Goal: Transaction & Acquisition: Book appointment/travel/reservation

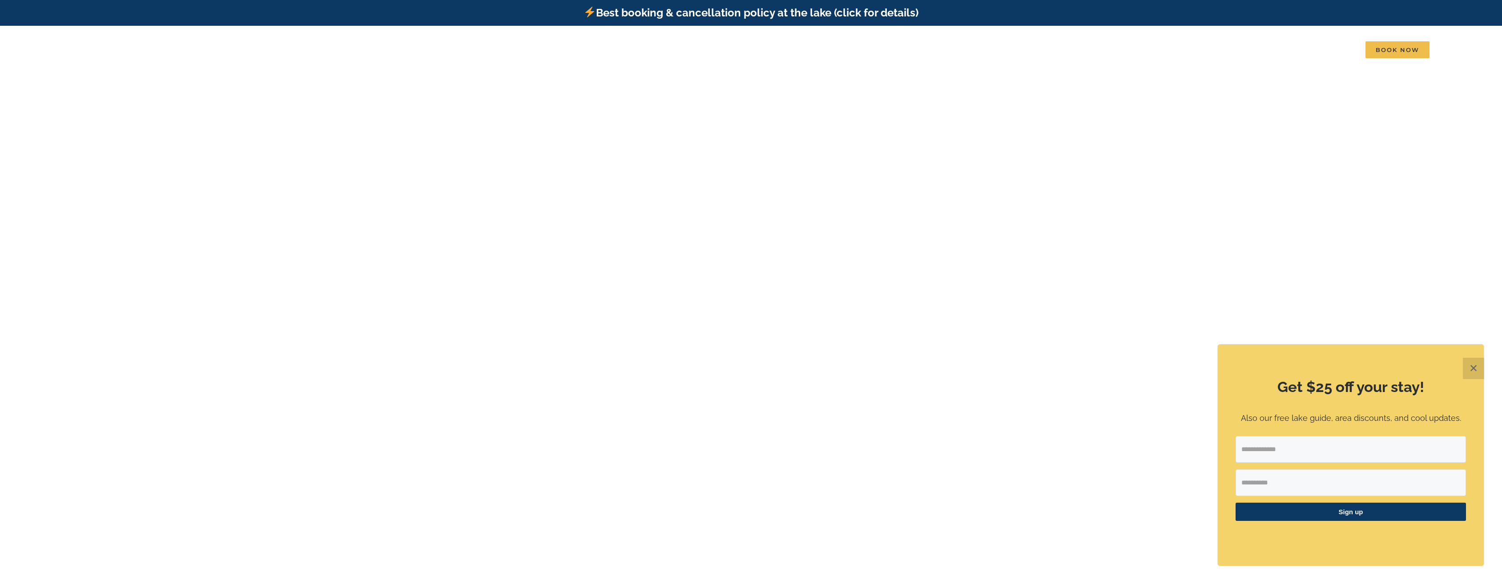
click at [1470, 373] on button "✕" at bounding box center [1473, 368] width 21 height 21
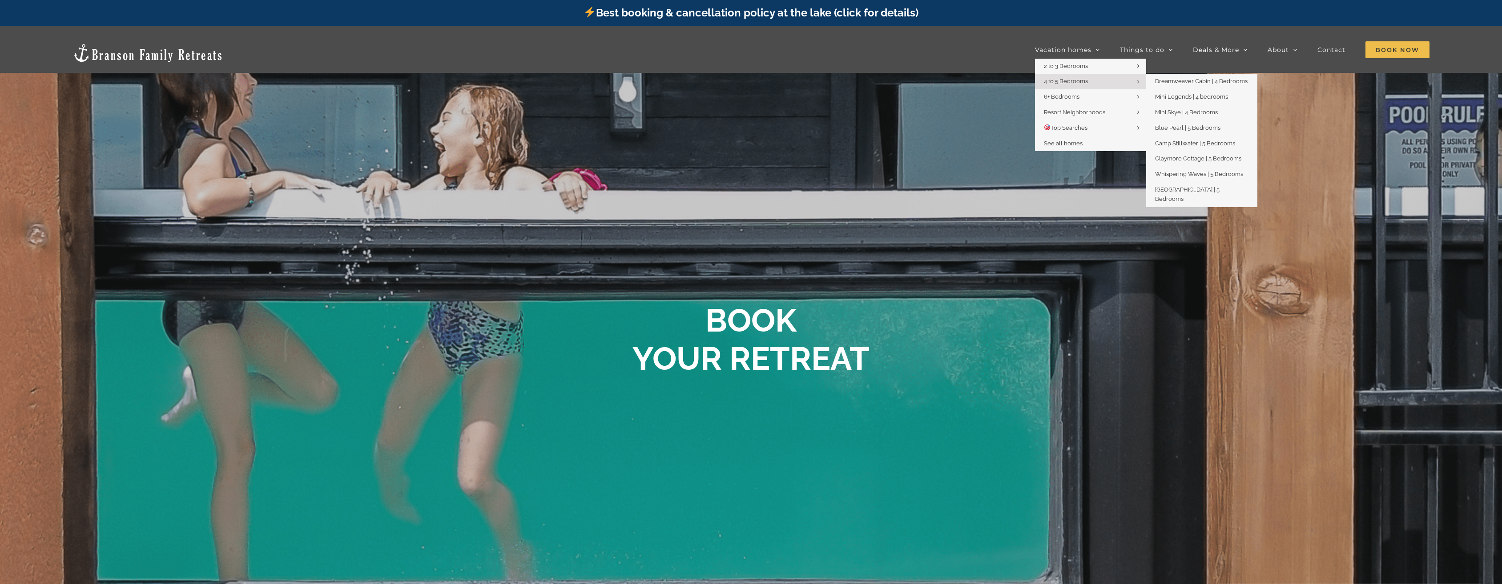
click at [1053, 82] on span "4 to 5 Bedrooms" at bounding box center [1066, 81] width 44 height 7
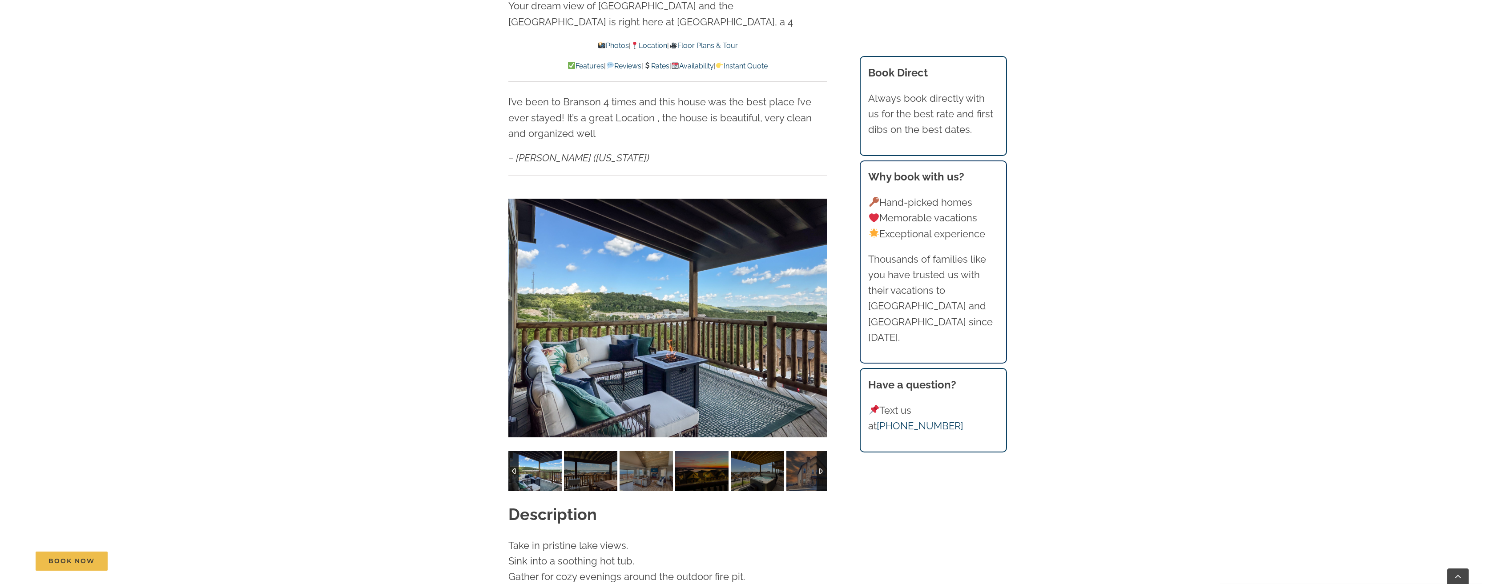
scroll to position [711, 0]
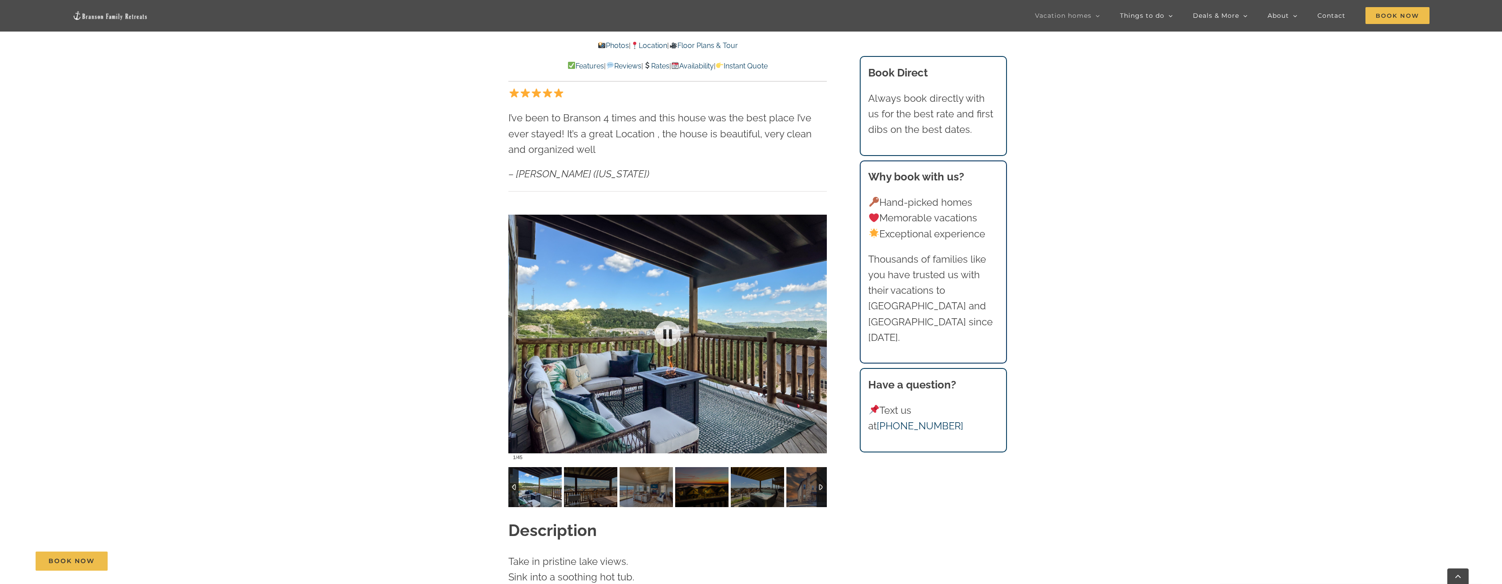
click at [694, 296] on div at bounding box center [667, 333] width 318 height 261
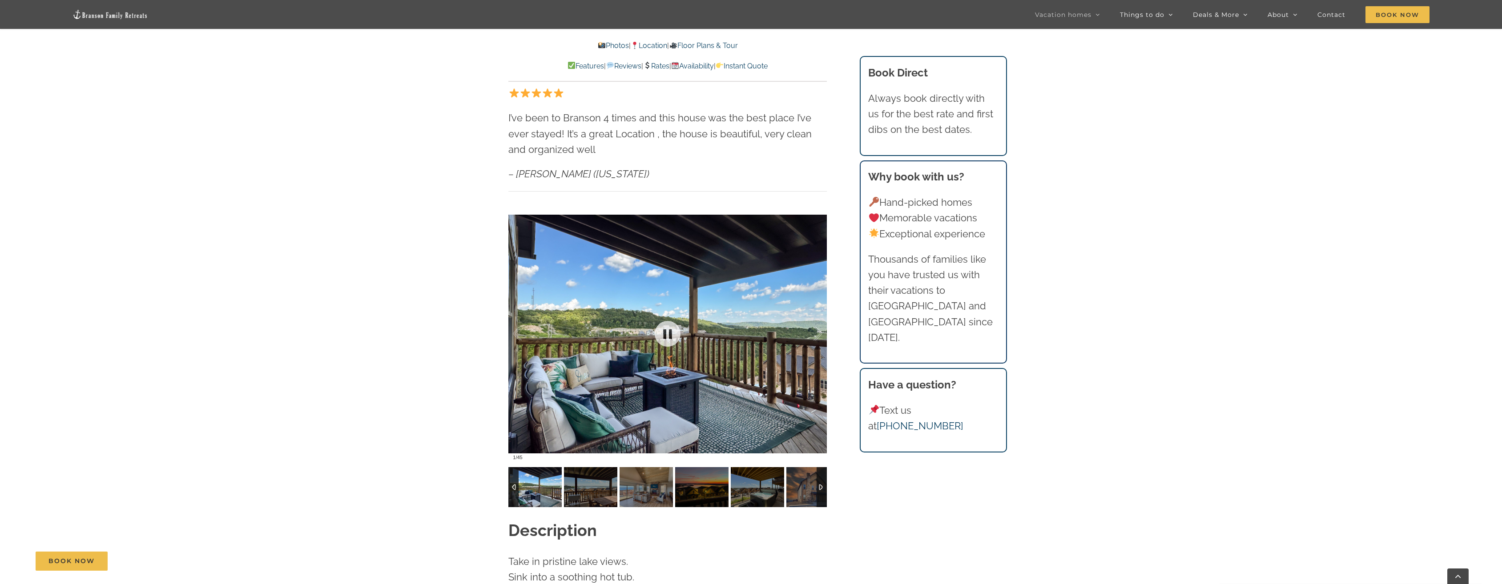
click at [776, 323] on div at bounding box center [667, 333] width 318 height 261
click at [595, 469] on img at bounding box center [590, 487] width 53 height 40
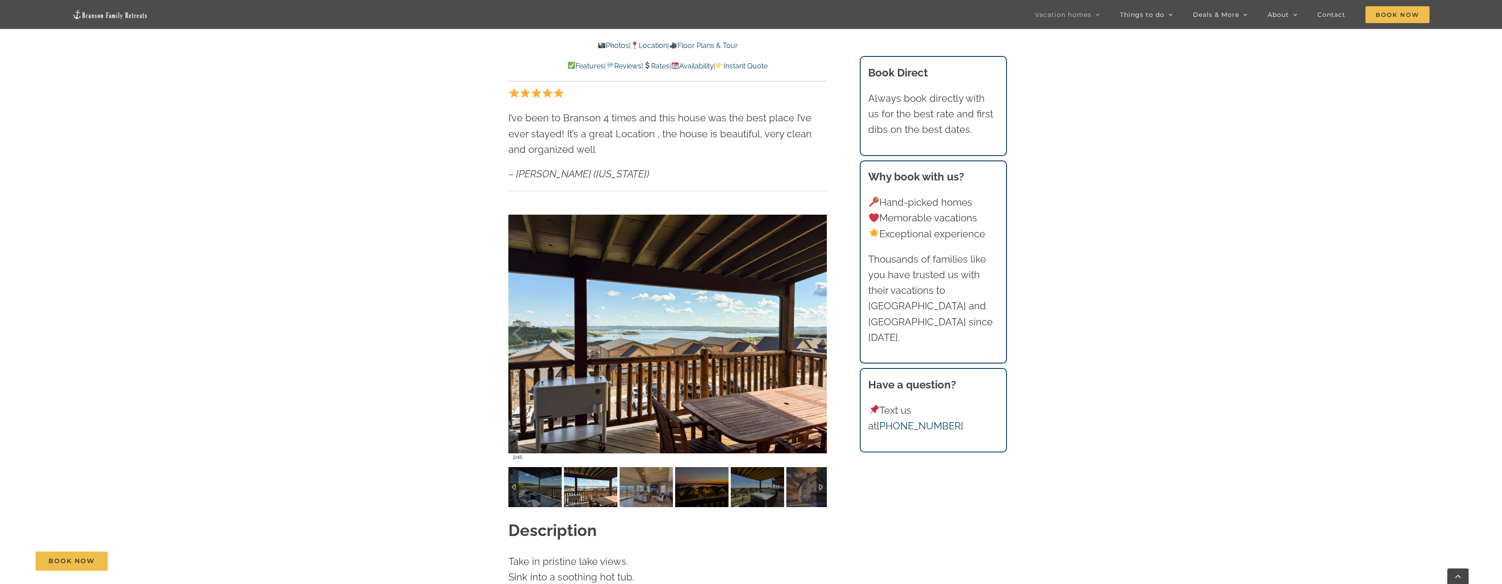
click at [649, 483] on img at bounding box center [645, 487] width 53 height 40
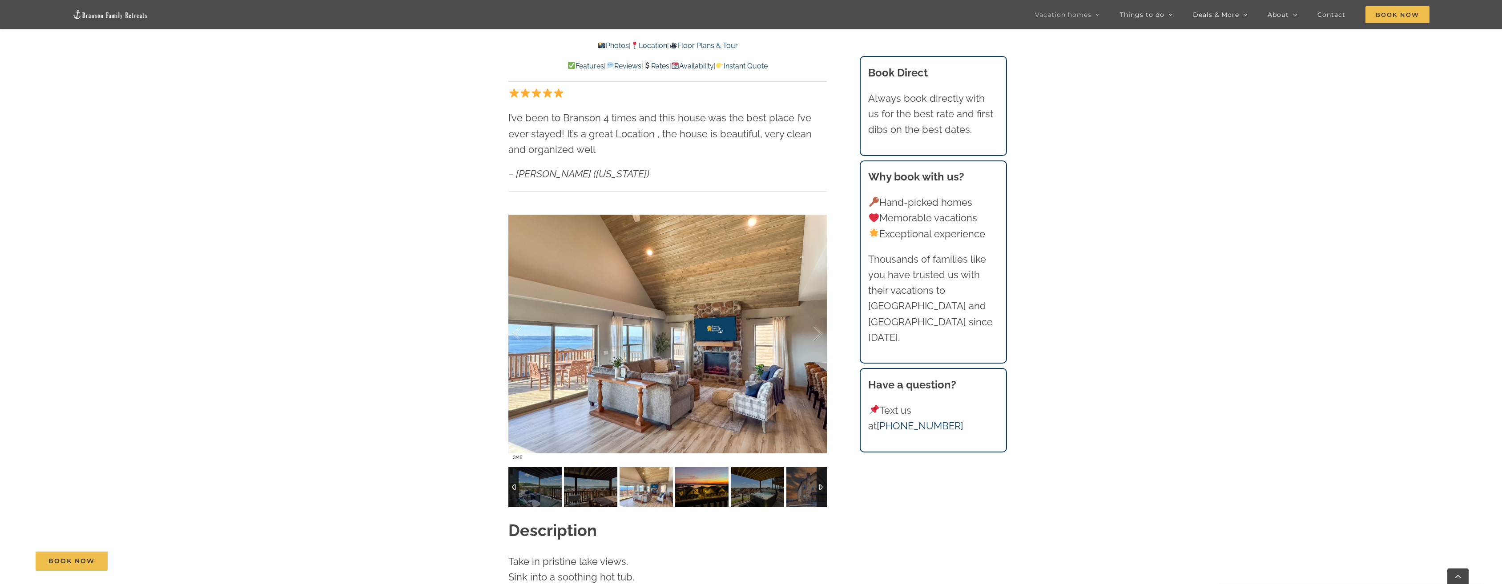
click at [699, 474] on img at bounding box center [701, 487] width 53 height 40
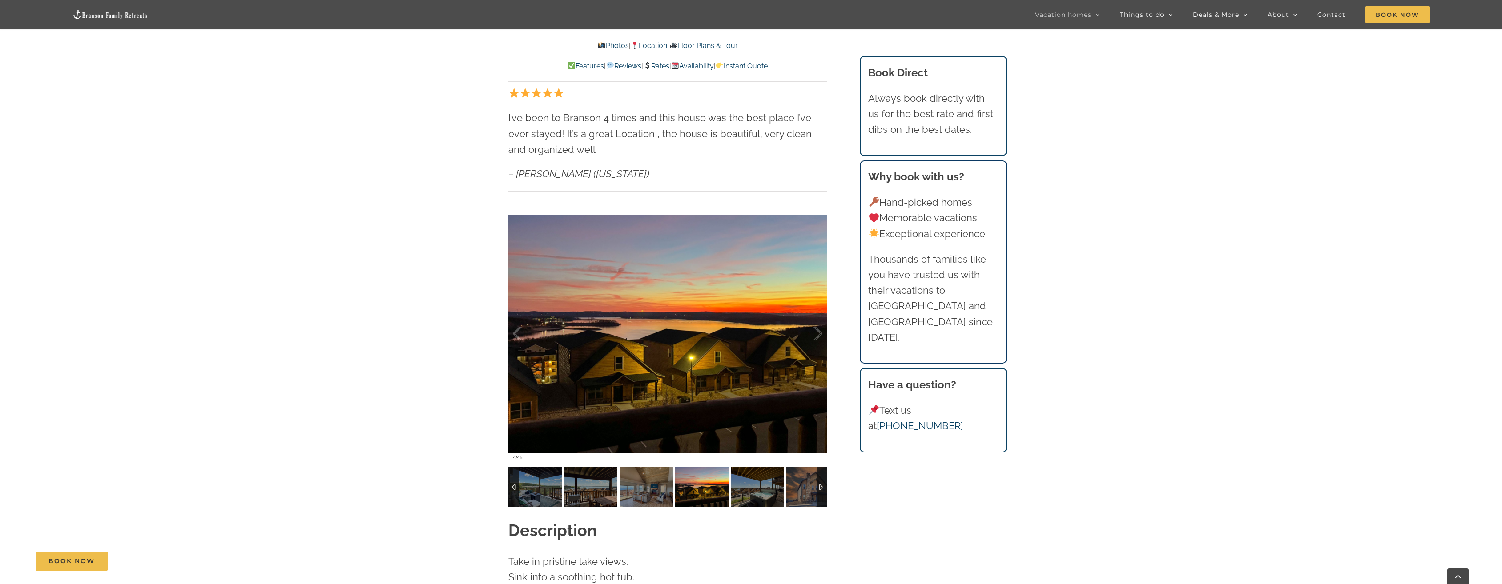
click at [715, 473] on img at bounding box center [701, 487] width 53 height 40
click at [755, 476] on img at bounding box center [757, 487] width 53 height 40
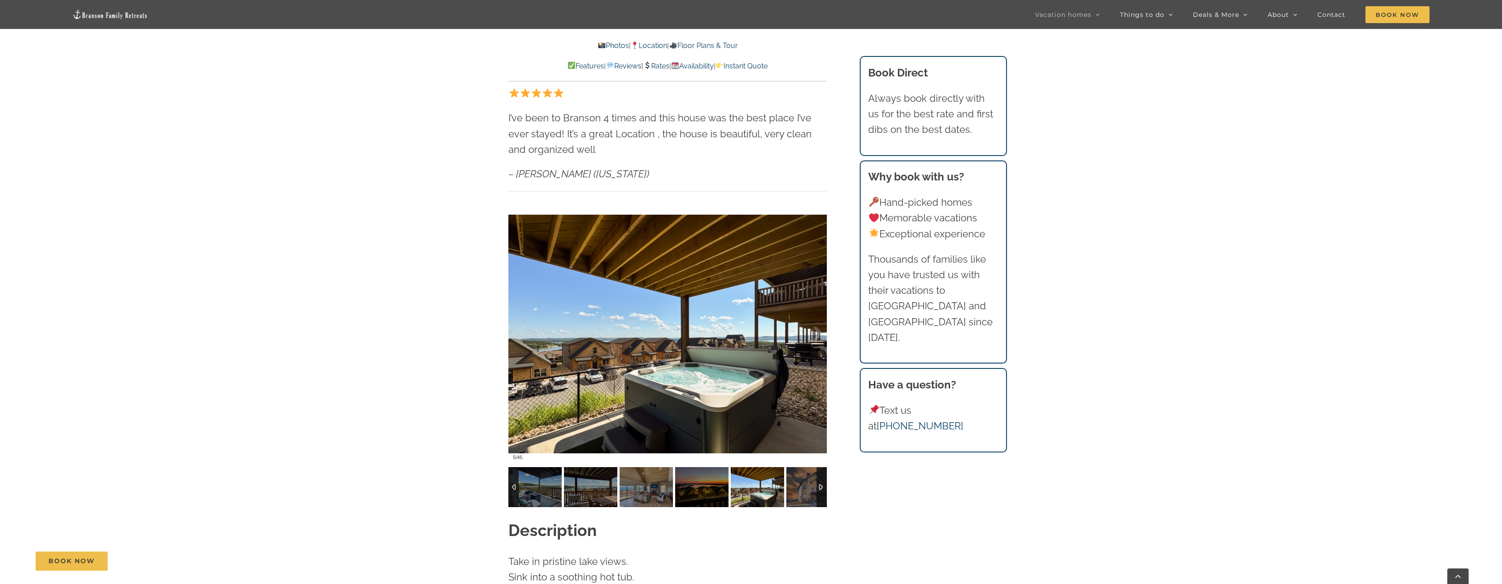
click at [759, 471] on img at bounding box center [757, 487] width 53 height 40
click at [792, 470] on img at bounding box center [812, 487] width 53 height 40
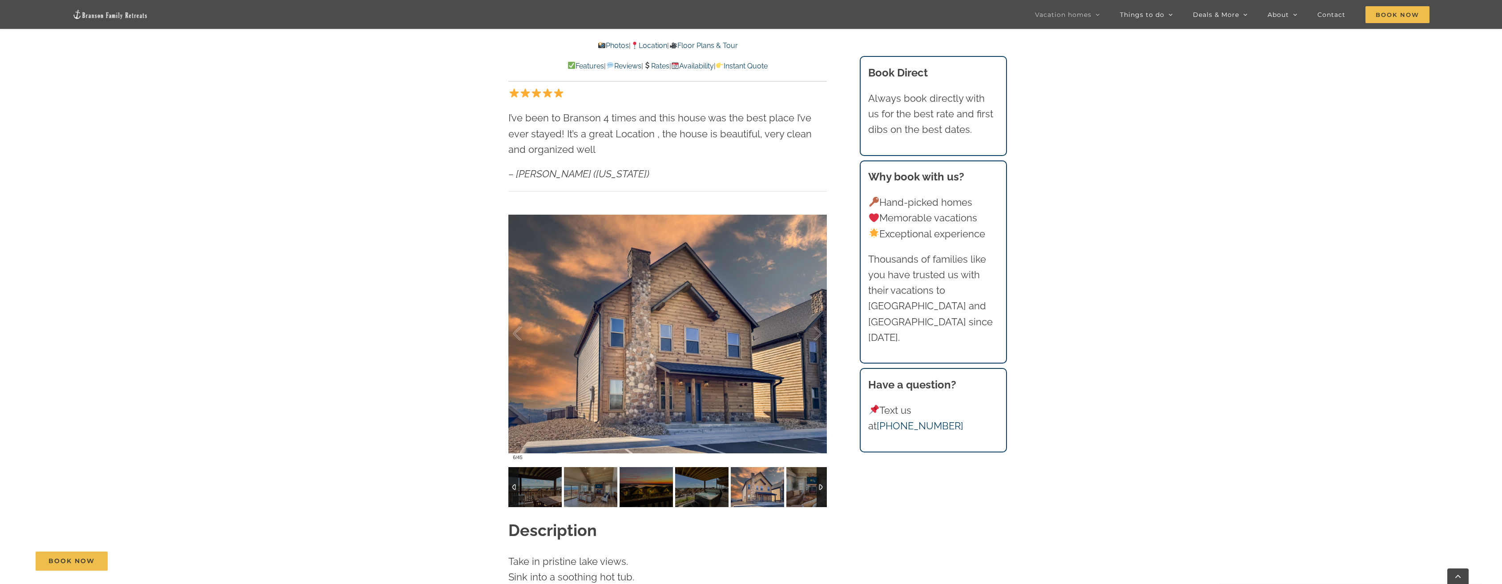
click at [823, 472] on div at bounding box center [821, 487] width 10 height 40
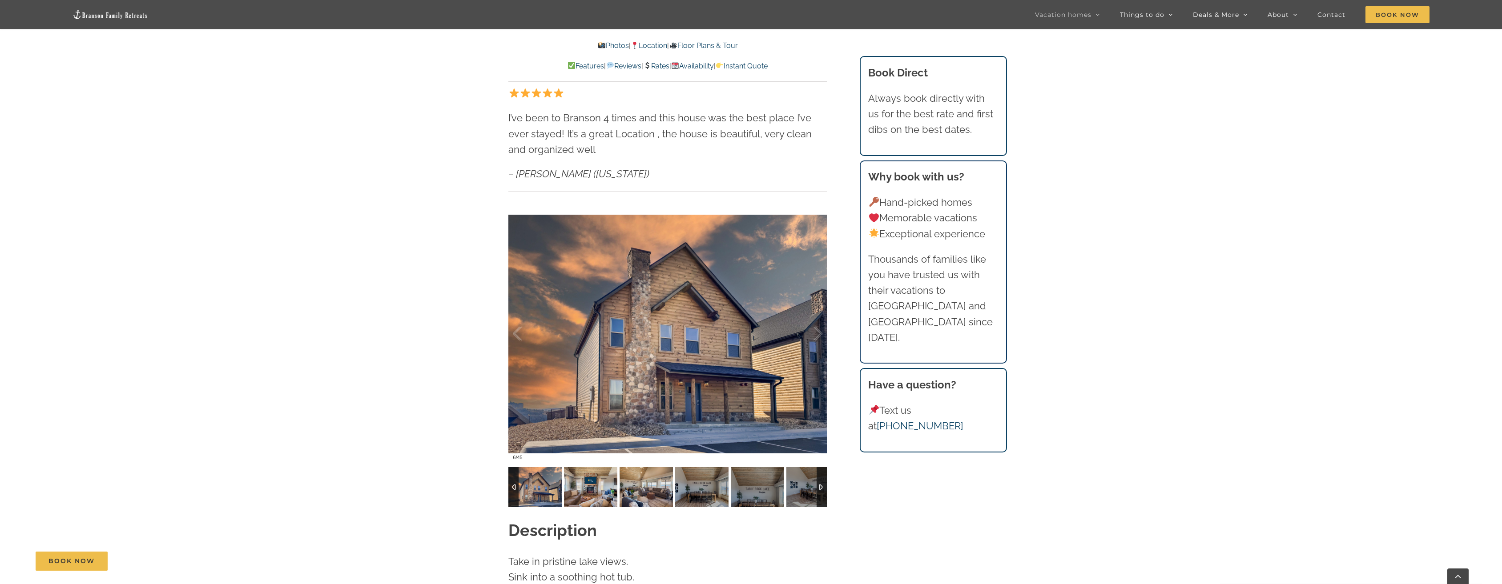
click at [595, 474] on img at bounding box center [590, 487] width 53 height 40
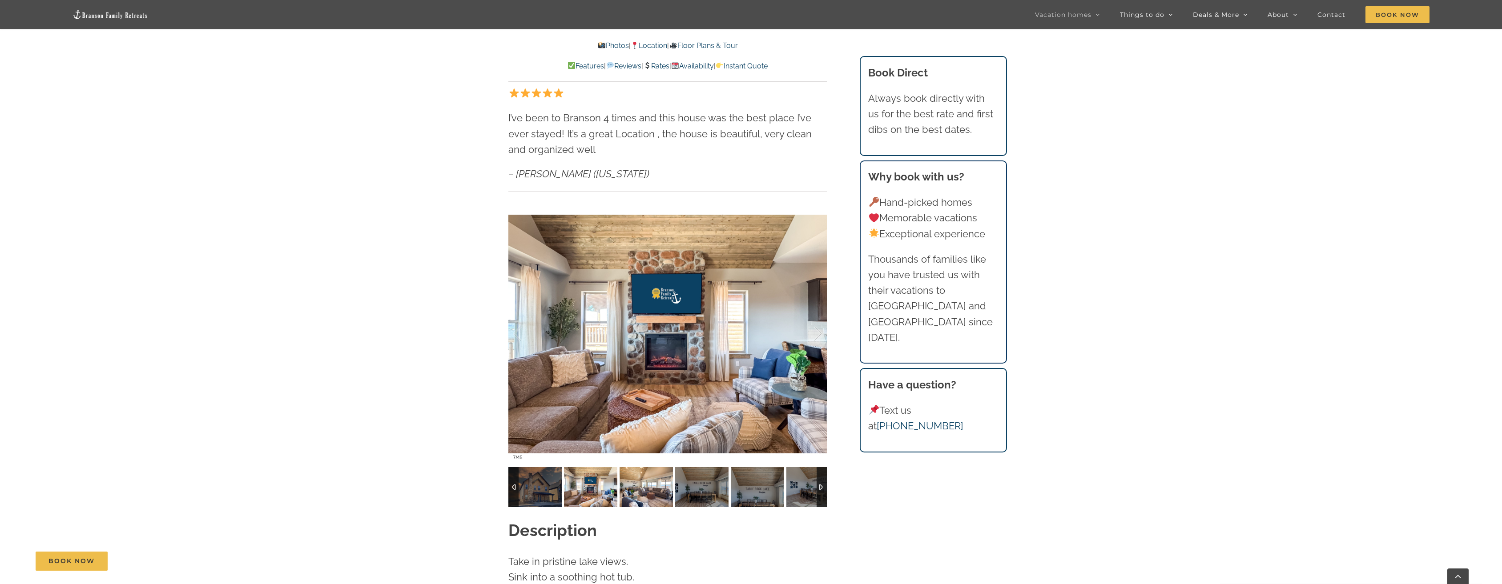
click at [640, 474] on img at bounding box center [645, 487] width 53 height 40
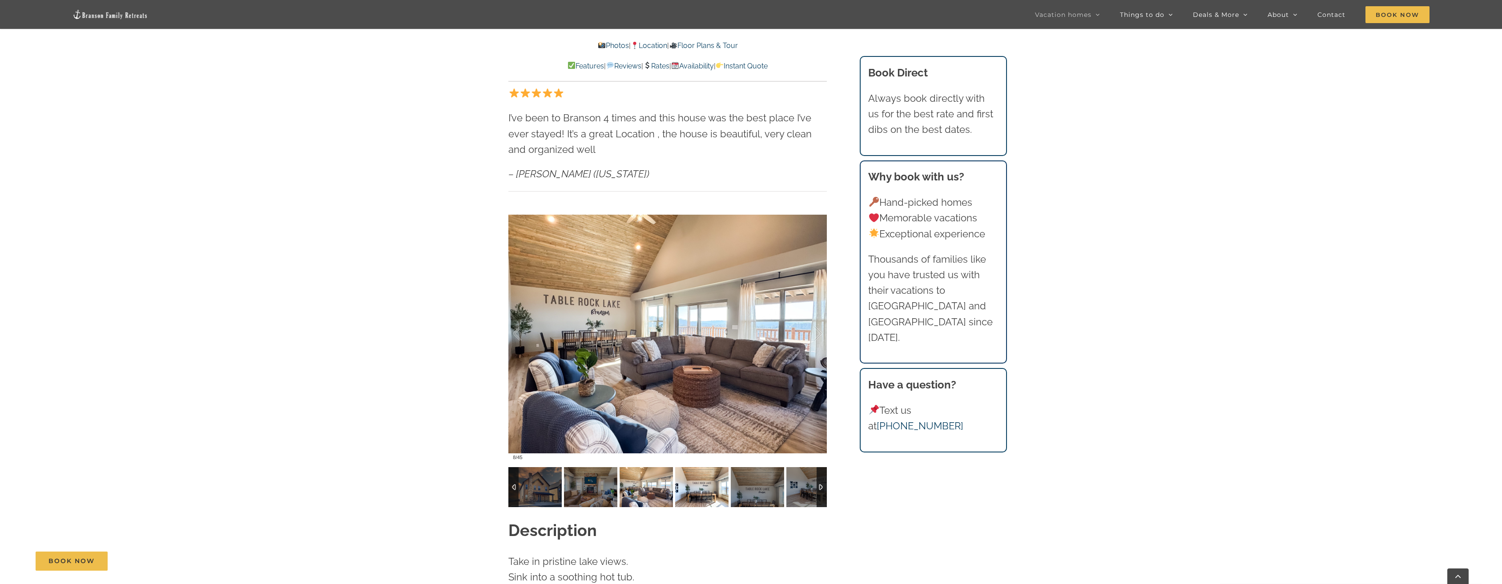
click at [699, 472] on img at bounding box center [701, 487] width 53 height 40
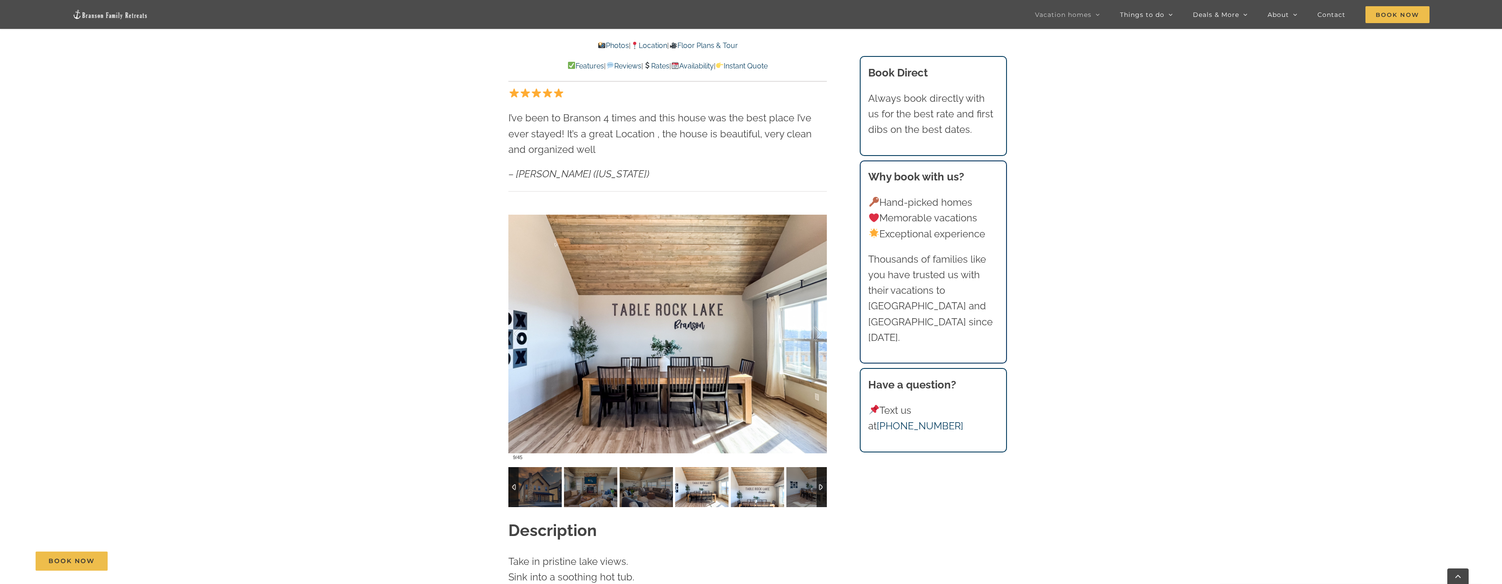
click at [732, 470] on img at bounding box center [757, 487] width 53 height 40
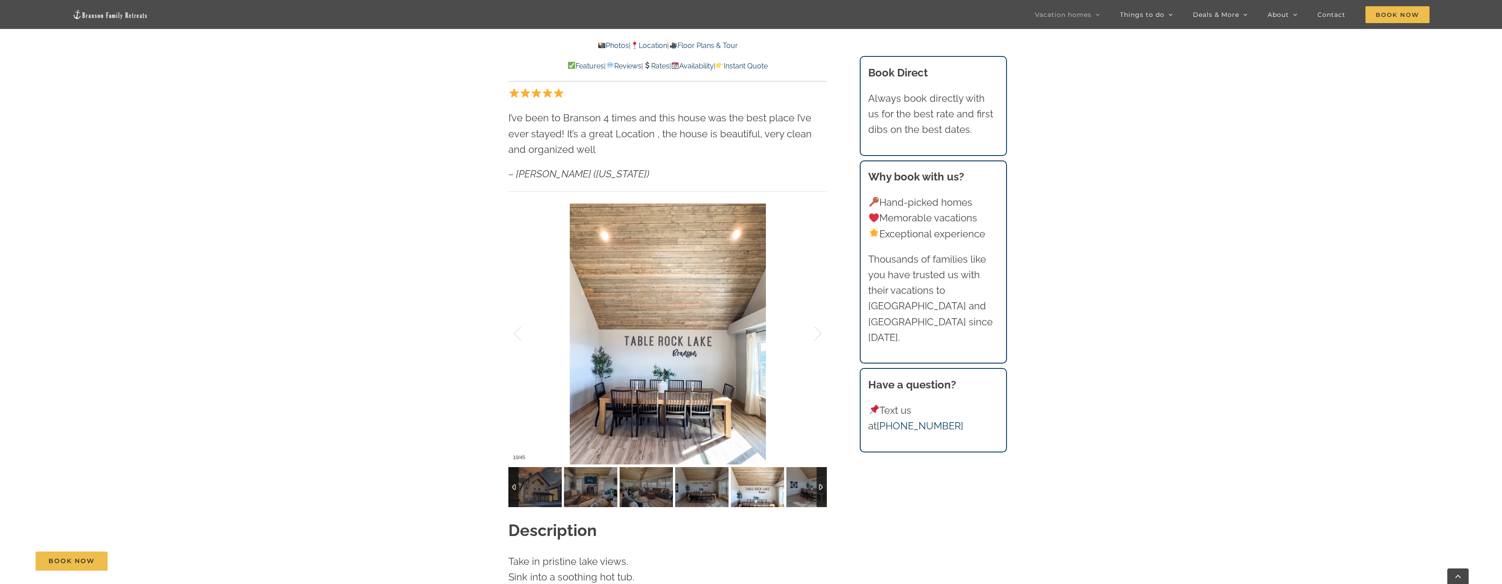
click at [767, 472] on img at bounding box center [757, 487] width 53 height 40
click at [761, 469] on img at bounding box center [757, 487] width 53 height 40
click at [801, 473] on img at bounding box center [812, 487] width 53 height 40
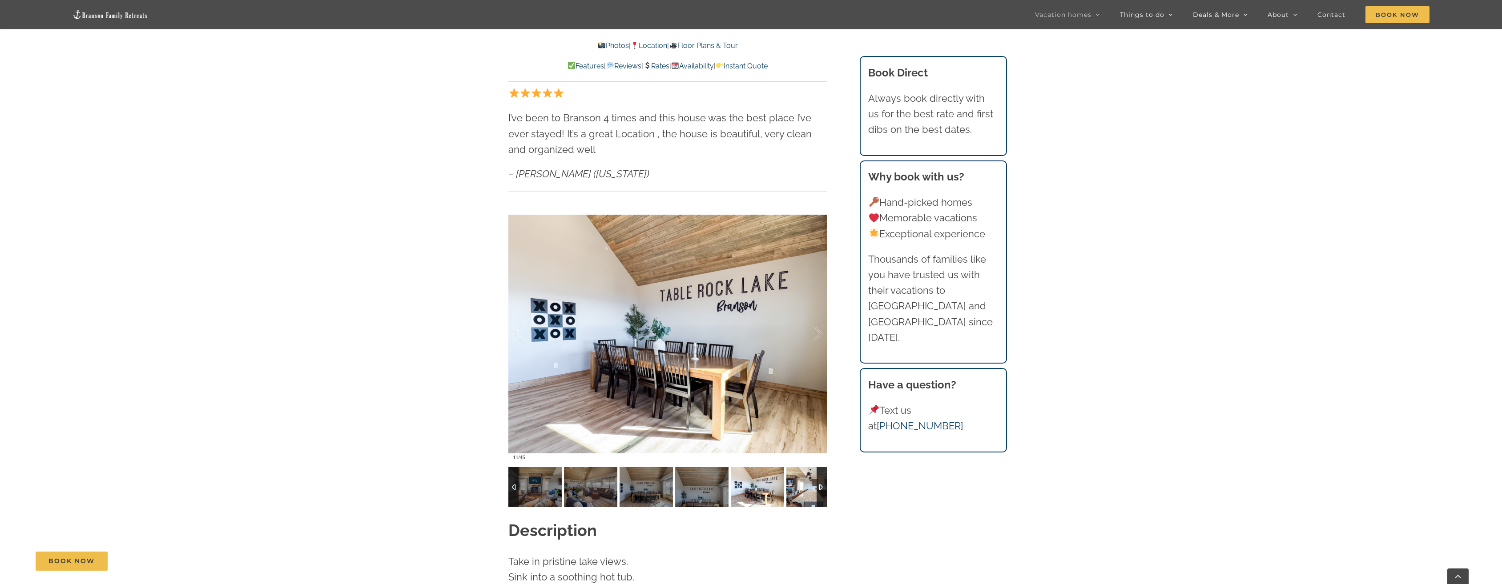
click at [805, 473] on img at bounding box center [812, 487] width 53 height 40
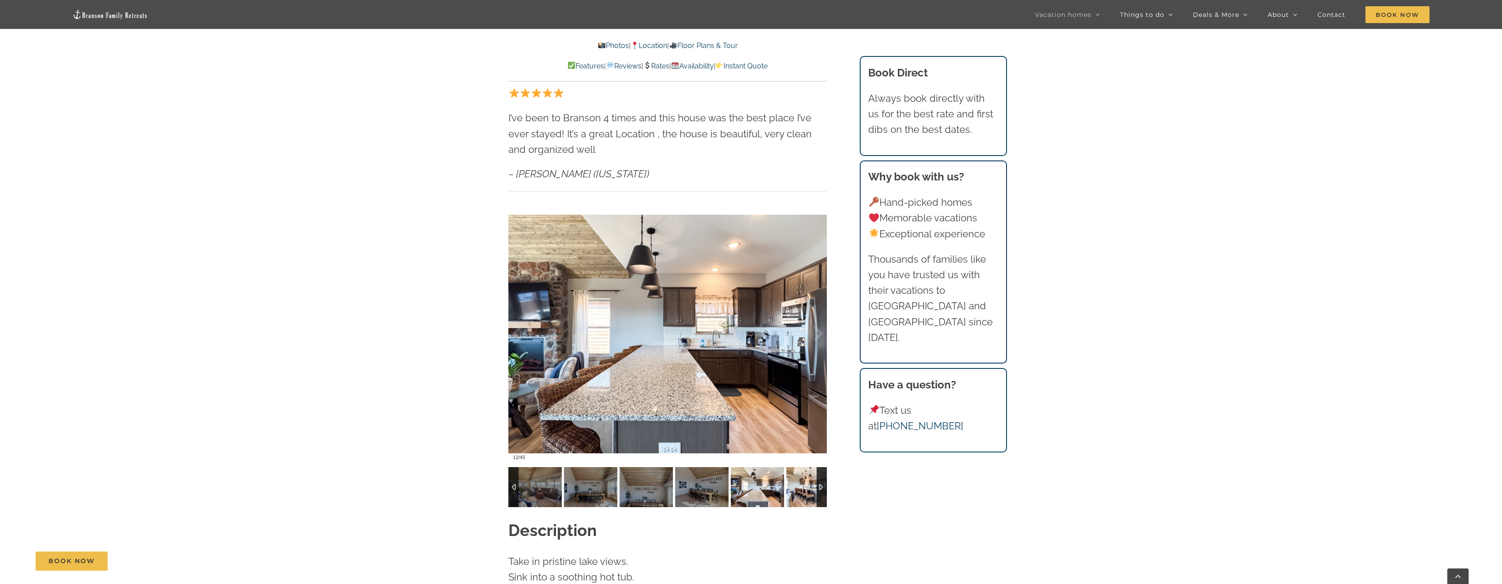
click at [797, 474] on img at bounding box center [812, 487] width 53 height 40
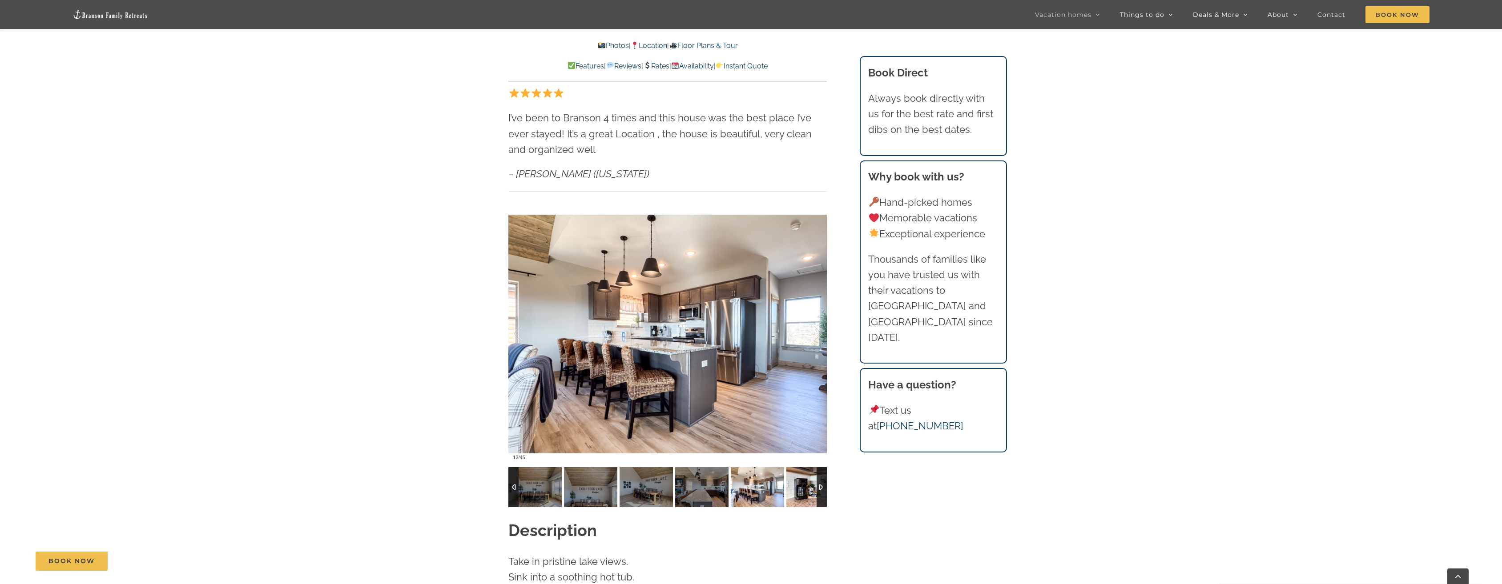
click at [797, 474] on img at bounding box center [812, 487] width 53 height 40
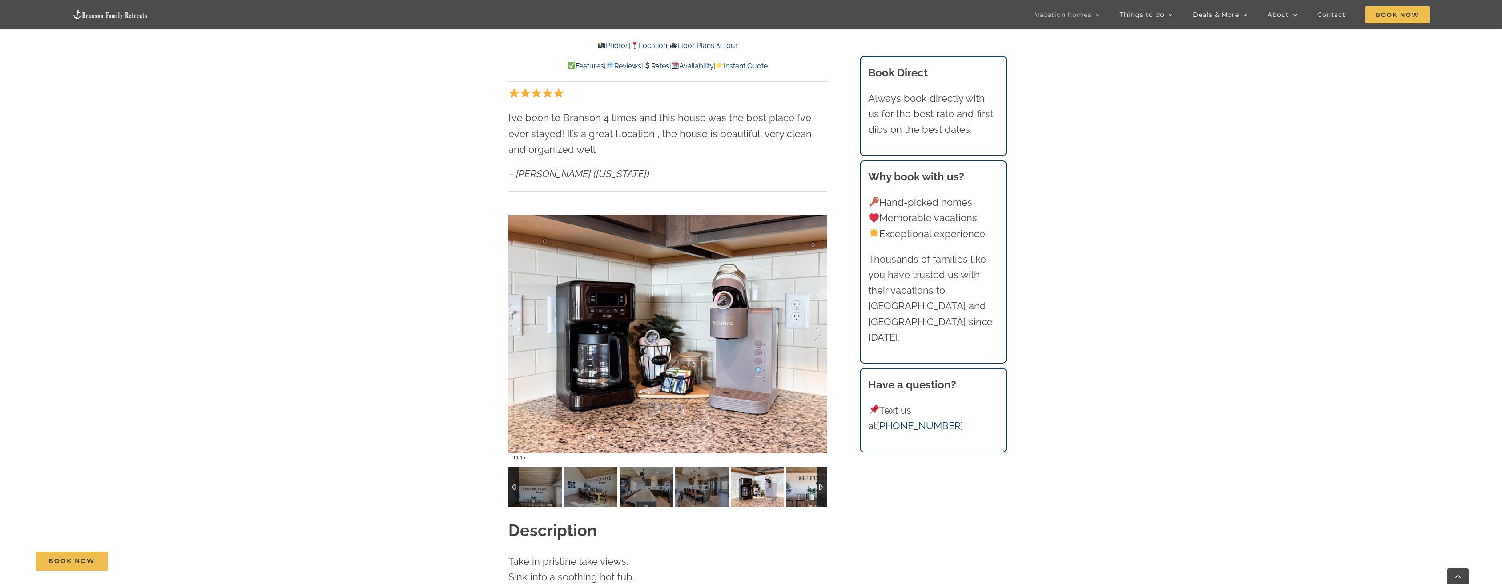
click at [797, 474] on img at bounding box center [812, 487] width 53 height 40
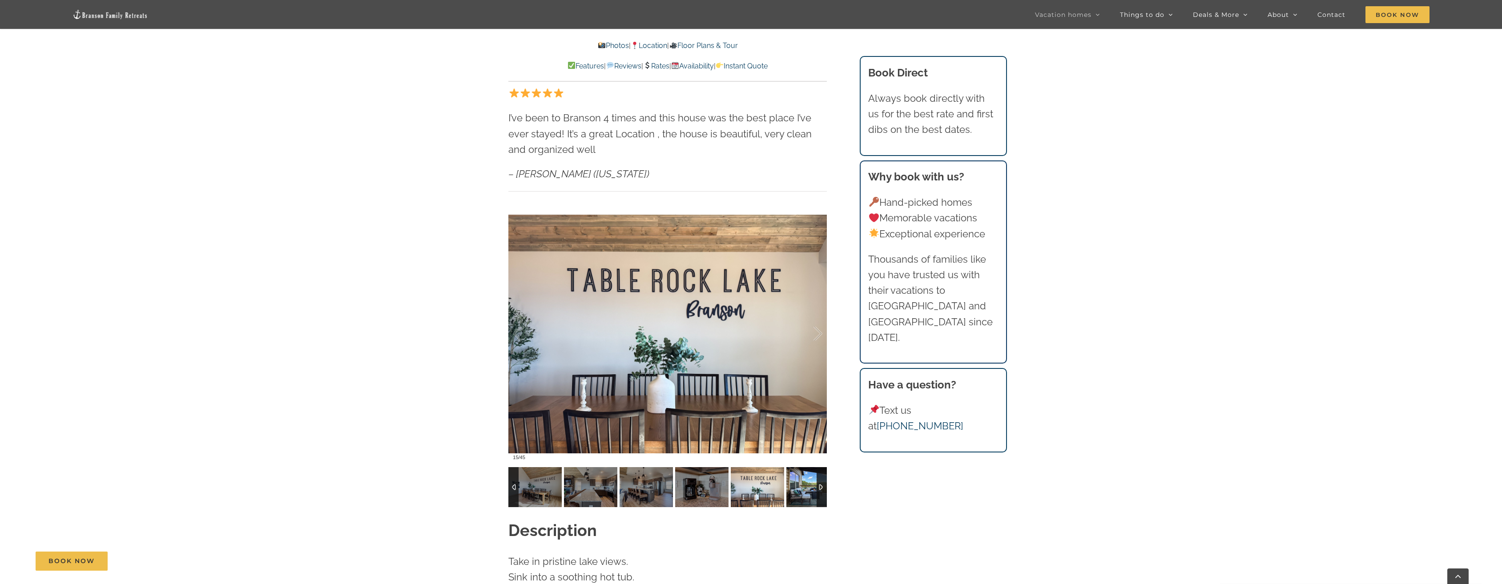
click at [797, 474] on img at bounding box center [812, 487] width 53 height 40
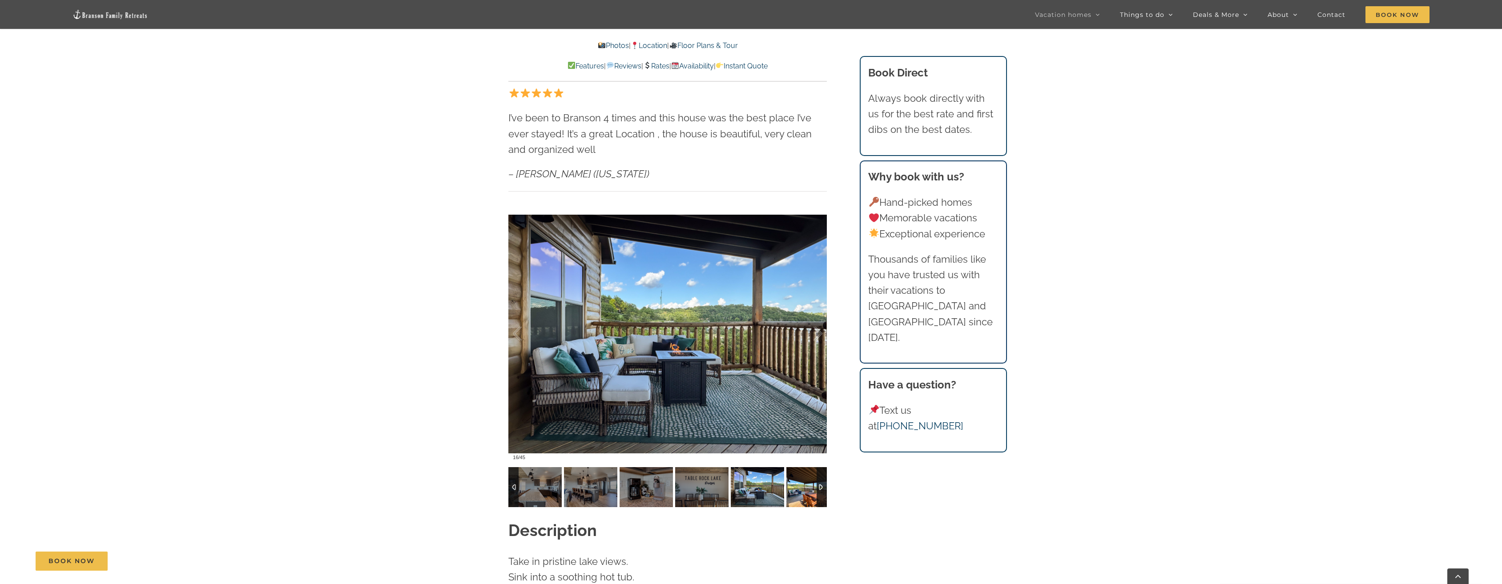
click at [797, 474] on img at bounding box center [812, 487] width 53 height 40
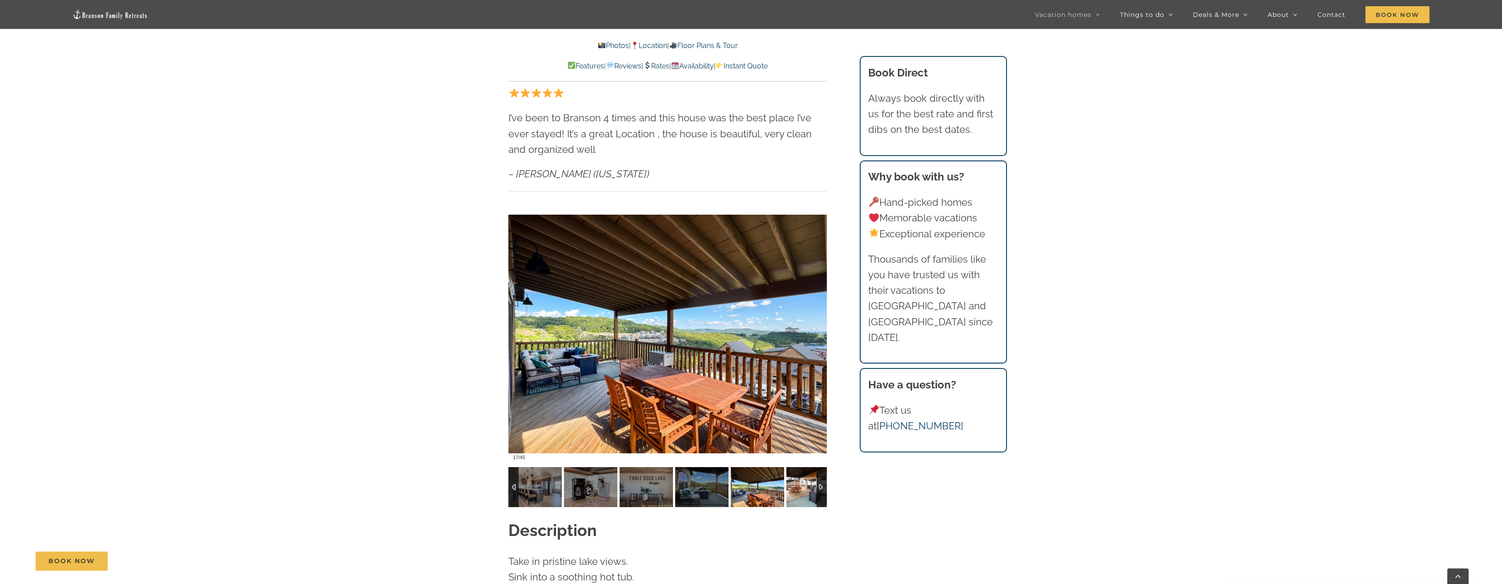
click at [797, 474] on img at bounding box center [812, 487] width 53 height 40
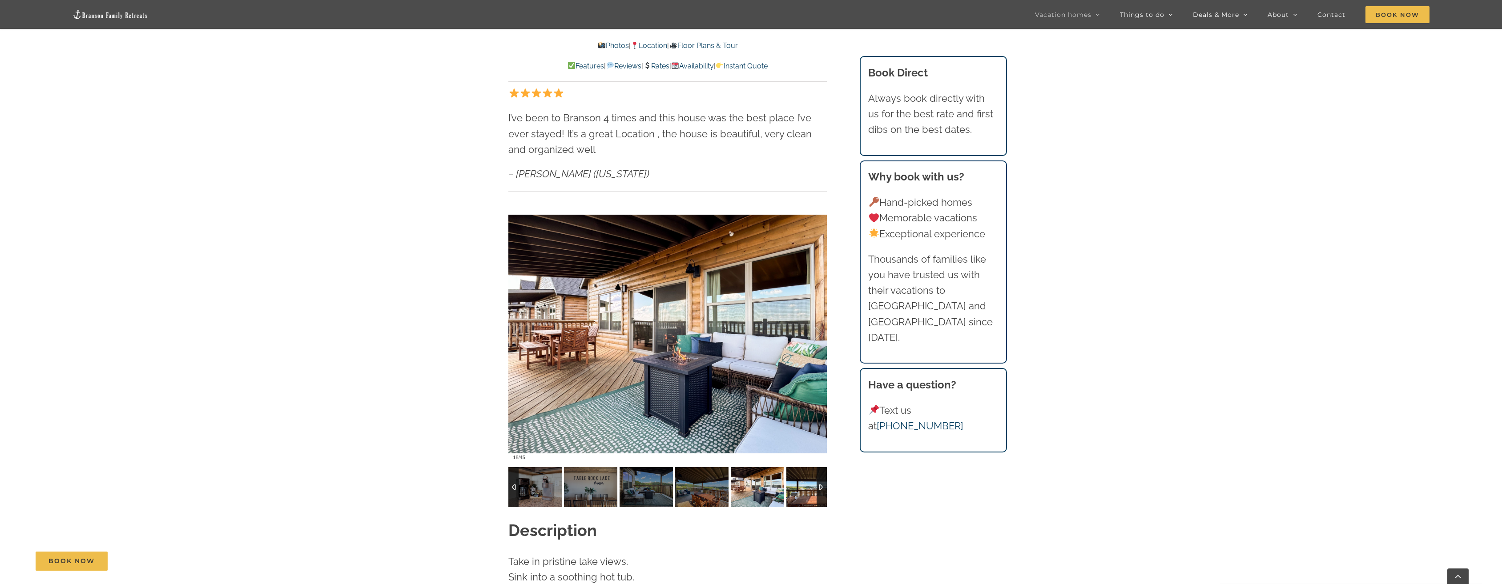
click at [797, 474] on img at bounding box center [812, 487] width 53 height 40
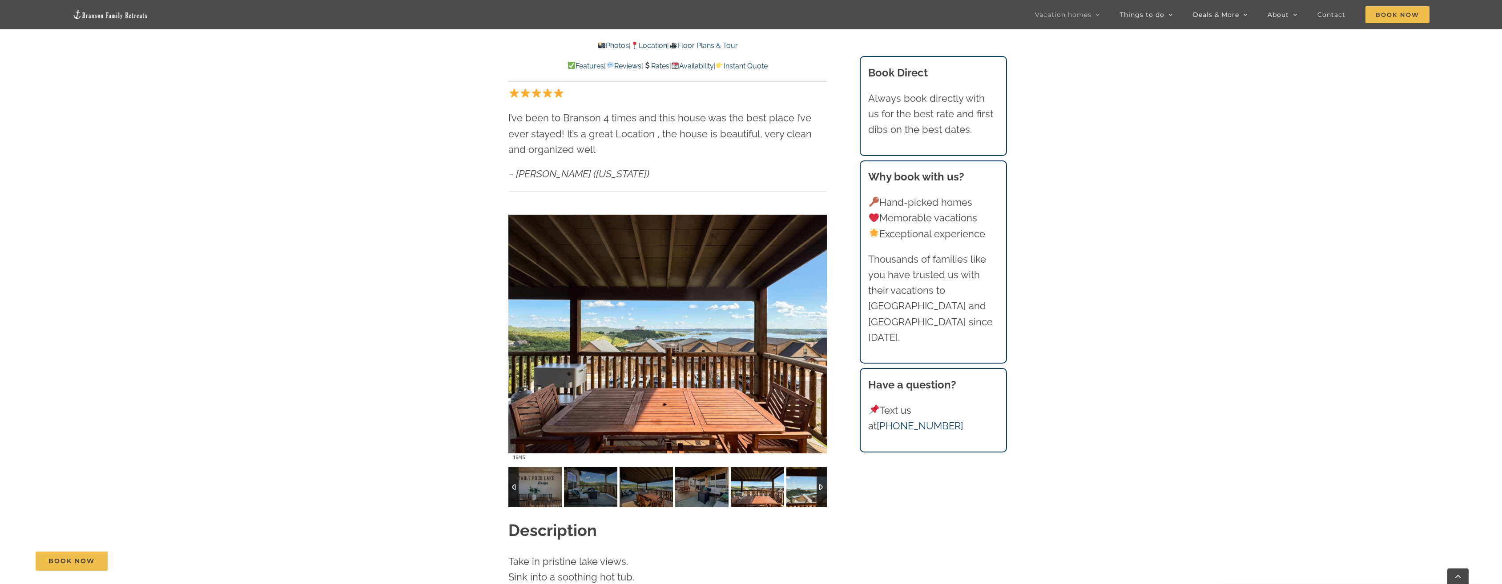
click at [797, 474] on img at bounding box center [812, 487] width 53 height 40
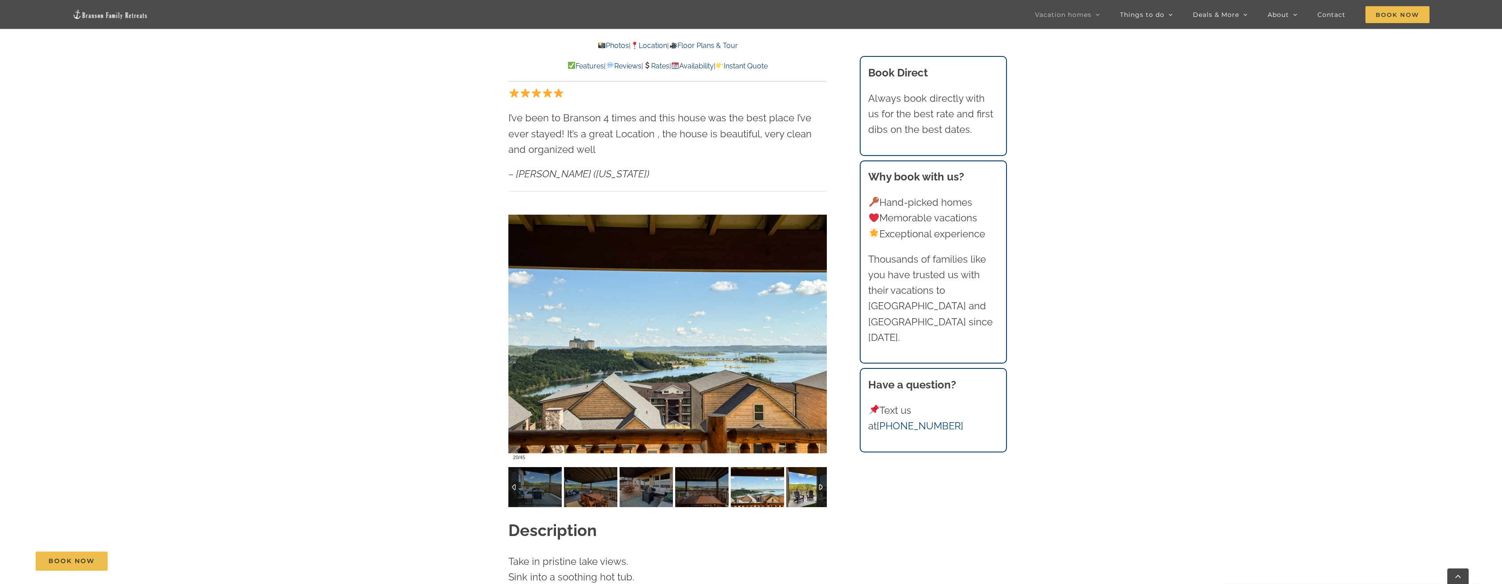
click at [797, 474] on img at bounding box center [812, 487] width 53 height 40
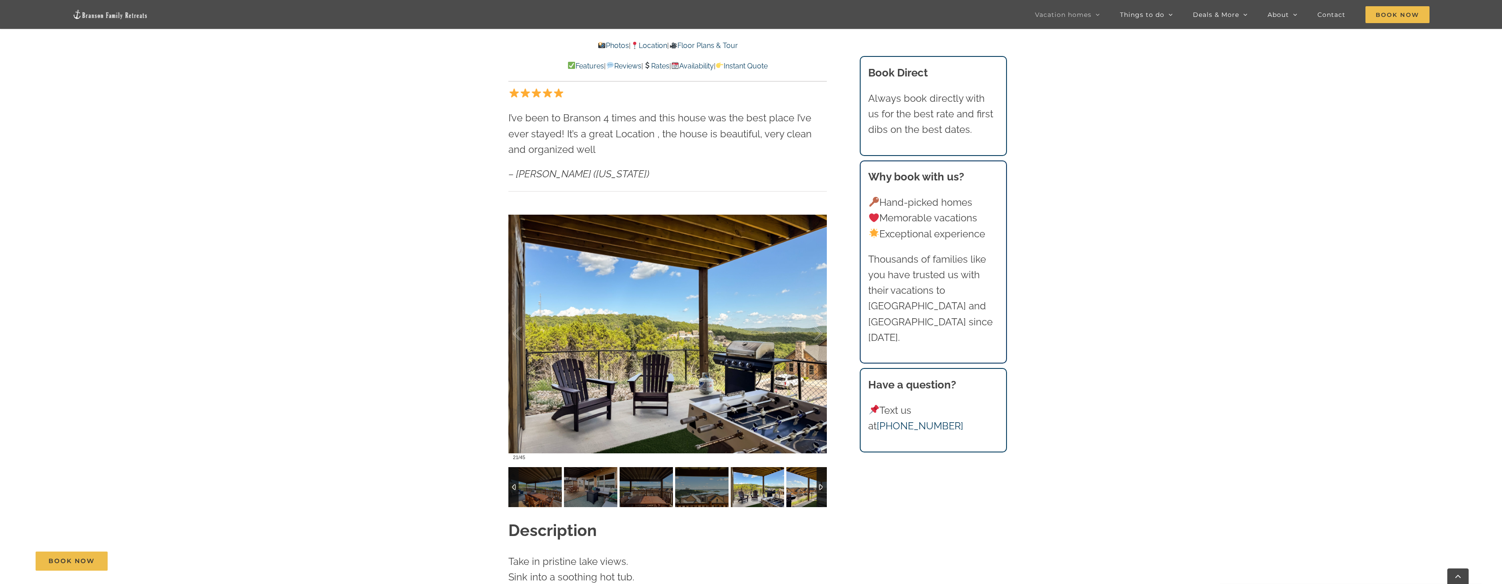
click at [797, 474] on img at bounding box center [812, 487] width 53 height 40
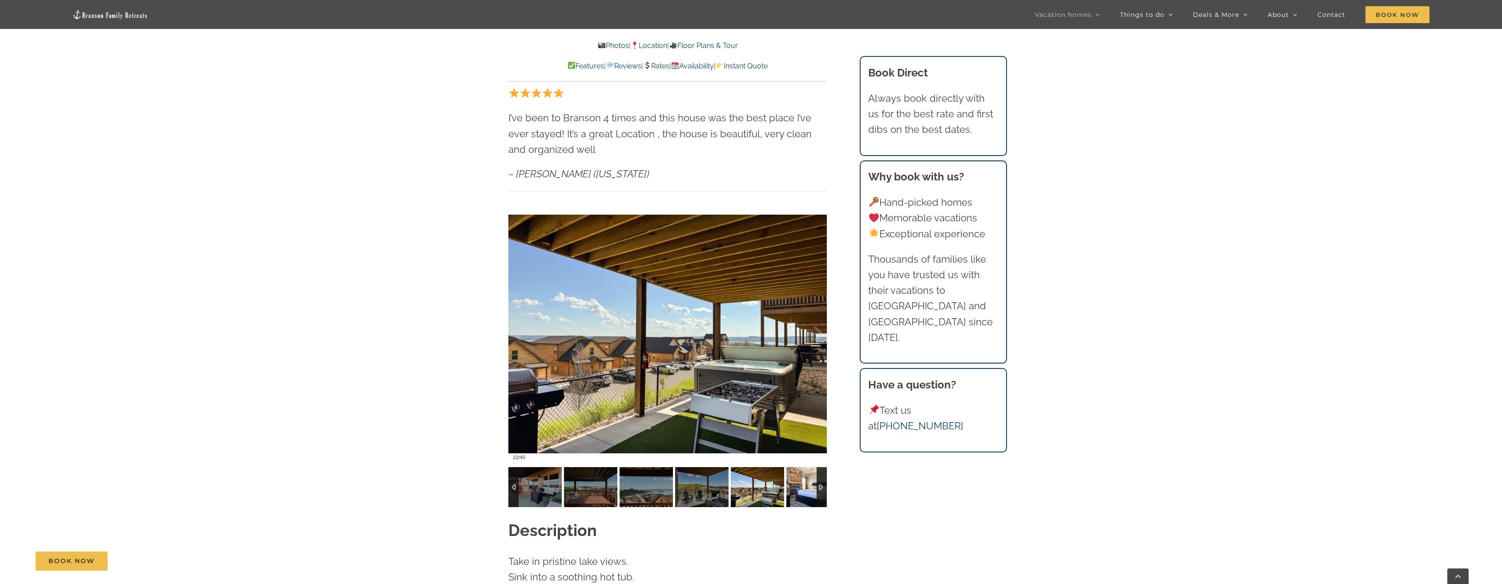
click at [797, 474] on img at bounding box center [812, 487] width 53 height 40
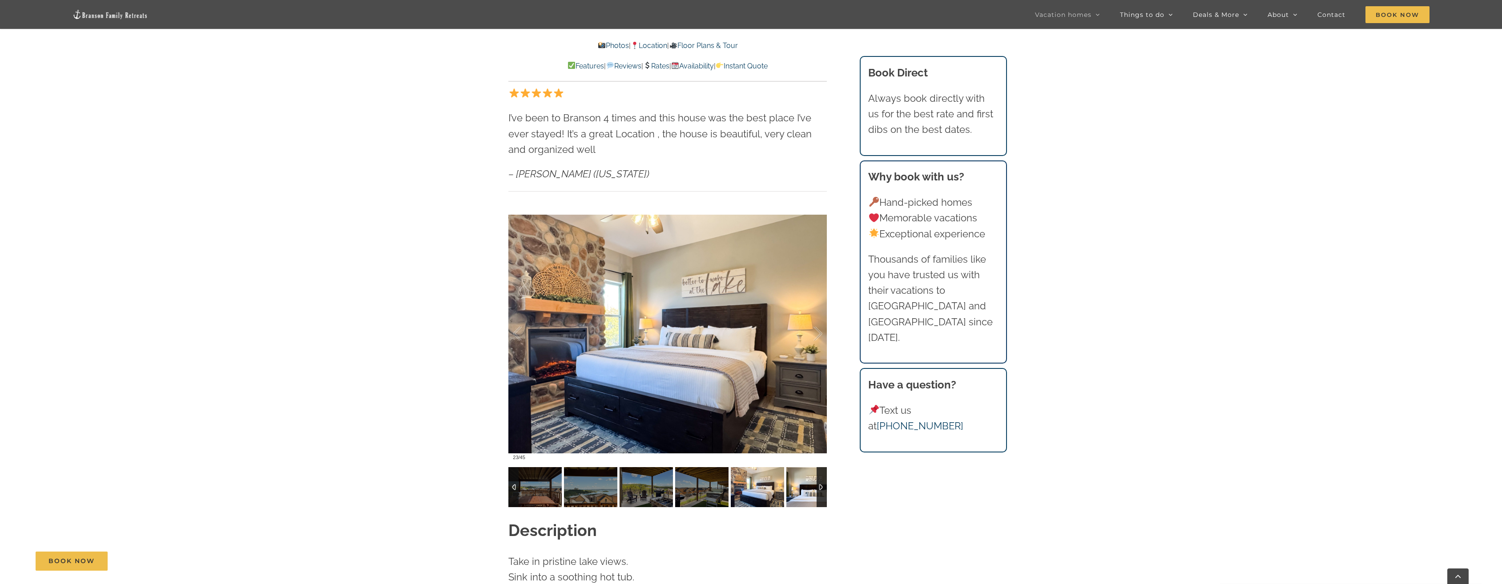
click at [797, 474] on img at bounding box center [812, 487] width 53 height 40
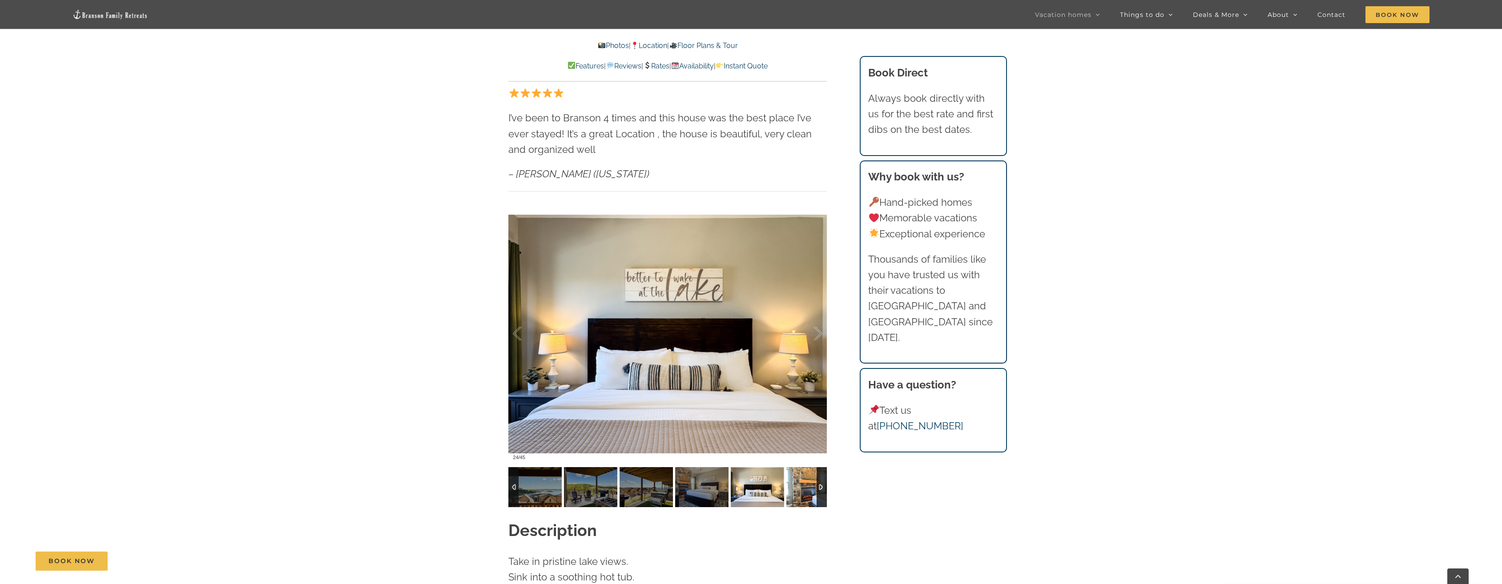
click at [797, 474] on img at bounding box center [812, 487] width 53 height 40
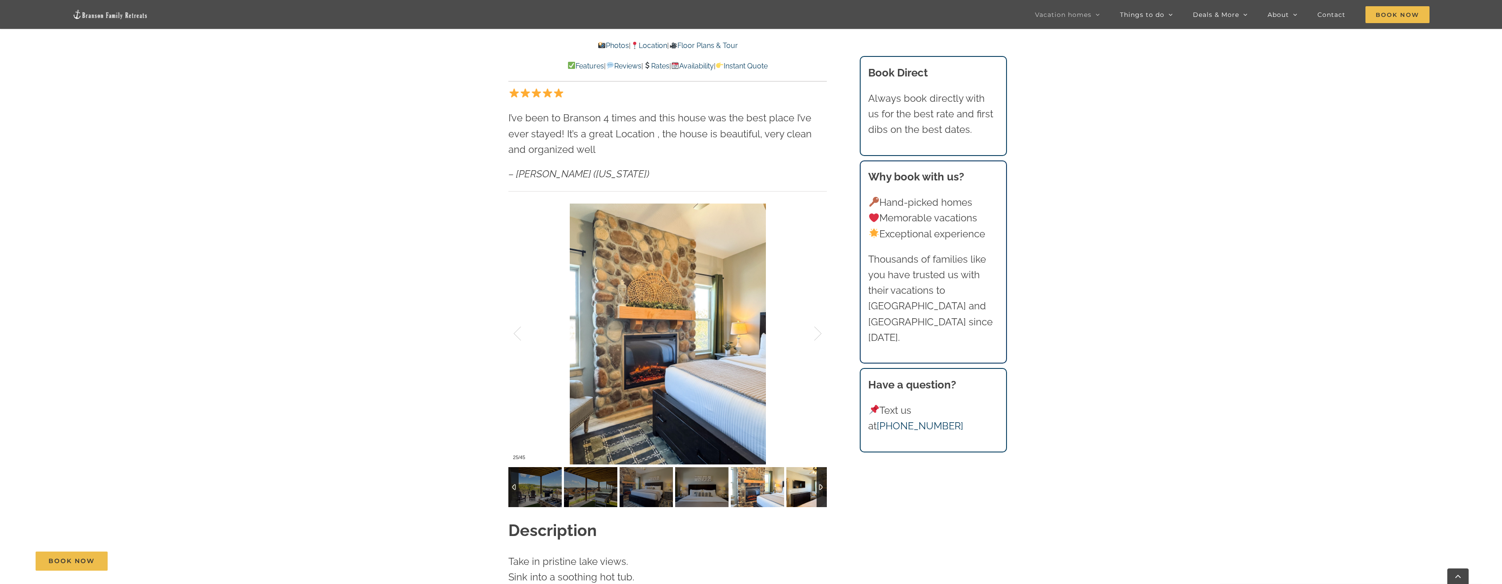
click at [797, 474] on img at bounding box center [812, 487] width 53 height 40
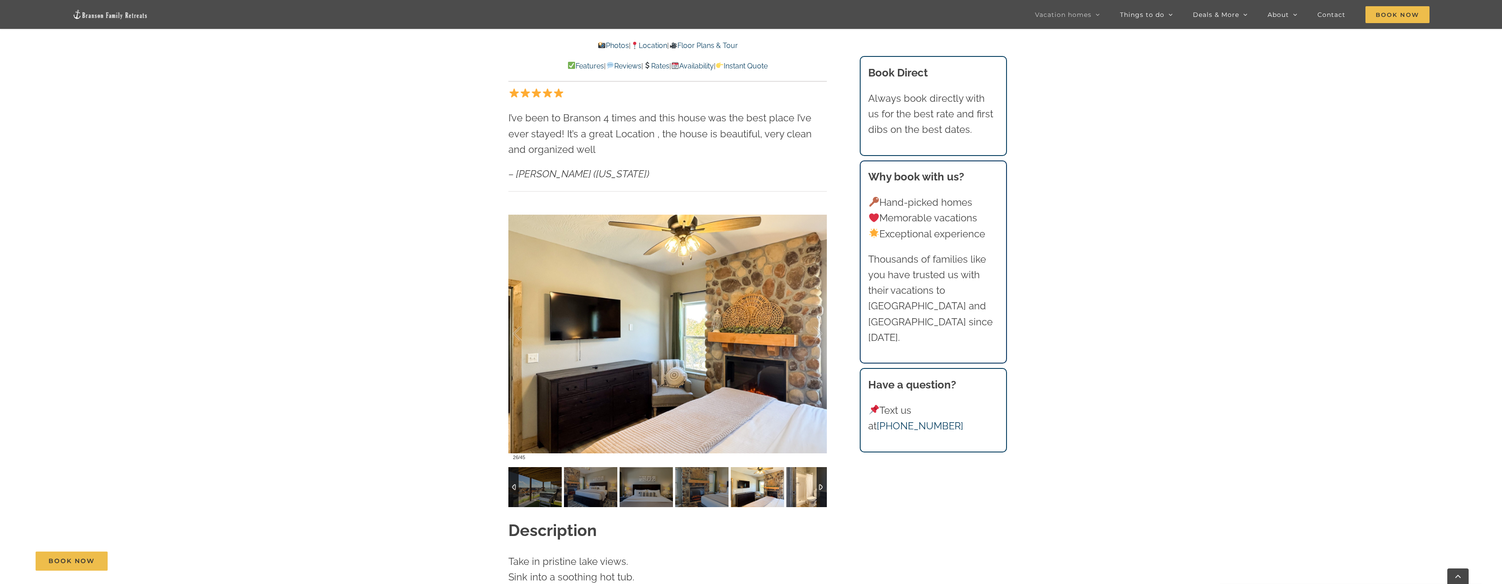
click at [797, 474] on img at bounding box center [812, 487] width 53 height 40
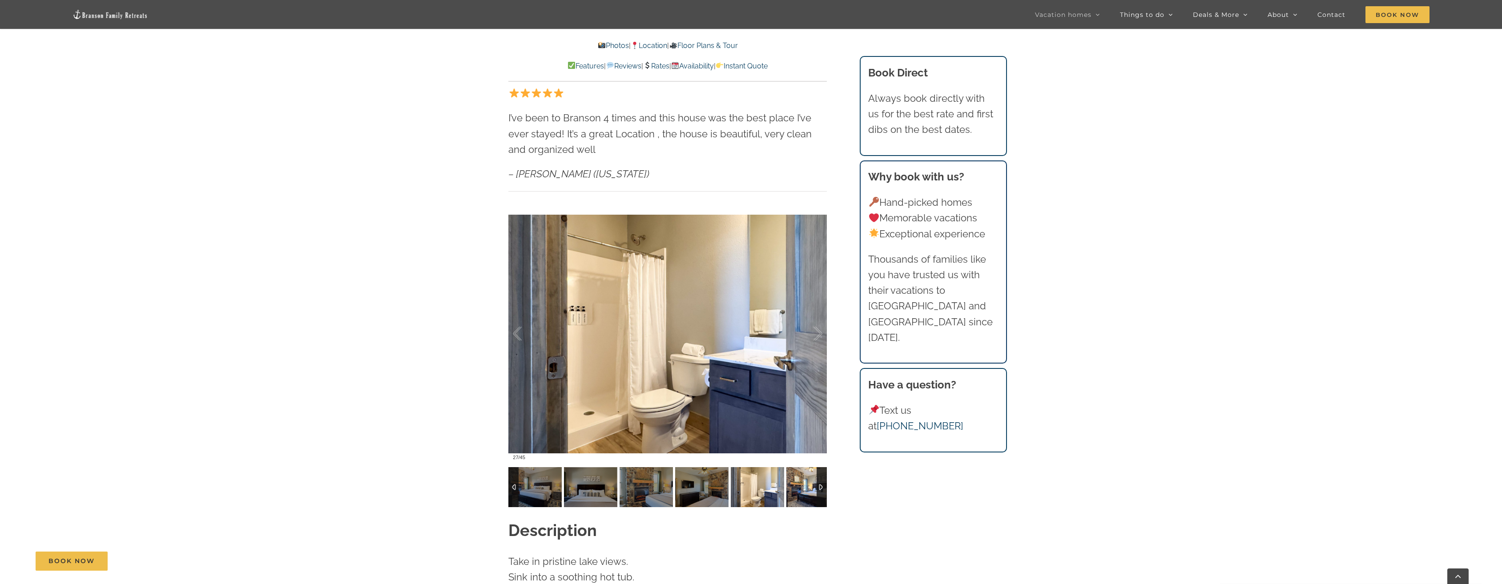
click at [797, 474] on img at bounding box center [812, 487] width 53 height 40
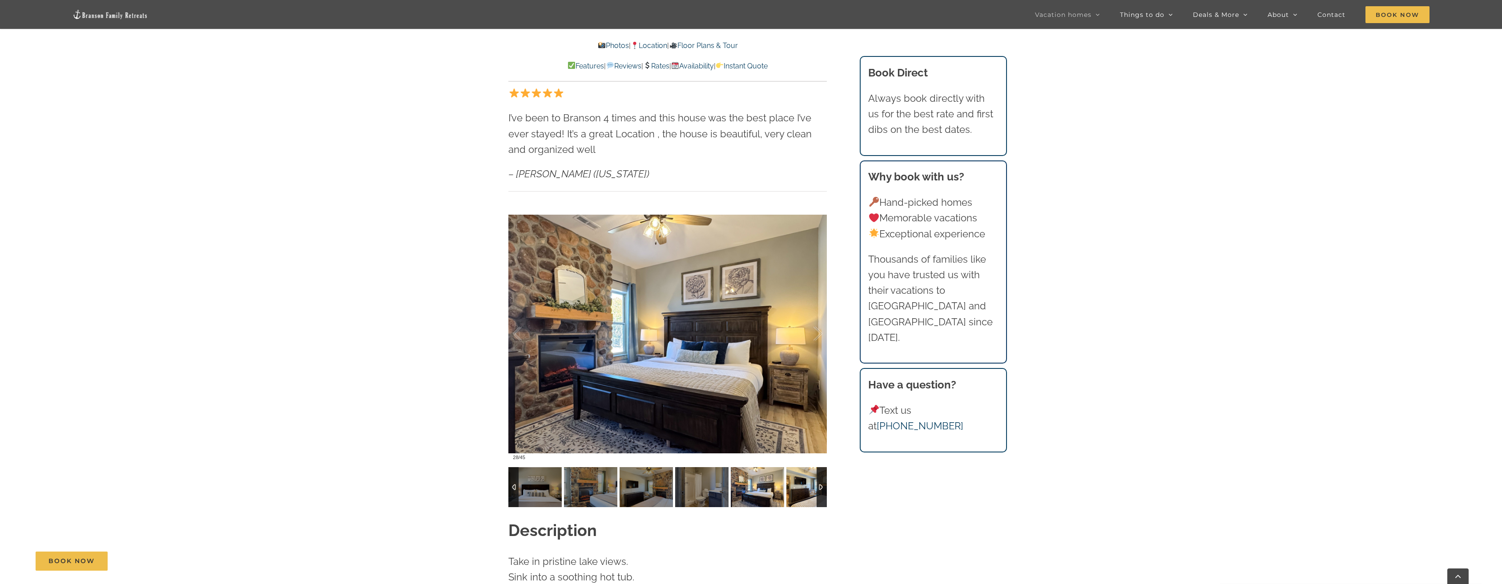
click at [797, 474] on img at bounding box center [812, 487] width 53 height 40
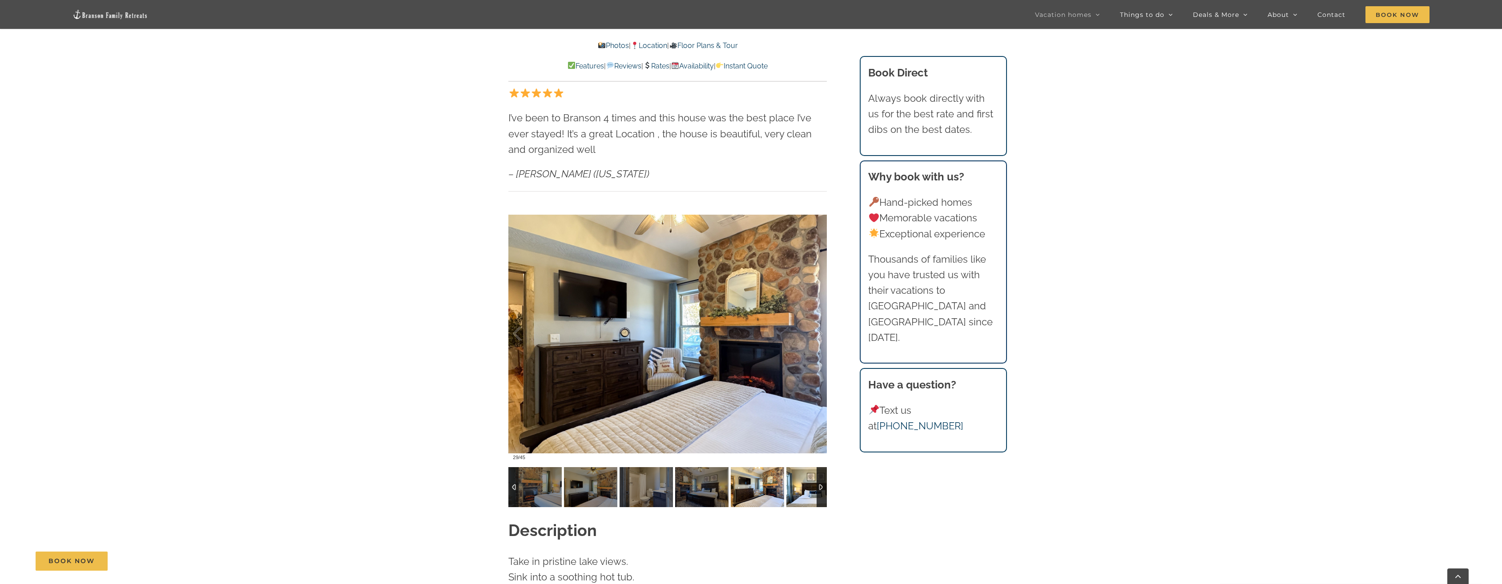
click at [797, 474] on img at bounding box center [812, 487] width 53 height 40
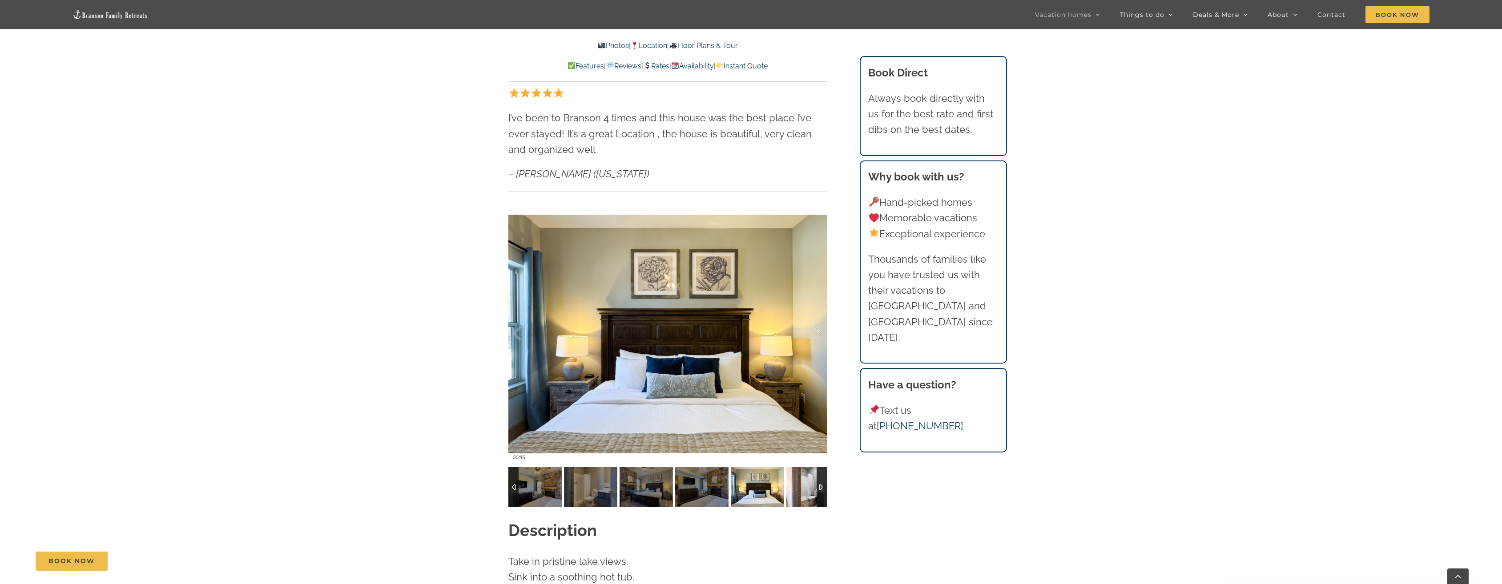
click at [797, 474] on img at bounding box center [812, 487] width 53 height 40
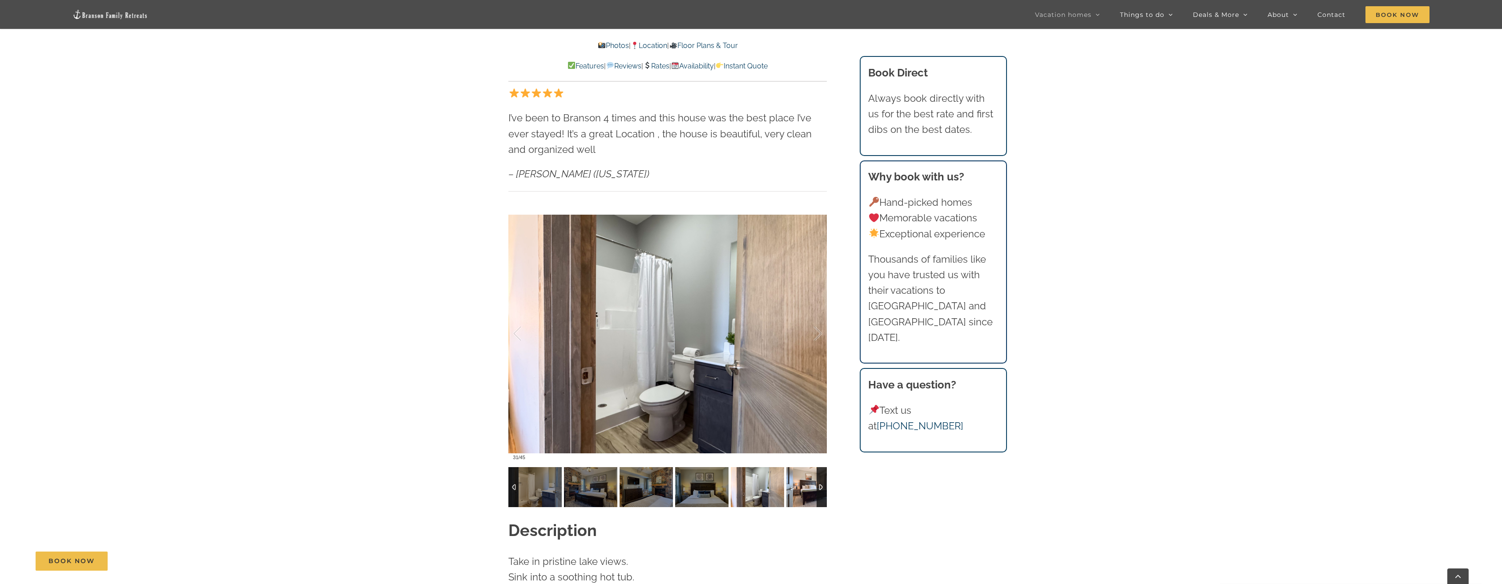
click at [797, 474] on img at bounding box center [812, 487] width 53 height 40
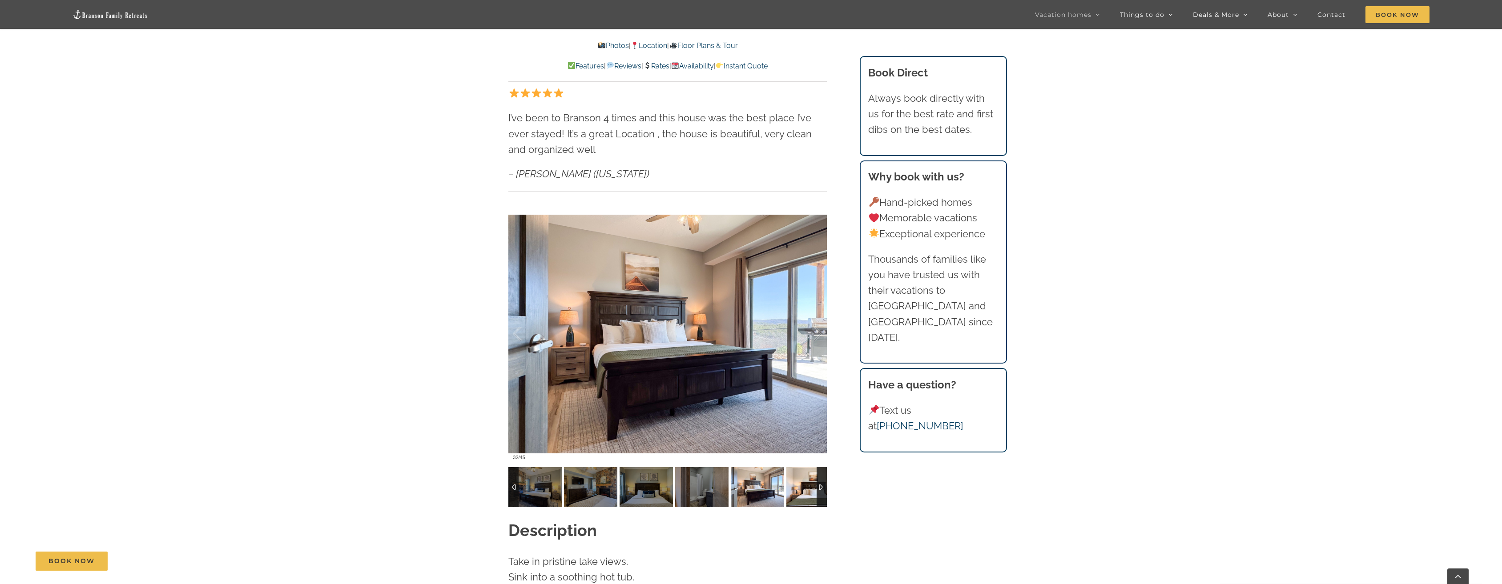
click at [797, 474] on img at bounding box center [812, 487] width 53 height 40
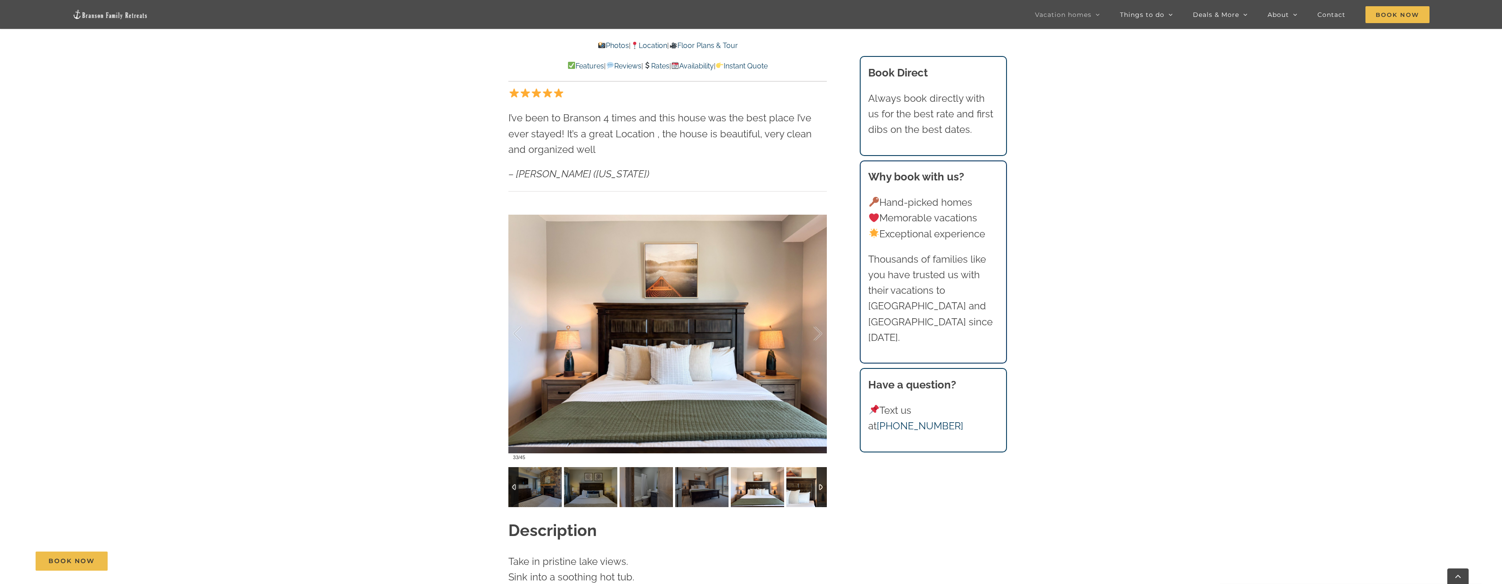
click at [797, 474] on img at bounding box center [812, 487] width 53 height 40
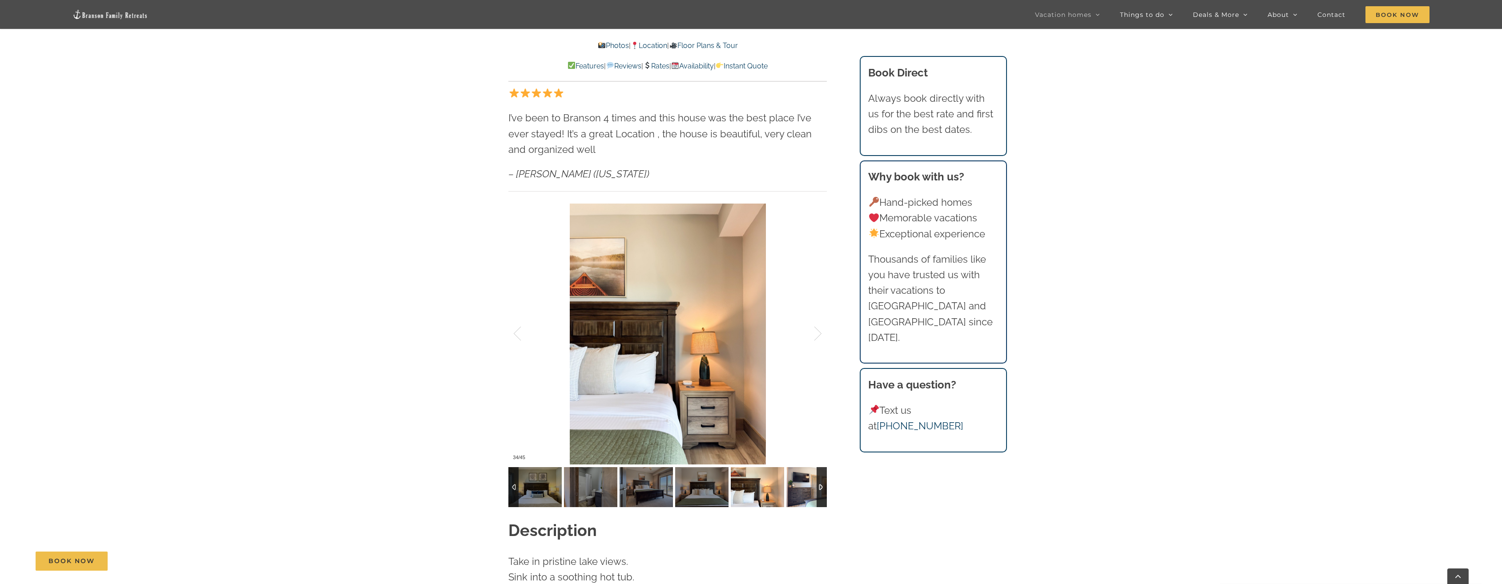
click at [797, 474] on img at bounding box center [812, 487] width 53 height 40
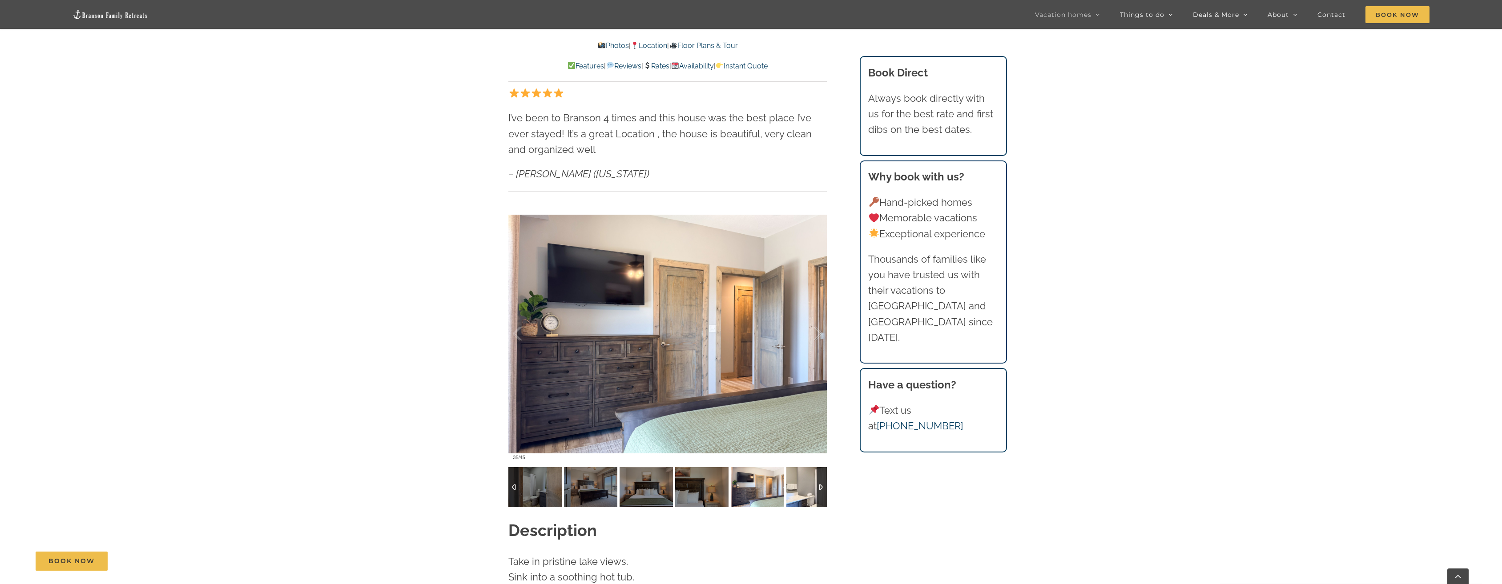
click at [797, 474] on img at bounding box center [812, 487] width 53 height 40
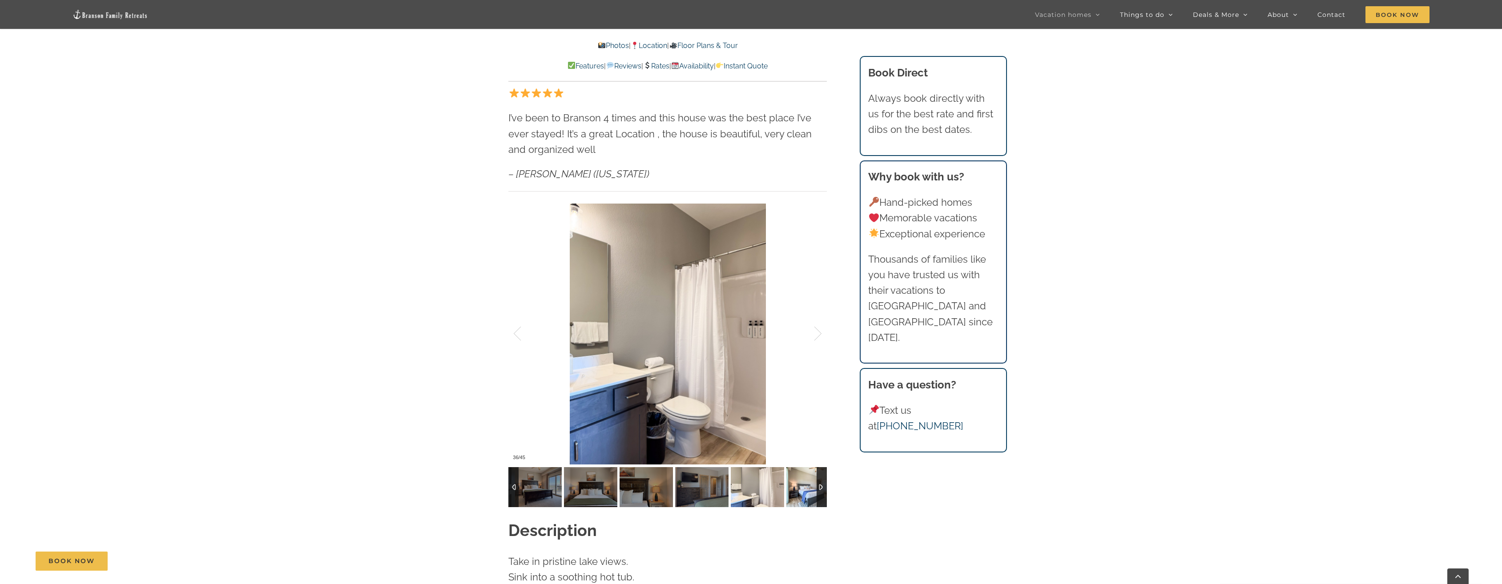
click at [797, 474] on img at bounding box center [812, 487] width 53 height 40
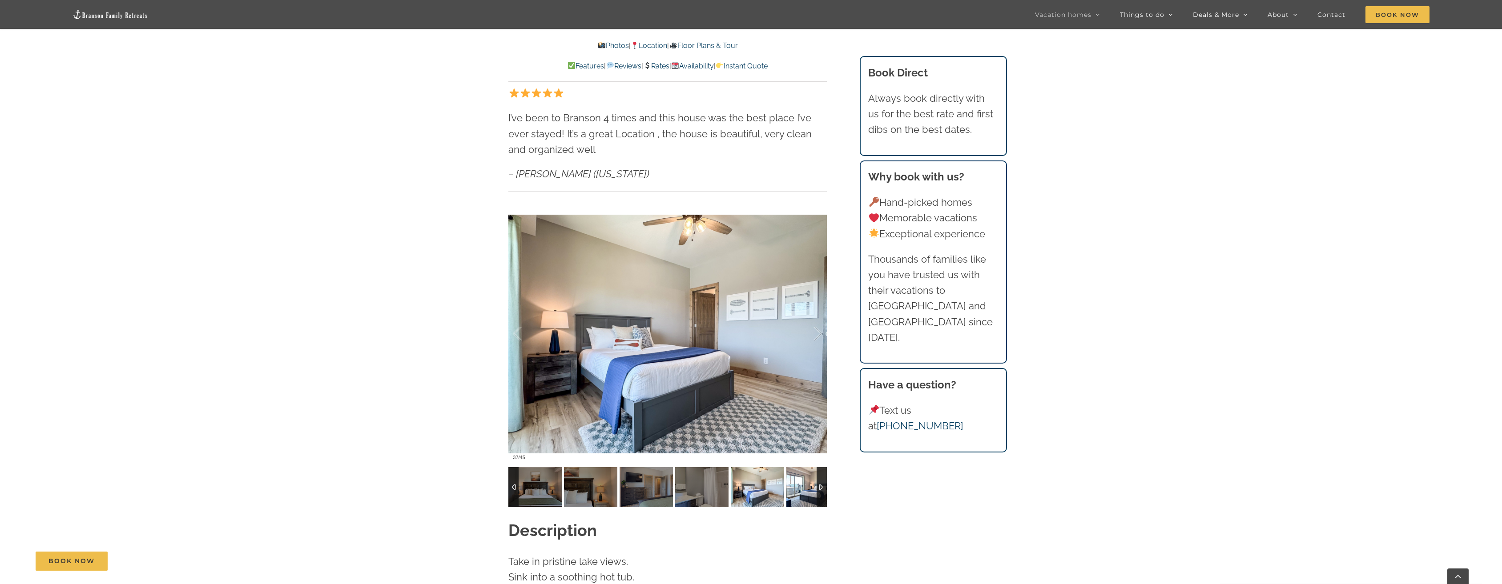
click at [797, 474] on img at bounding box center [812, 487] width 53 height 40
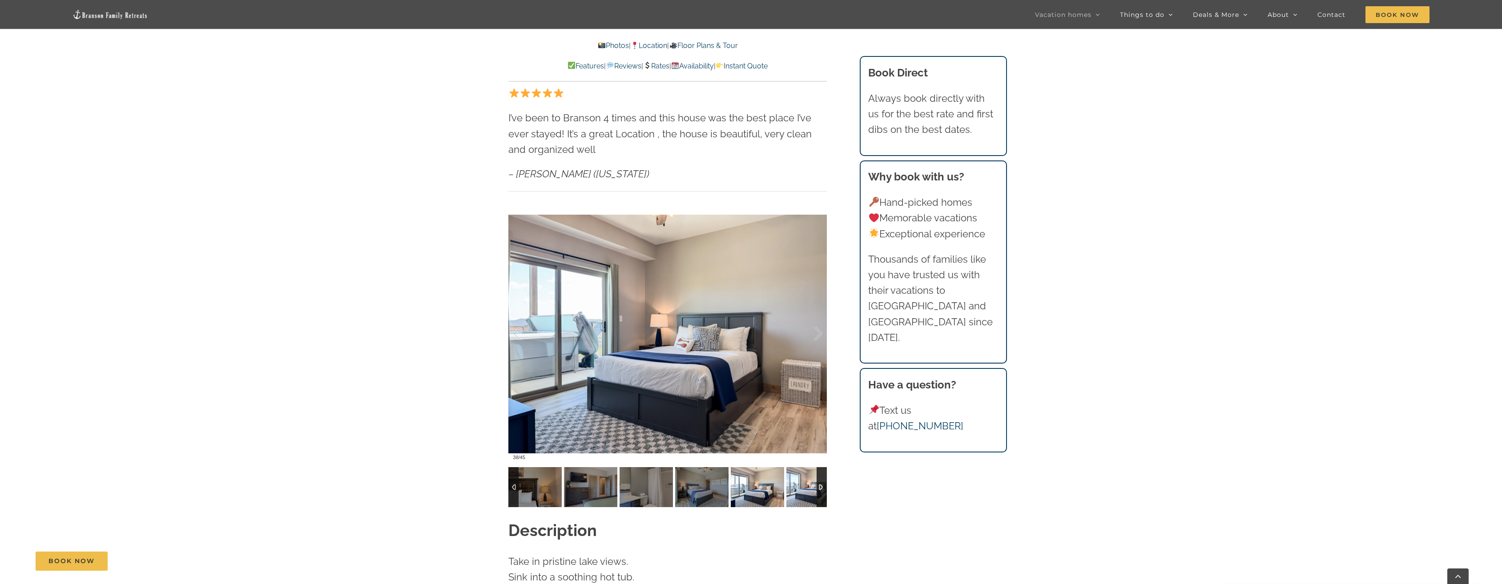
click at [797, 474] on img at bounding box center [812, 487] width 53 height 40
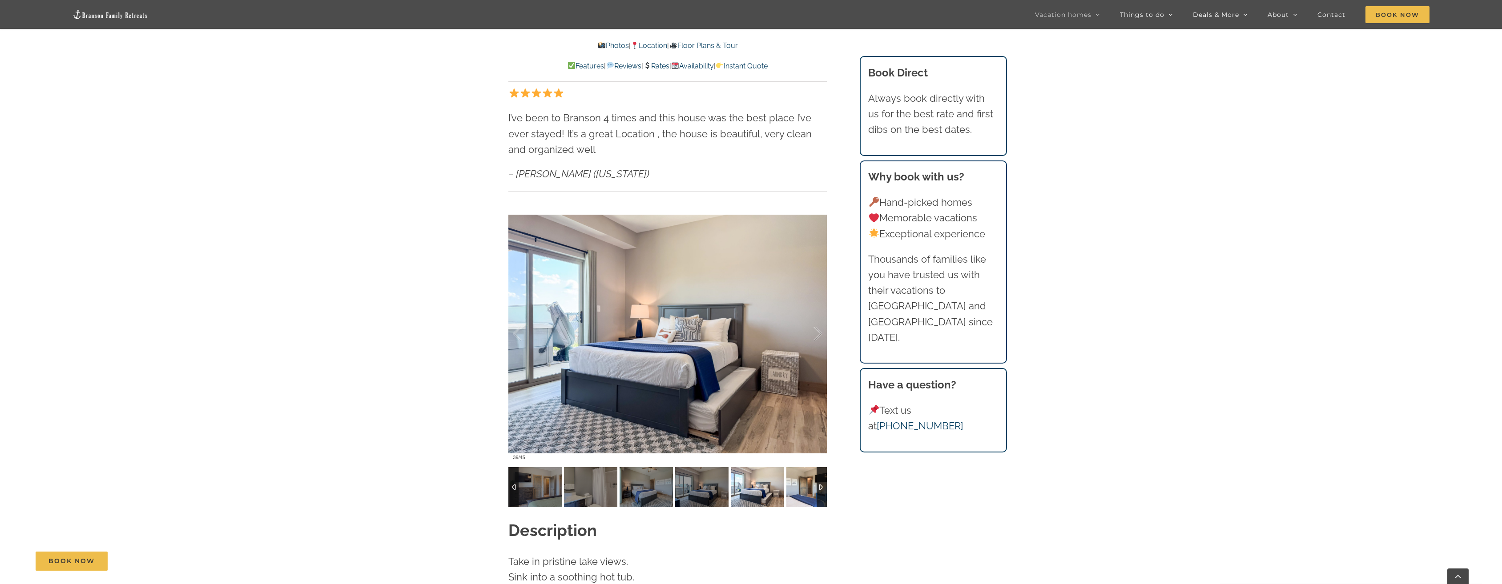
click at [797, 474] on img at bounding box center [812, 487] width 53 height 40
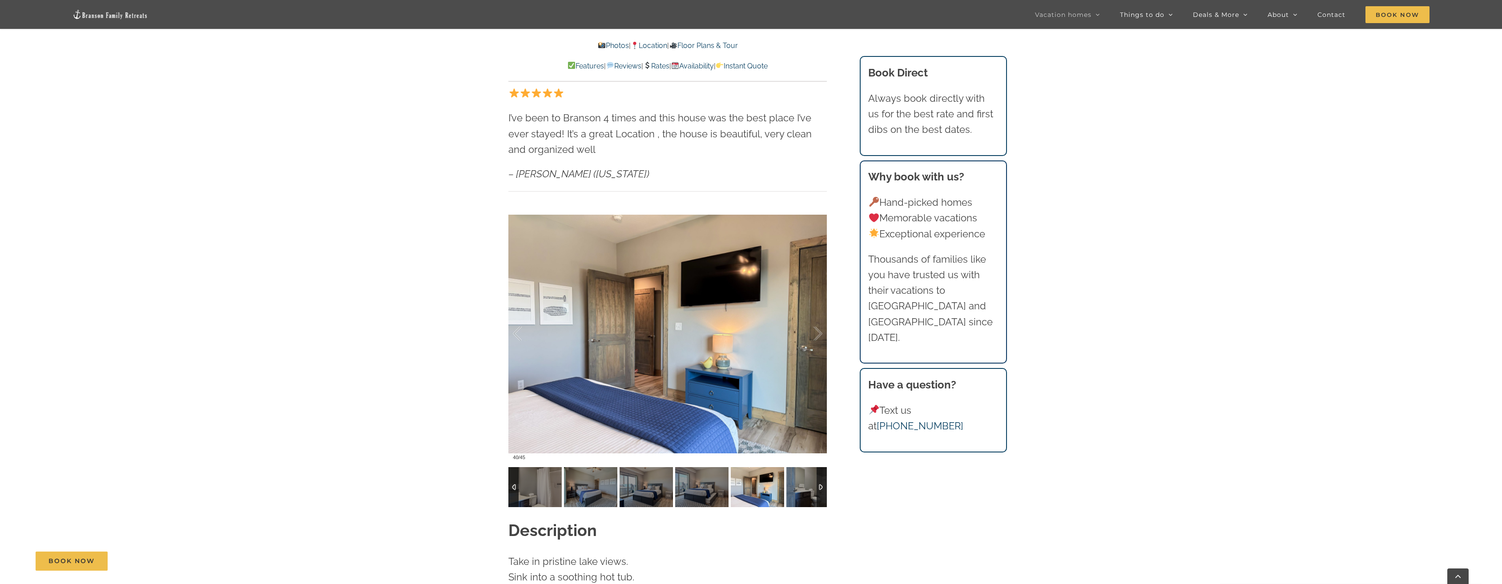
click at [770, 474] on img at bounding box center [757, 487] width 53 height 40
click at [715, 471] on img at bounding box center [701, 487] width 53 height 40
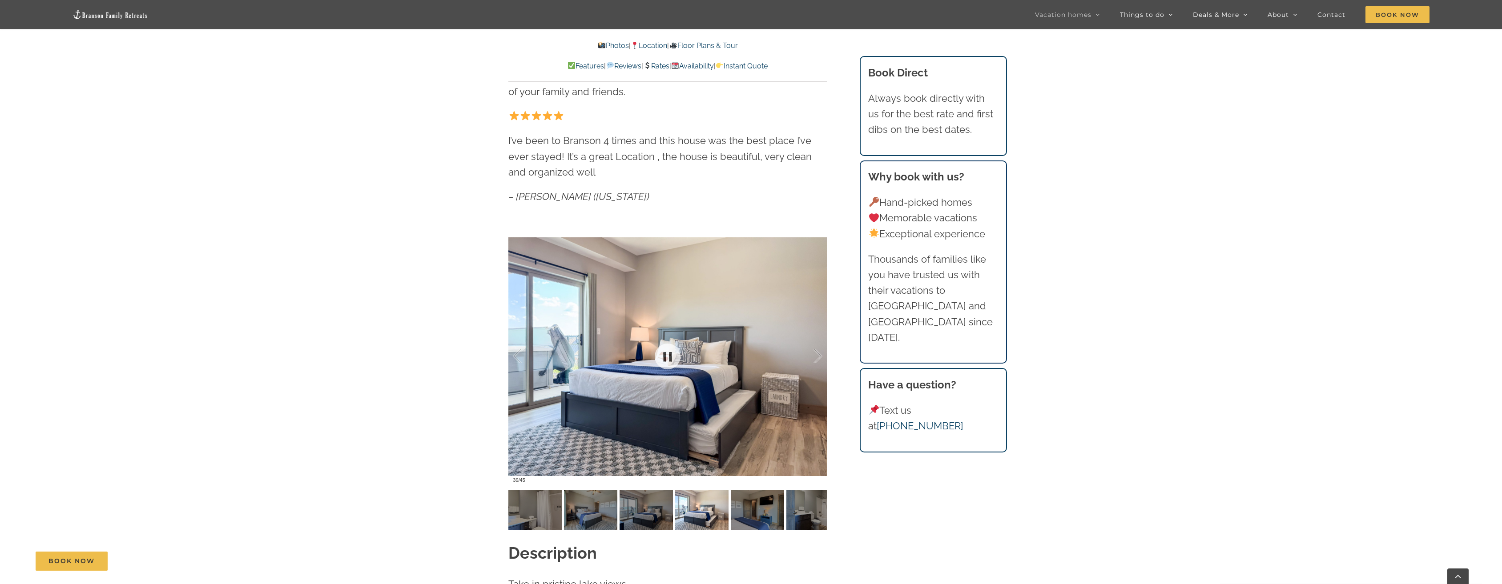
scroll to position [667, 0]
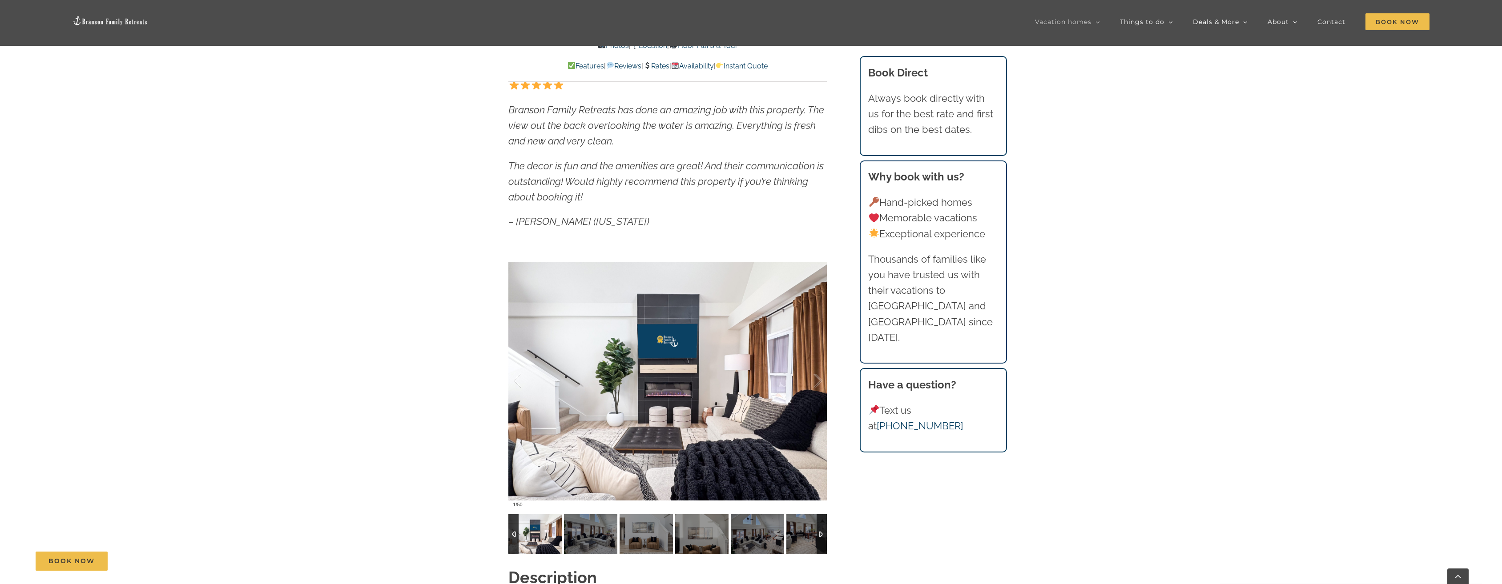
scroll to position [889, 0]
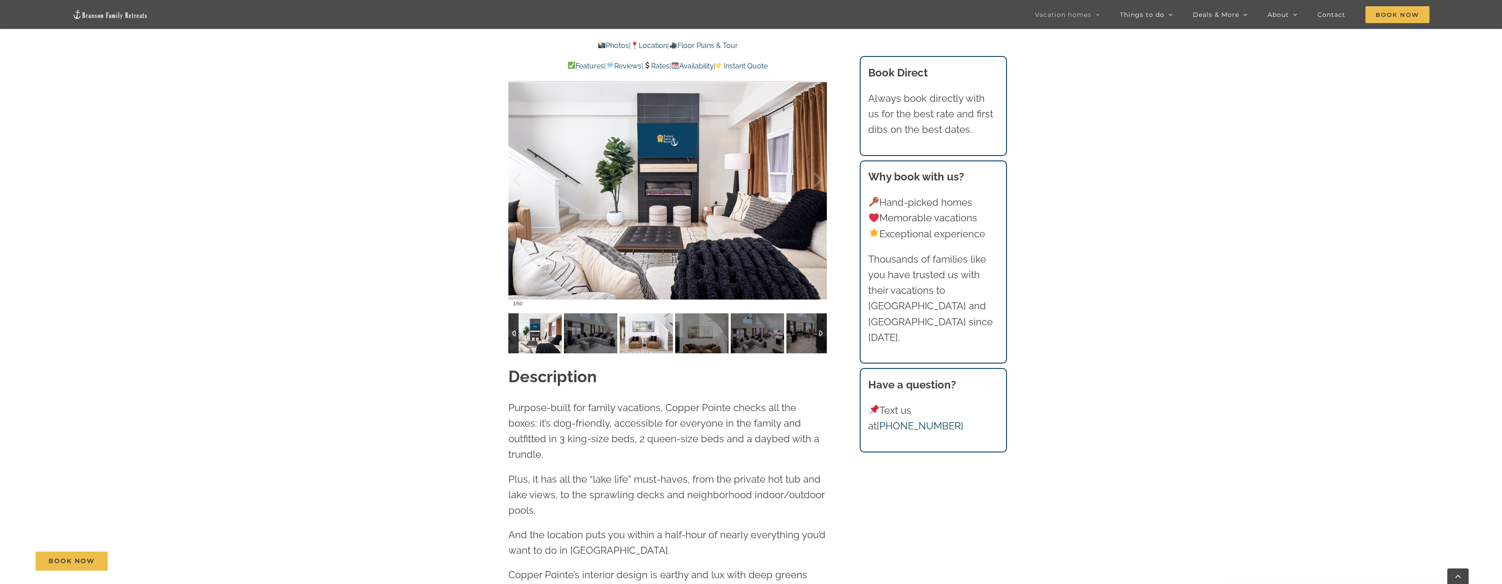
click at [641, 338] on img at bounding box center [645, 333] width 53 height 40
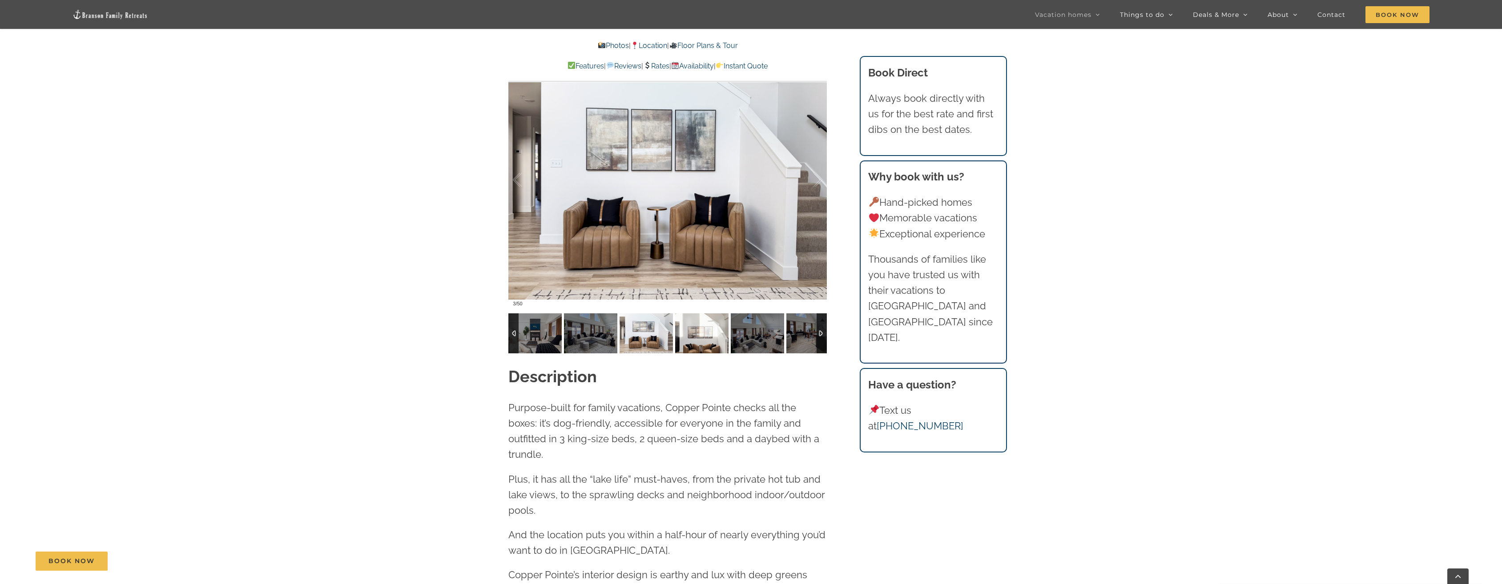
click at [694, 338] on img at bounding box center [701, 333] width 53 height 40
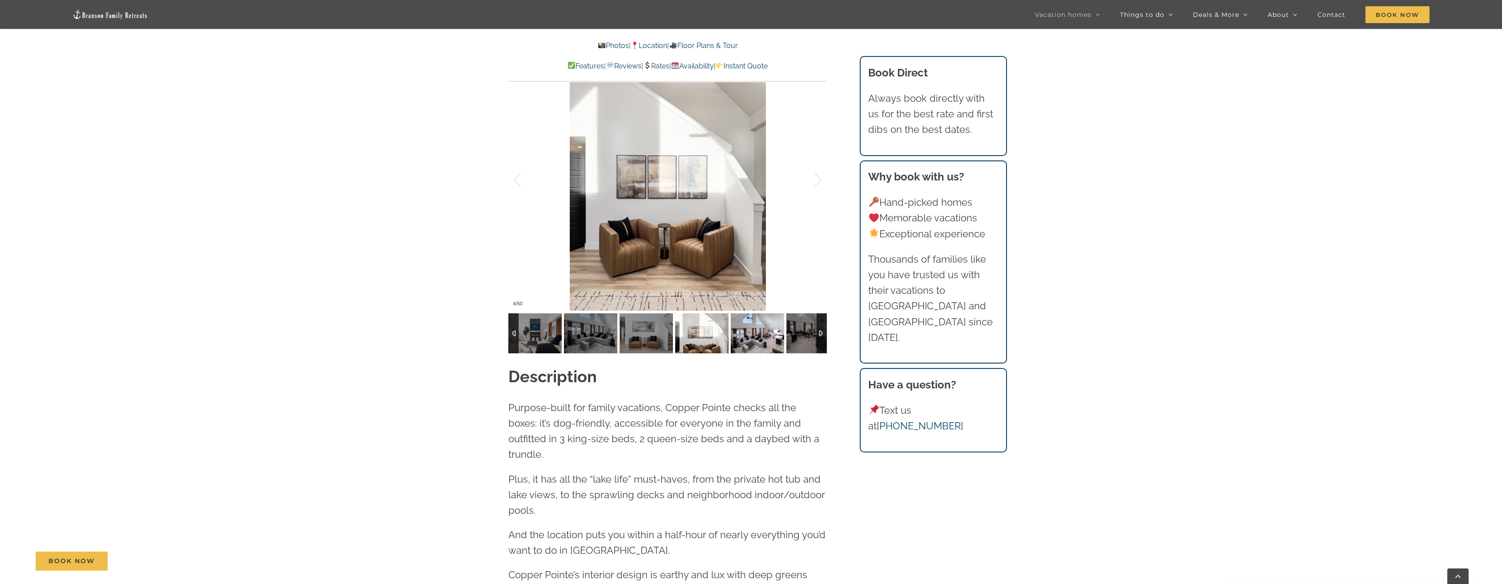
click at [732, 340] on img at bounding box center [757, 333] width 53 height 40
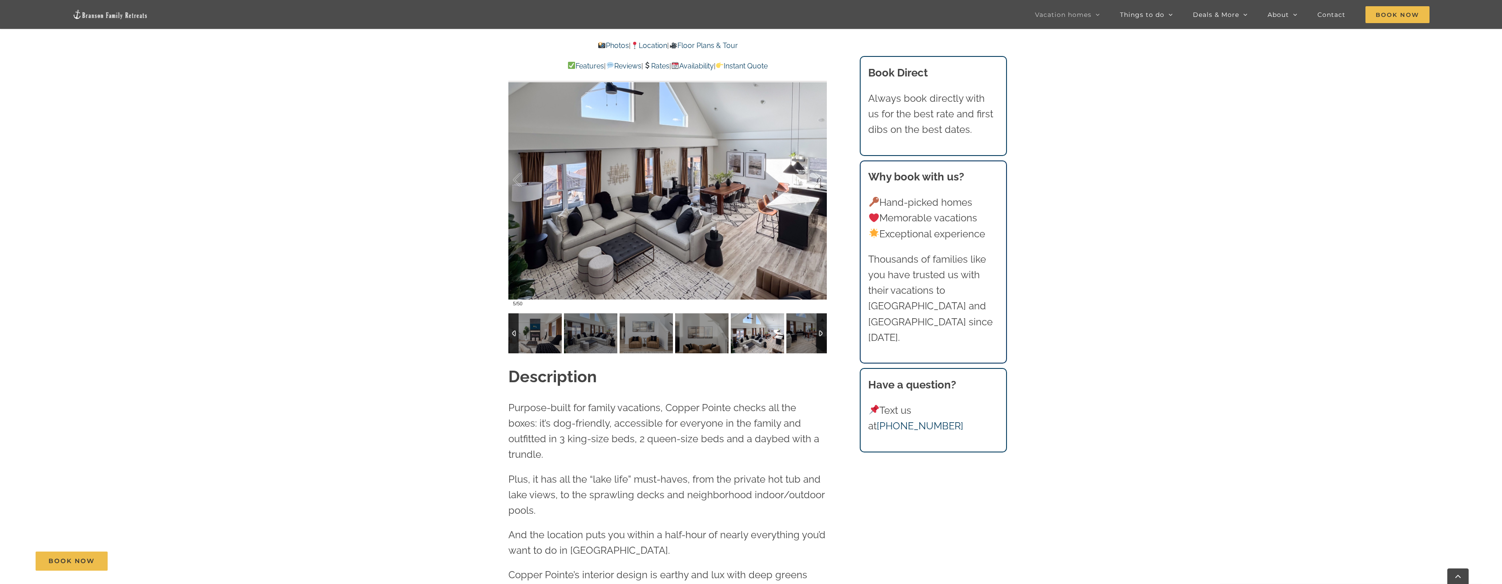
click at [768, 340] on img at bounding box center [757, 333] width 53 height 40
click at [804, 333] on img at bounding box center [812, 333] width 53 height 40
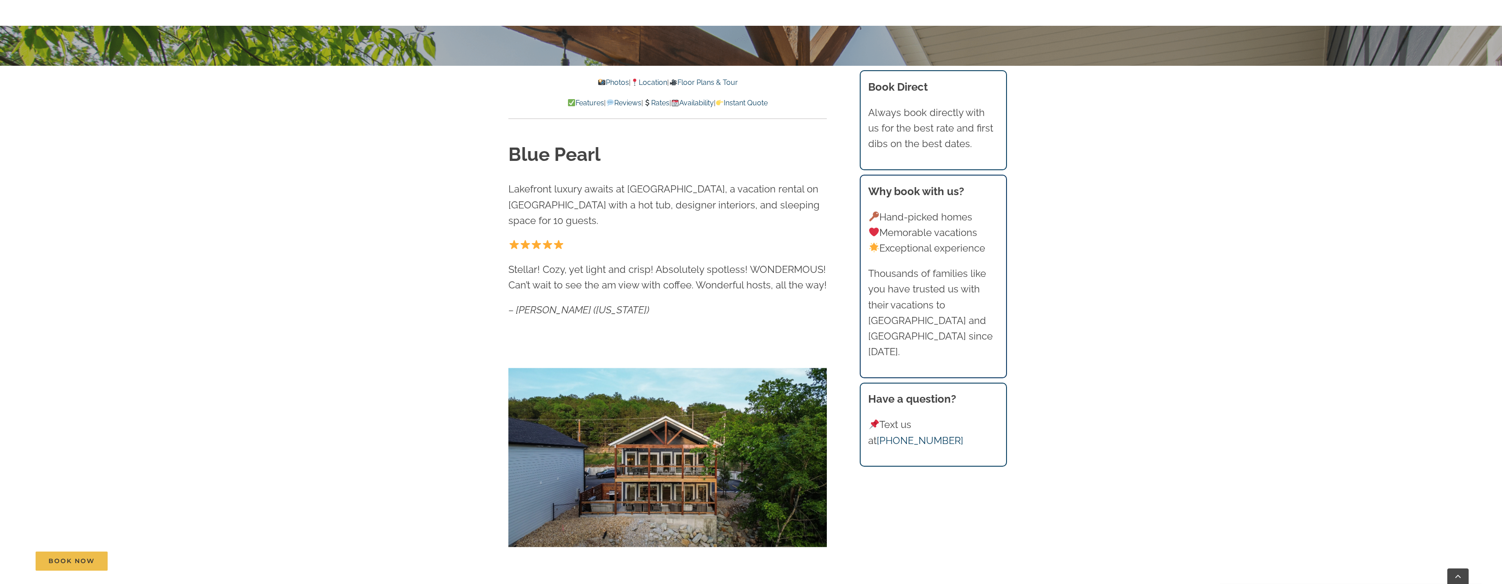
scroll to position [623, 0]
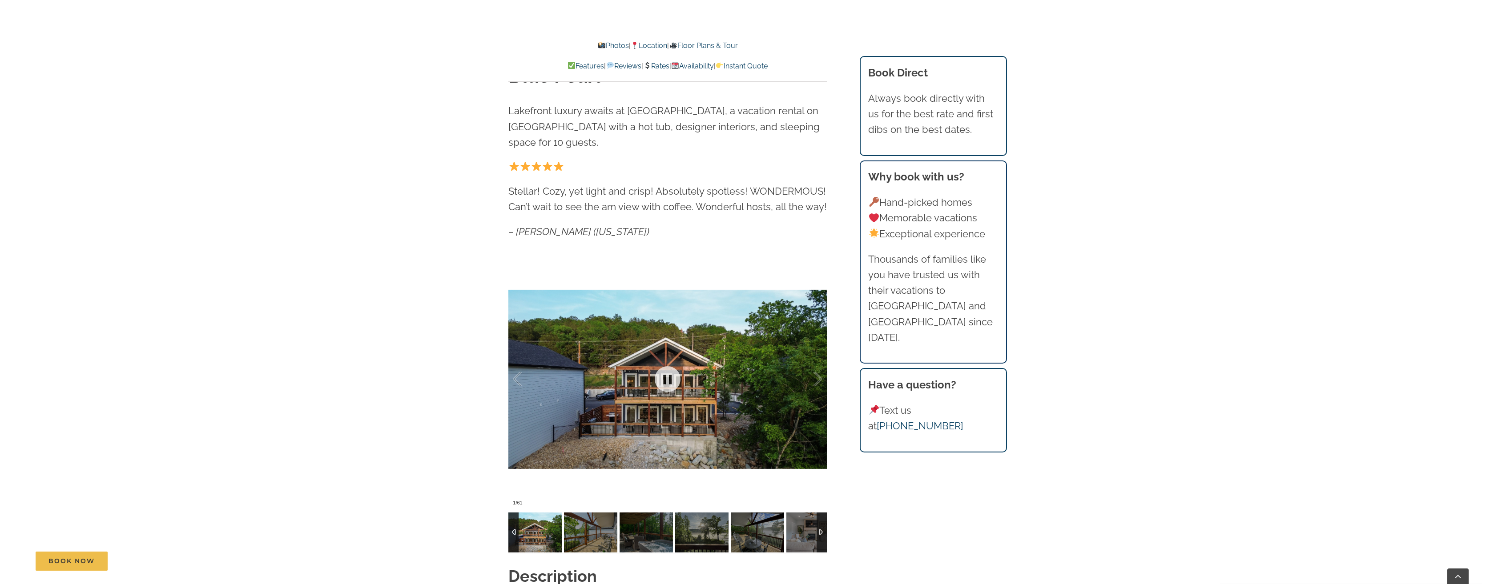
click at [729, 427] on div at bounding box center [667, 379] width 318 height 261
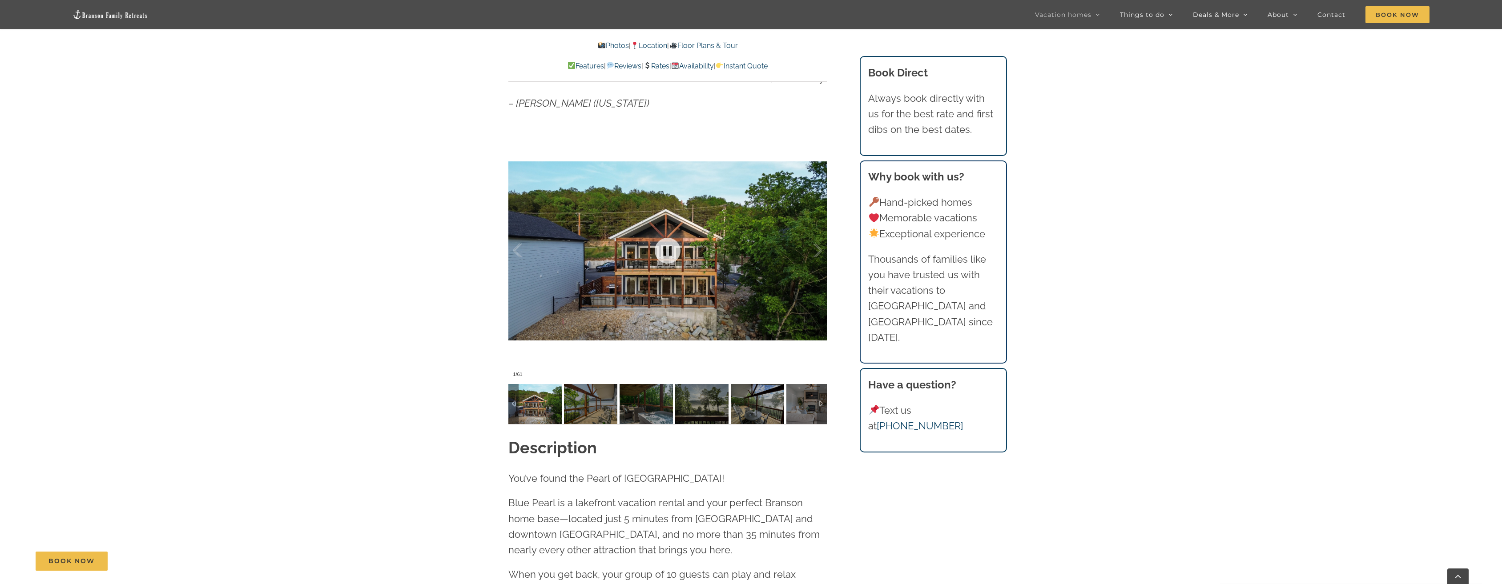
scroll to position [756, 0]
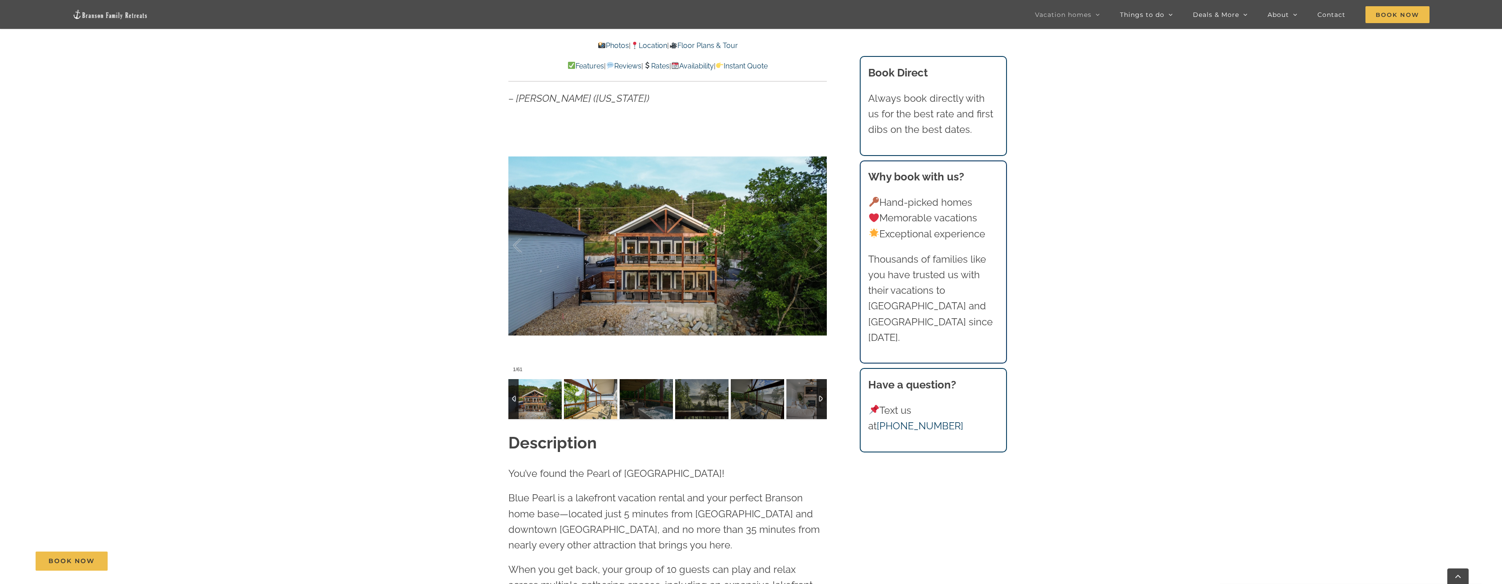
click at [601, 390] on img at bounding box center [590, 399] width 53 height 40
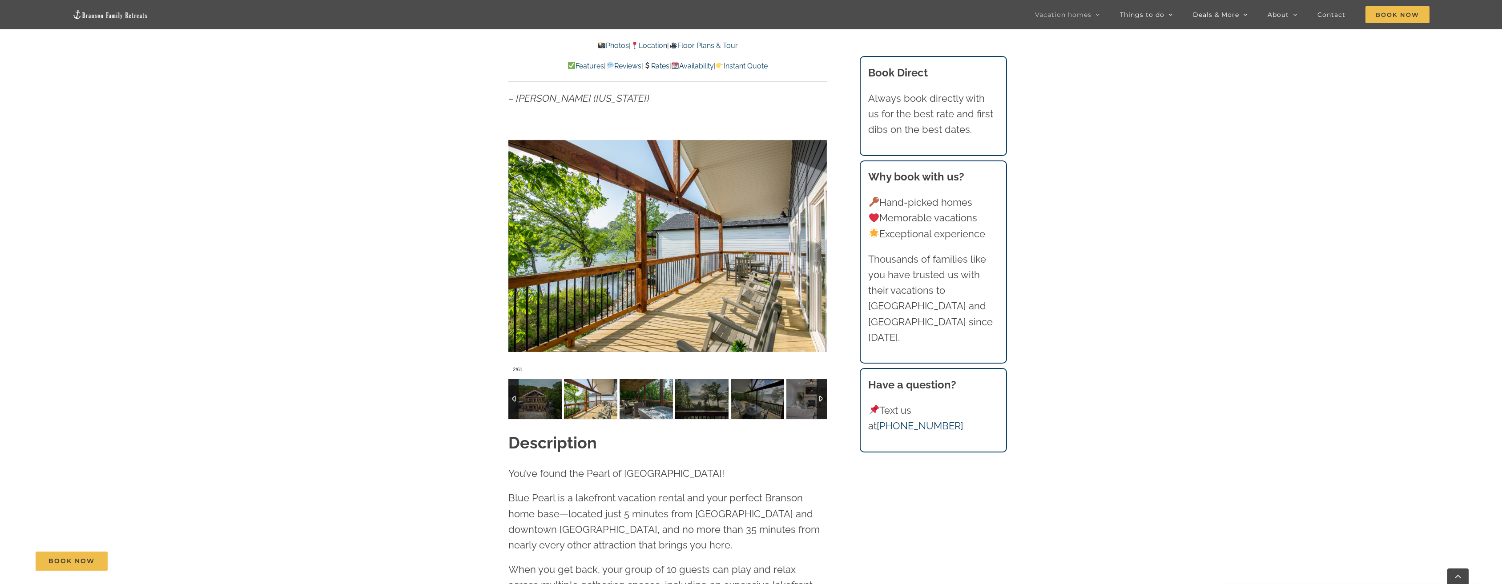
click at [635, 401] on img at bounding box center [645, 399] width 53 height 40
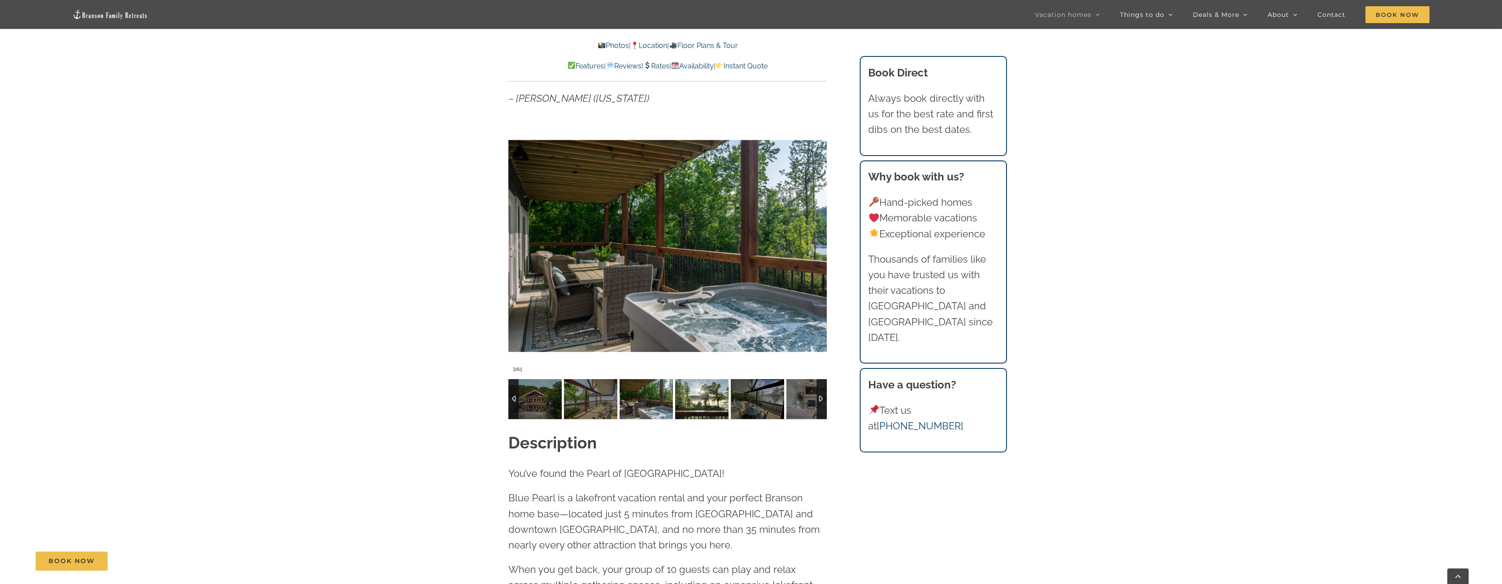
click at [693, 399] on img at bounding box center [701, 399] width 53 height 40
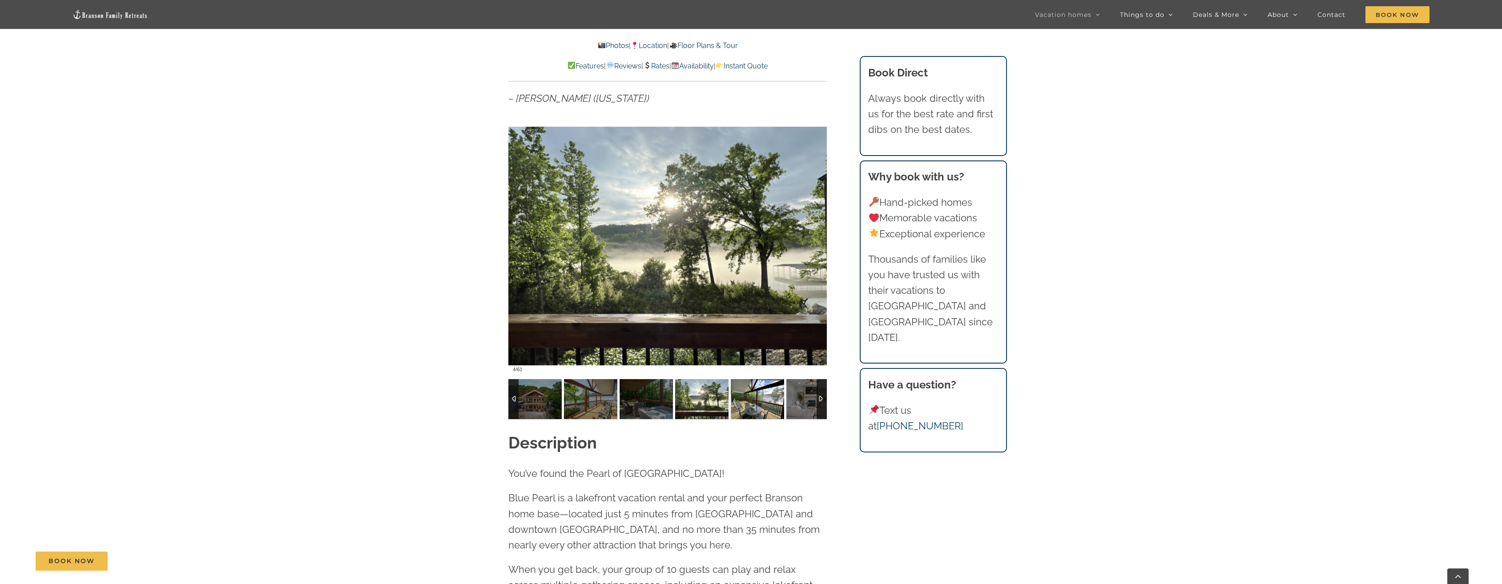
click at [743, 401] on img at bounding box center [757, 399] width 53 height 40
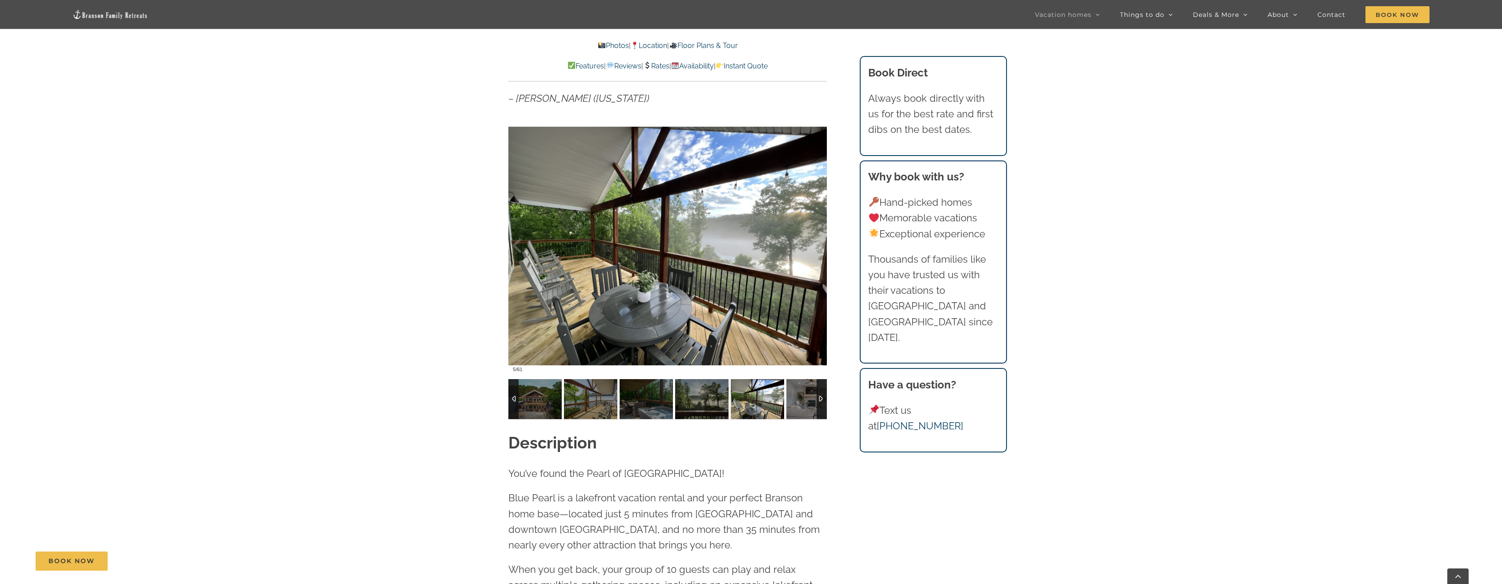
click at [800, 408] on img at bounding box center [812, 399] width 53 height 40
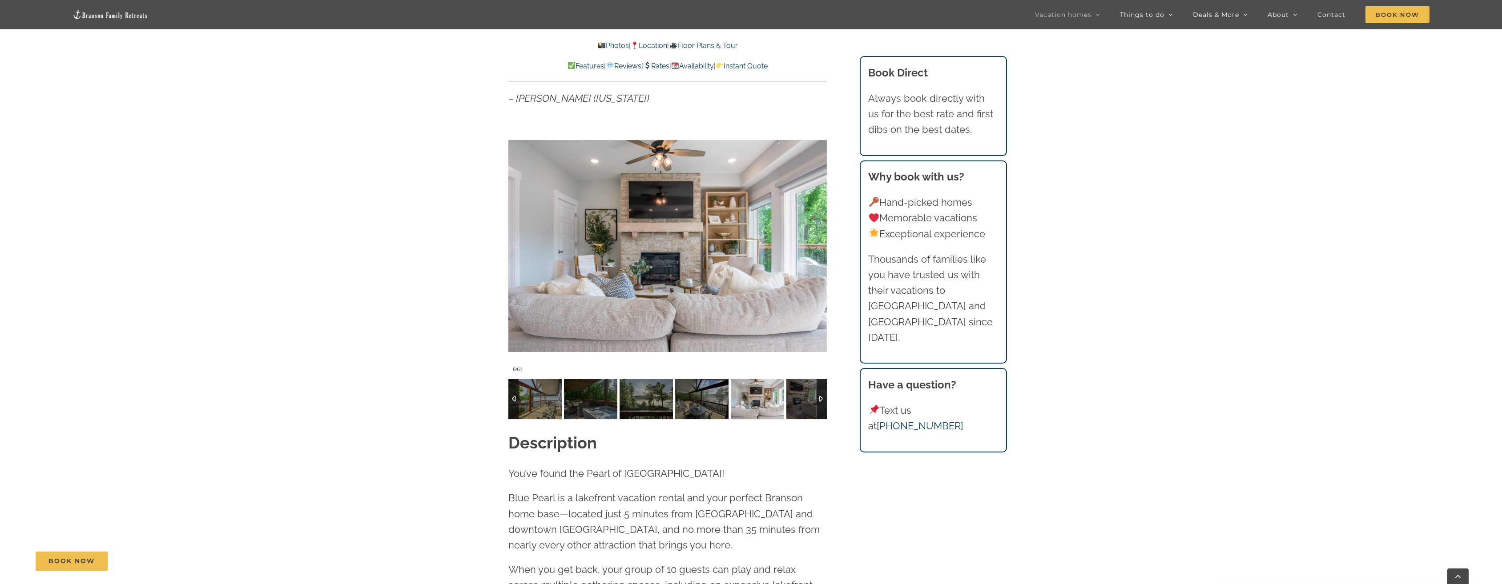
click at [822, 396] on div at bounding box center [821, 399] width 10 height 40
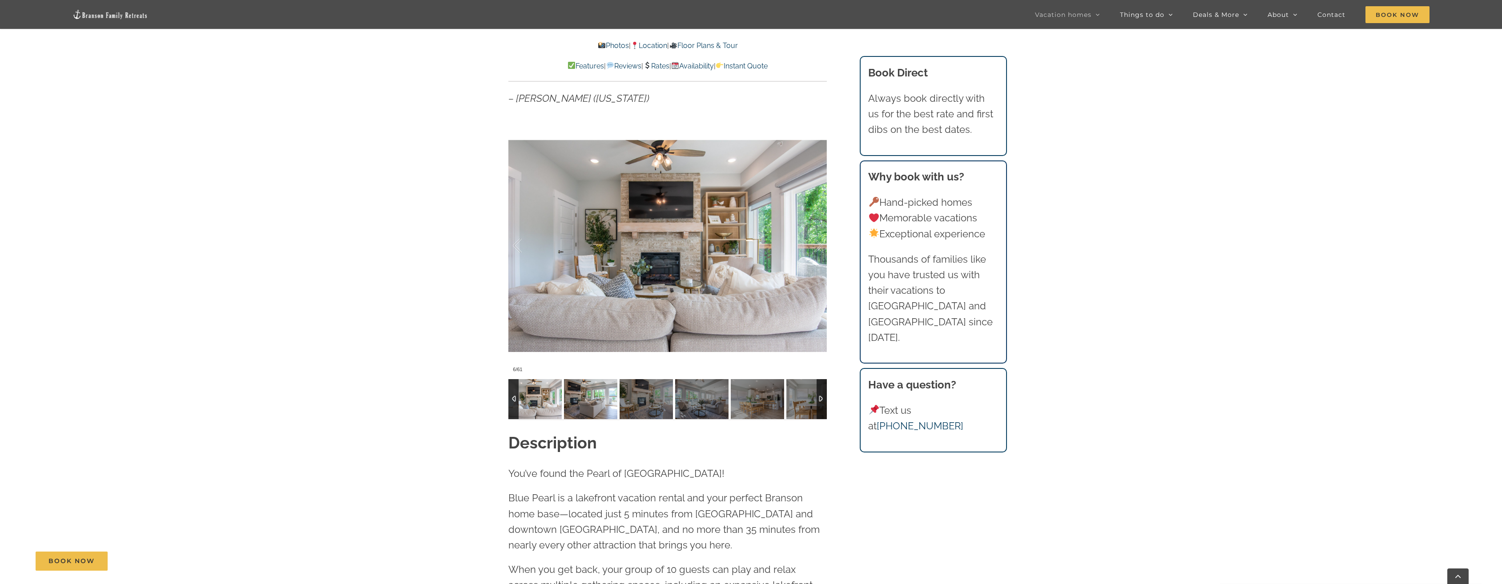
click at [609, 402] on img at bounding box center [590, 399] width 53 height 40
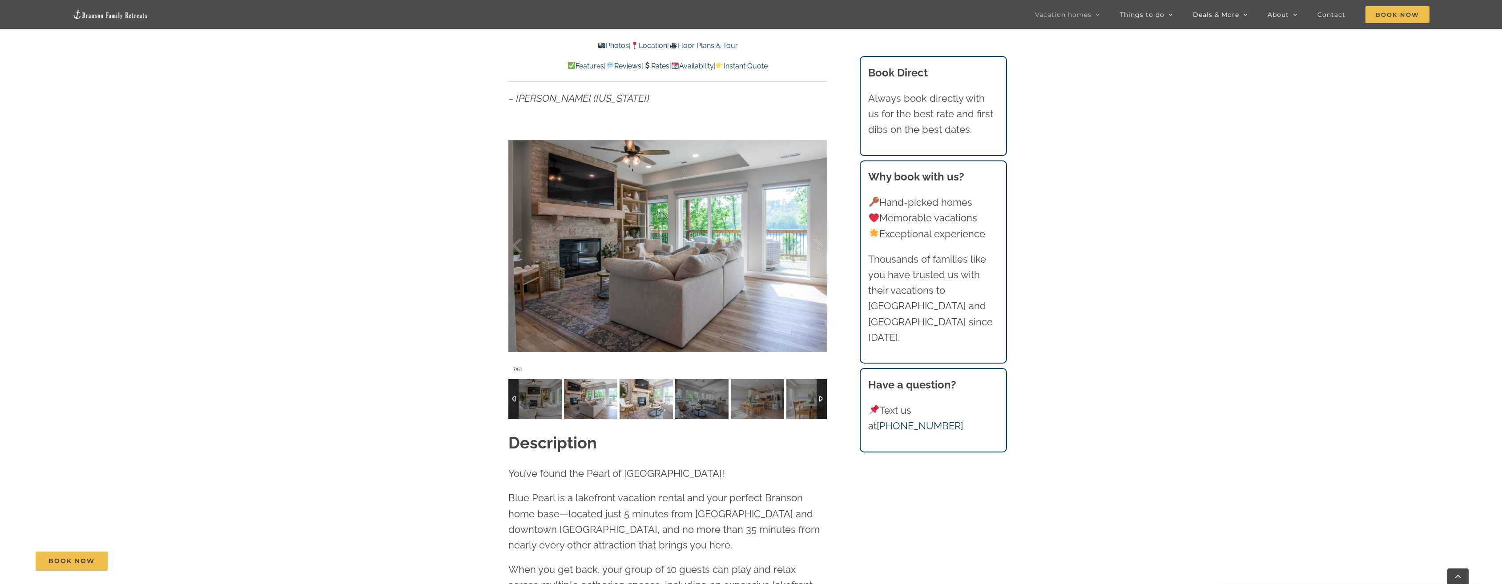
click at [648, 402] on img at bounding box center [645, 399] width 53 height 40
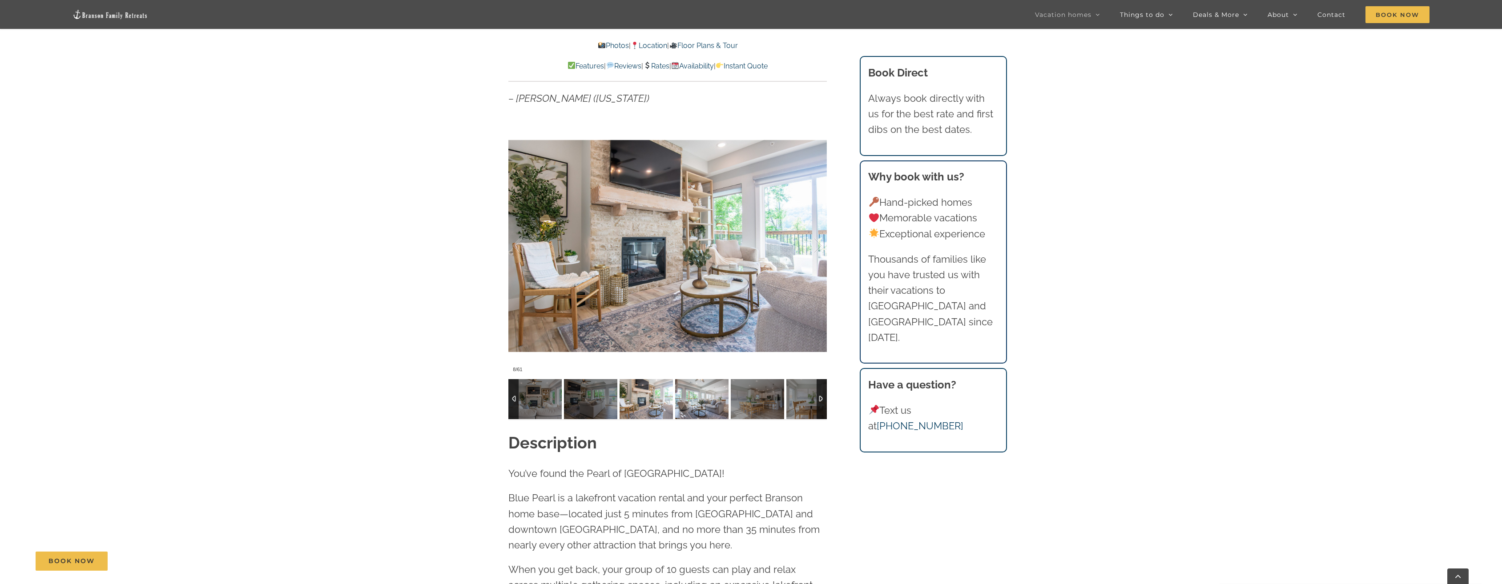
click at [696, 402] on img at bounding box center [701, 399] width 53 height 40
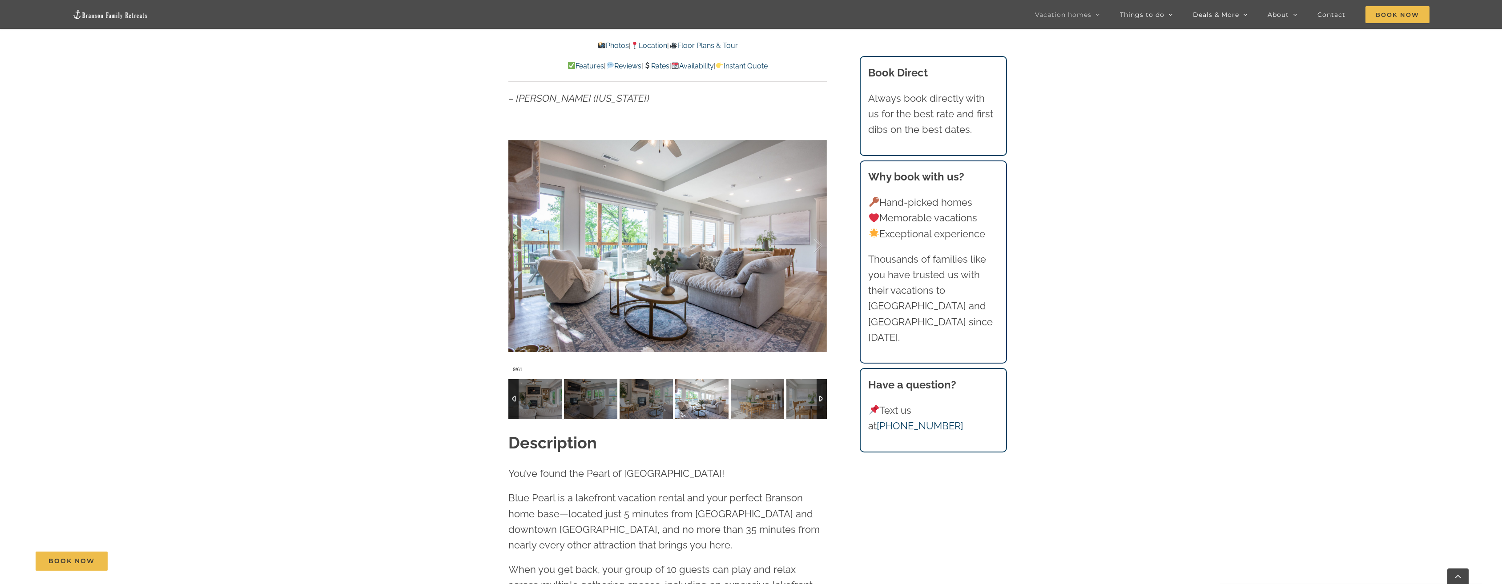
click at [743, 403] on img at bounding box center [757, 399] width 53 height 40
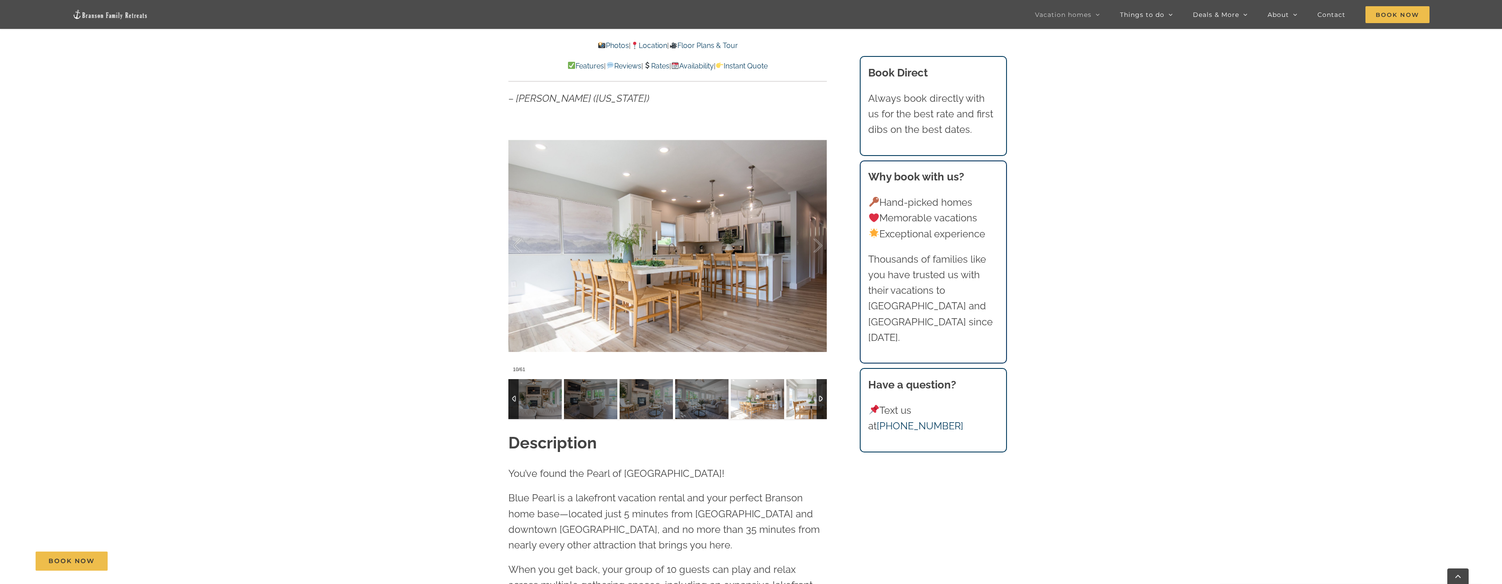
click at [802, 398] on img at bounding box center [812, 399] width 53 height 40
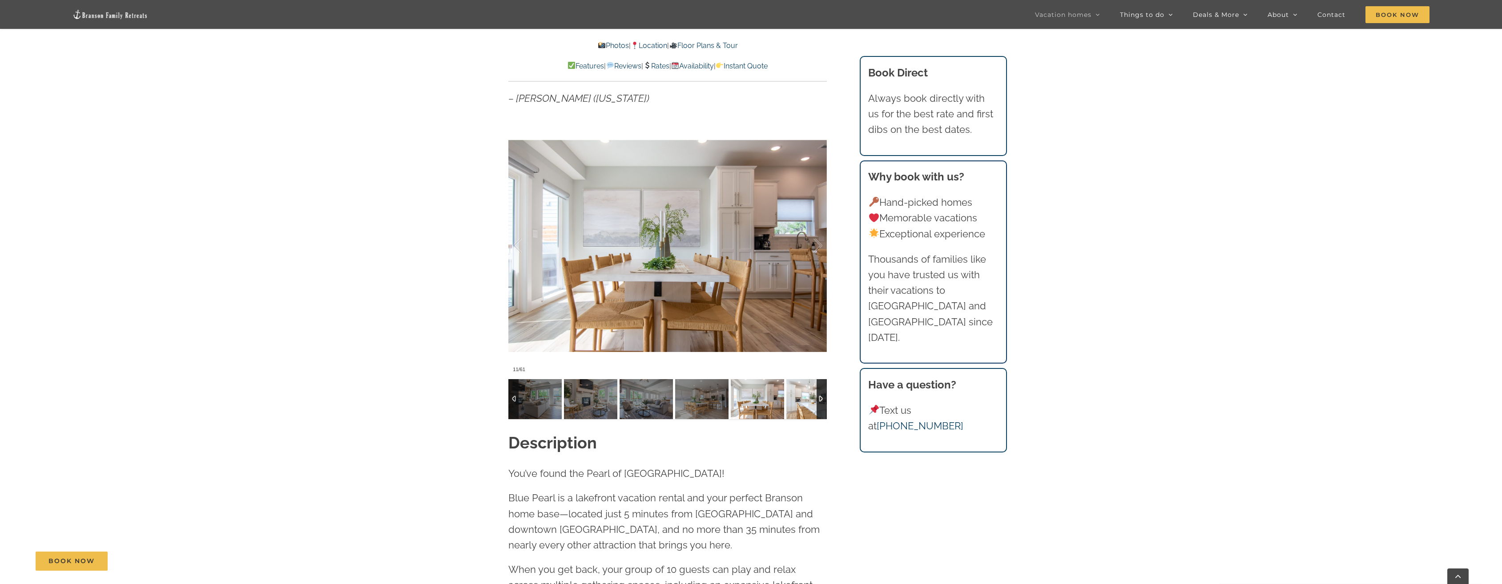
click at [802, 398] on img at bounding box center [812, 399] width 53 height 40
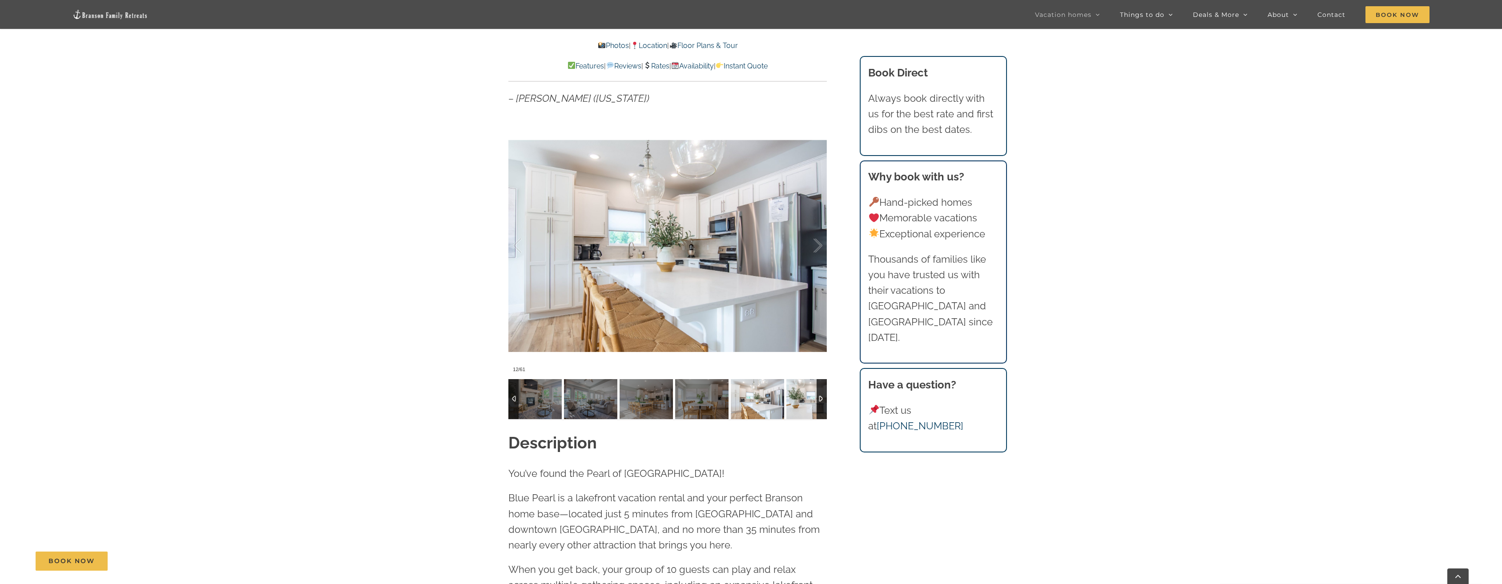
click at [796, 399] on img at bounding box center [812, 399] width 53 height 40
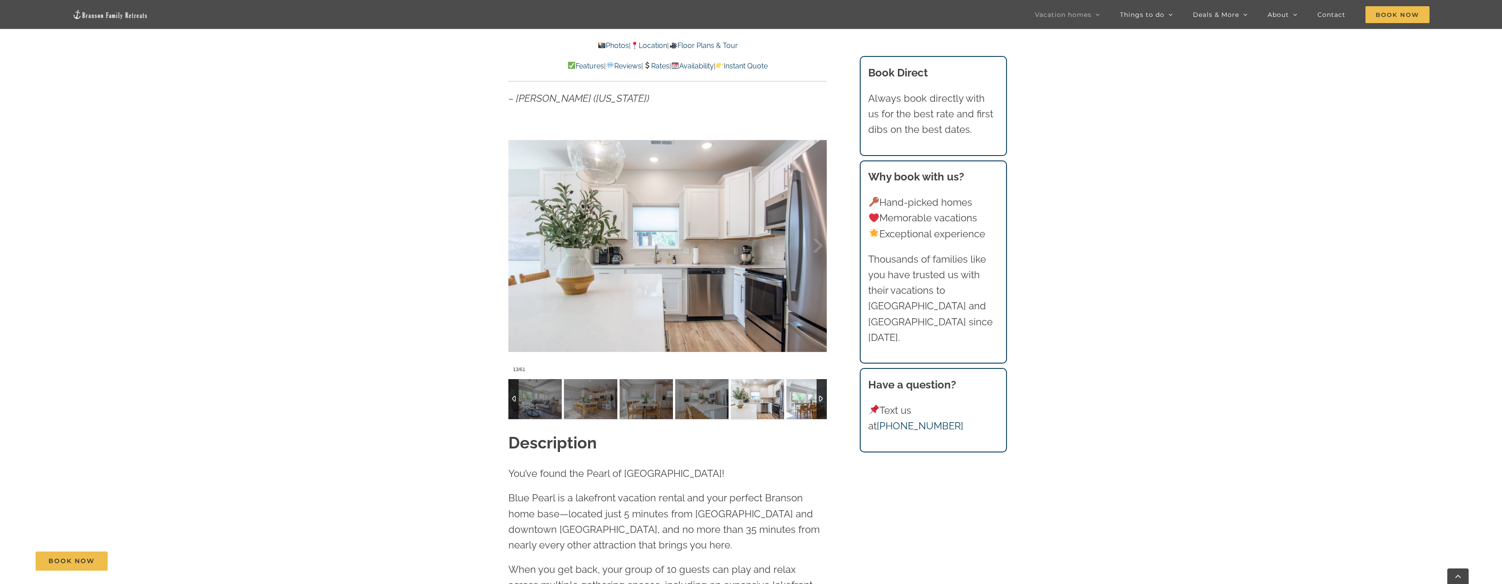
click at [794, 403] on img at bounding box center [812, 399] width 53 height 40
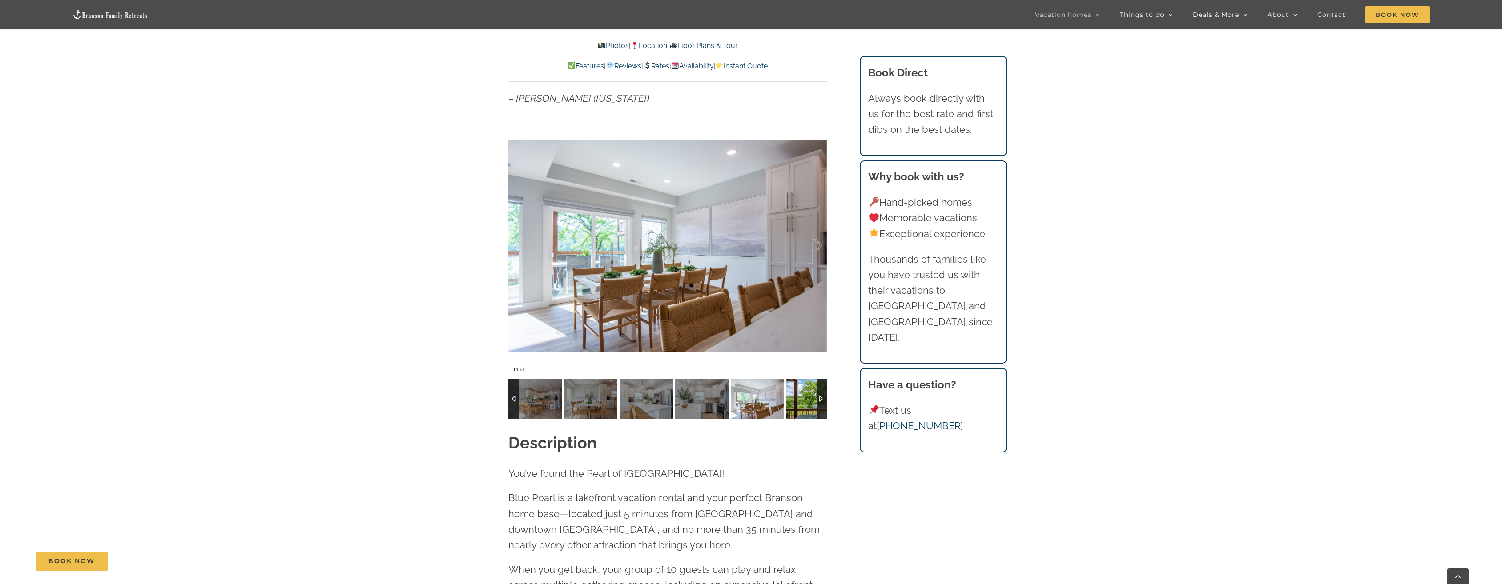
click at [794, 403] on img at bounding box center [812, 399] width 53 height 40
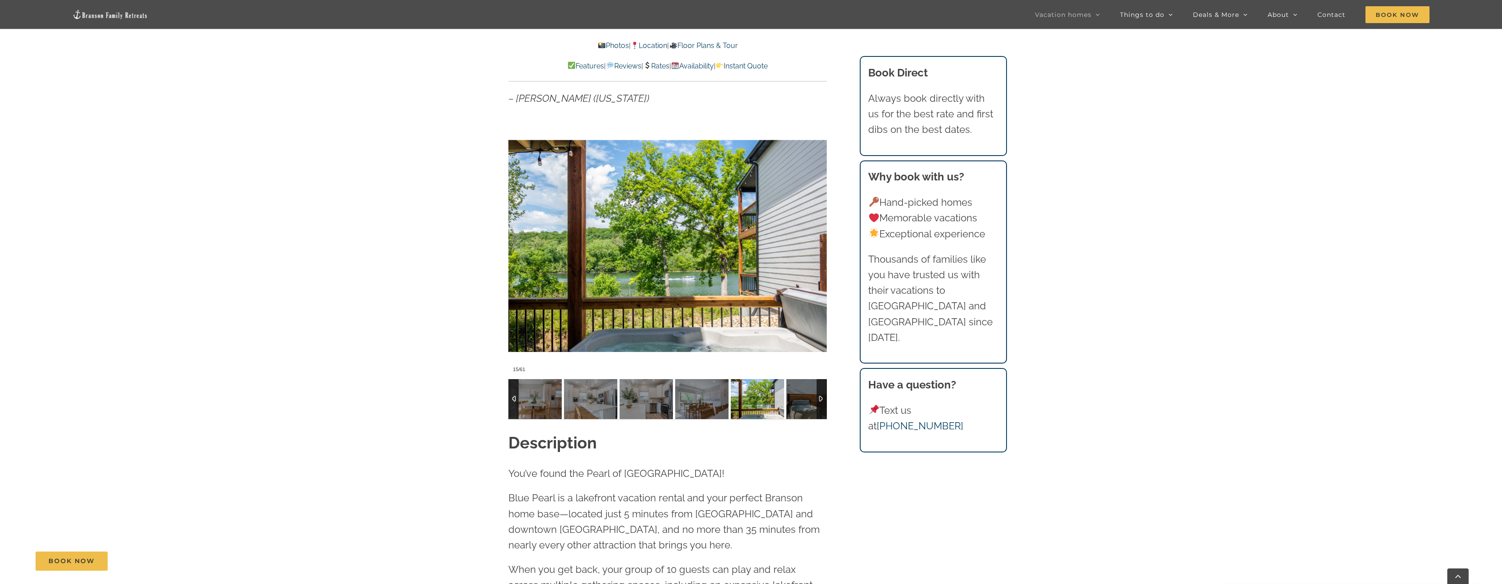
click at [688, 391] on img at bounding box center [701, 399] width 53 height 40
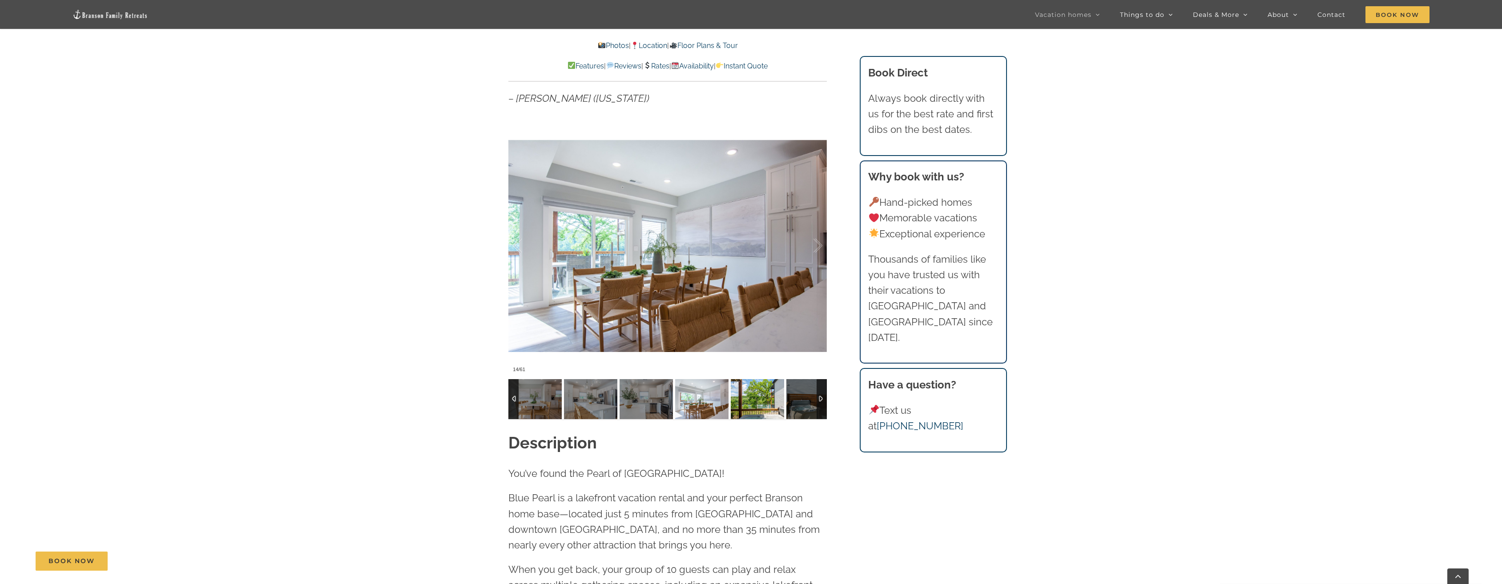
click at [763, 401] on img at bounding box center [757, 399] width 53 height 40
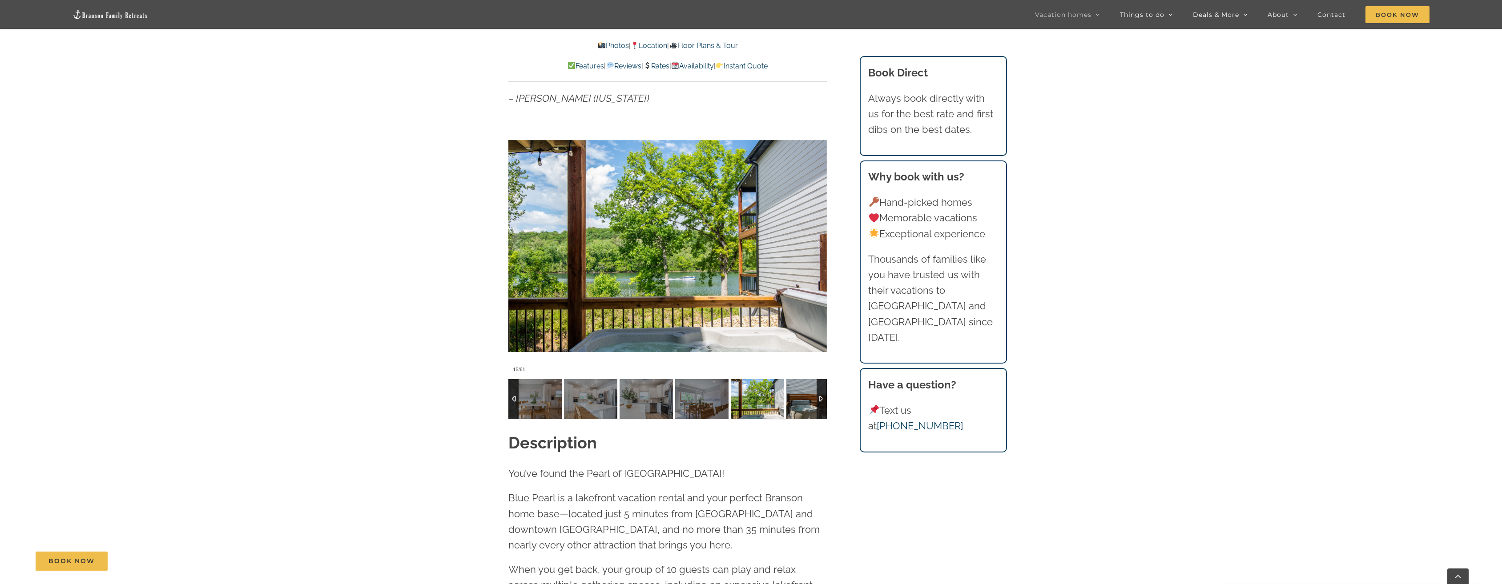
click at [790, 402] on img at bounding box center [812, 399] width 53 height 40
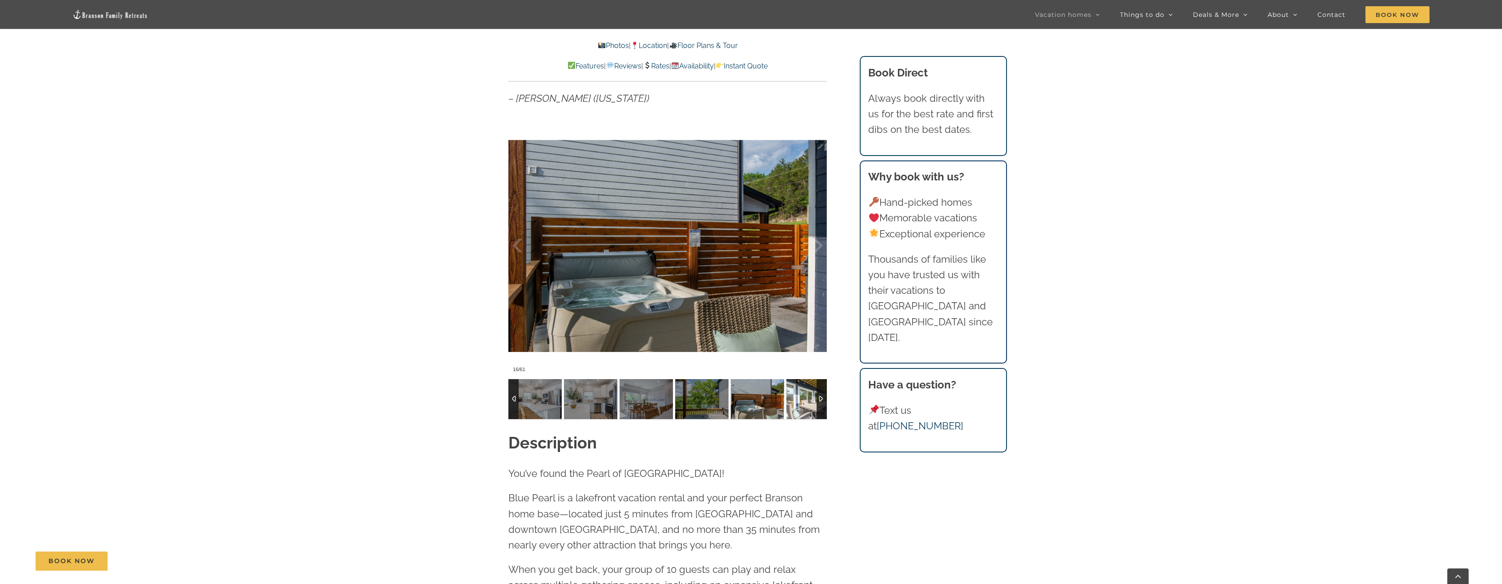
click at [790, 402] on img at bounding box center [812, 399] width 53 height 40
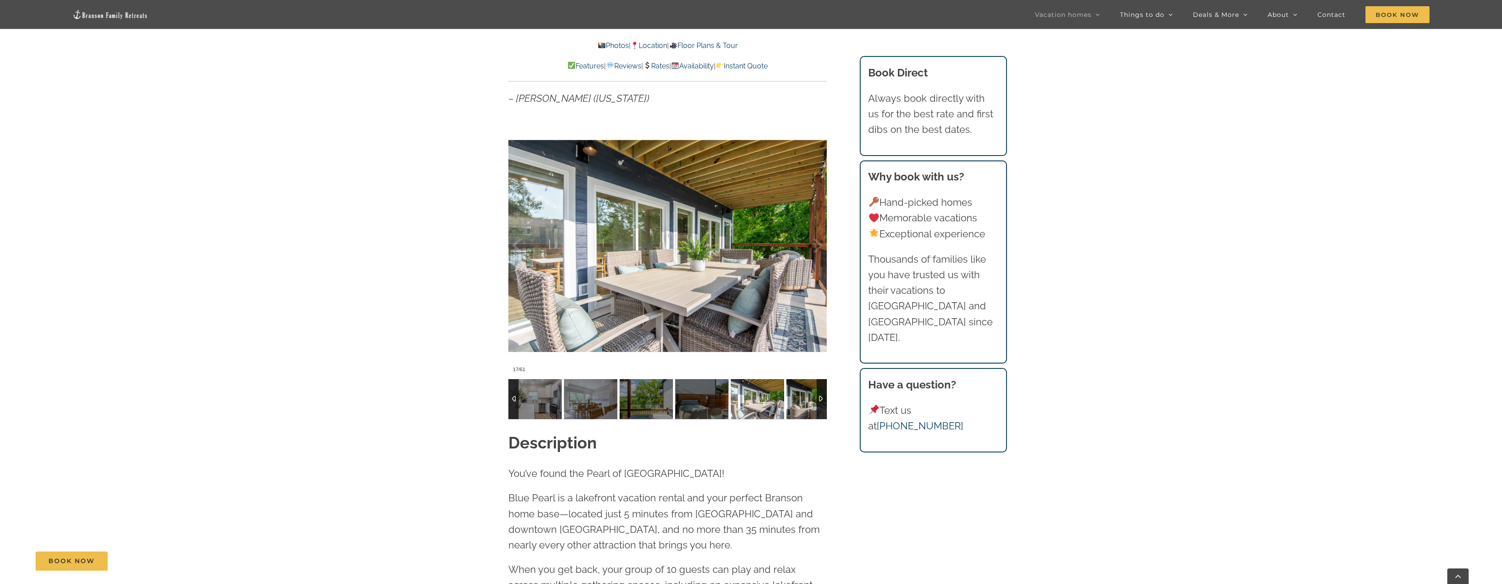
click at [790, 402] on img at bounding box center [812, 399] width 53 height 40
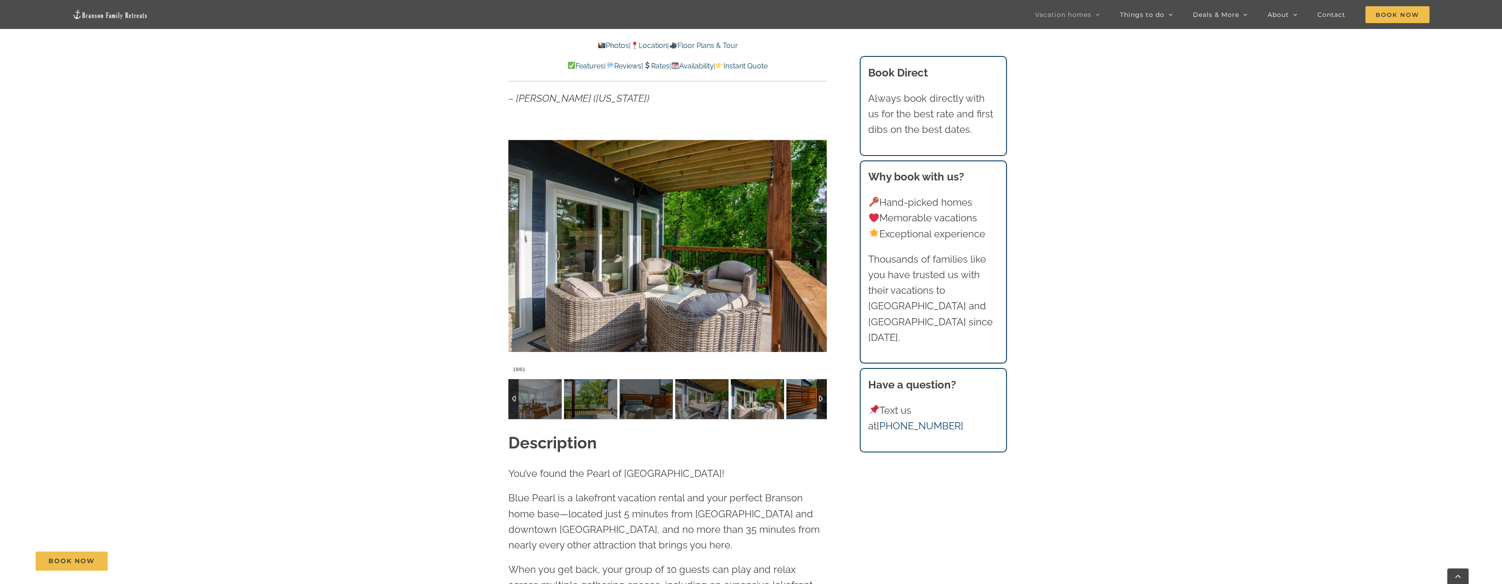
click at [790, 402] on img at bounding box center [812, 399] width 53 height 40
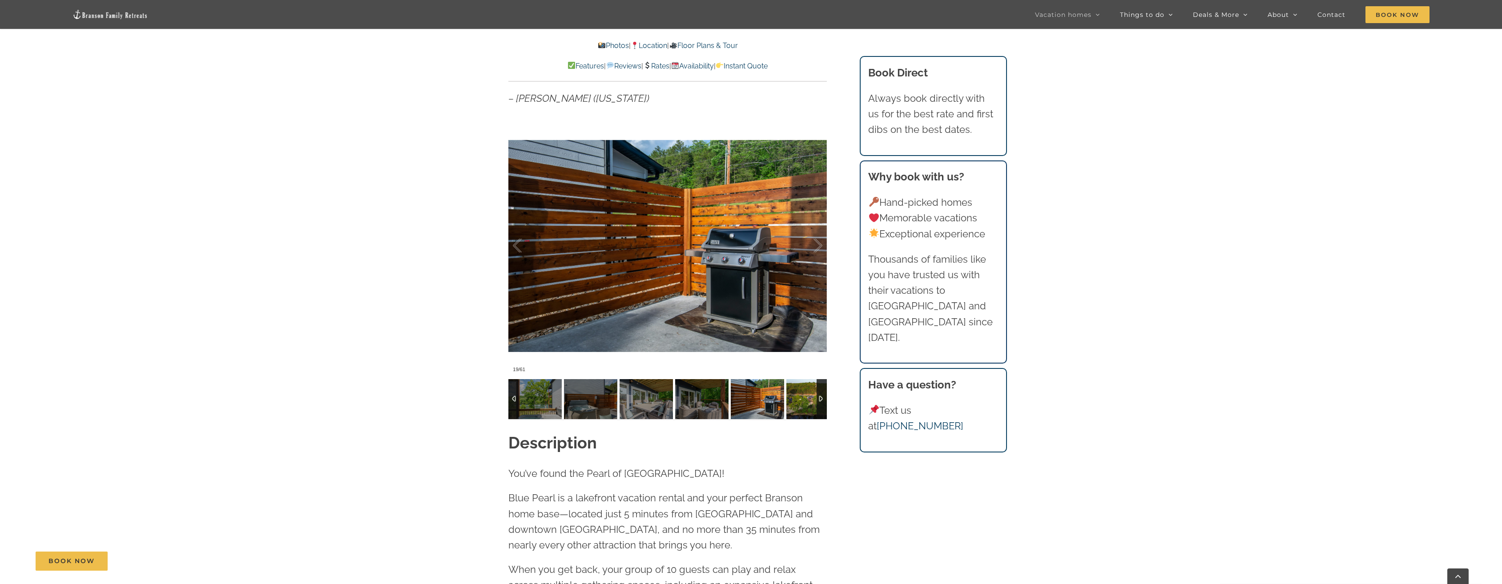
click at [790, 402] on img at bounding box center [812, 399] width 53 height 40
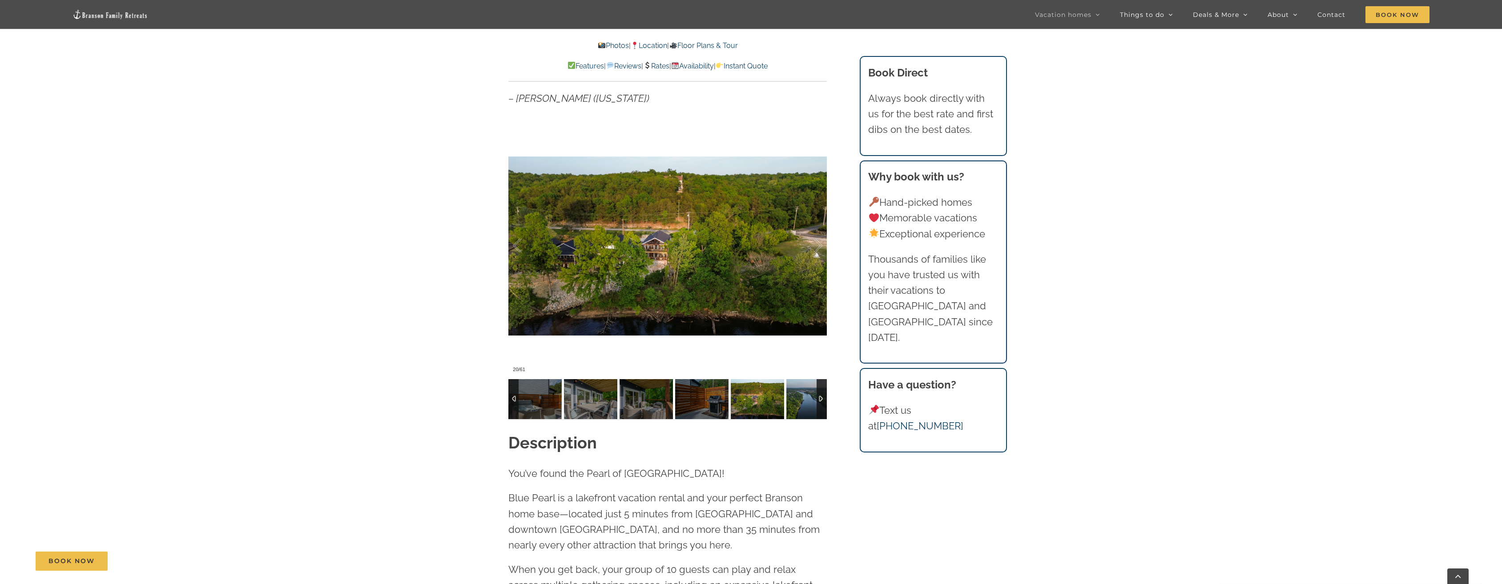
click at [790, 402] on img at bounding box center [812, 399] width 53 height 40
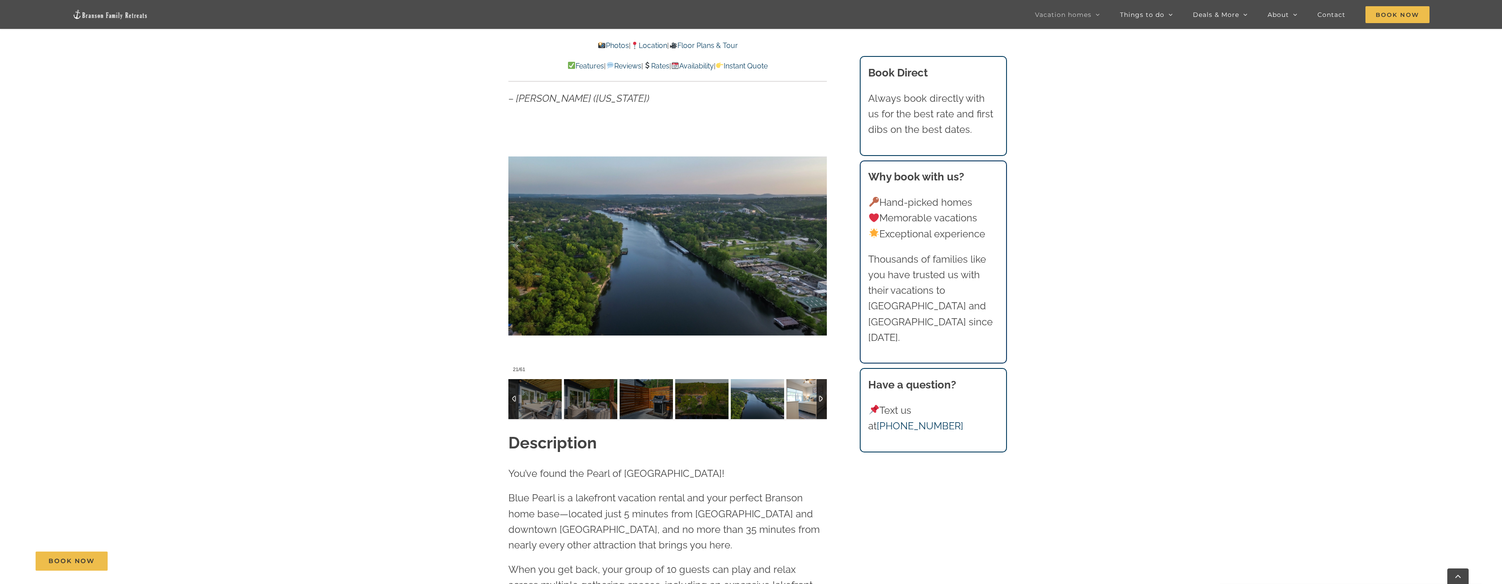
click at [790, 402] on img at bounding box center [812, 399] width 53 height 40
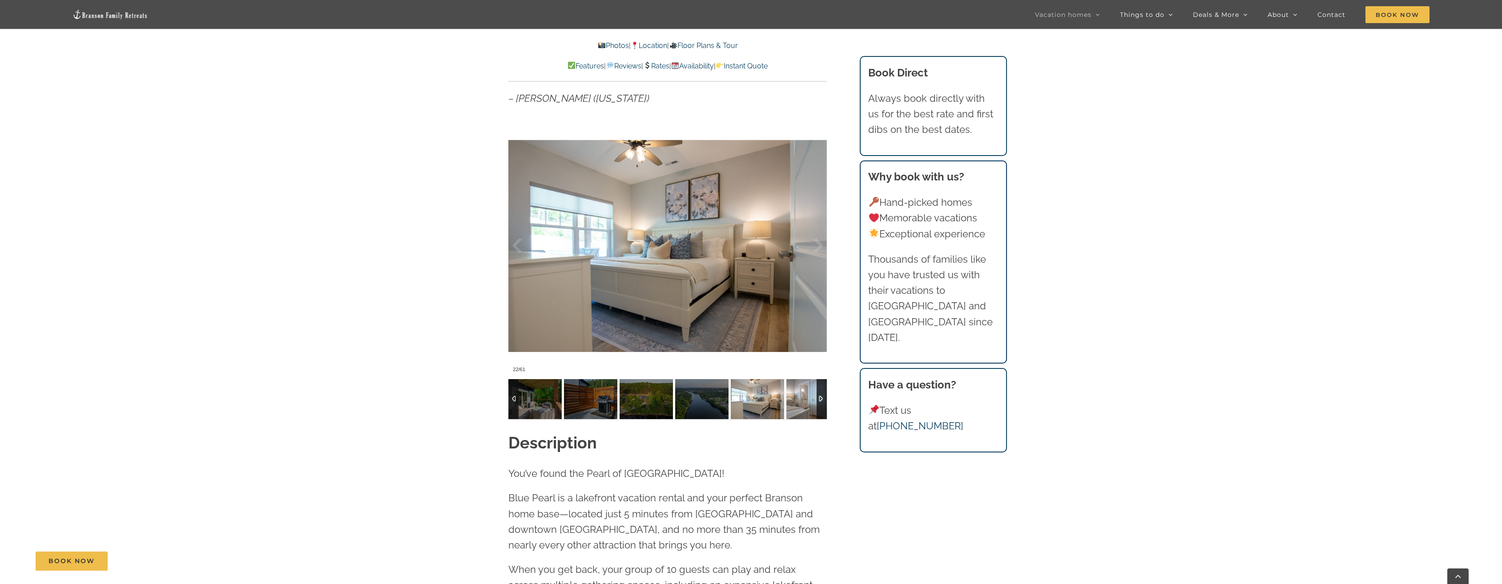
click at [790, 402] on img at bounding box center [812, 399] width 53 height 40
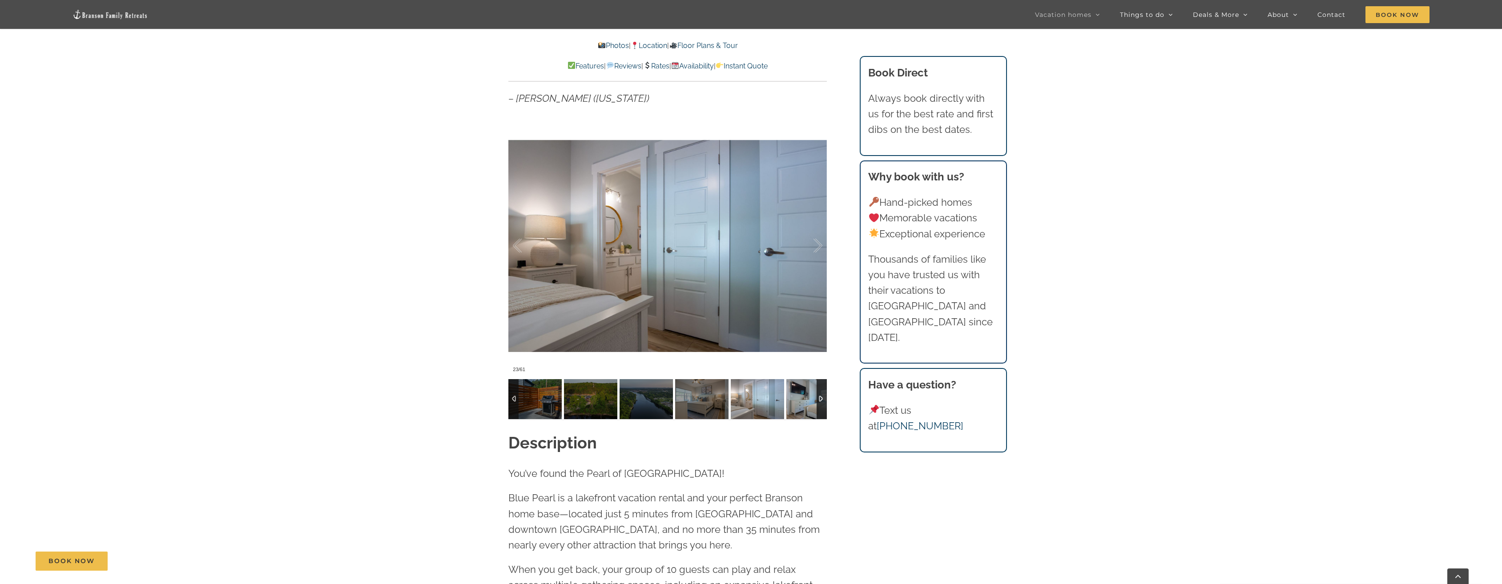
click at [790, 402] on img at bounding box center [812, 399] width 53 height 40
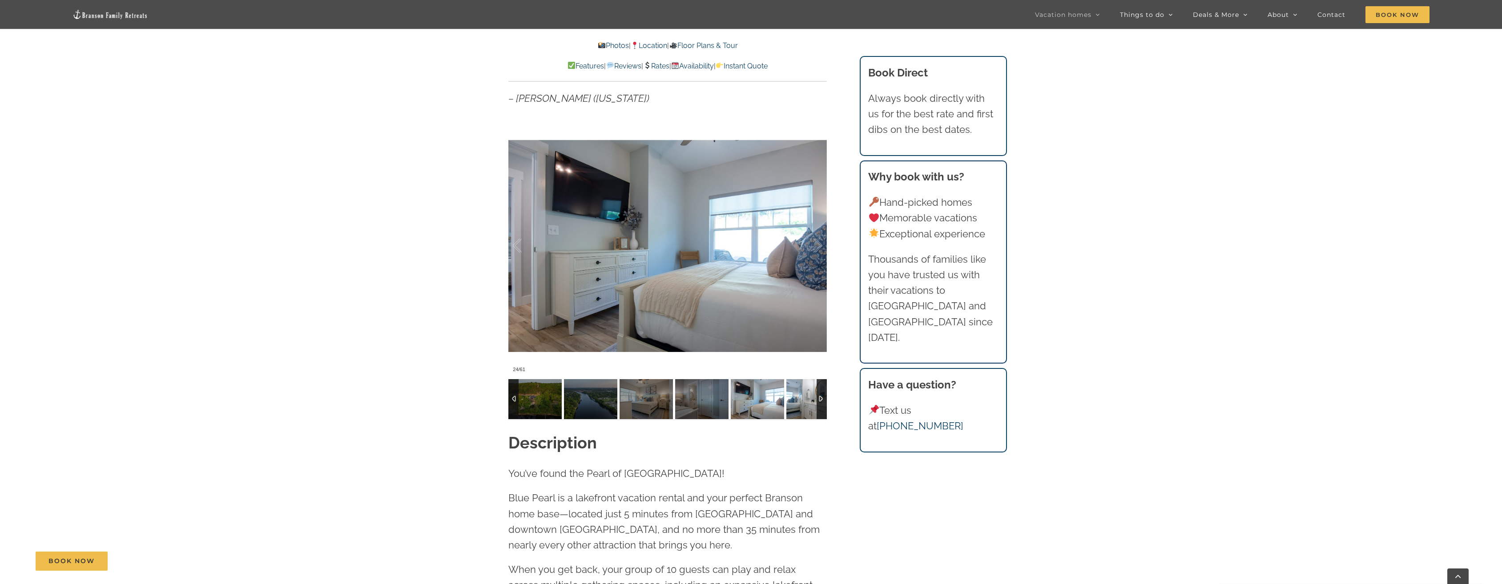
click at [790, 402] on img at bounding box center [812, 399] width 53 height 40
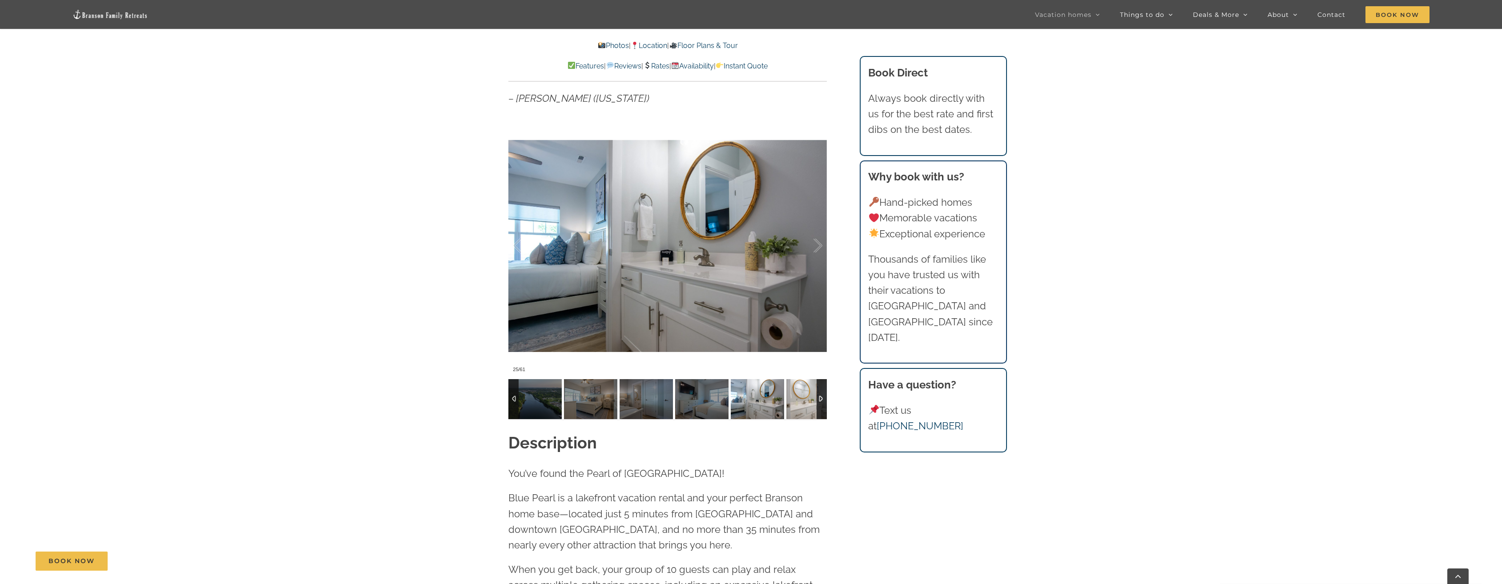
click at [790, 402] on img at bounding box center [812, 399] width 53 height 40
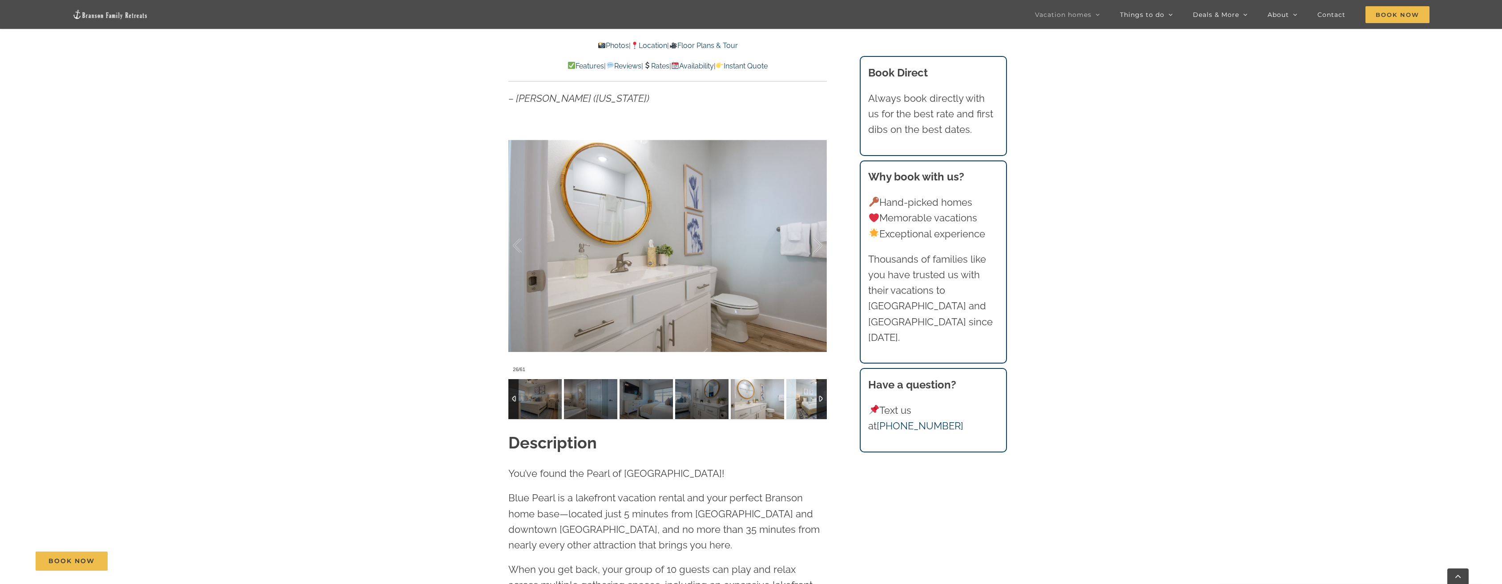
click at [790, 402] on img at bounding box center [812, 399] width 53 height 40
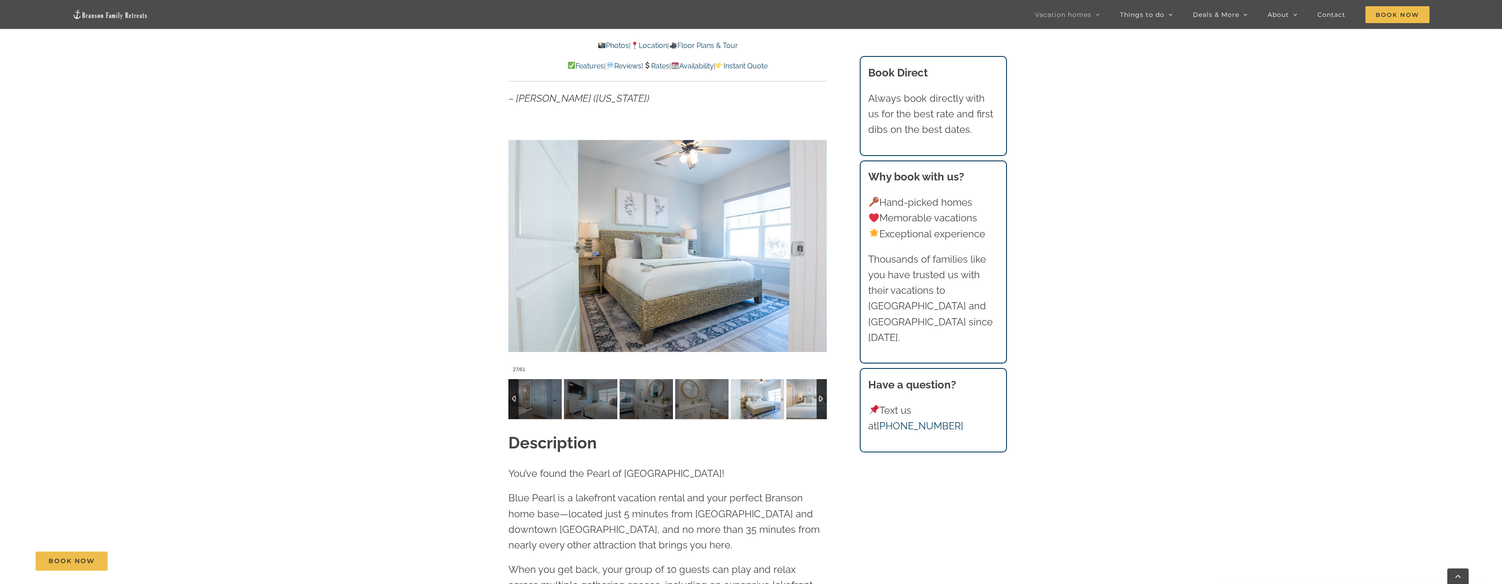
click at [790, 402] on img at bounding box center [812, 399] width 53 height 40
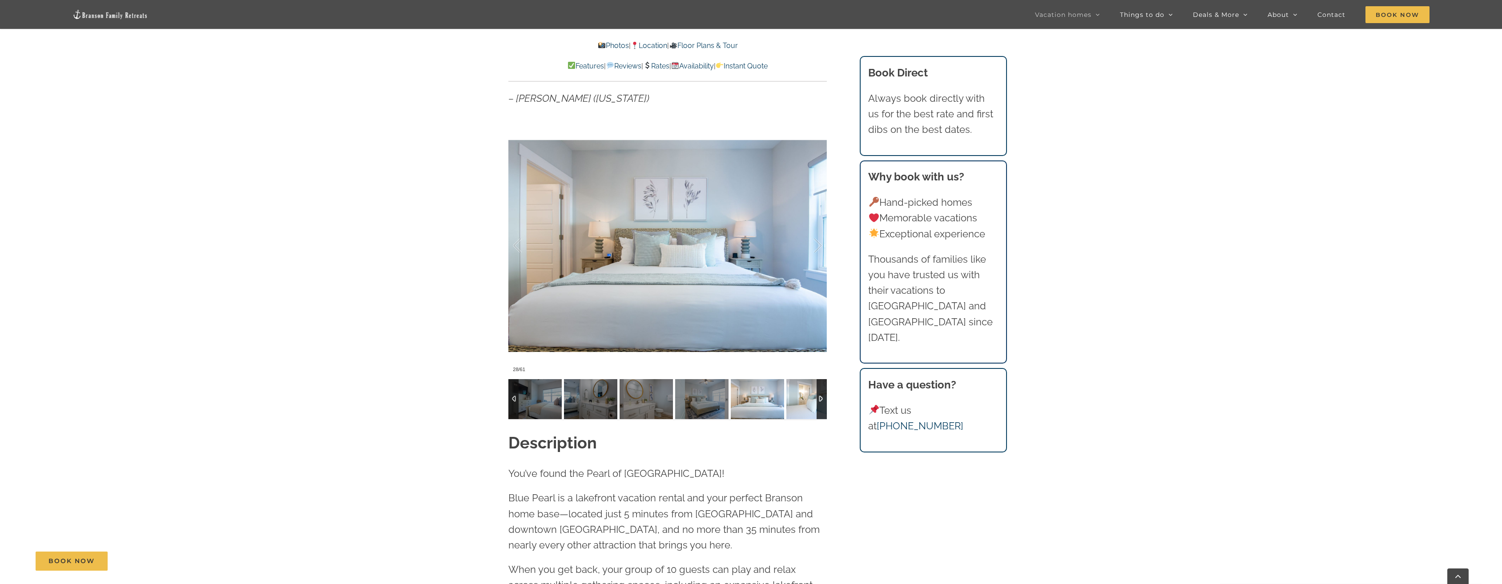
click at [790, 402] on img at bounding box center [812, 399] width 53 height 40
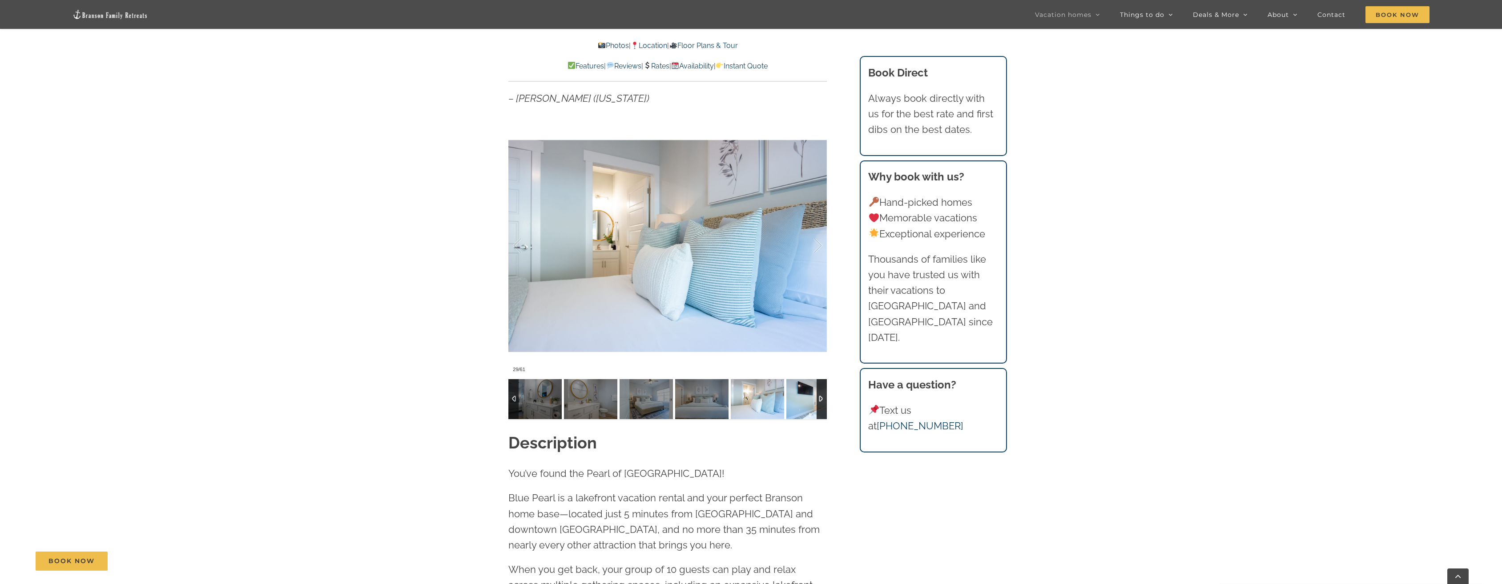
click at [790, 402] on img at bounding box center [812, 399] width 53 height 40
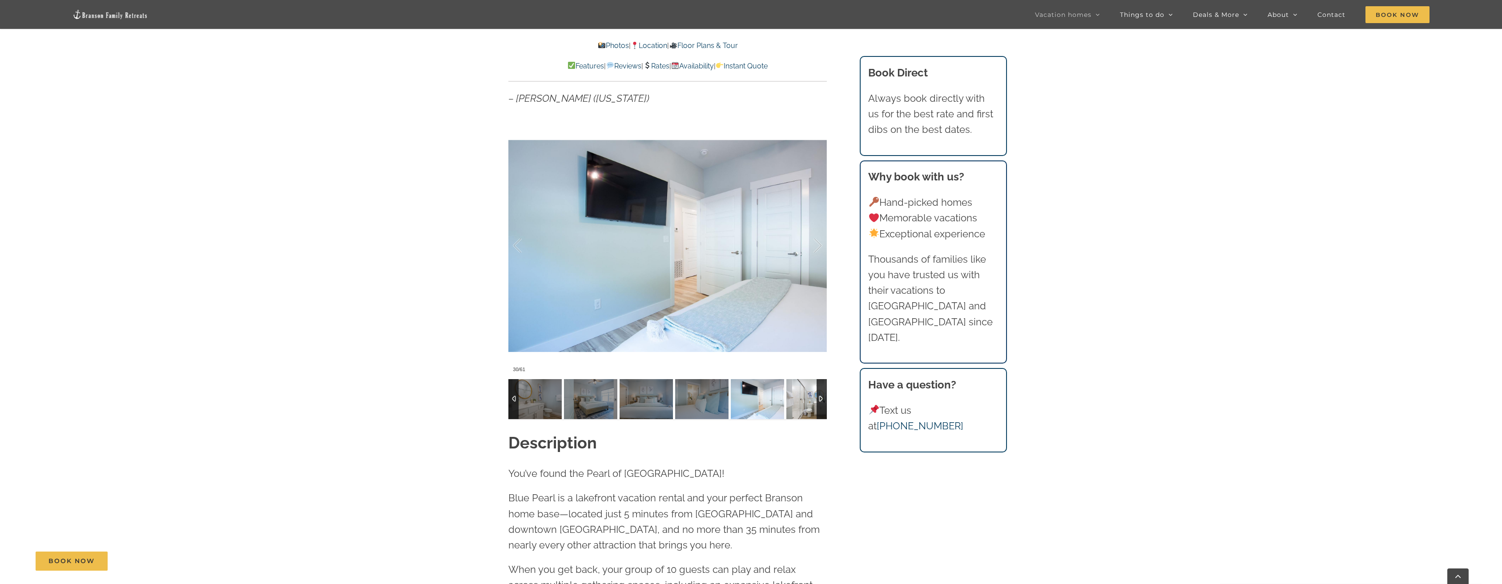
click at [790, 402] on img at bounding box center [812, 399] width 53 height 40
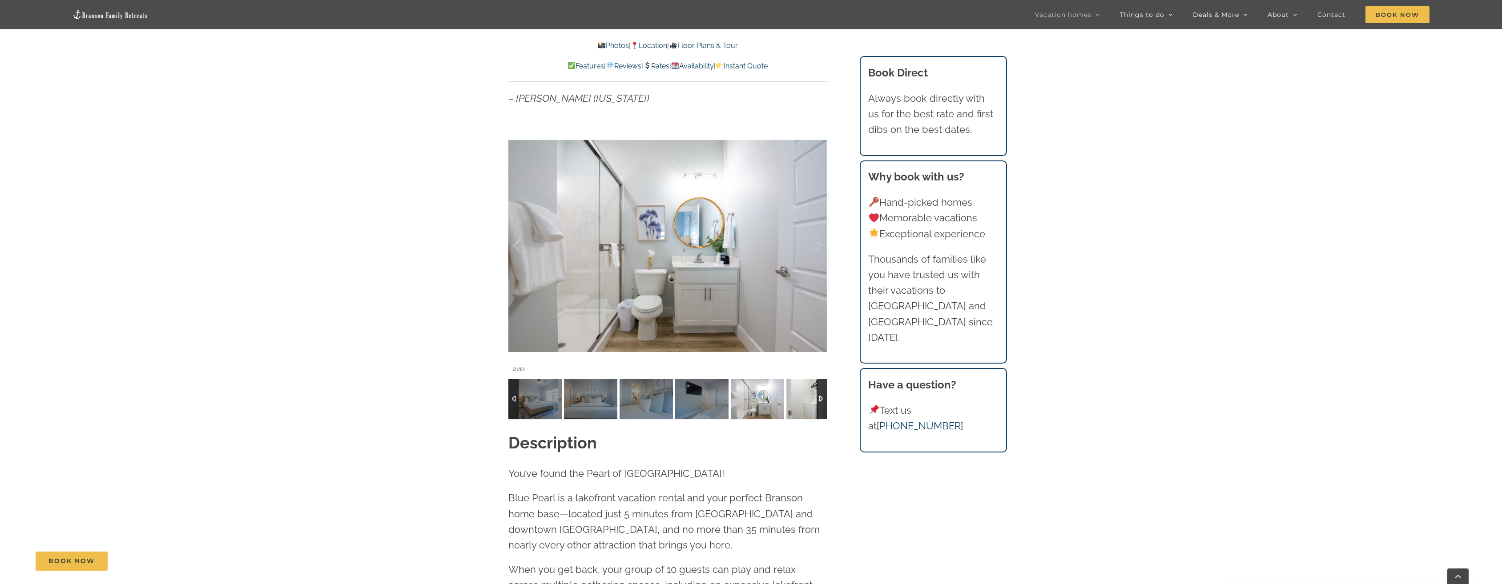
click at [790, 402] on img at bounding box center [812, 399] width 53 height 40
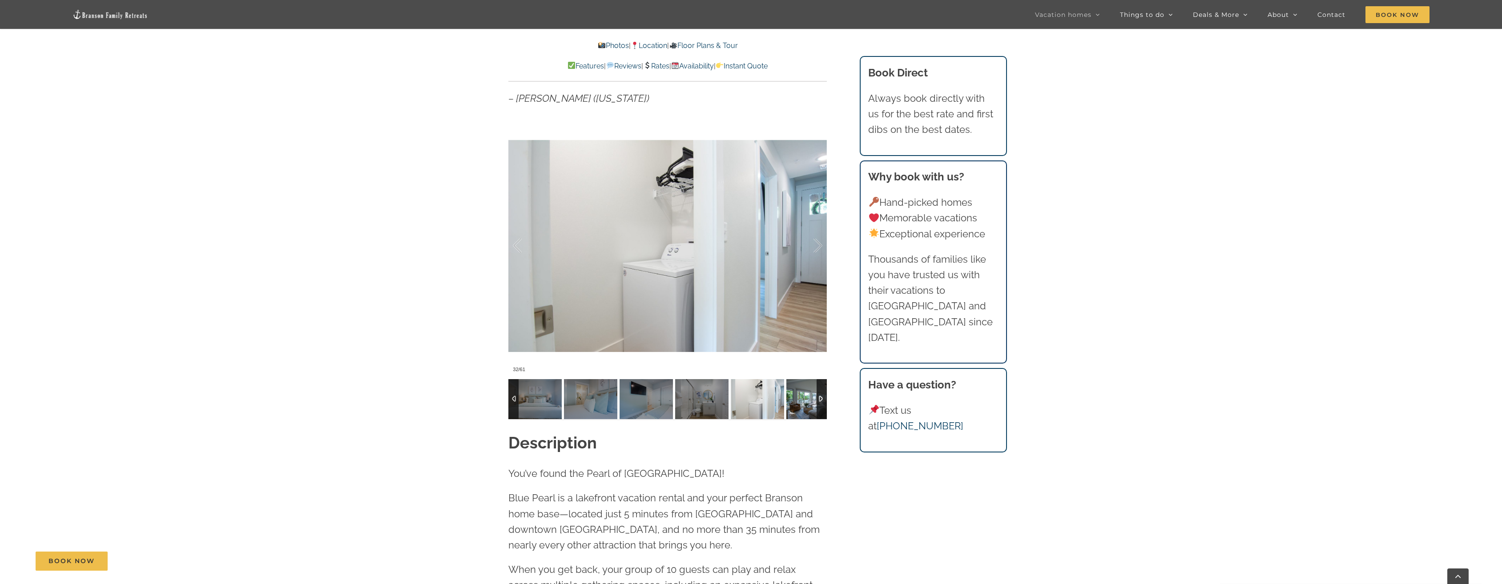
click at [790, 402] on img at bounding box center [812, 399] width 53 height 40
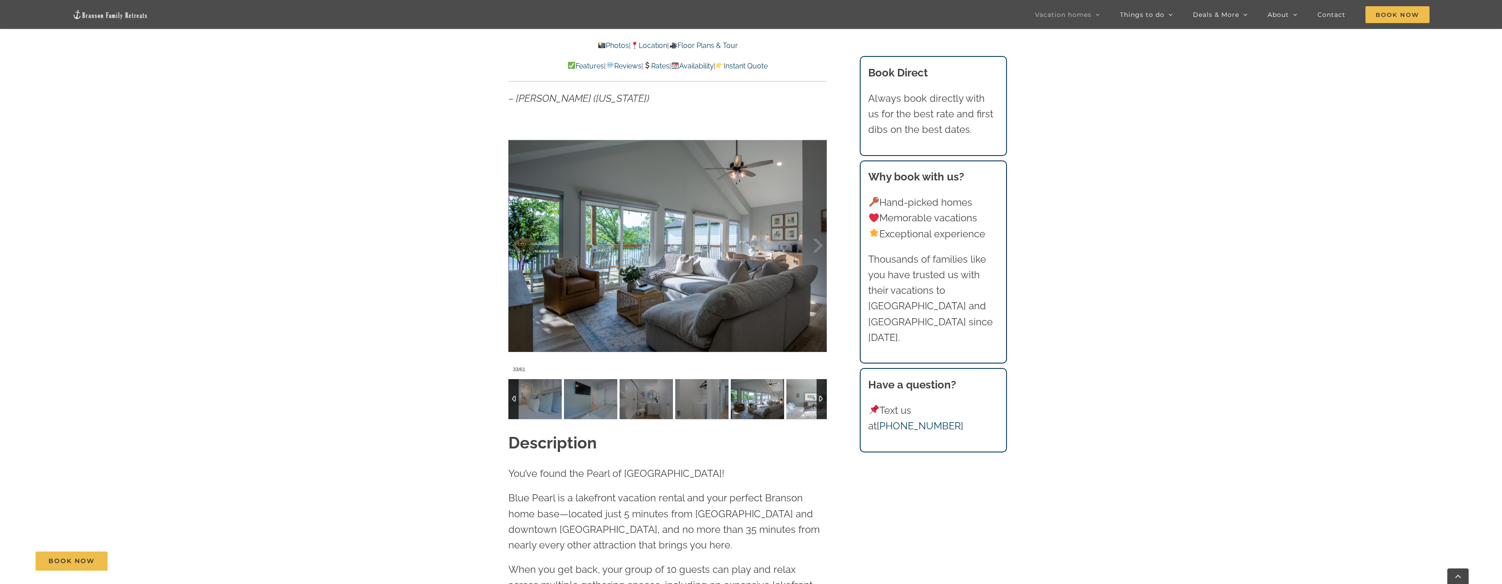
click at [790, 402] on img at bounding box center [812, 399] width 53 height 40
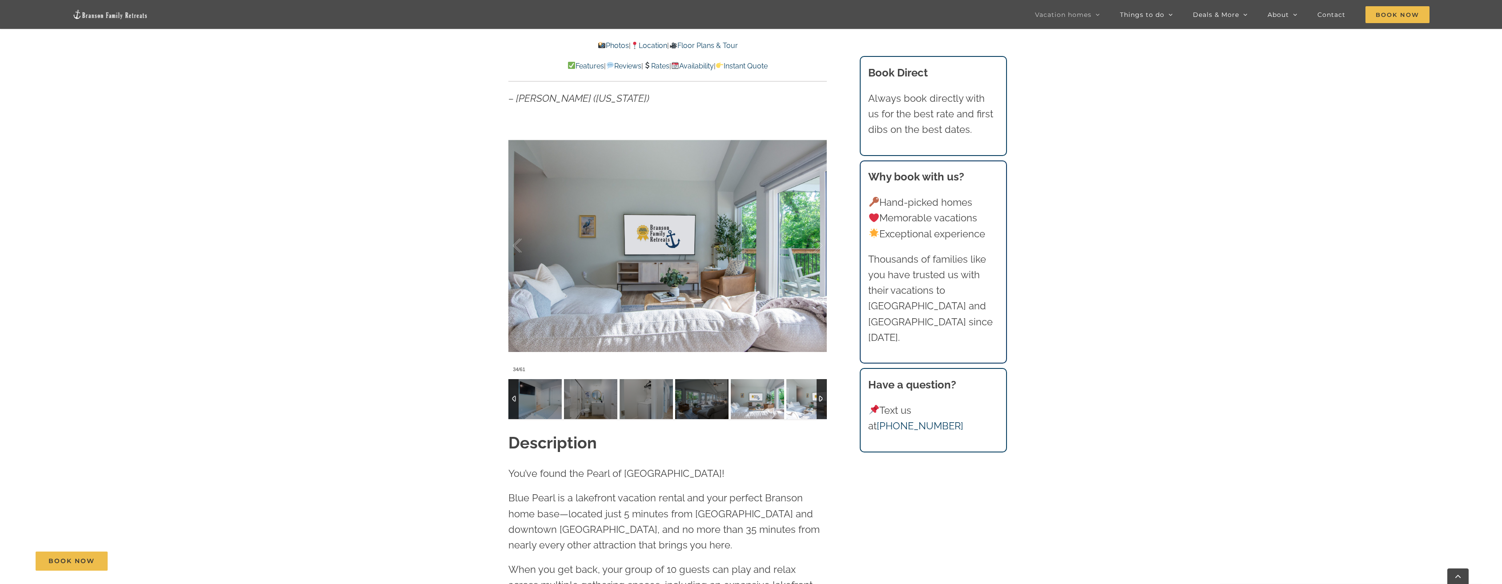
click at [790, 402] on img at bounding box center [812, 399] width 53 height 40
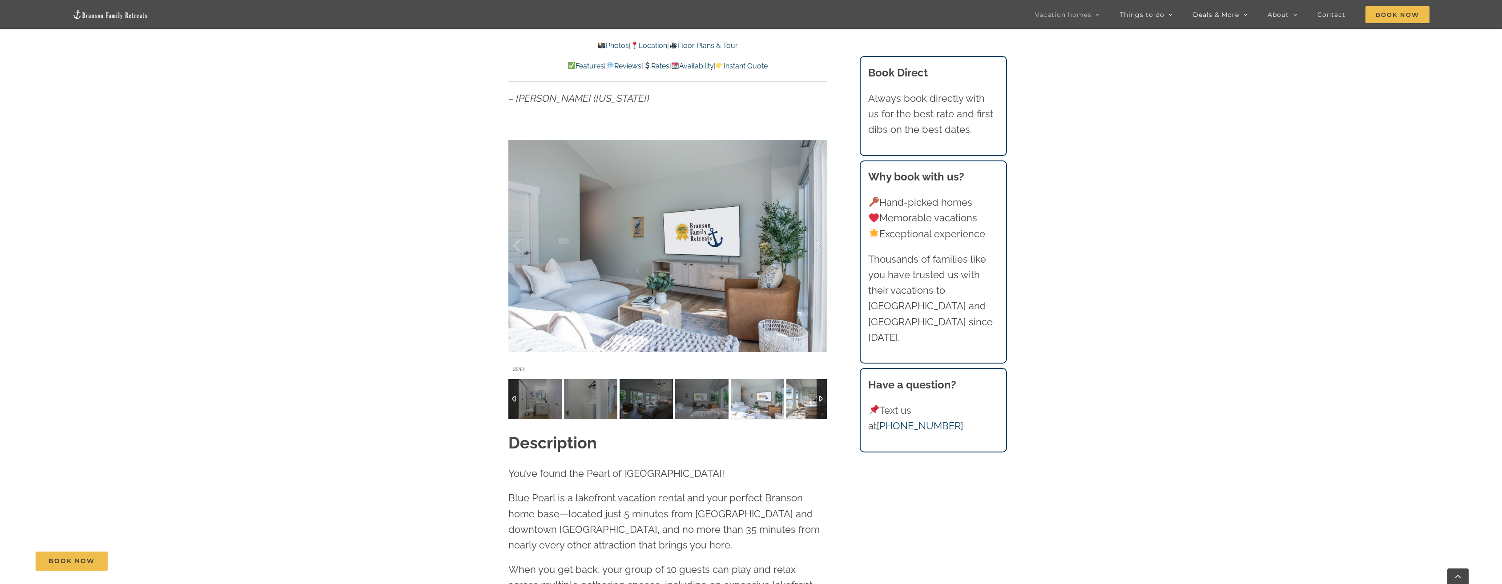
click at [790, 402] on img at bounding box center [812, 399] width 53 height 40
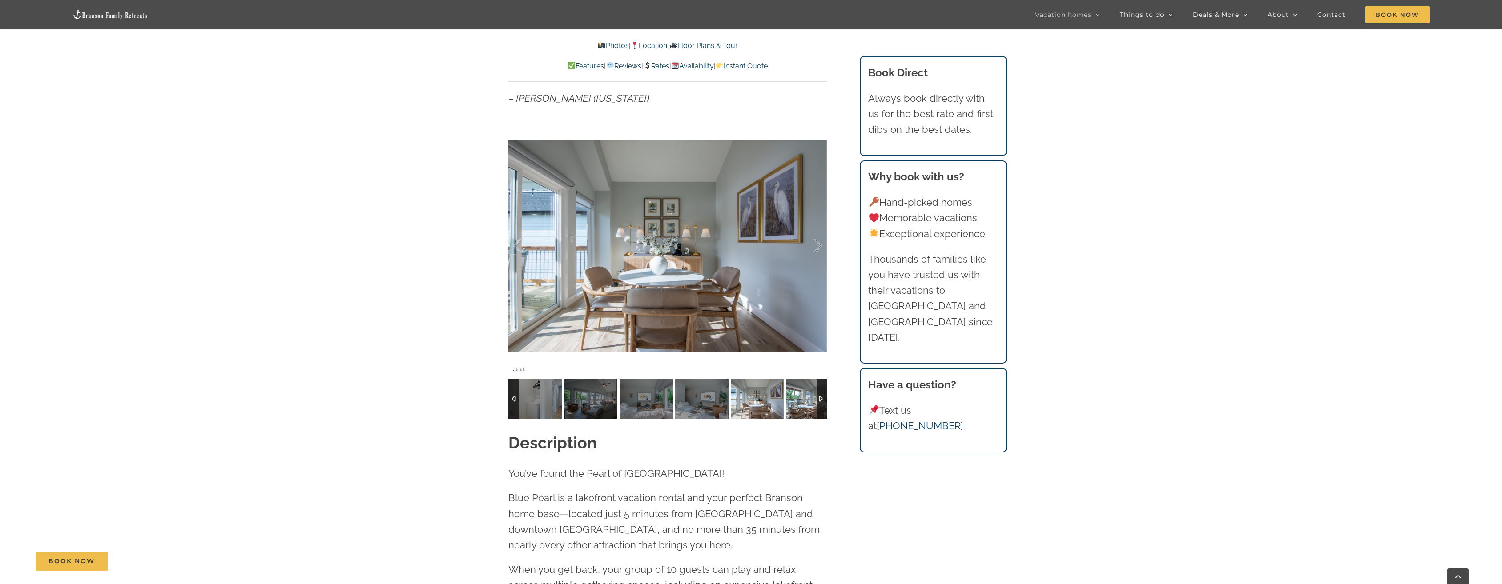
click at [790, 402] on img at bounding box center [812, 399] width 53 height 40
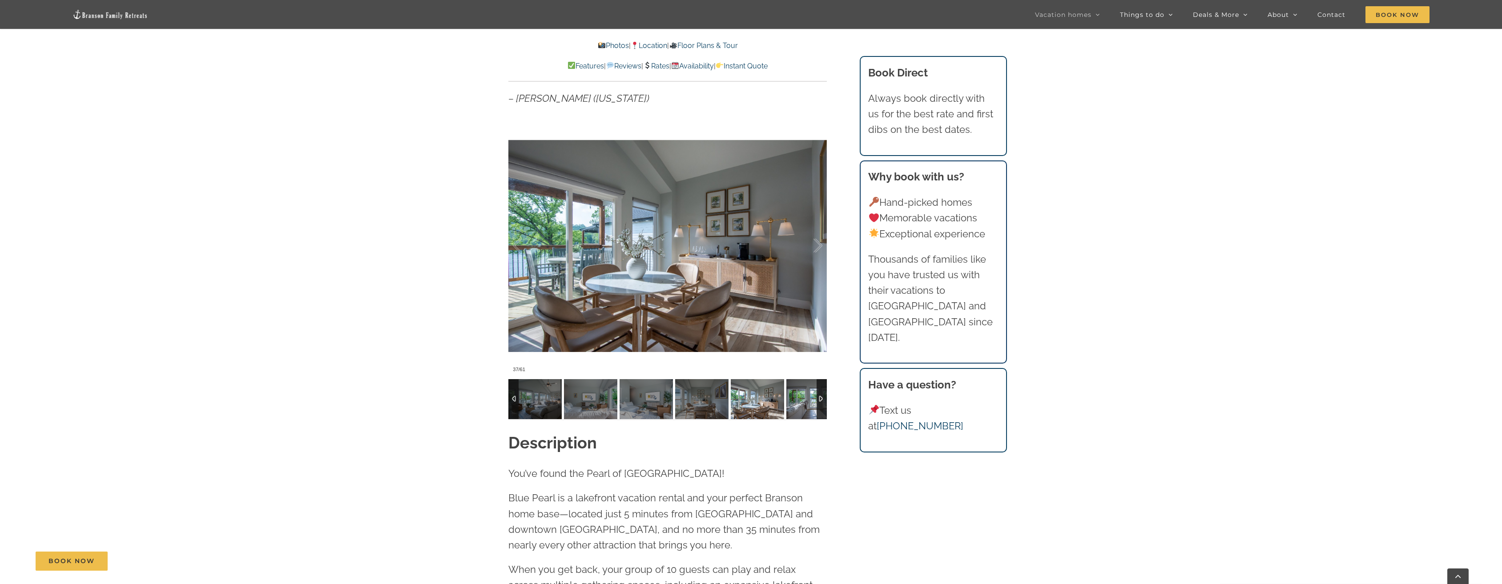
click at [790, 402] on img at bounding box center [812, 399] width 53 height 40
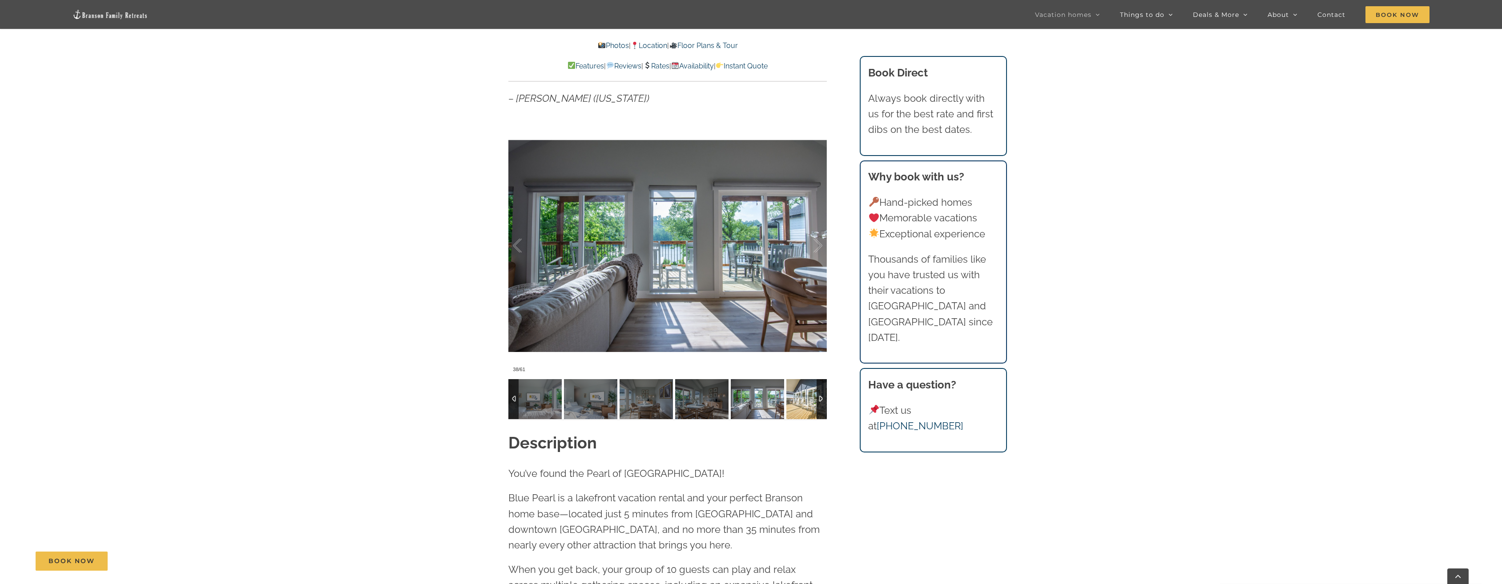
click at [790, 402] on img at bounding box center [812, 399] width 53 height 40
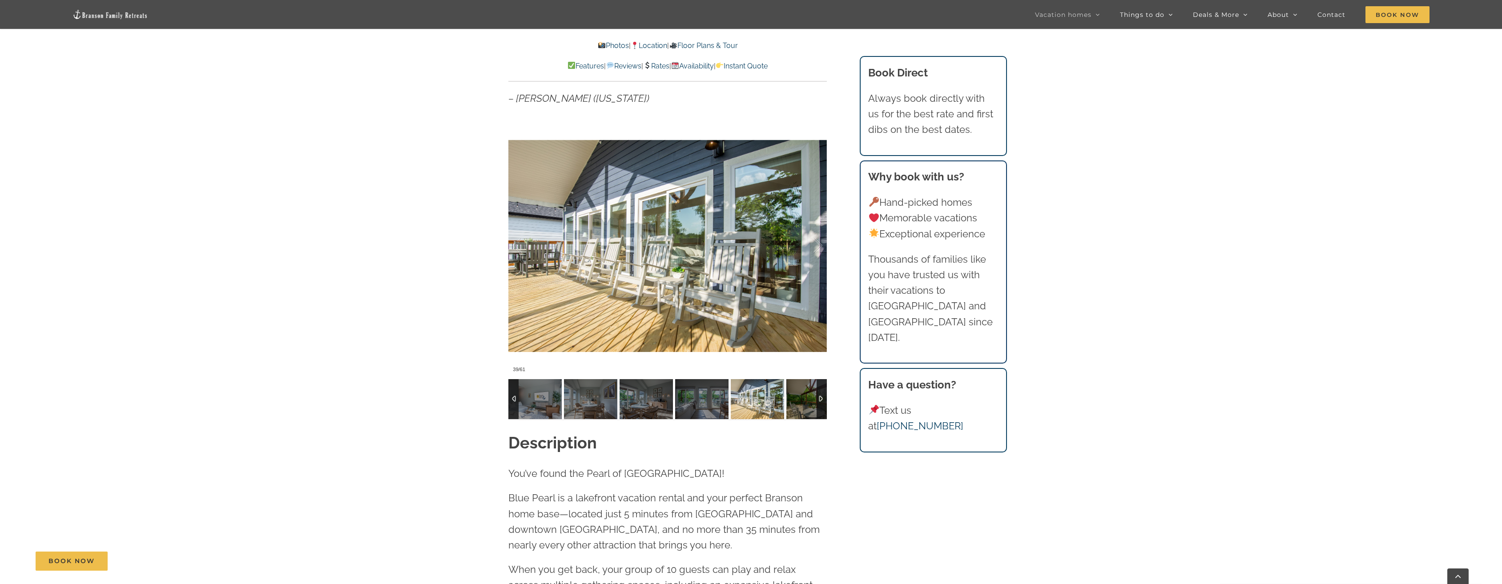
click at [790, 402] on img at bounding box center [812, 399] width 53 height 40
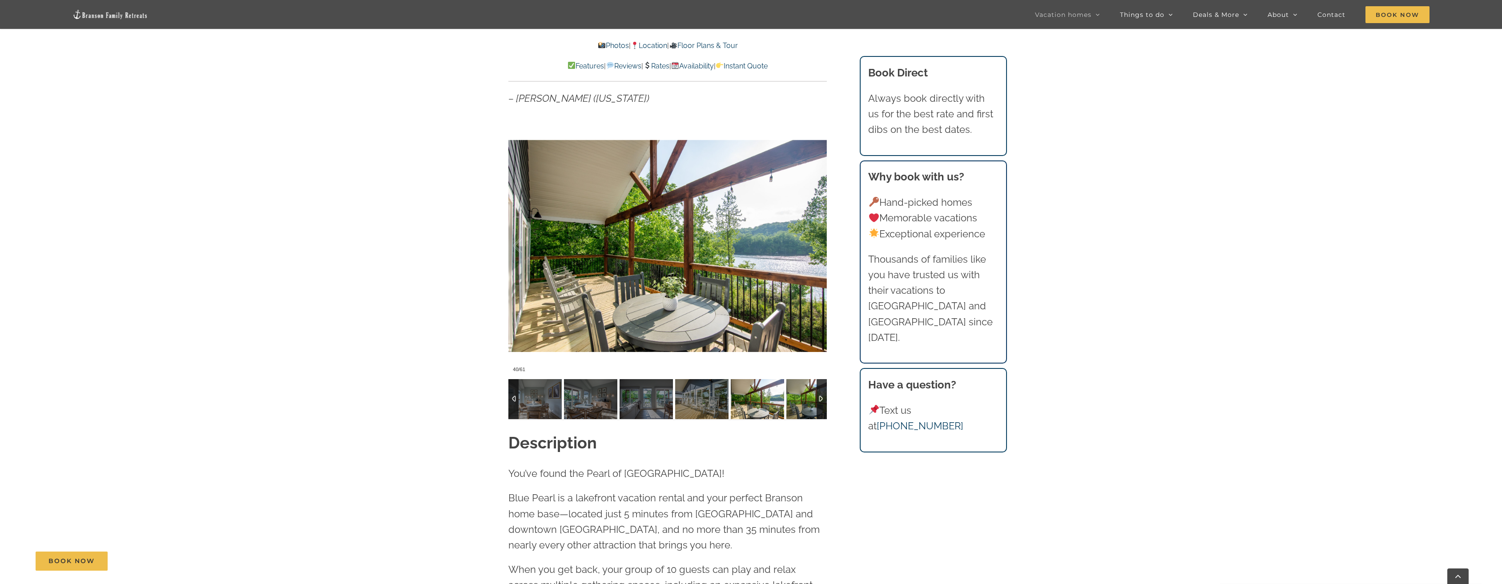
click at [790, 402] on img at bounding box center [812, 399] width 53 height 40
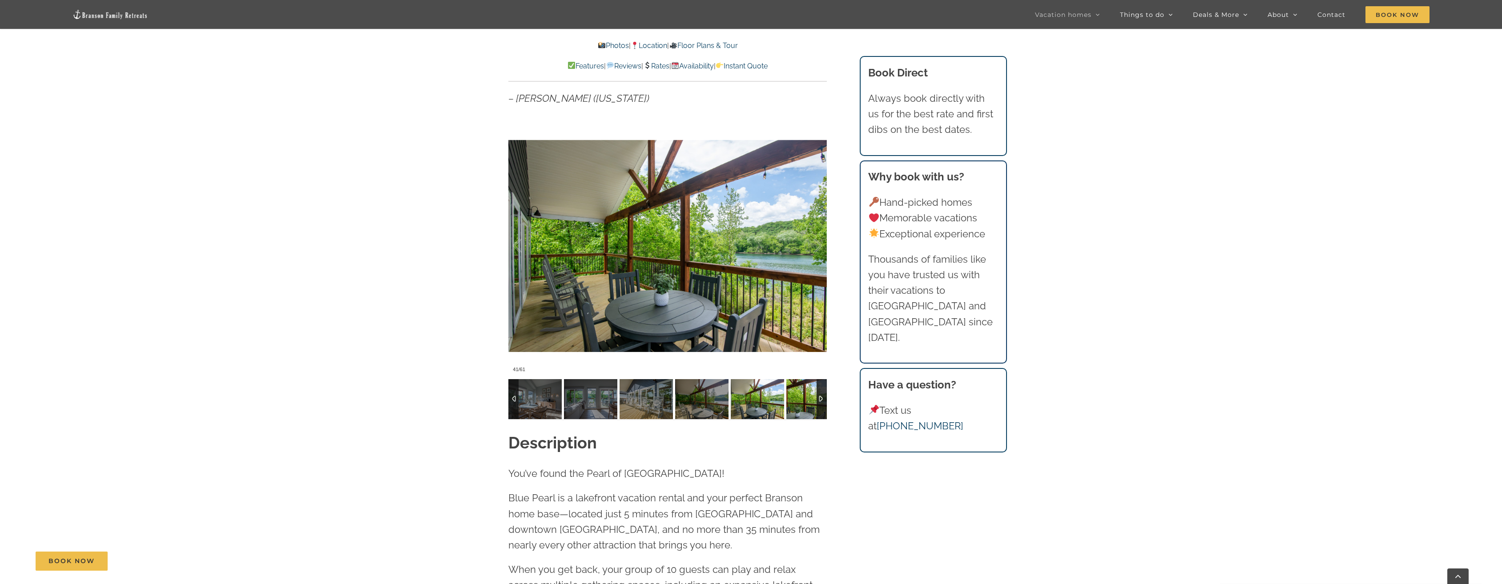
click at [790, 402] on img at bounding box center [812, 399] width 53 height 40
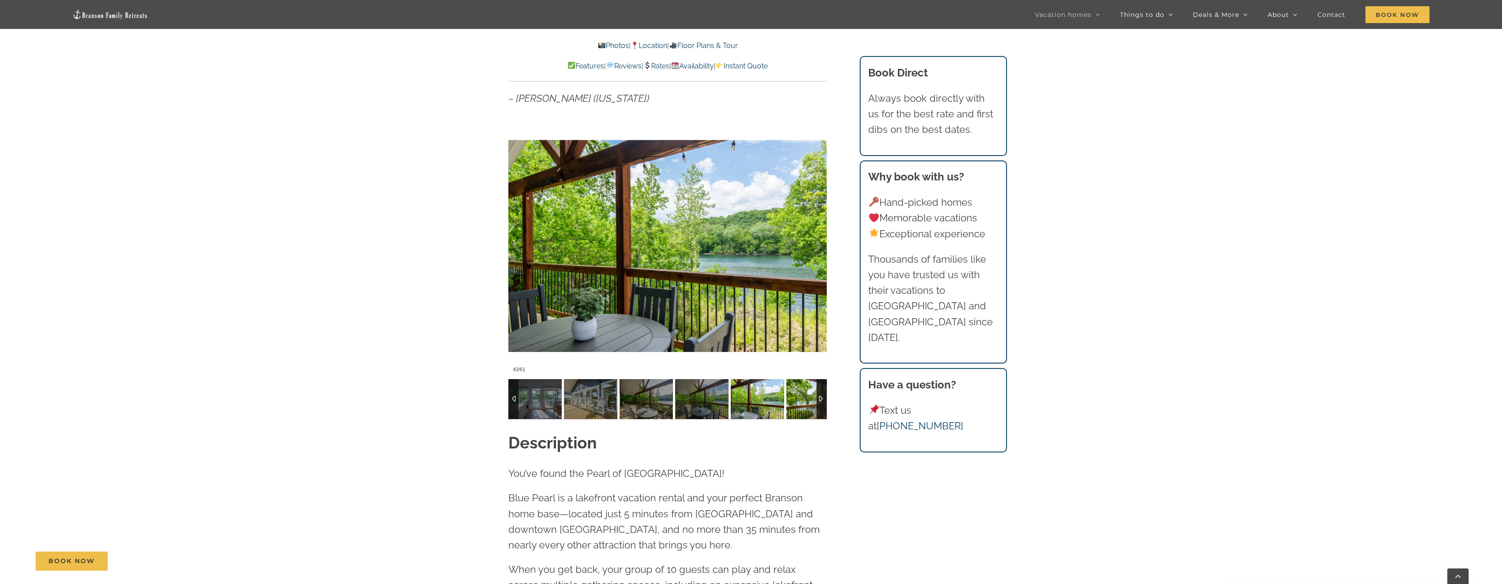
click at [790, 402] on img at bounding box center [812, 399] width 53 height 40
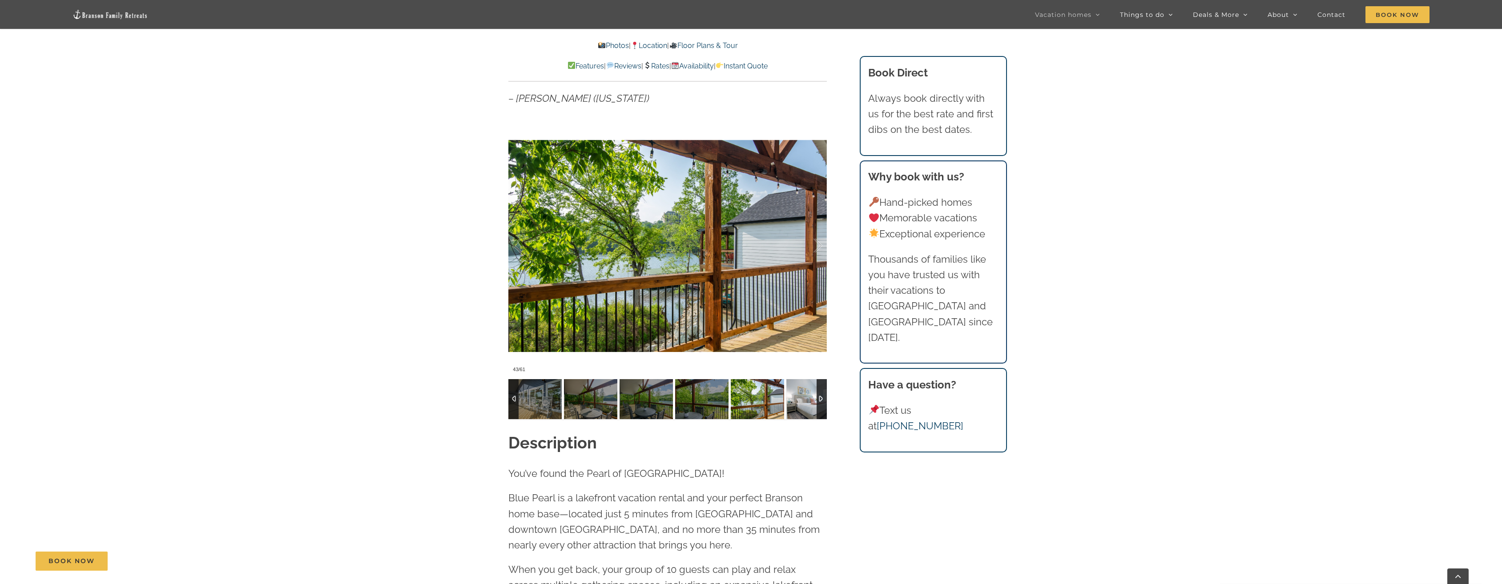
click at [790, 402] on img at bounding box center [812, 399] width 53 height 40
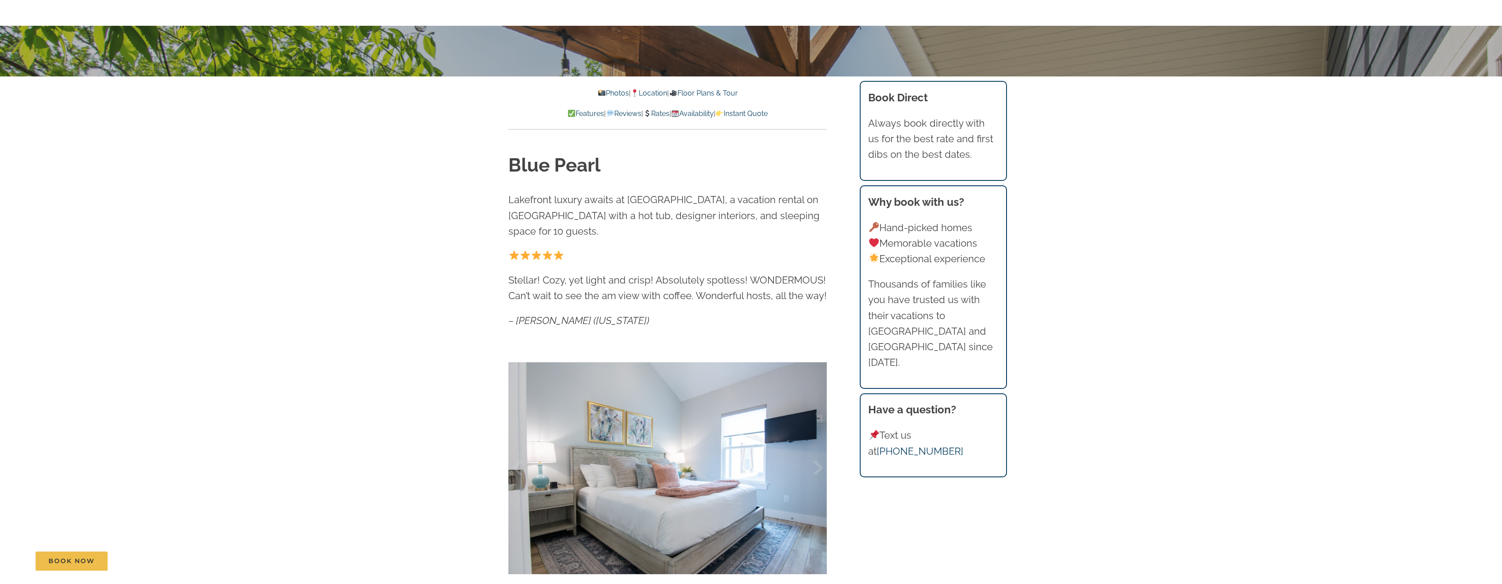
scroll to position [0, 0]
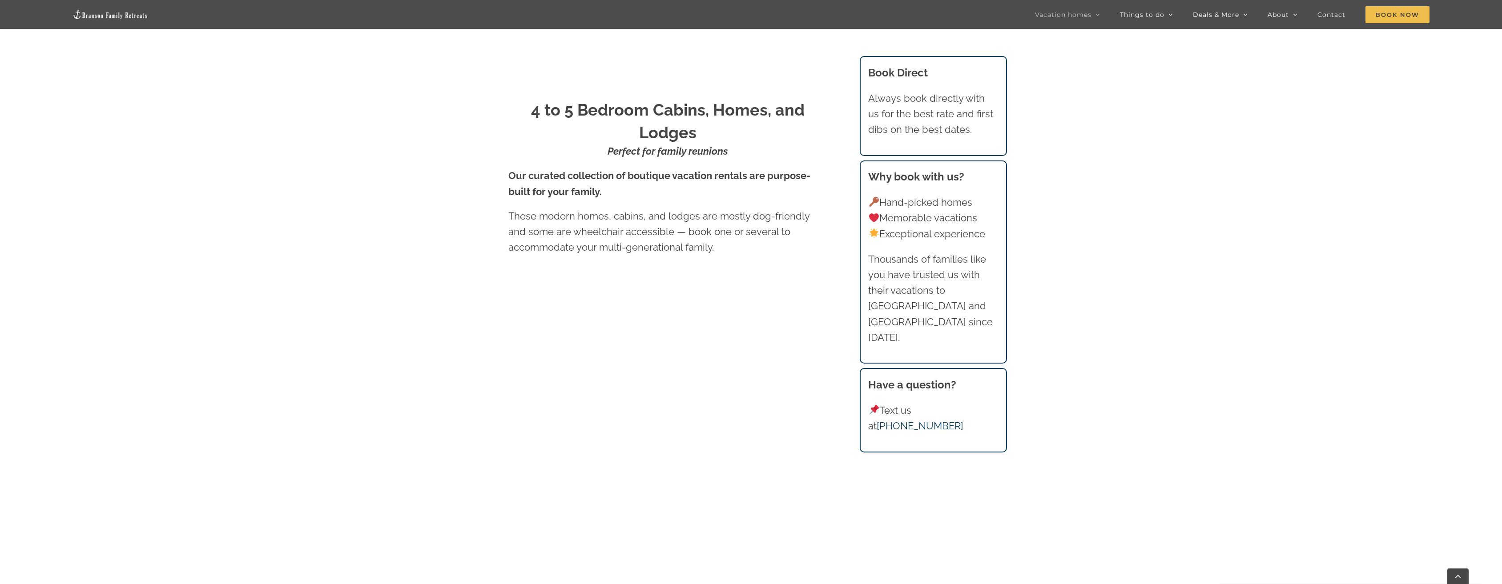
scroll to position [740, 0]
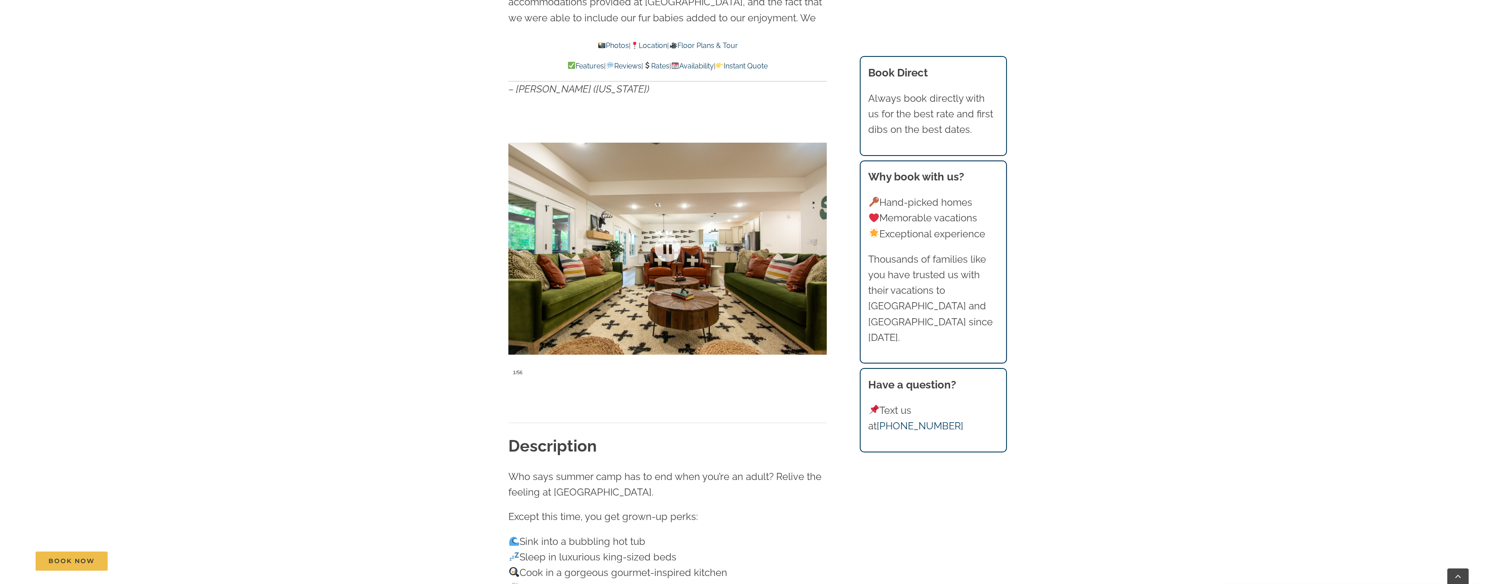
scroll to position [845, 0]
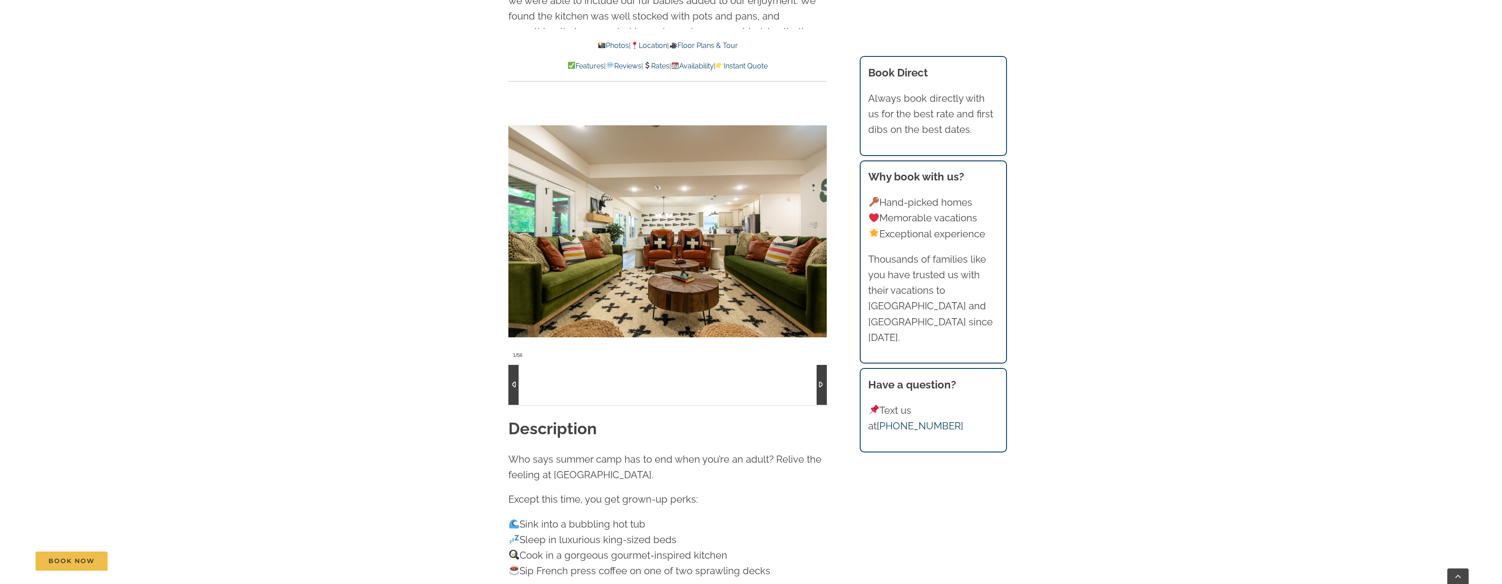
click at [579, 376] on div at bounding box center [667, 385] width 318 height 40
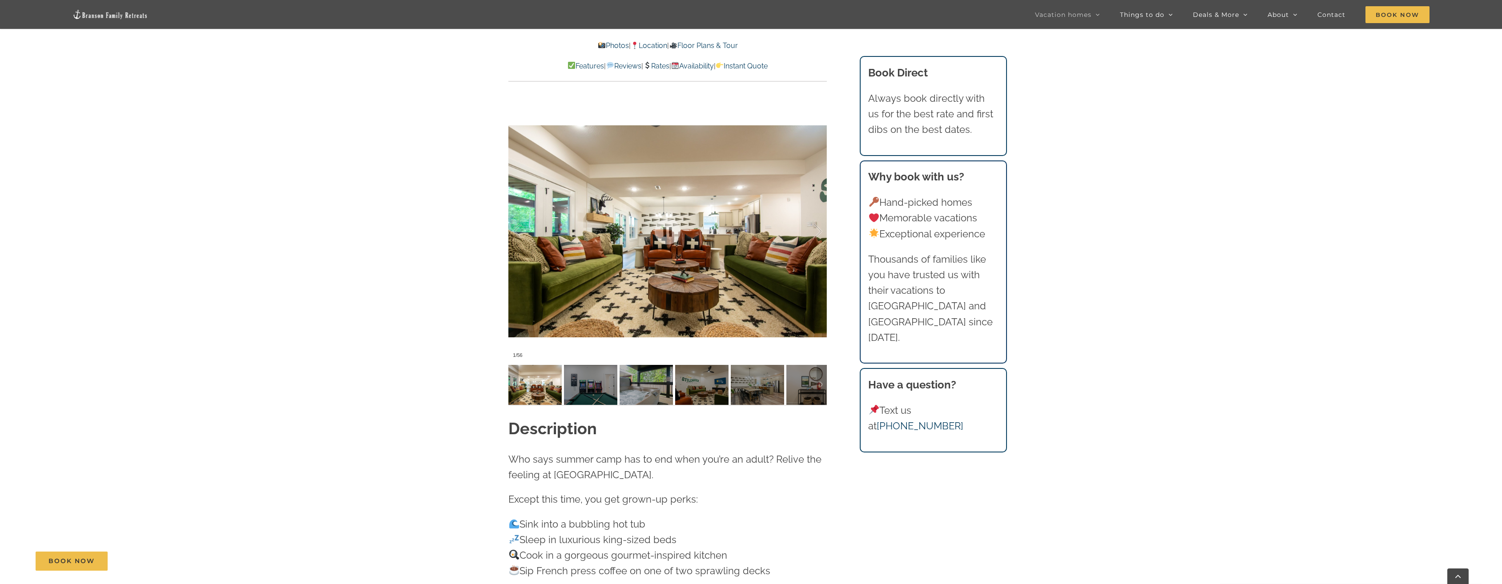
click at [584, 380] on img at bounding box center [590, 385] width 53 height 40
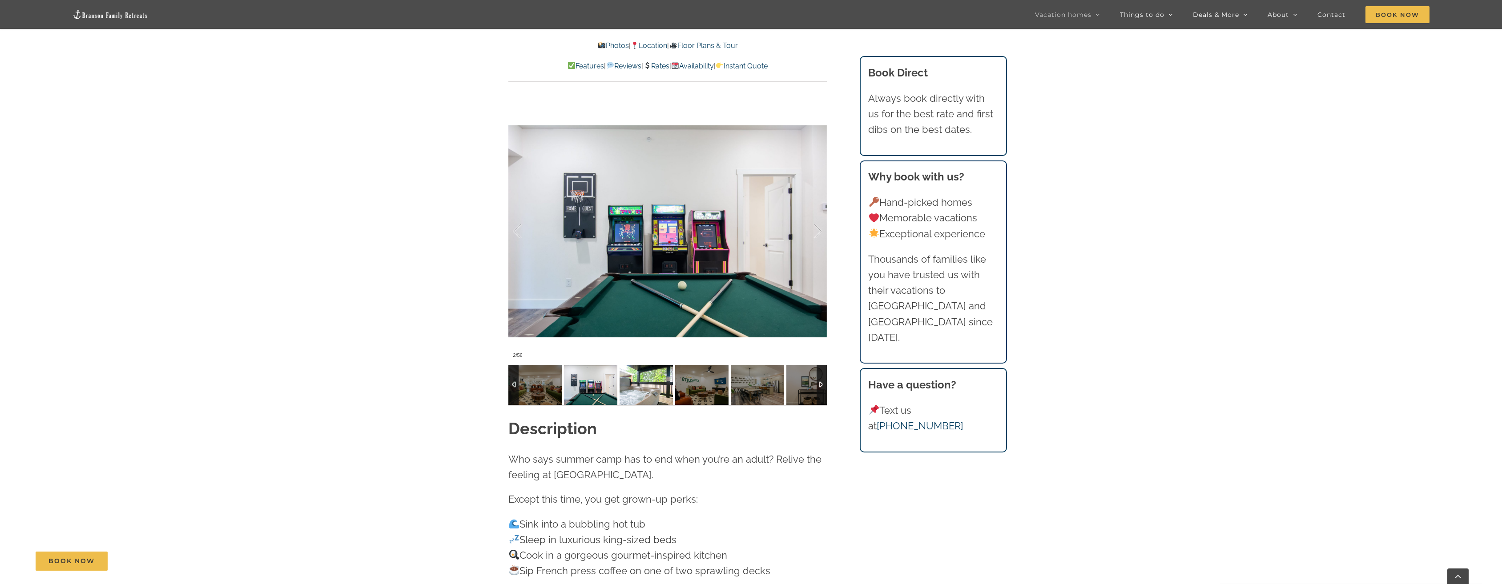
click at [643, 376] on img at bounding box center [645, 385] width 53 height 40
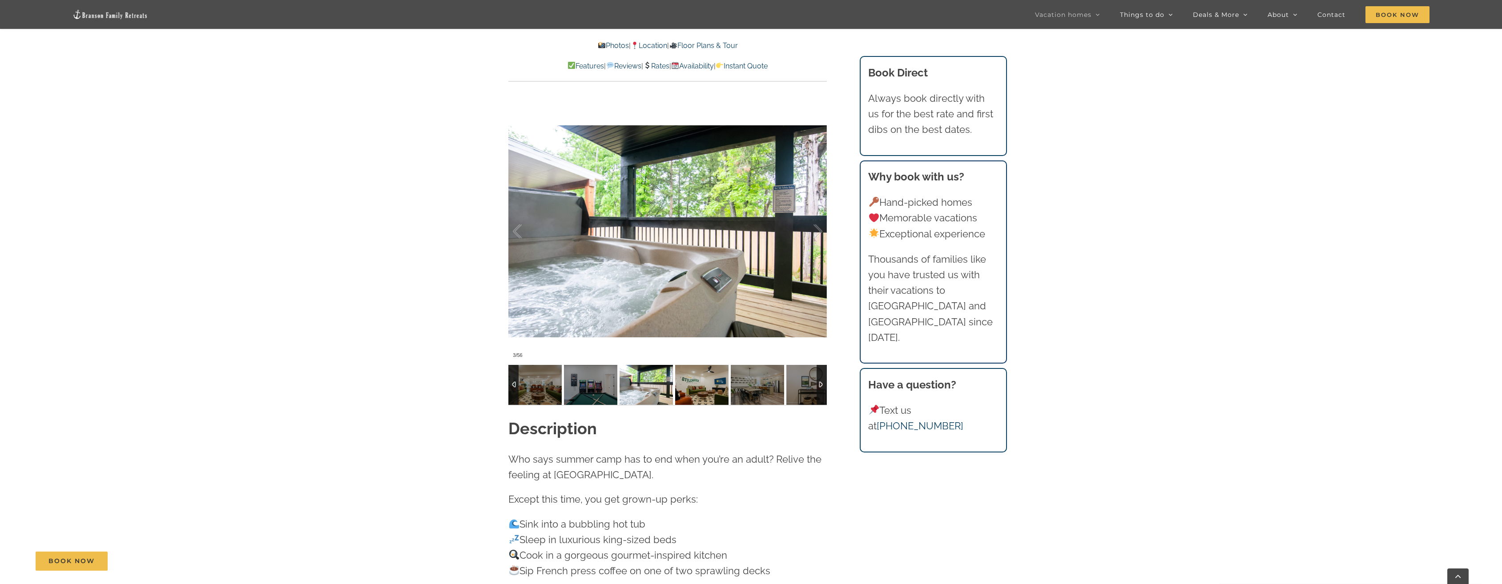
click at [702, 380] on img at bounding box center [701, 385] width 53 height 40
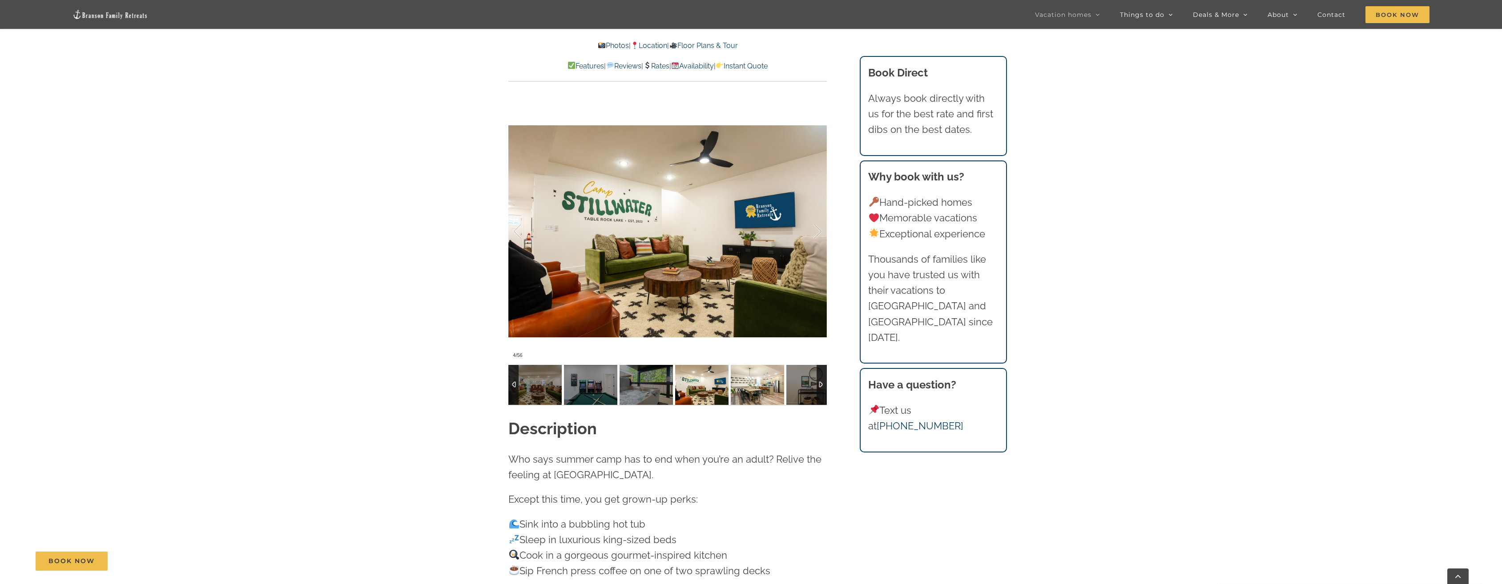
click at [767, 373] on img at bounding box center [757, 385] width 53 height 40
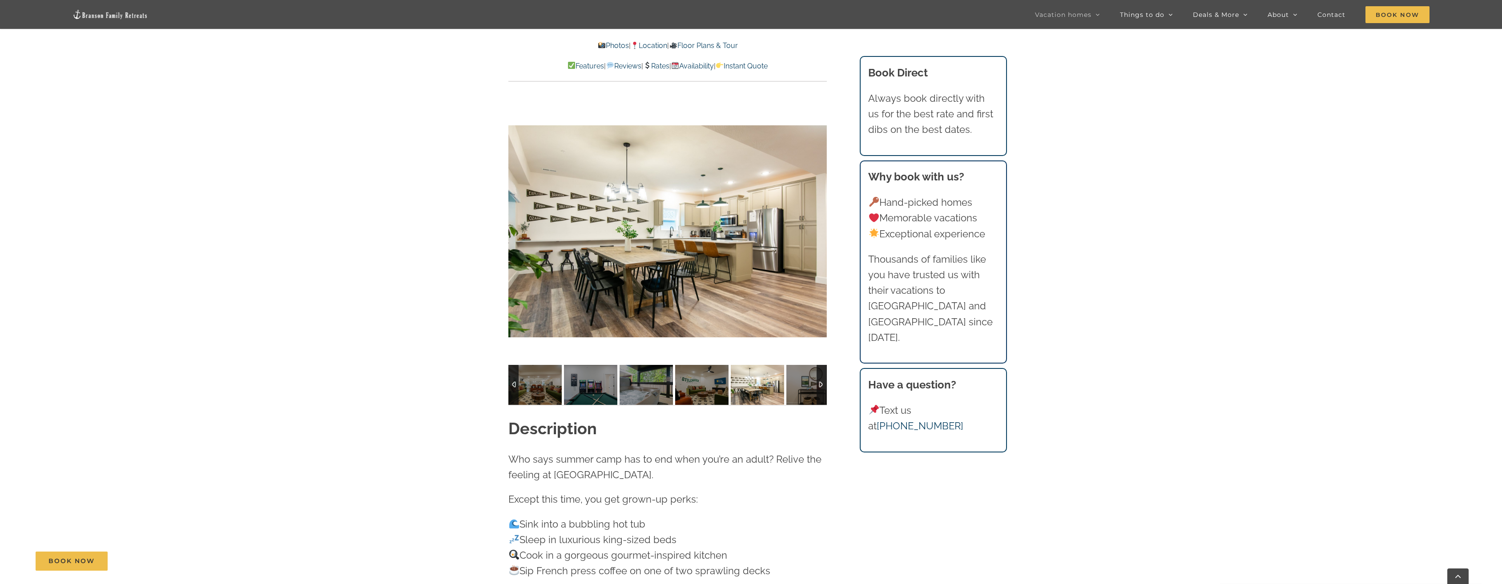
click at [767, 374] on img at bounding box center [757, 385] width 53 height 40
click at [802, 369] on img at bounding box center [812, 385] width 53 height 40
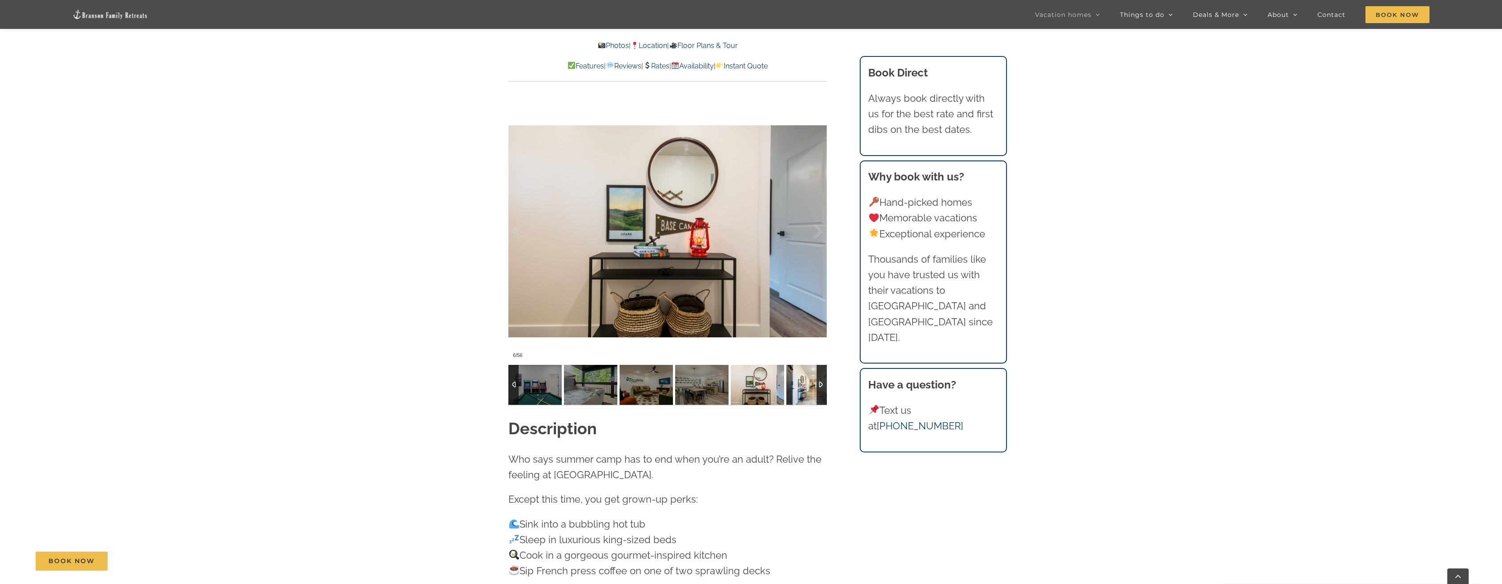
click at [794, 373] on img at bounding box center [812, 385] width 53 height 40
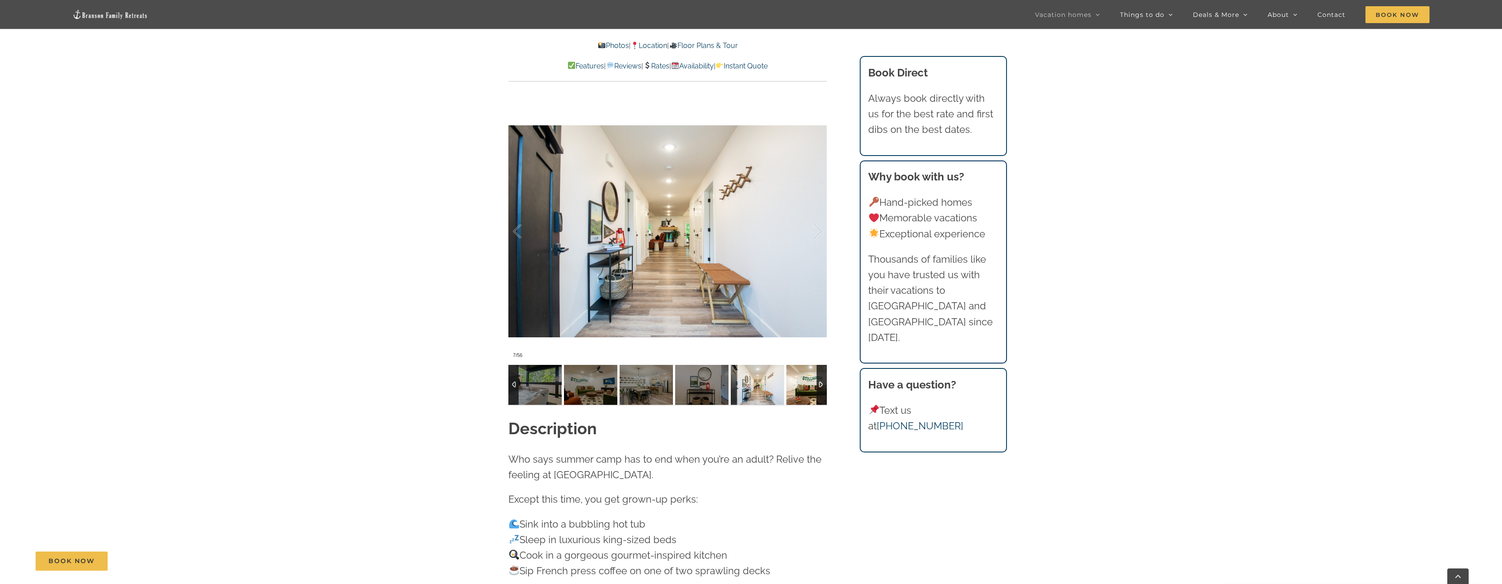
click at [796, 372] on img at bounding box center [812, 385] width 53 height 40
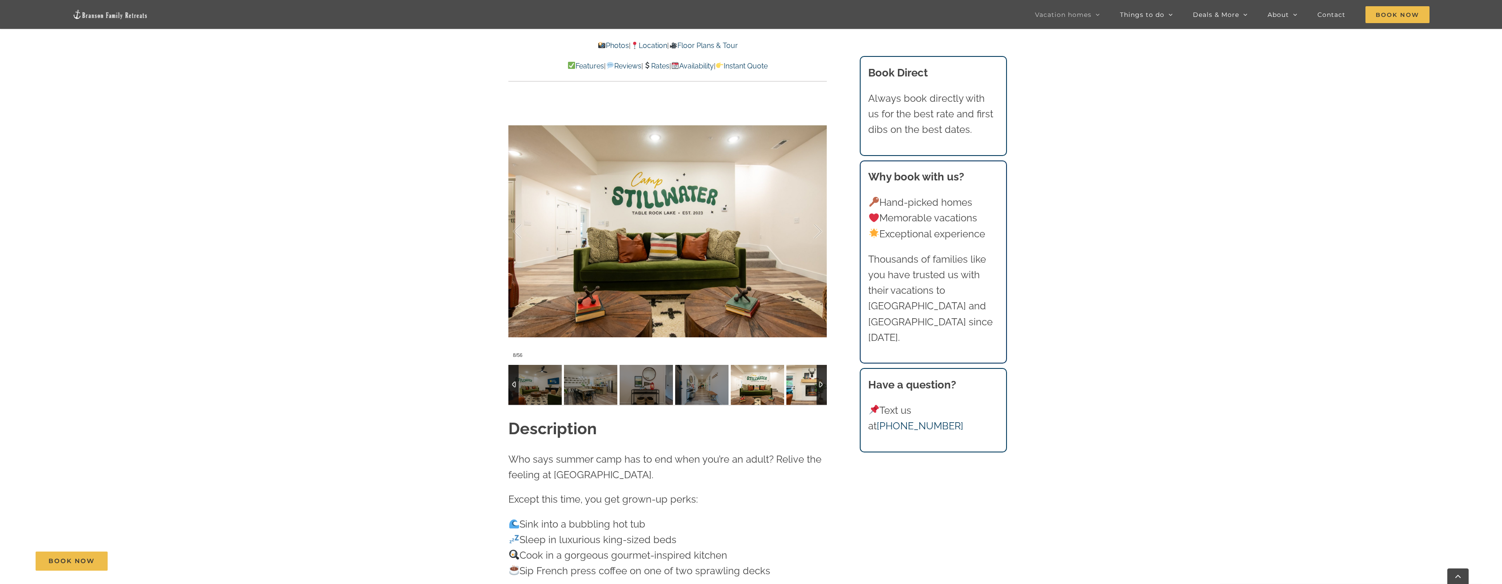
click at [796, 372] on img at bounding box center [812, 385] width 53 height 40
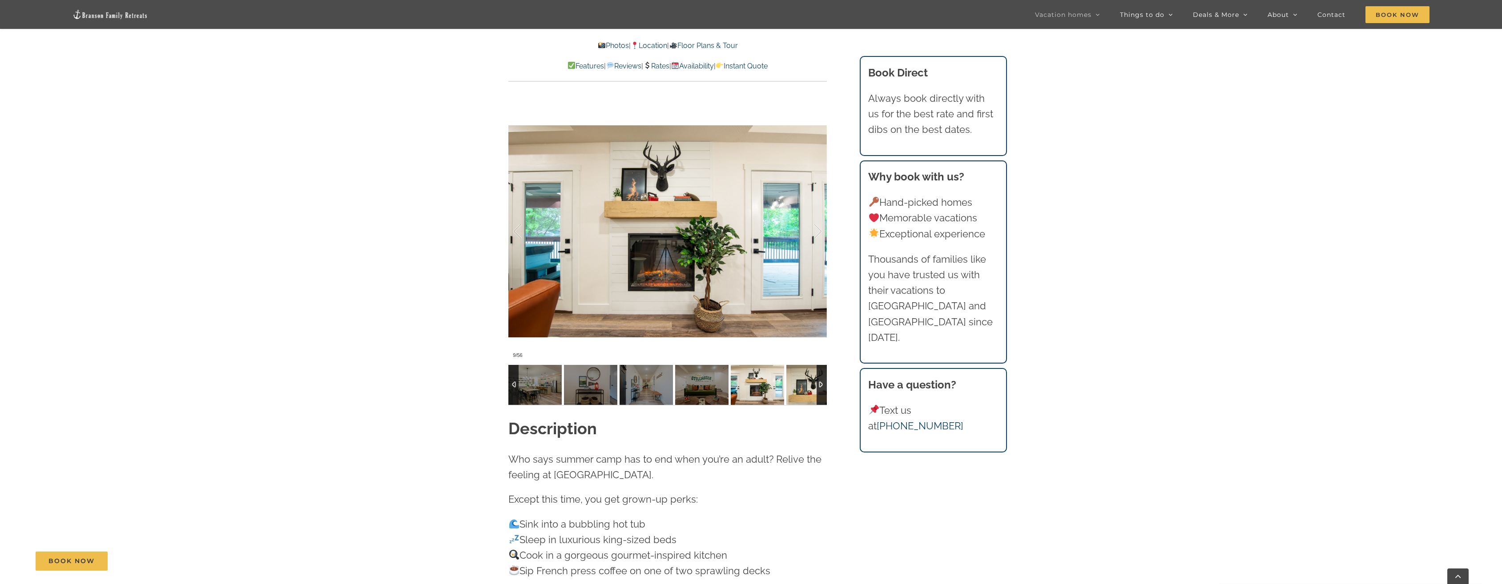
click at [796, 372] on img at bounding box center [812, 385] width 53 height 40
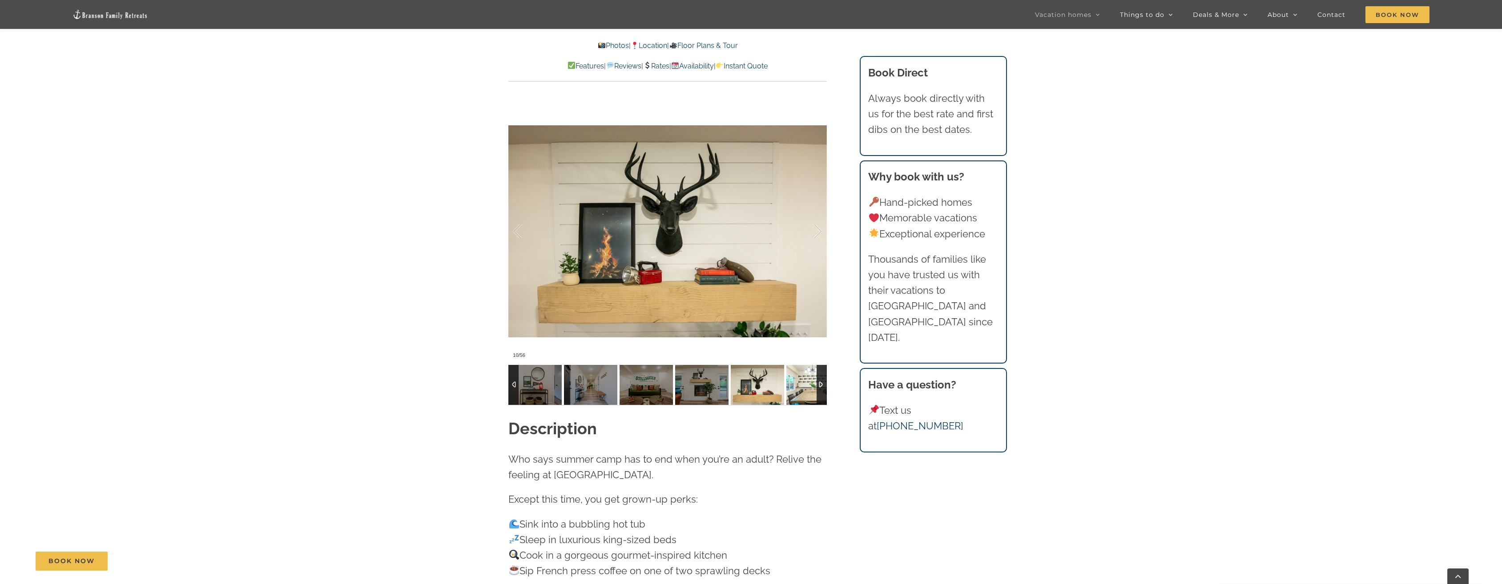
click at [796, 372] on img at bounding box center [812, 385] width 53 height 40
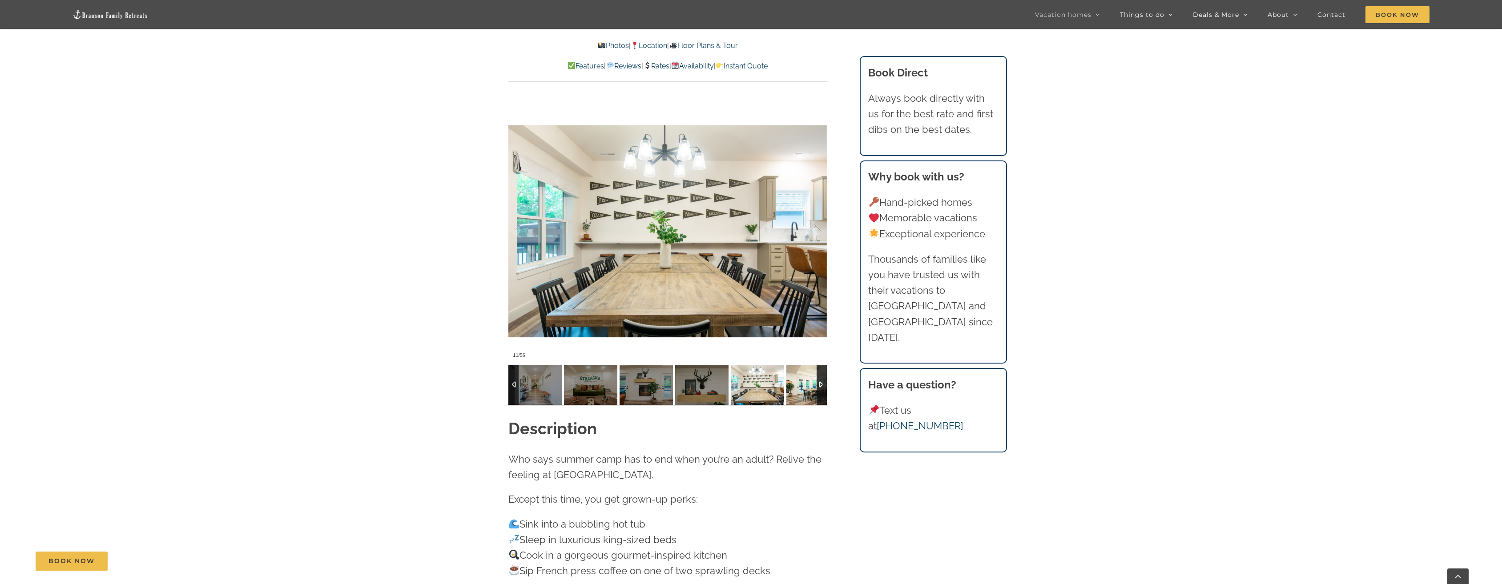
click at [796, 372] on img at bounding box center [812, 385] width 53 height 40
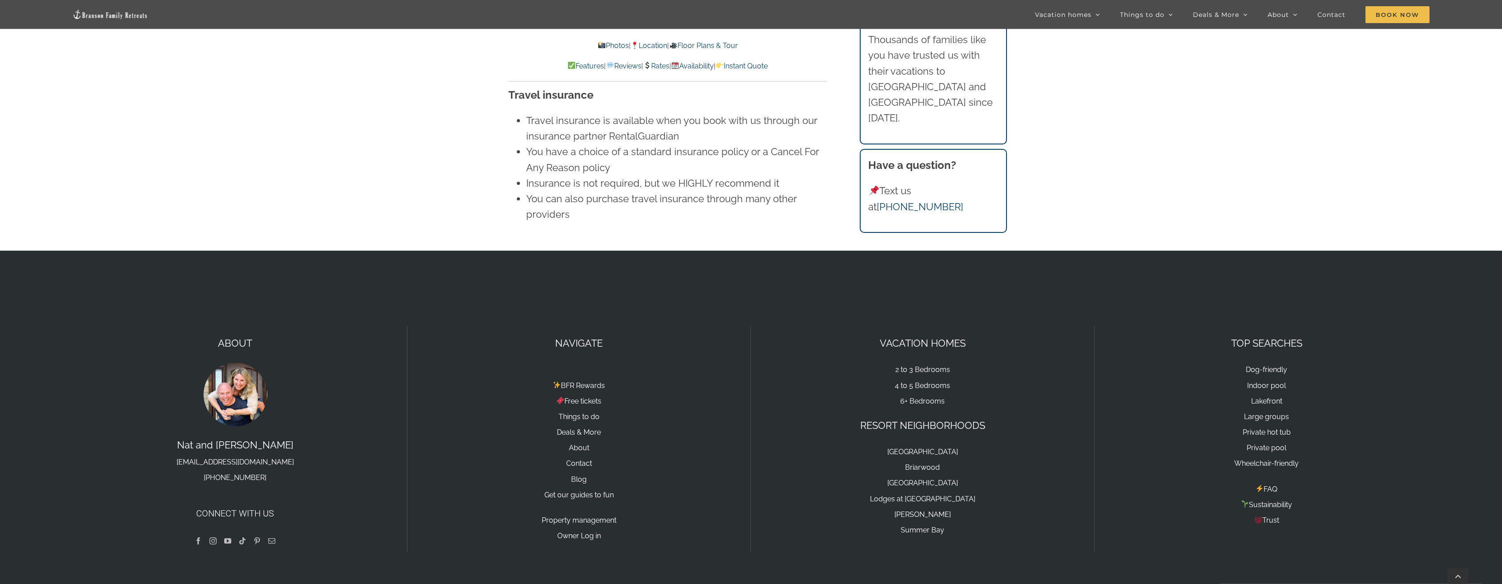
scroll to position [6450, 0]
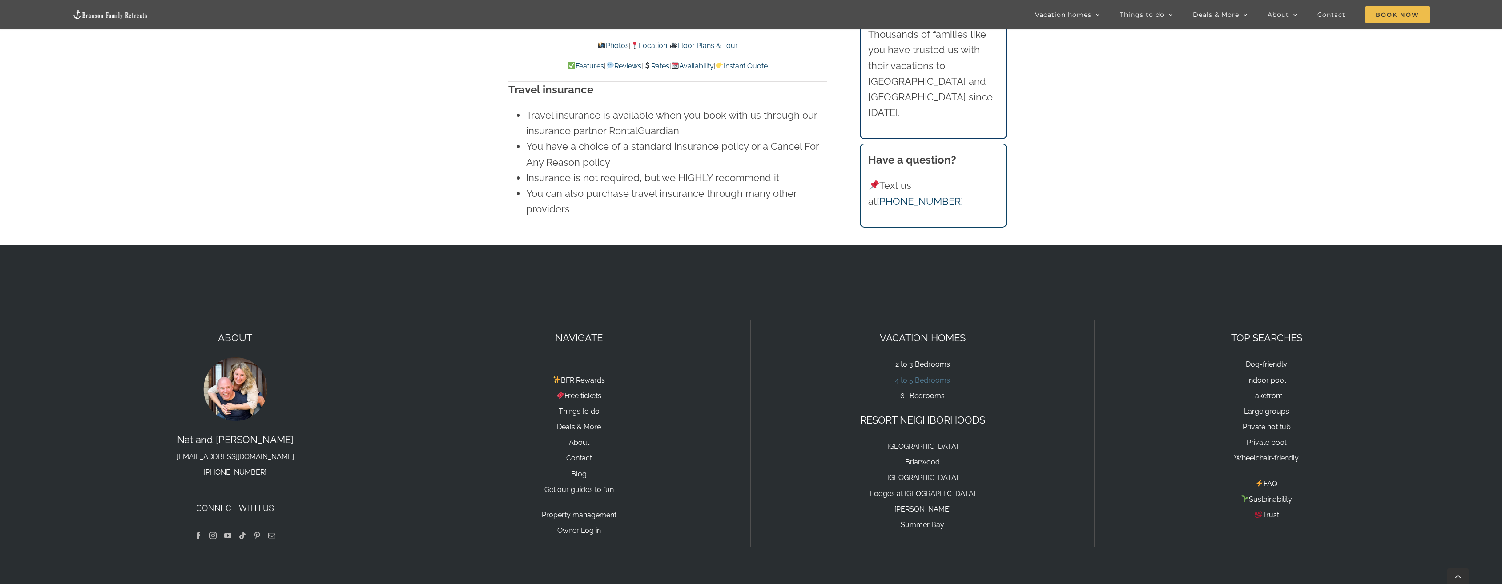
click at [919, 376] on link "4 to 5 Bedrooms" at bounding box center [922, 380] width 55 height 8
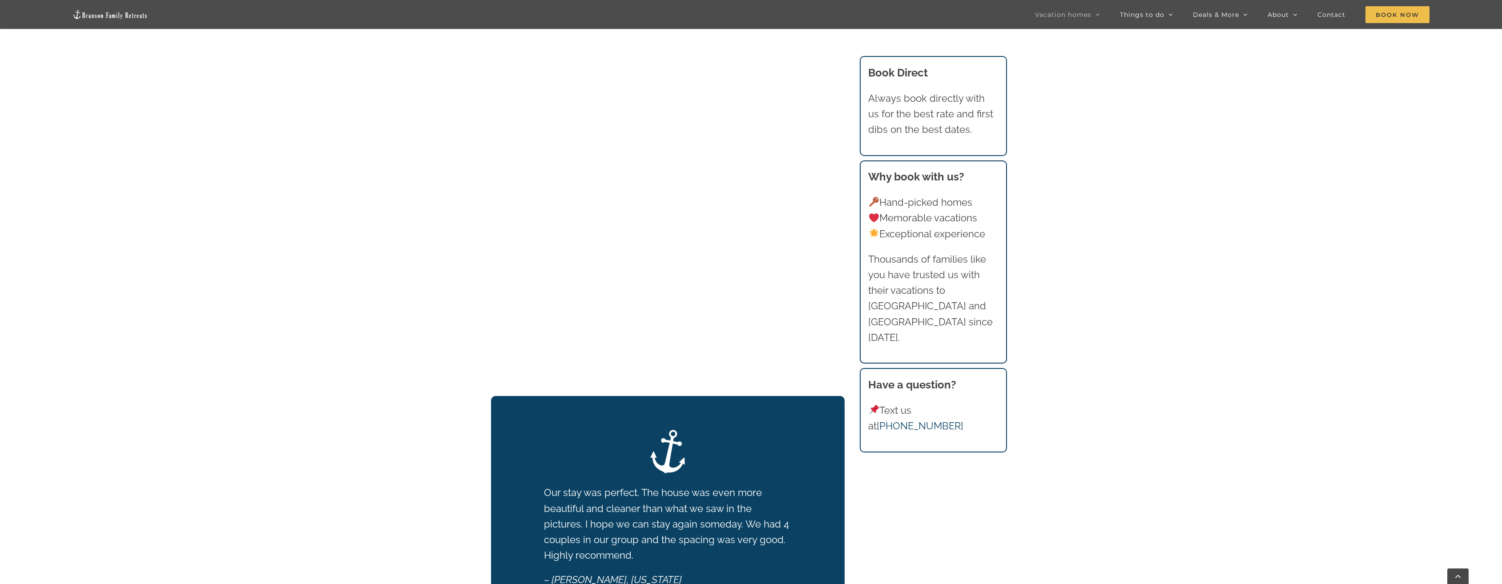
scroll to position [1156, 0]
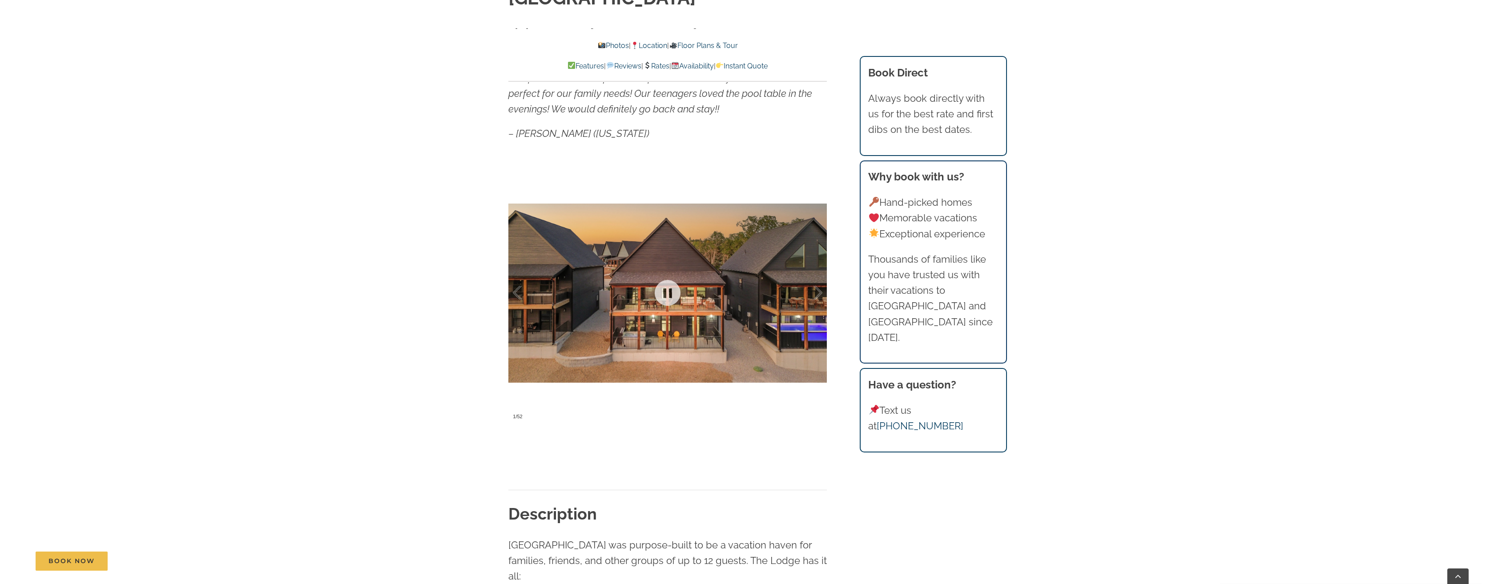
scroll to position [711, 0]
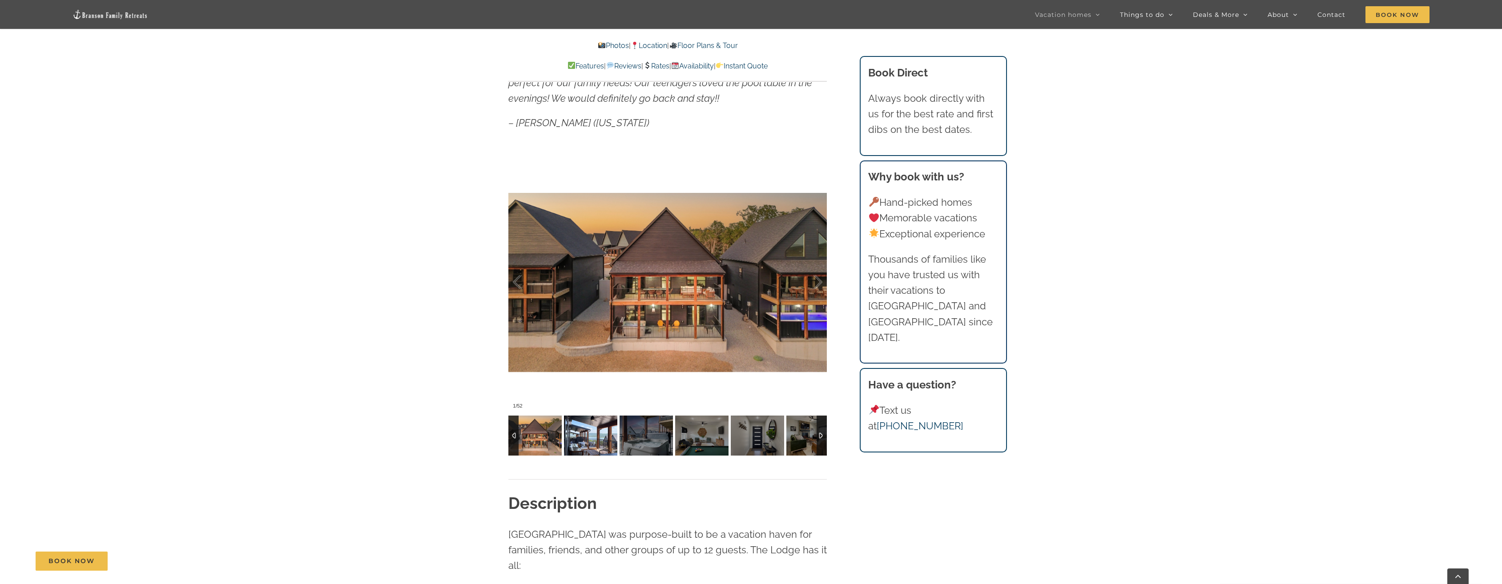
click at [547, 435] on img at bounding box center [534, 436] width 53 height 40
click at [602, 439] on img at bounding box center [590, 436] width 53 height 40
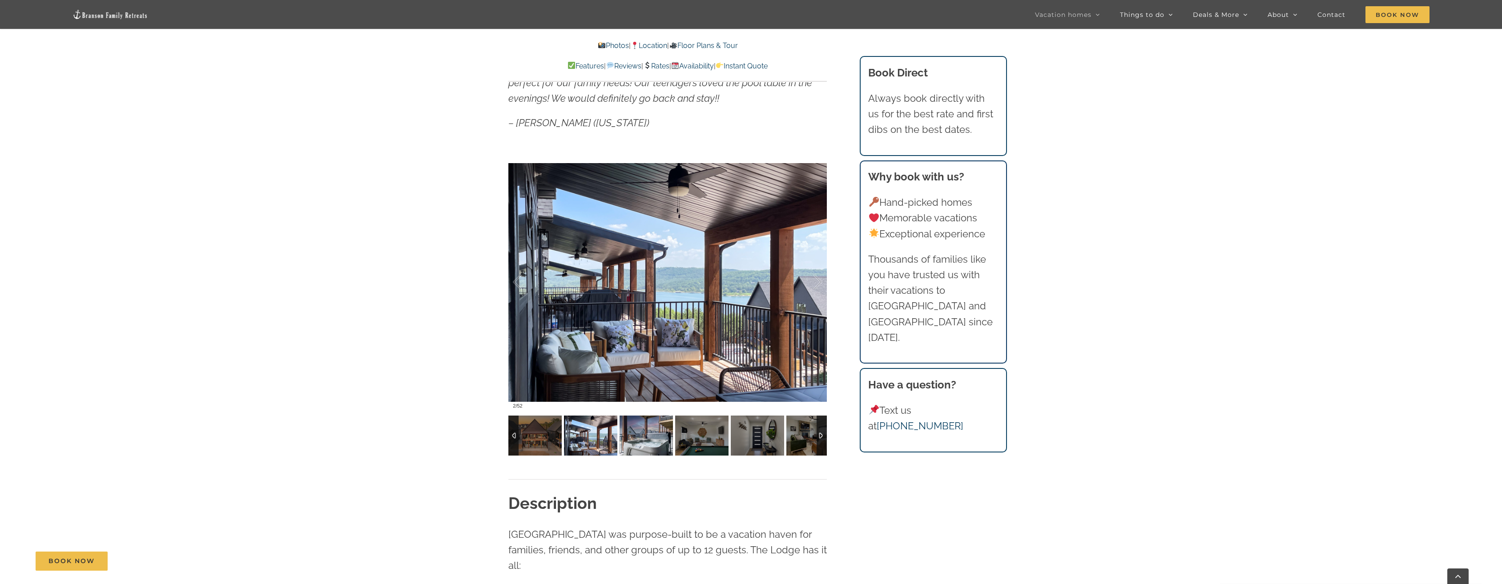
click at [635, 442] on img at bounding box center [645, 436] width 53 height 40
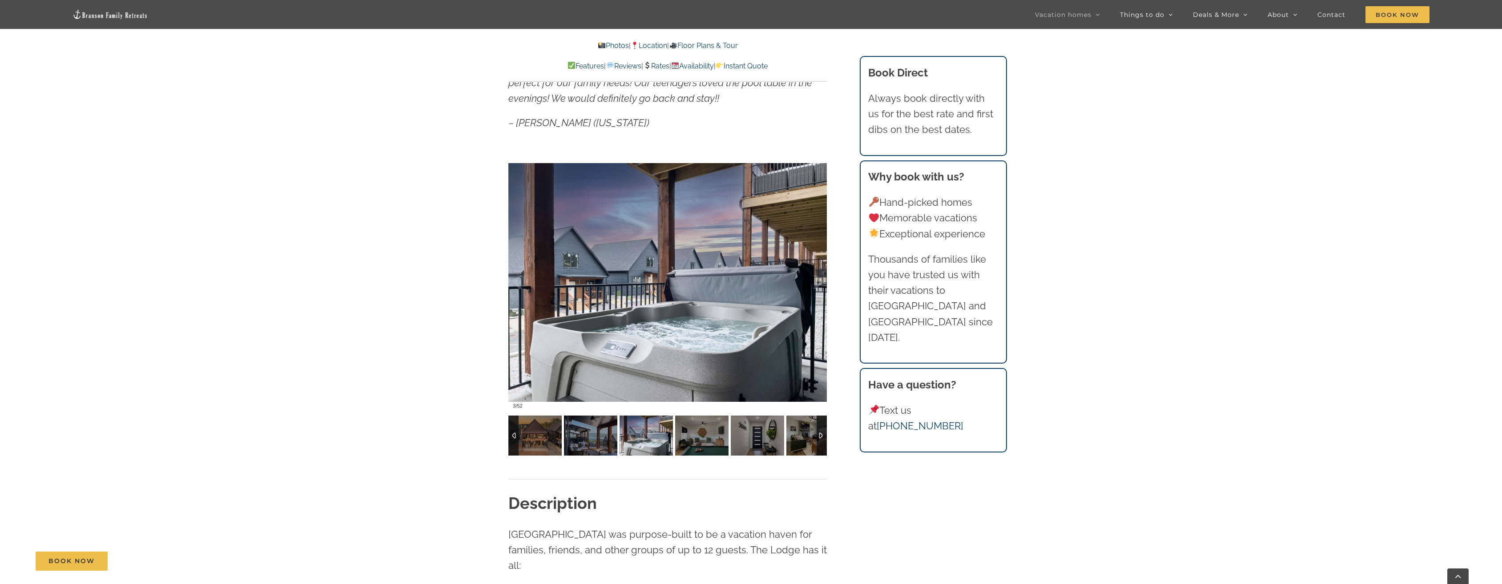
click at [635, 442] on img at bounding box center [645, 436] width 53 height 40
click at [694, 444] on img at bounding box center [701, 436] width 53 height 40
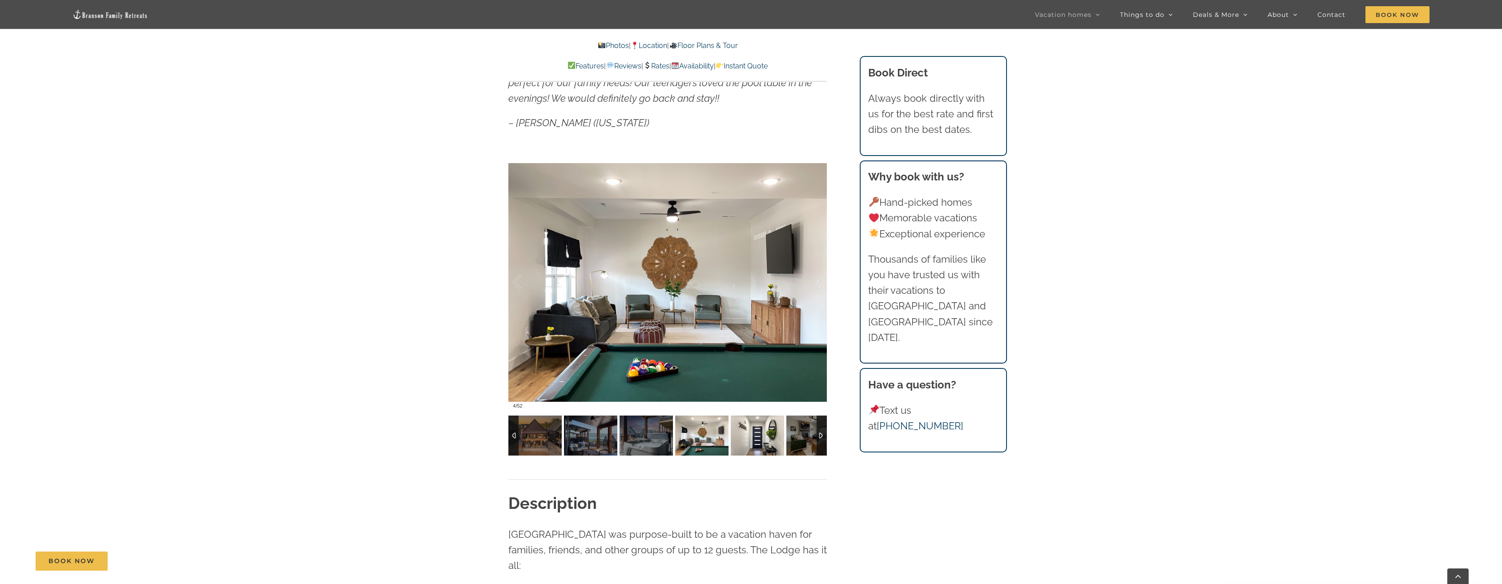
click at [770, 442] on img at bounding box center [757, 436] width 53 height 40
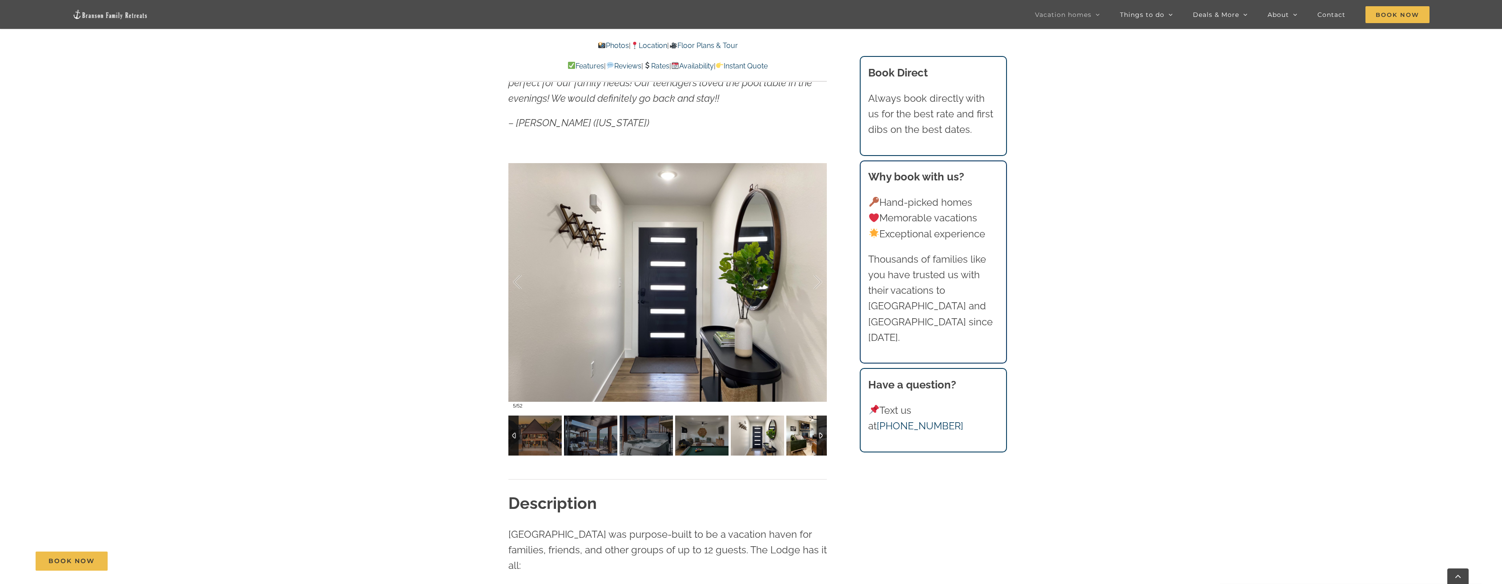
click at [809, 440] on img at bounding box center [812, 436] width 53 height 40
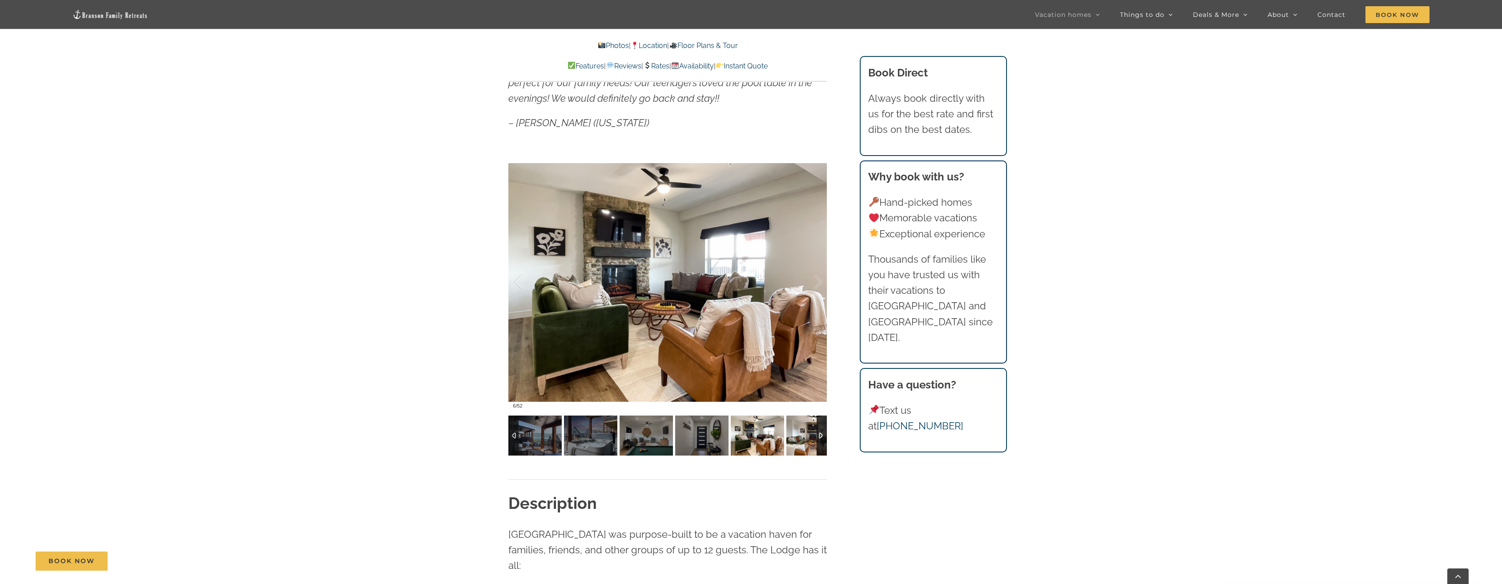
click at [809, 441] on img at bounding box center [812, 436] width 53 height 40
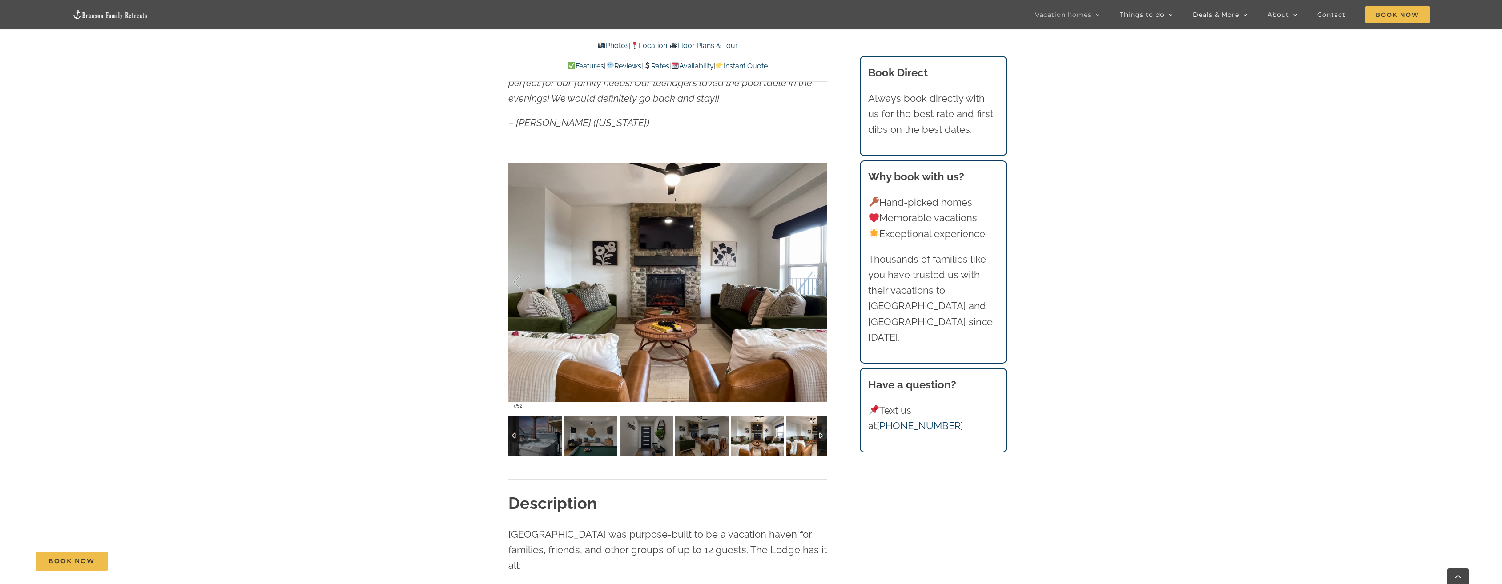
click at [809, 441] on img at bounding box center [812, 436] width 53 height 40
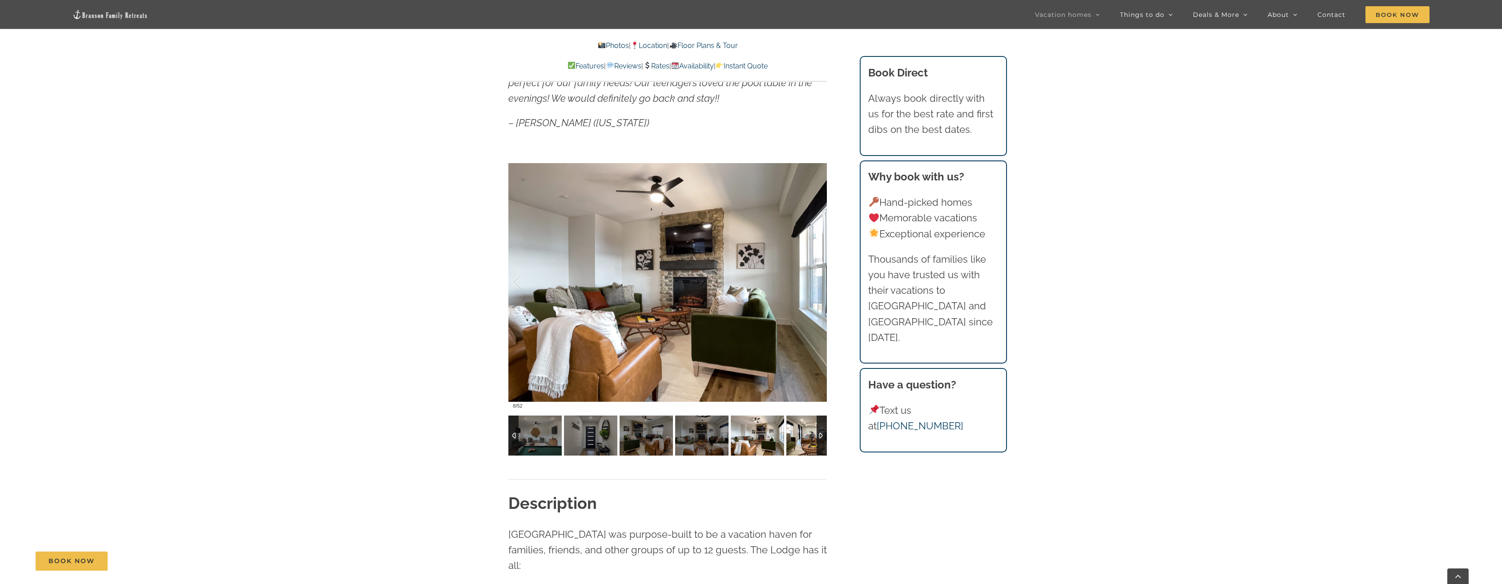
click at [809, 441] on img at bounding box center [812, 436] width 53 height 40
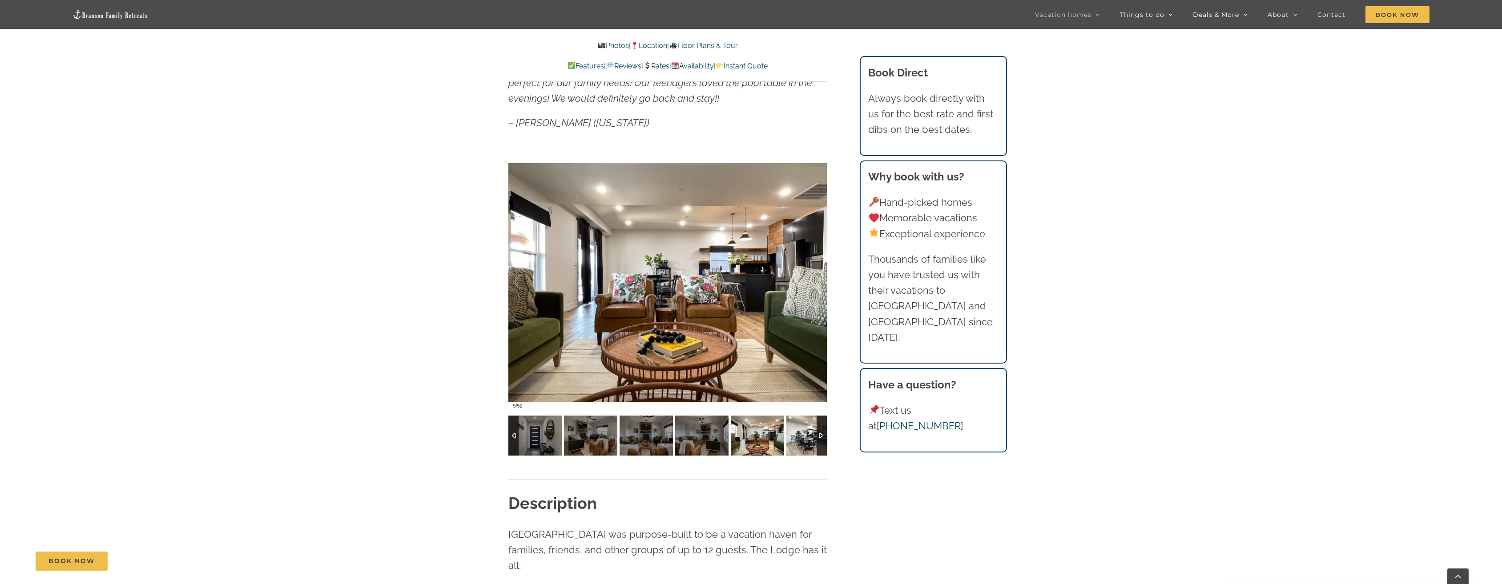
click at [809, 441] on img at bounding box center [812, 436] width 53 height 40
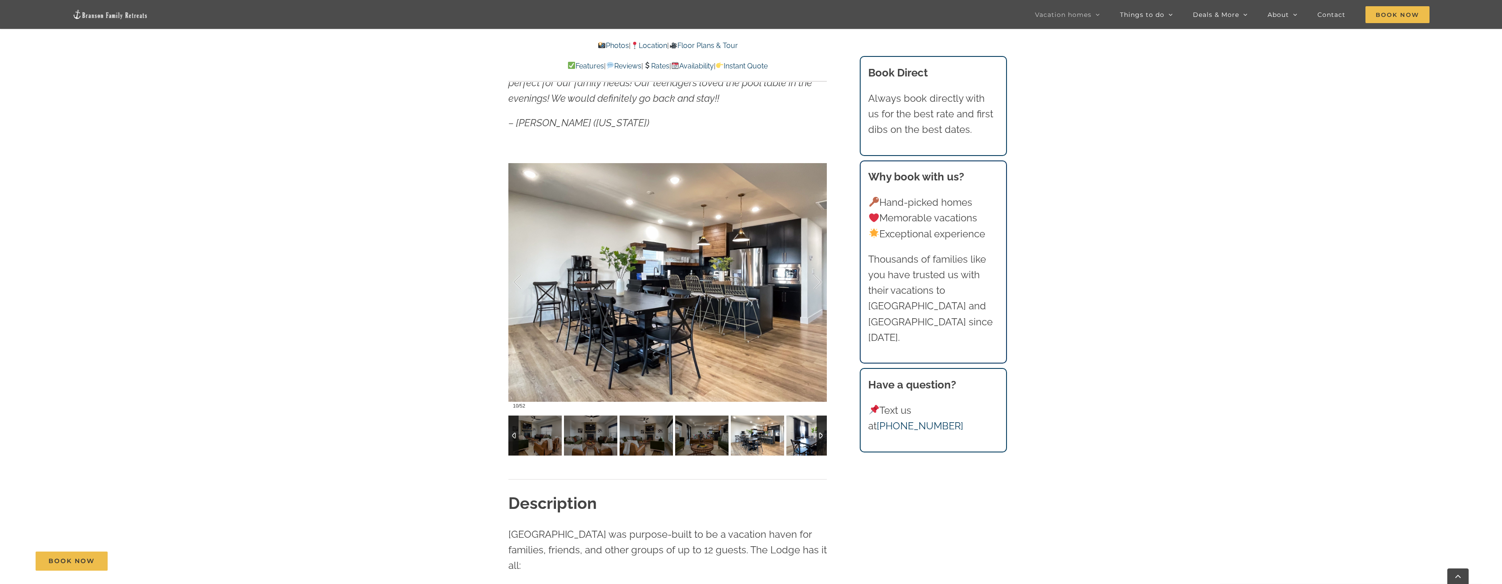
click at [809, 441] on img at bounding box center [812, 436] width 53 height 40
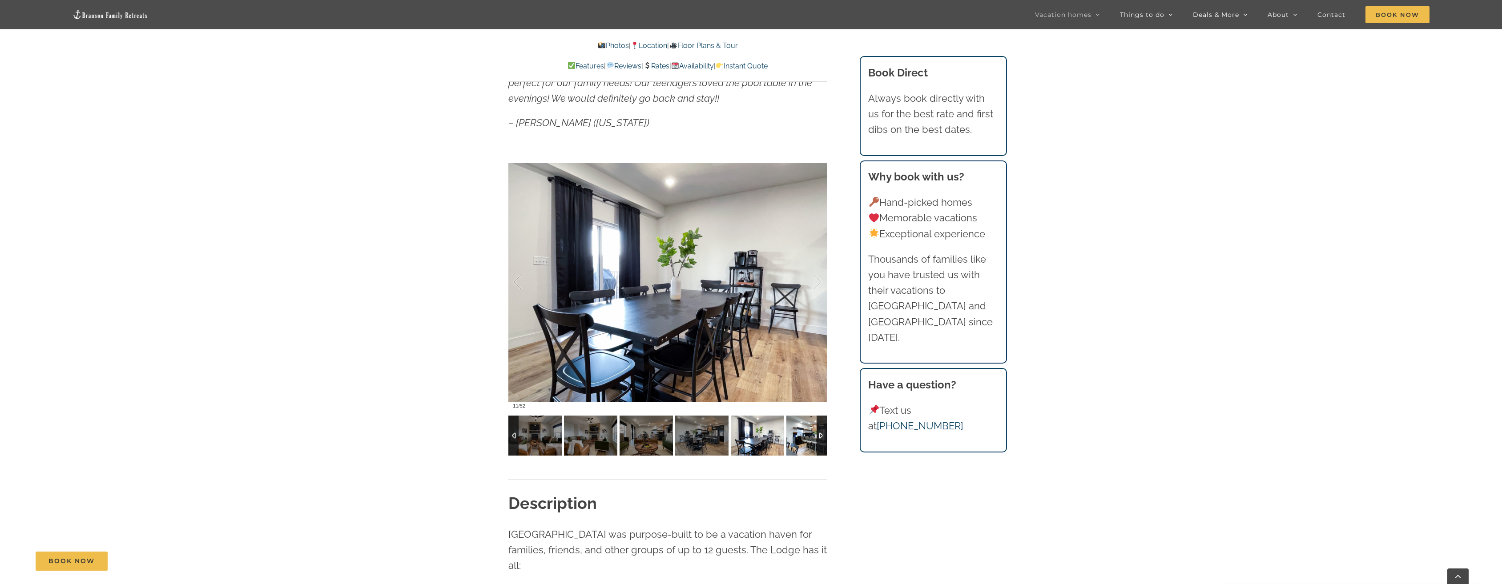
click at [809, 441] on img at bounding box center [812, 436] width 53 height 40
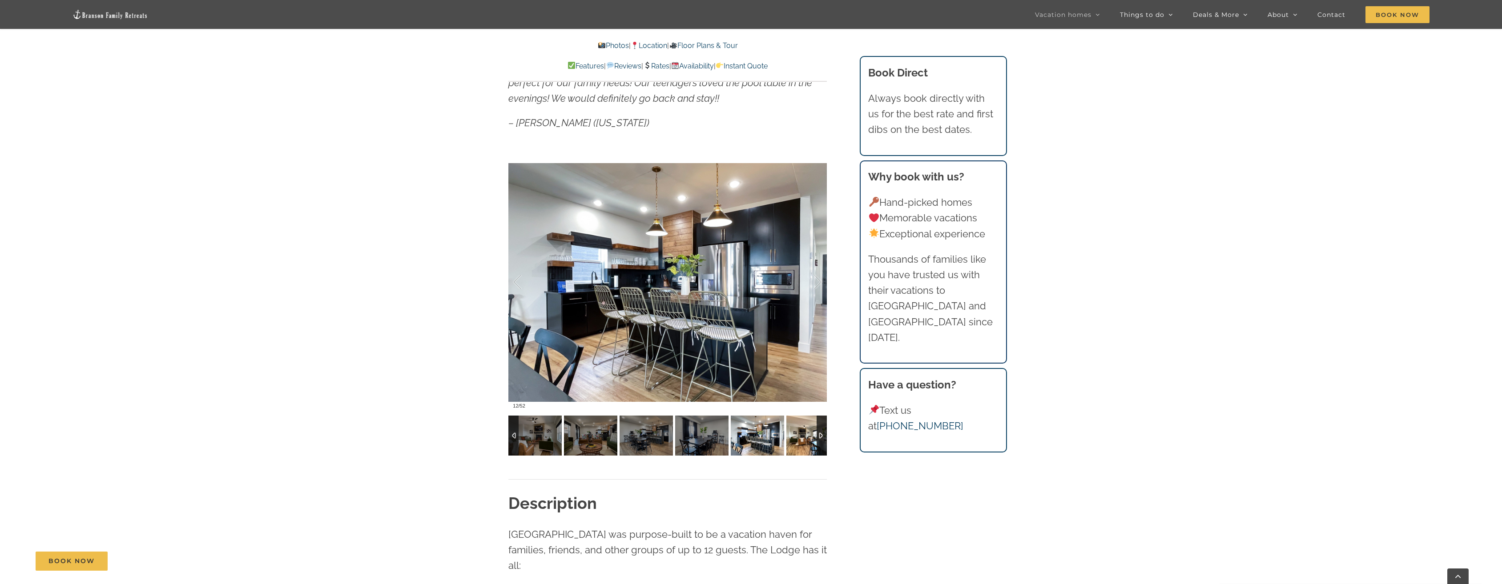
click at [809, 441] on img at bounding box center [812, 436] width 53 height 40
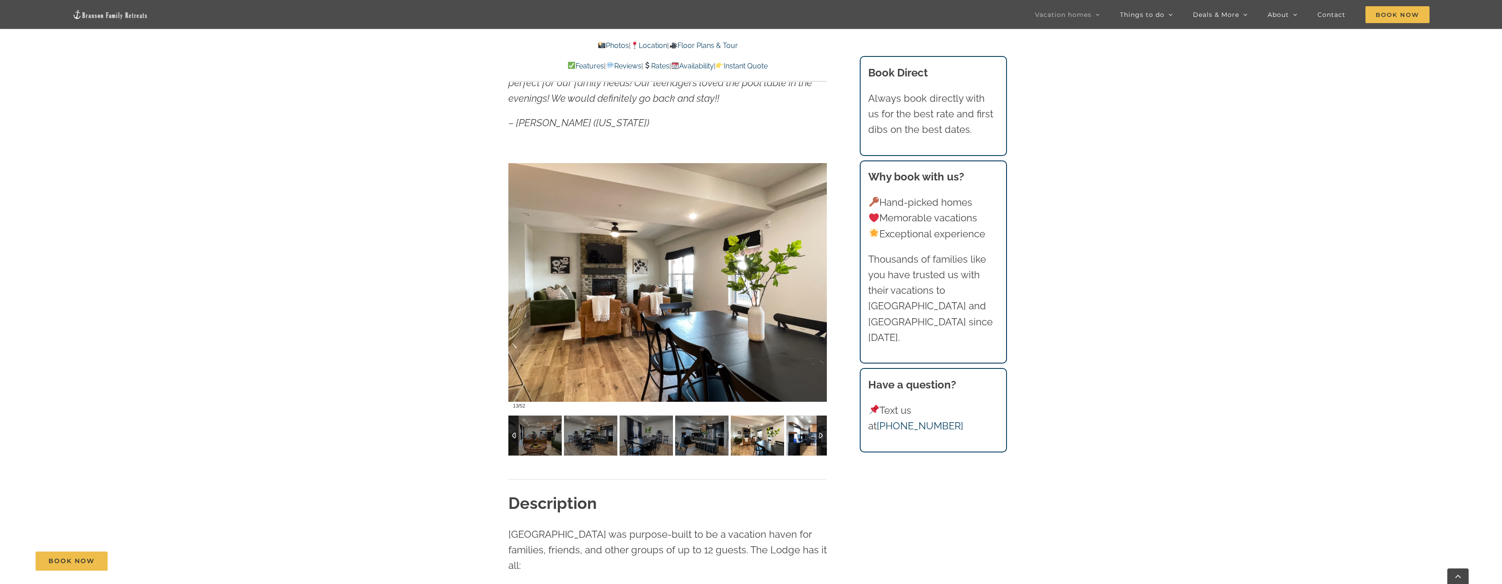
click at [809, 441] on img at bounding box center [812, 436] width 53 height 40
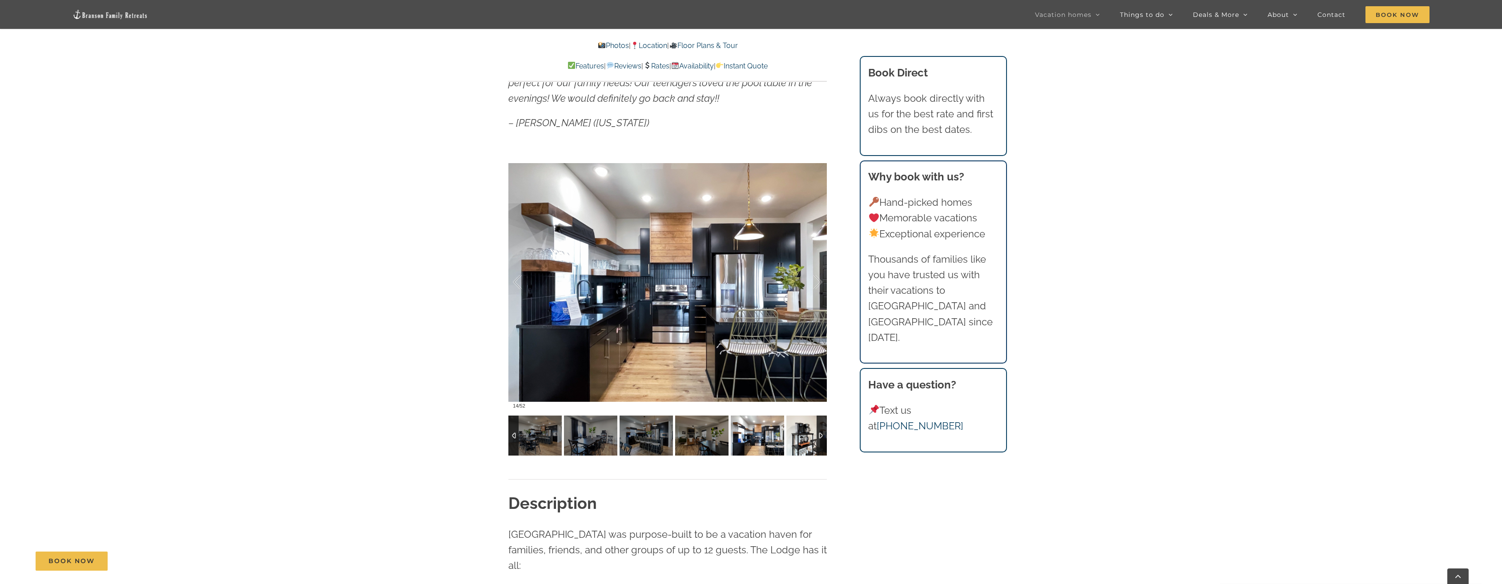
click at [809, 441] on img at bounding box center [812, 436] width 53 height 40
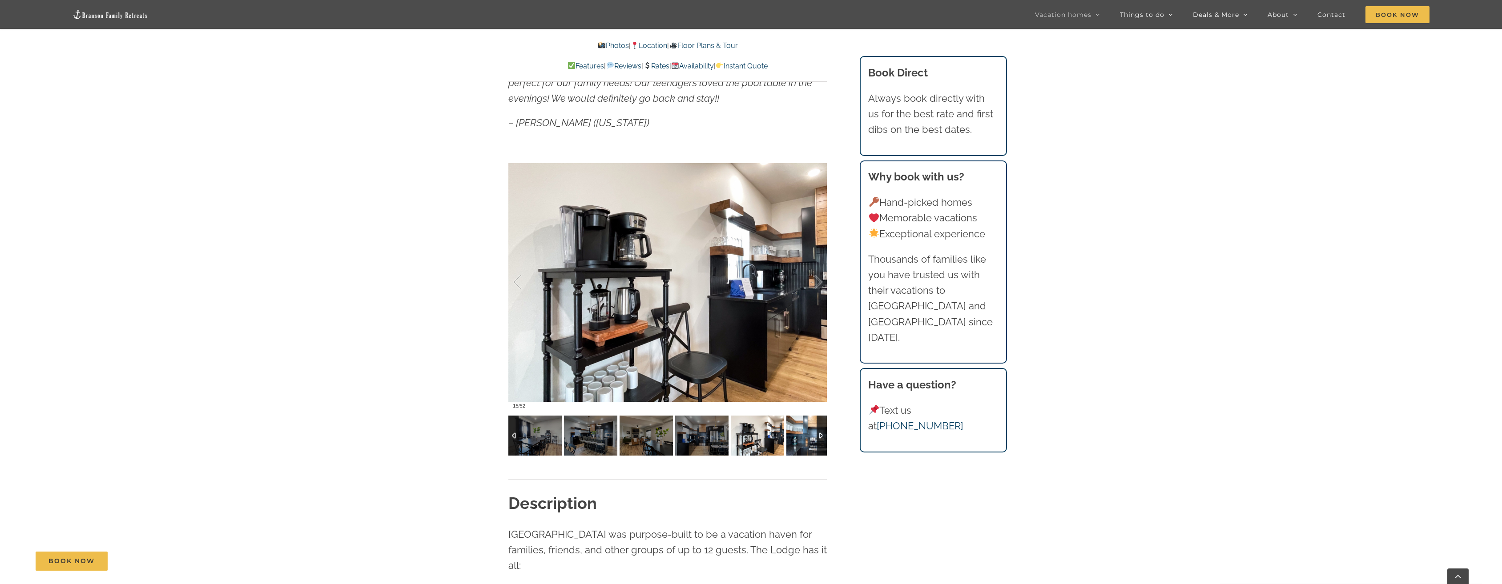
click at [809, 441] on img at bounding box center [812, 436] width 53 height 40
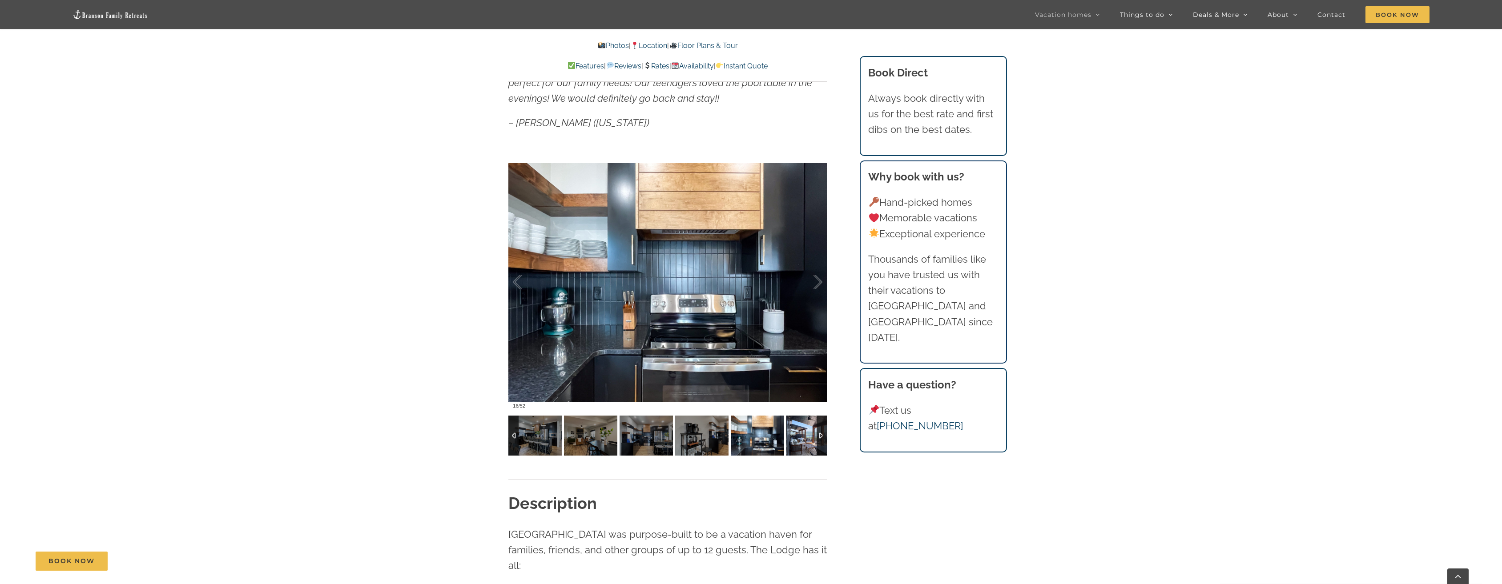
click at [809, 441] on img at bounding box center [812, 436] width 53 height 40
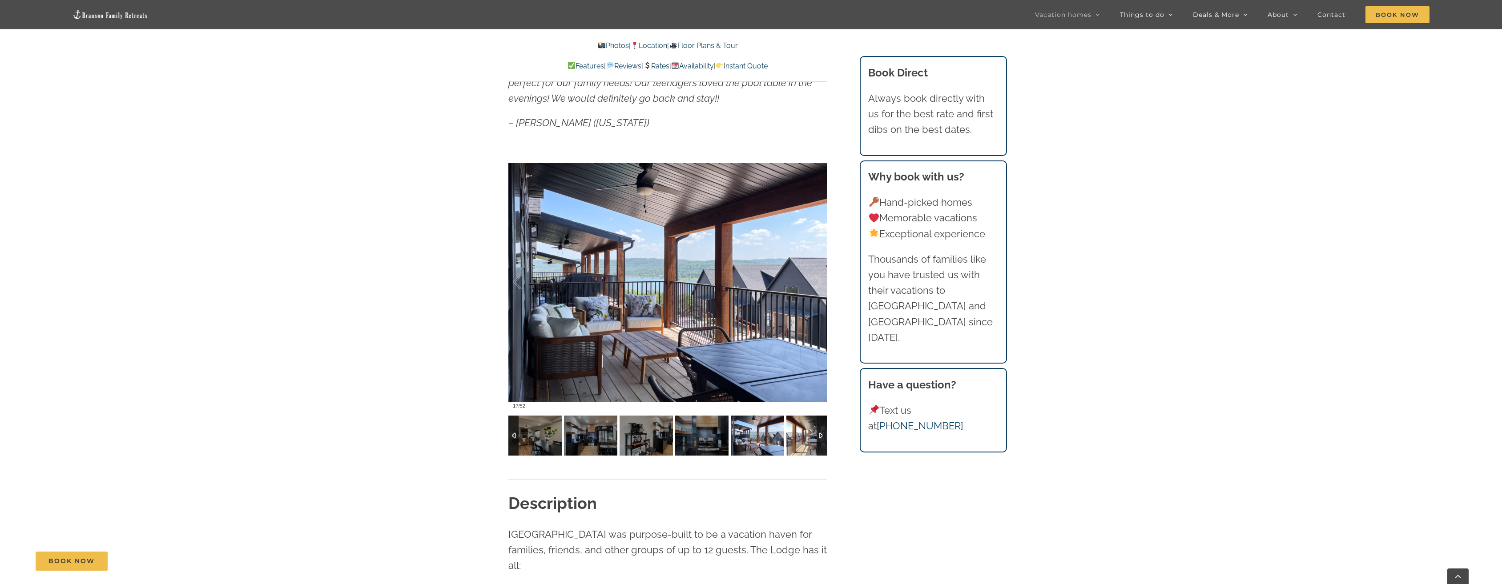
click at [809, 441] on img at bounding box center [812, 436] width 53 height 40
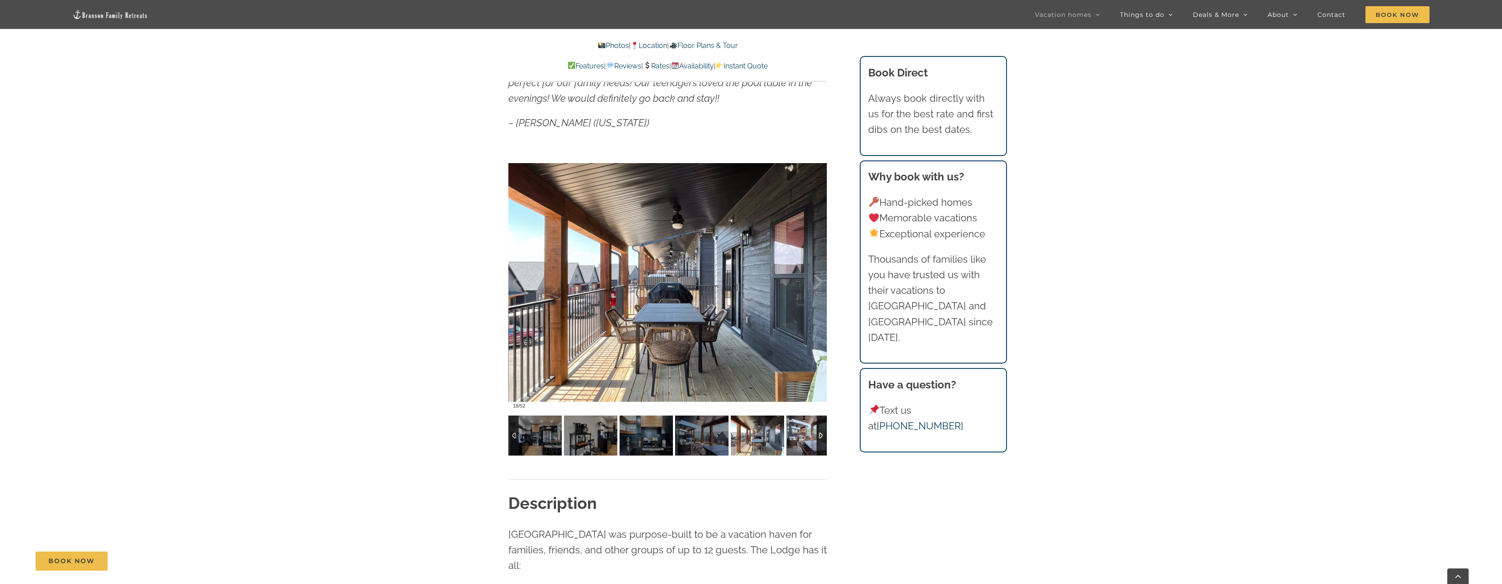
click at [809, 441] on img at bounding box center [812, 436] width 53 height 40
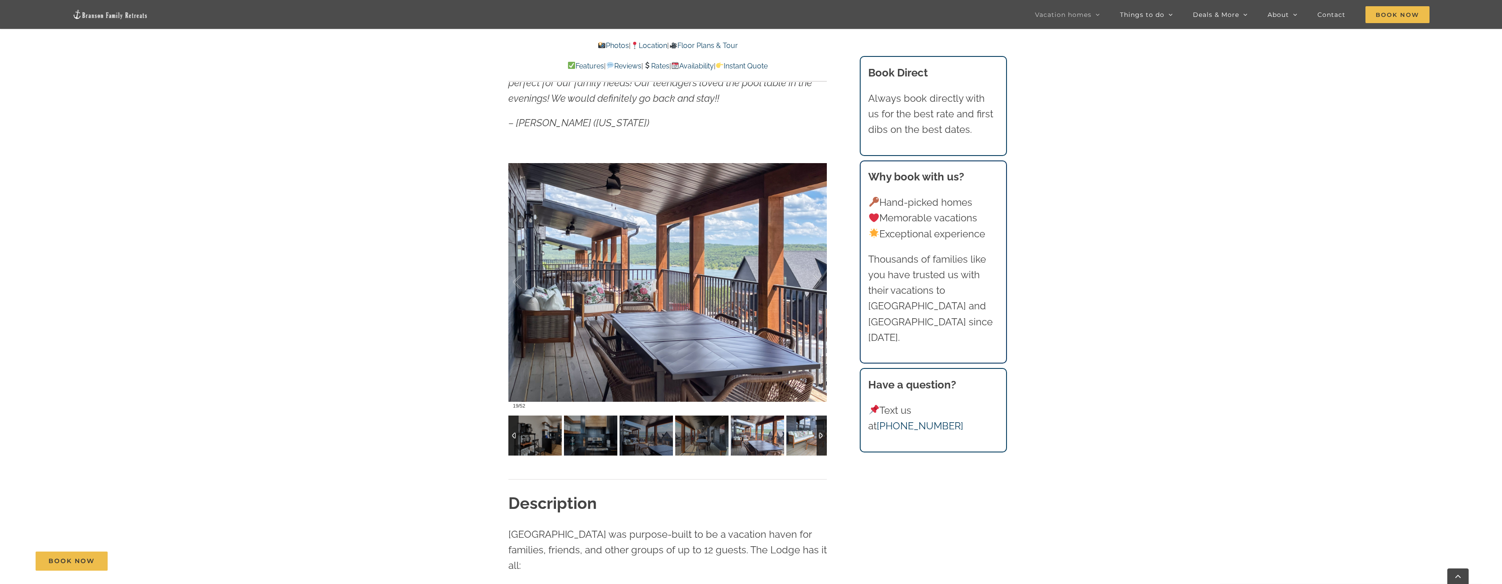
click at [809, 441] on img at bounding box center [812, 436] width 53 height 40
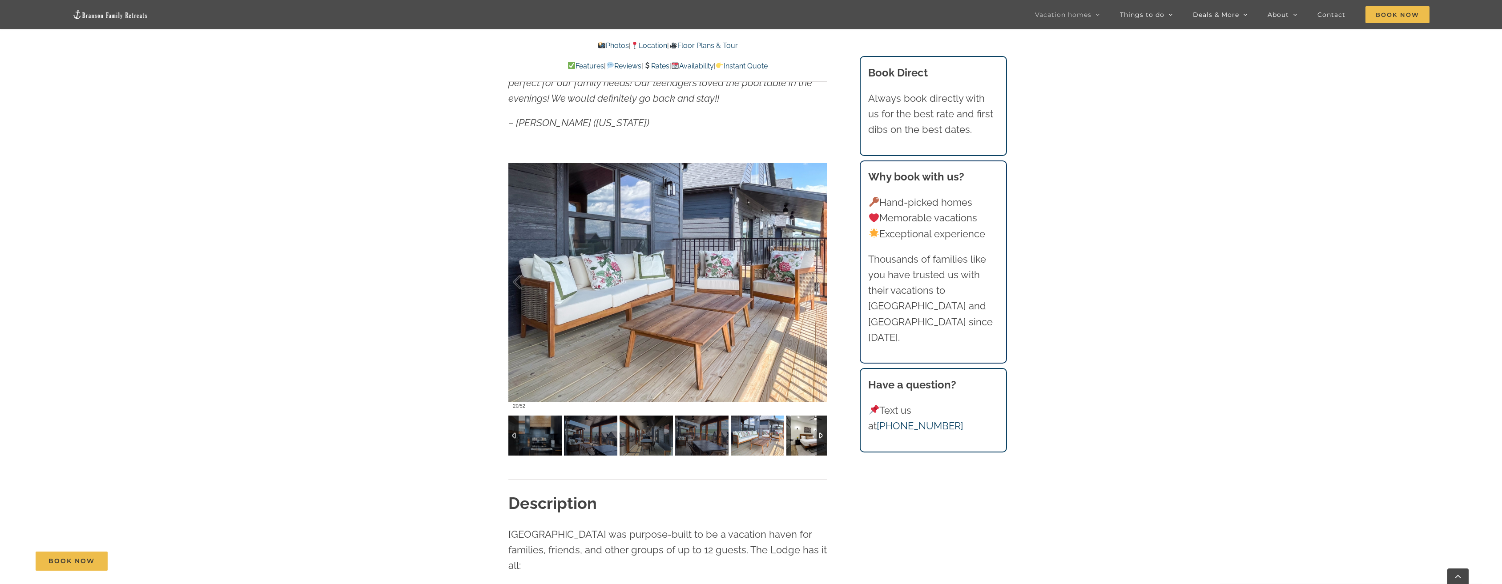
click at [809, 441] on img at bounding box center [812, 436] width 53 height 40
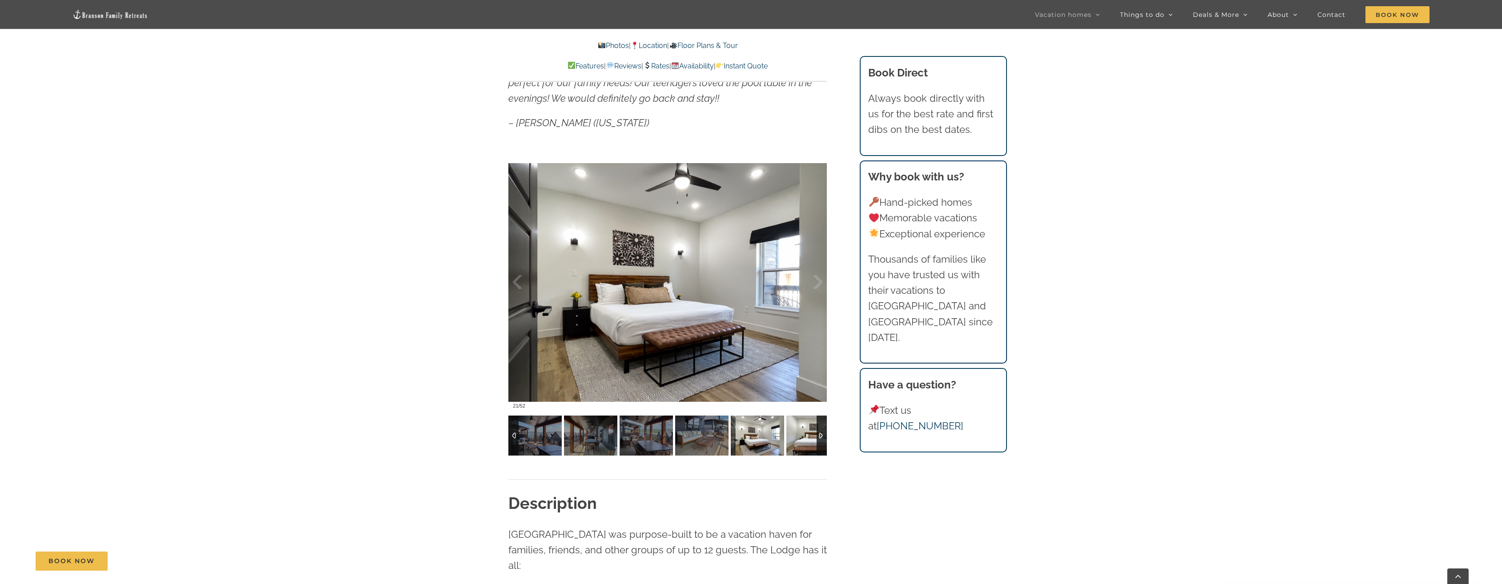
click at [809, 441] on img at bounding box center [812, 436] width 53 height 40
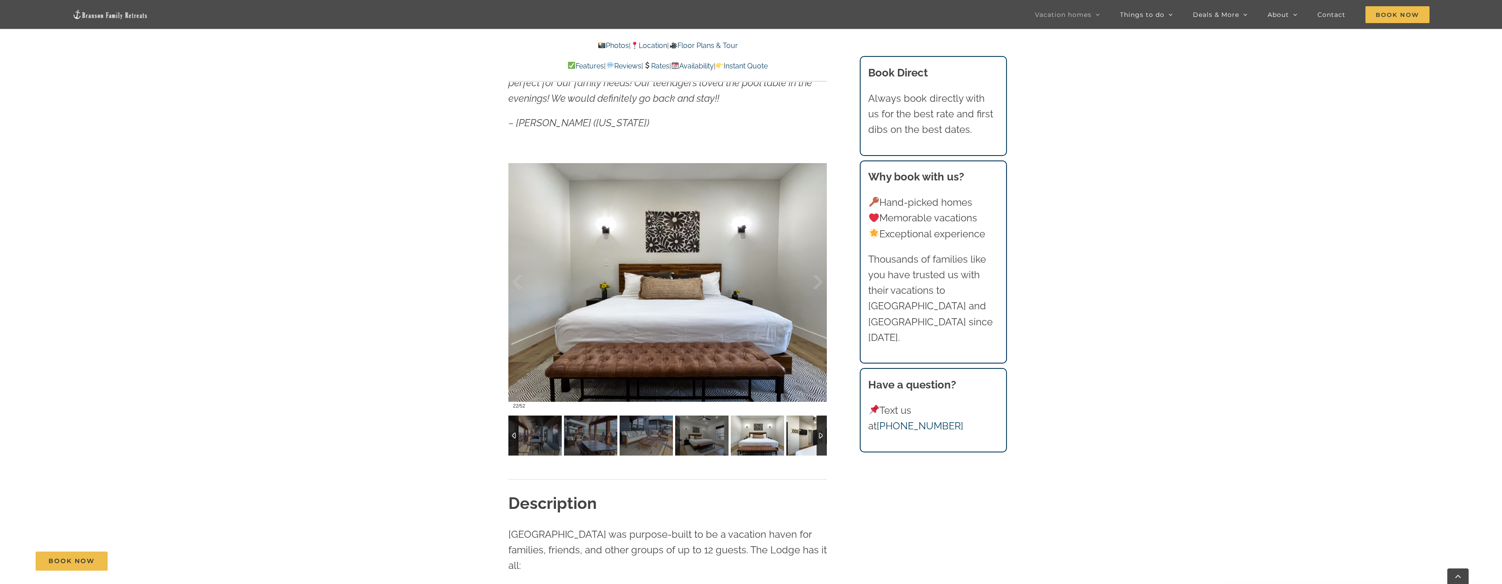
click at [809, 441] on img at bounding box center [812, 436] width 53 height 40
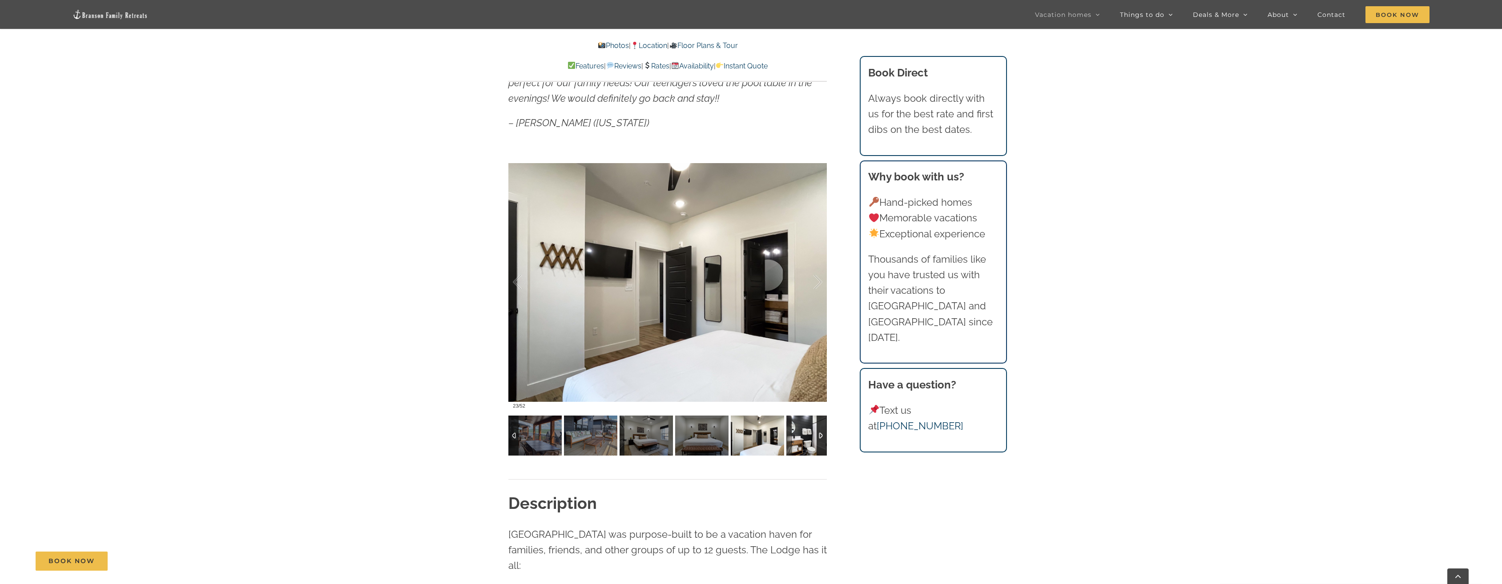
click at [809, 441] on img at bounding box center [812, 436] width 53 height 40
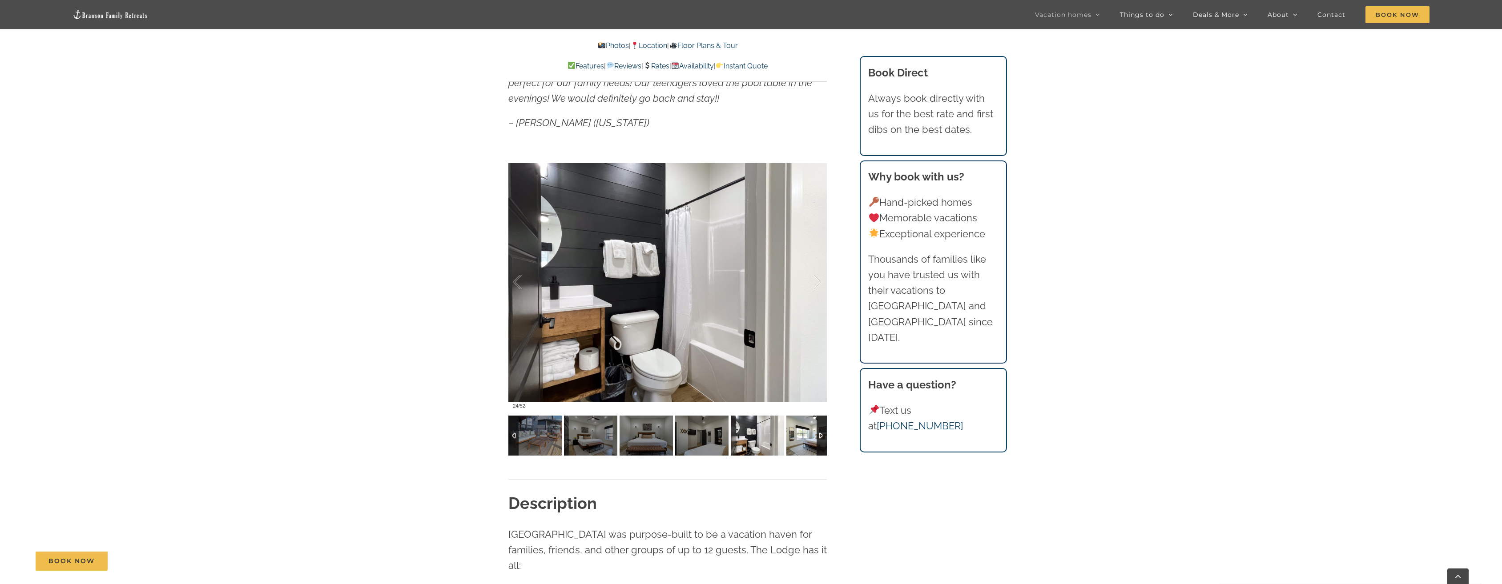
click at [809, 441] on img at bounding box center [812, 436] width 53 height 40
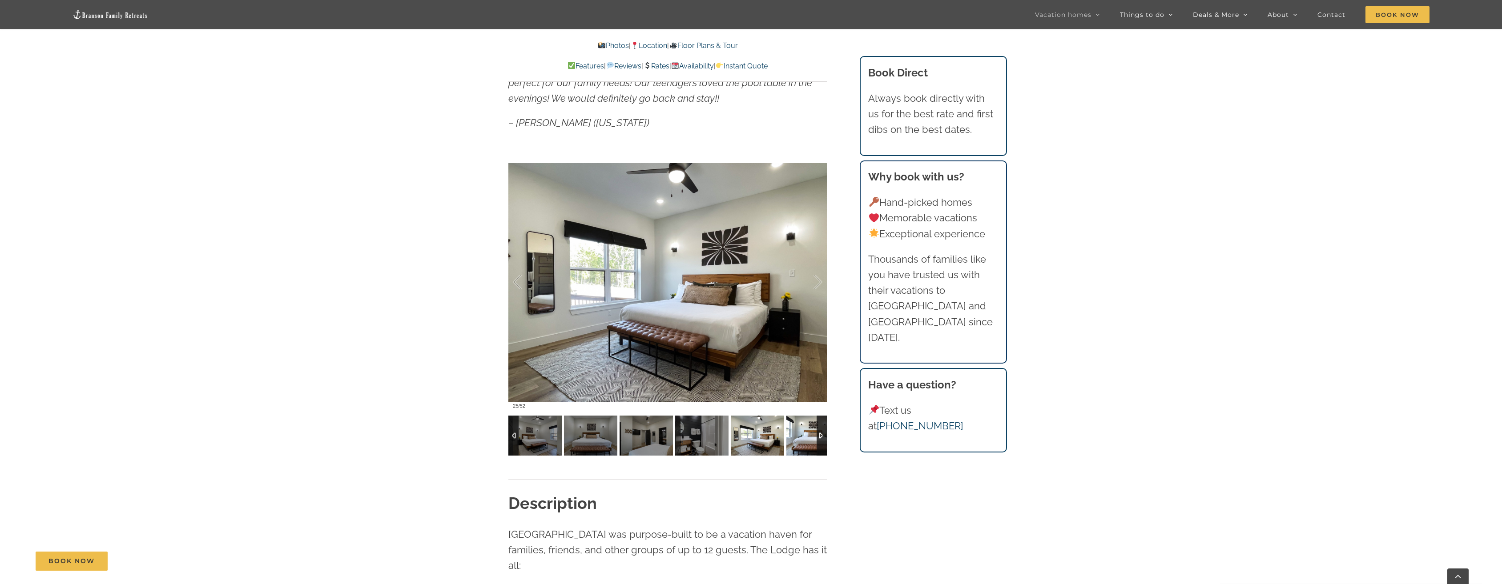
click at [809, 441] on img at bounding box center [812, 436] width 53 height 40
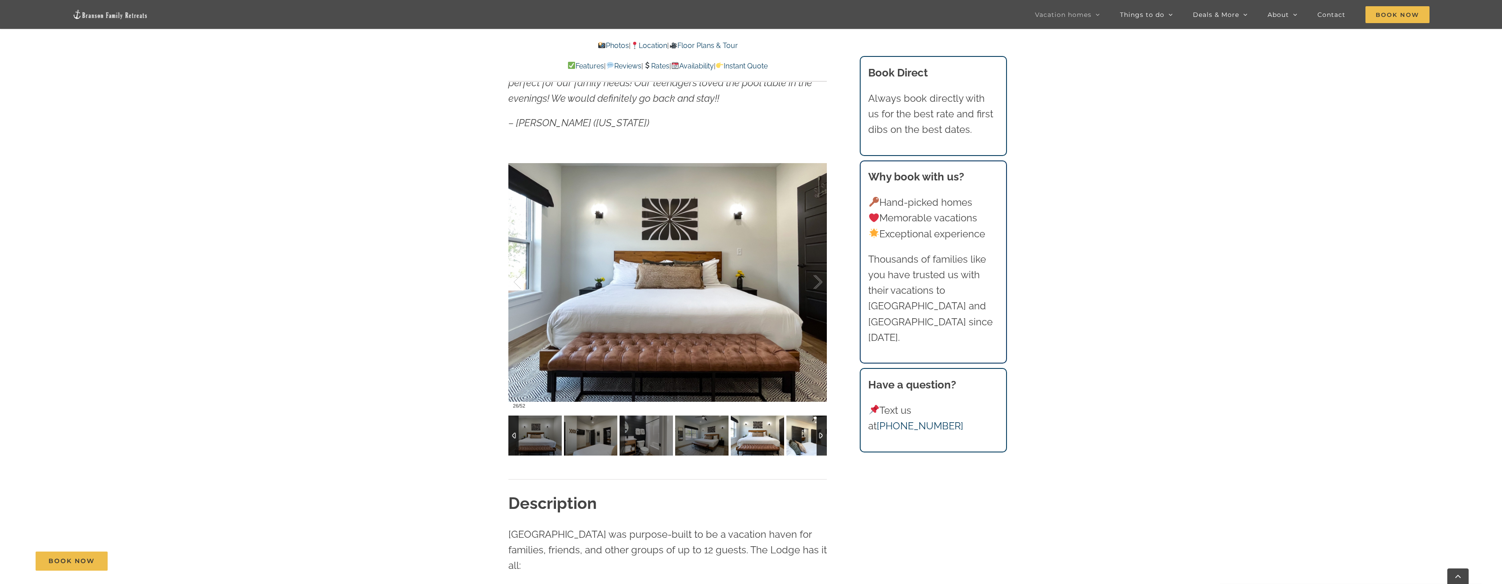
click at [809, 441] on img at bounding box center [812, 436] width 53 height 40
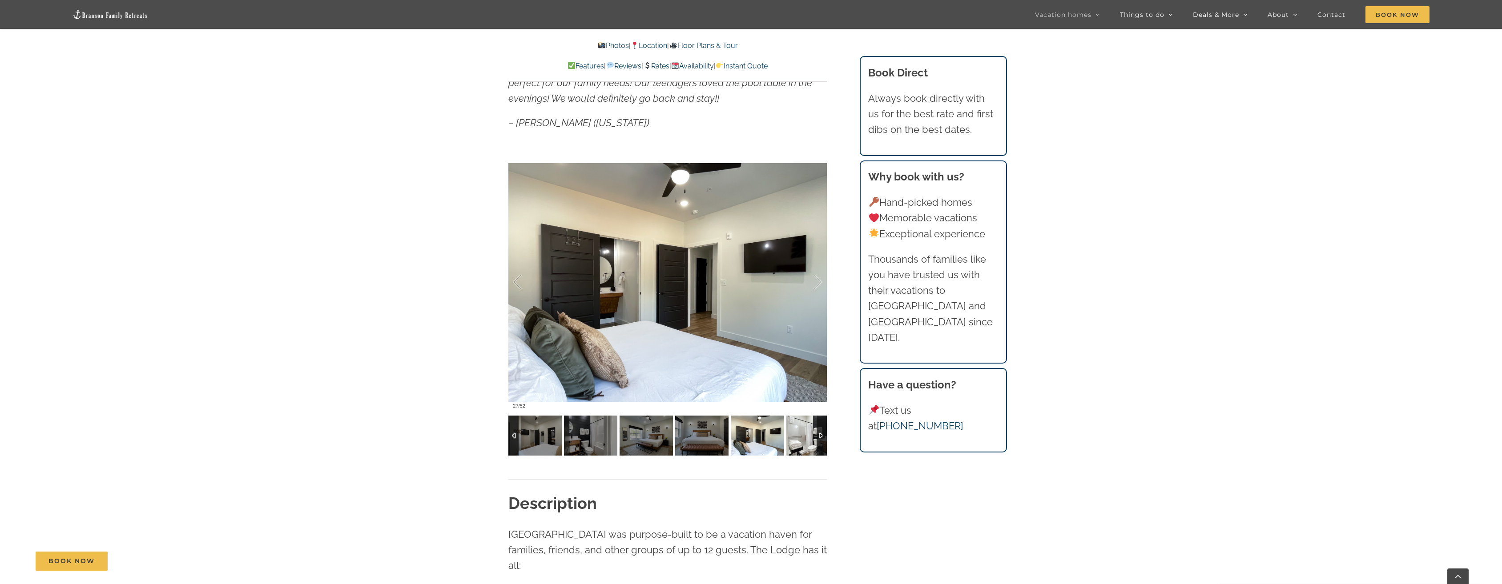
click at [809, 441] on img at bounding box center [812, 436] width 53 height 40
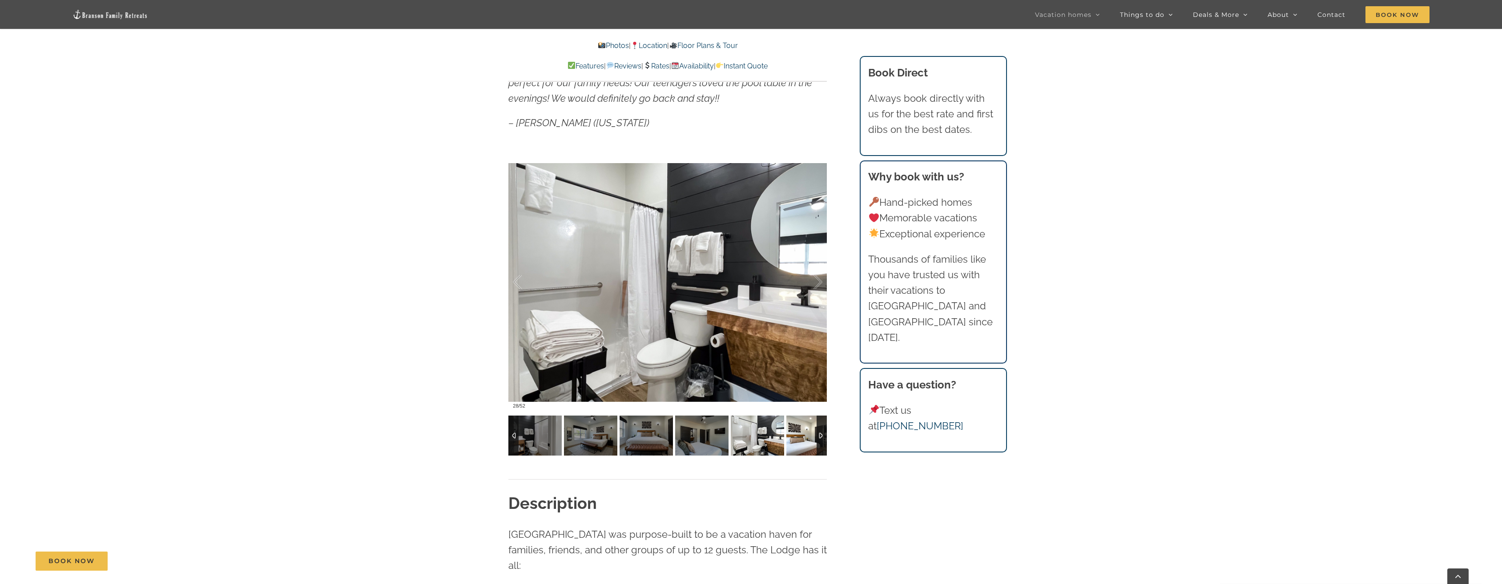
click at [809, 441] on img at bounding box center [812, 436] width 53 height 40
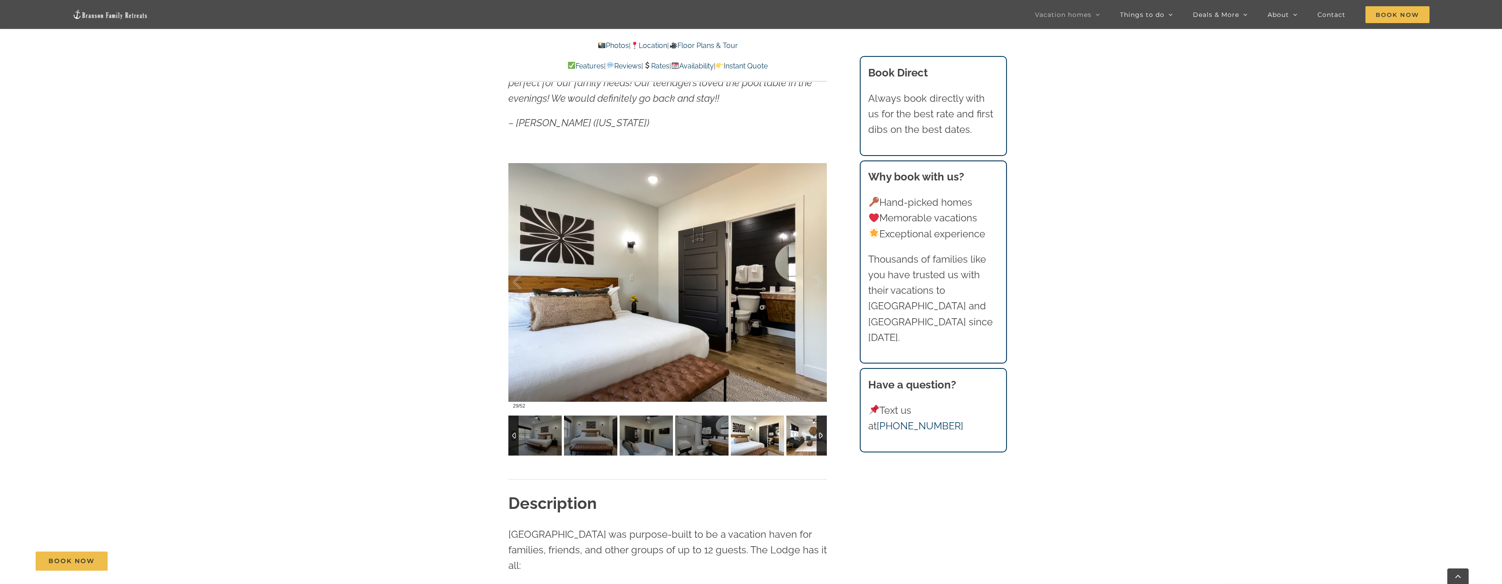
click at [809, 441] on img at bounding box center [812, 436] width 53 height 40
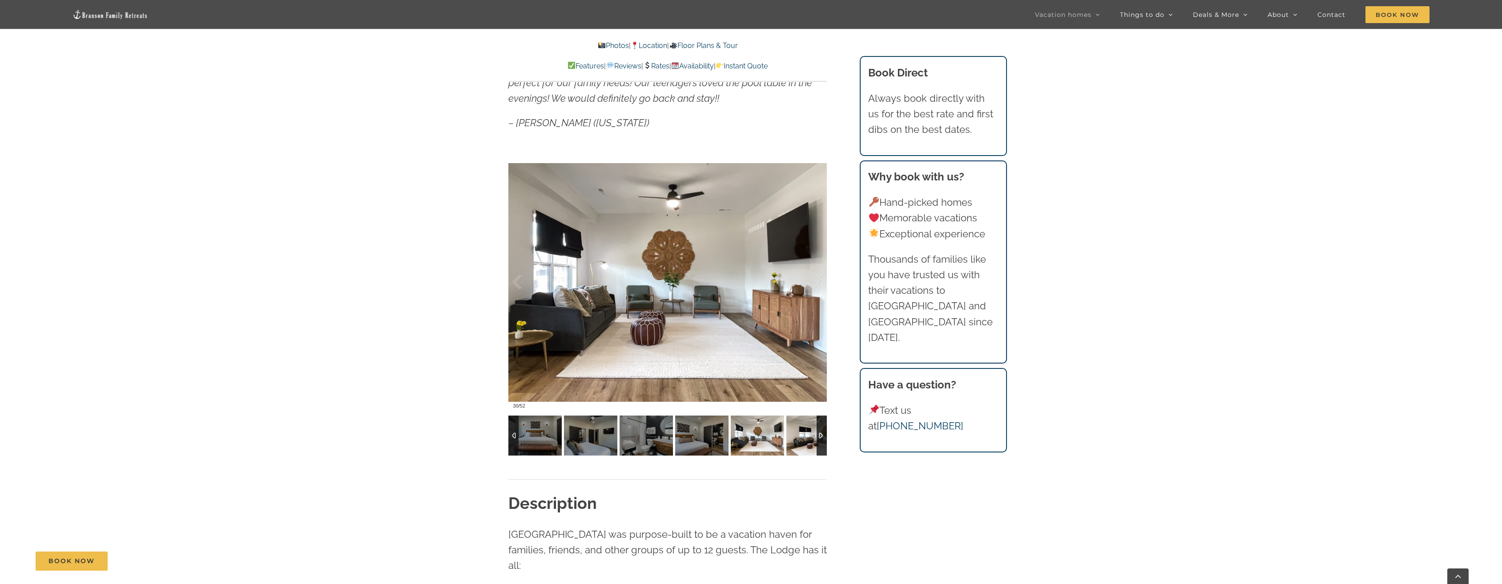
click at [809, 441] on img at bounding box center [812, 436] width 53 height 40
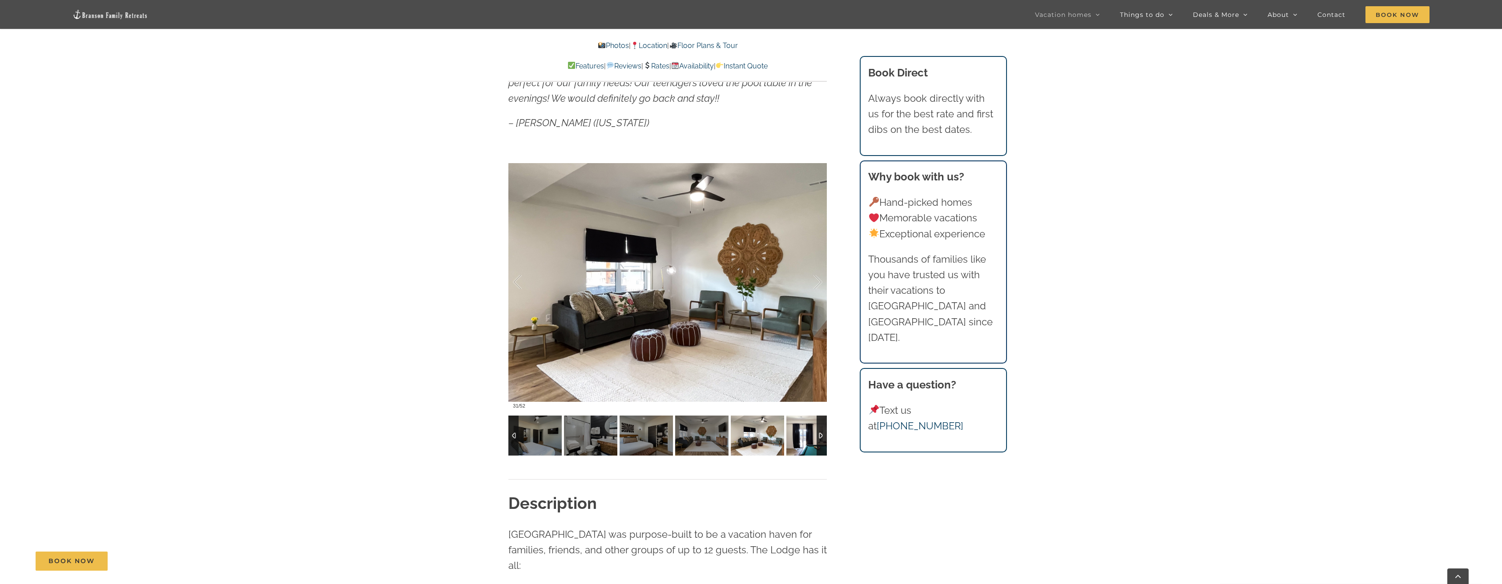
click at [809, 441] on img at bounding box center [812, 436] width 53 height 40
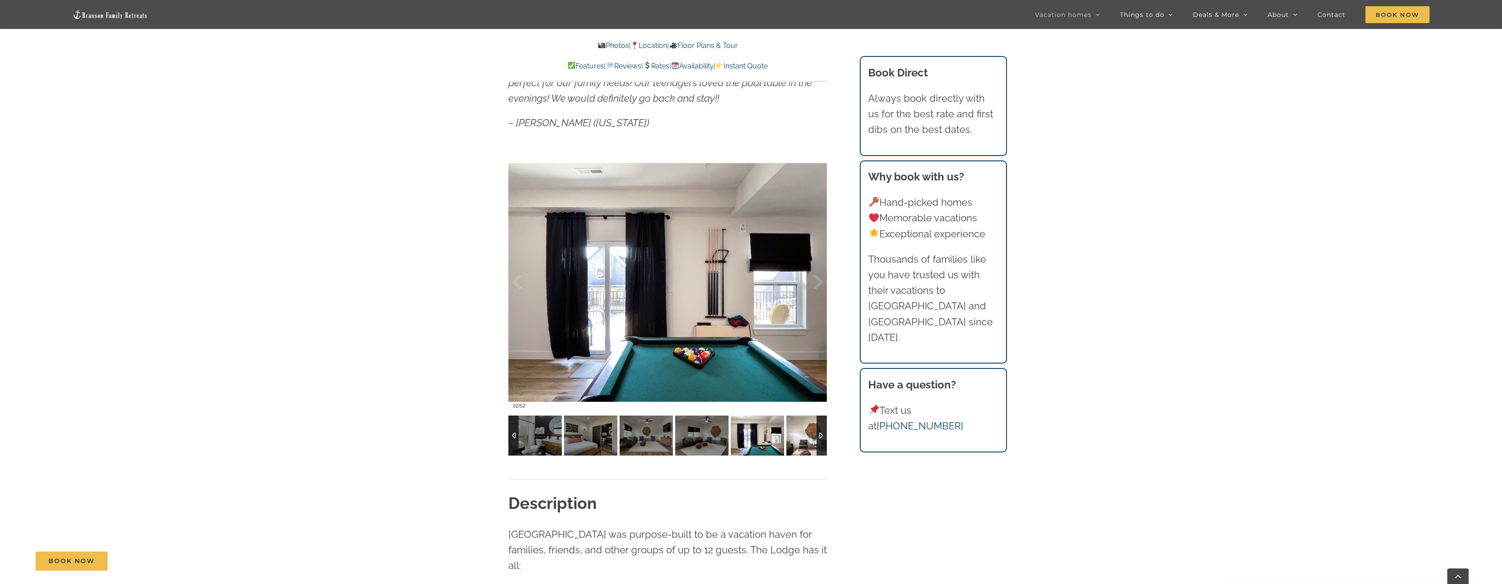
click at [809, 441] on img at bounding box center [812, 436] width 53 height 40
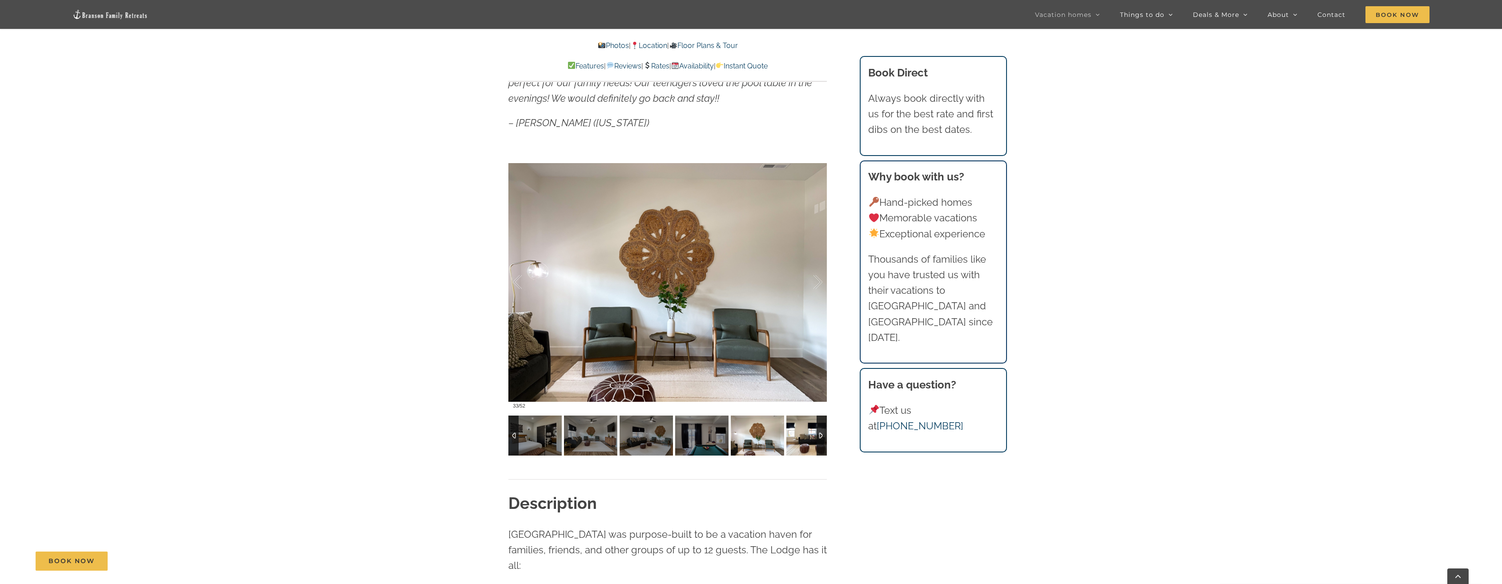
click at [809, 441] on img at bounding box center [812, 436] width 53 height 40
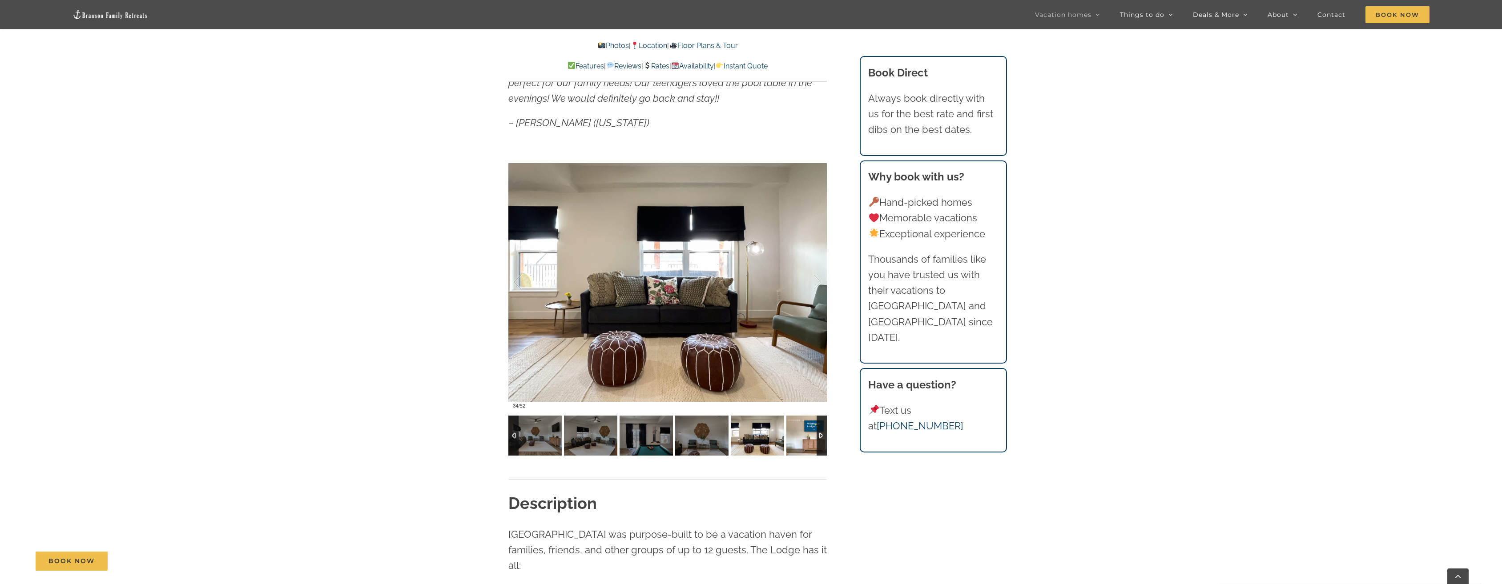
click at [809, 441] on img at bounding box center [812, 436] width 53 height 40
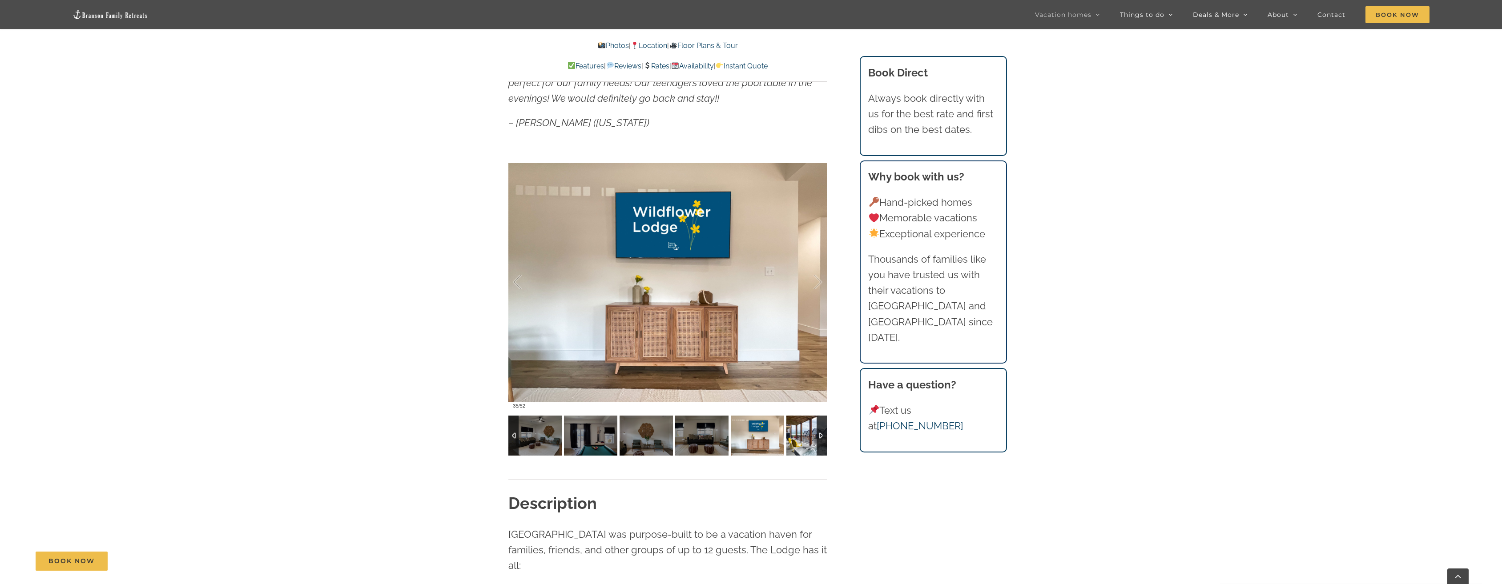
click at [809, 441] on img at bounding box center [812, 436] width 53 height 40
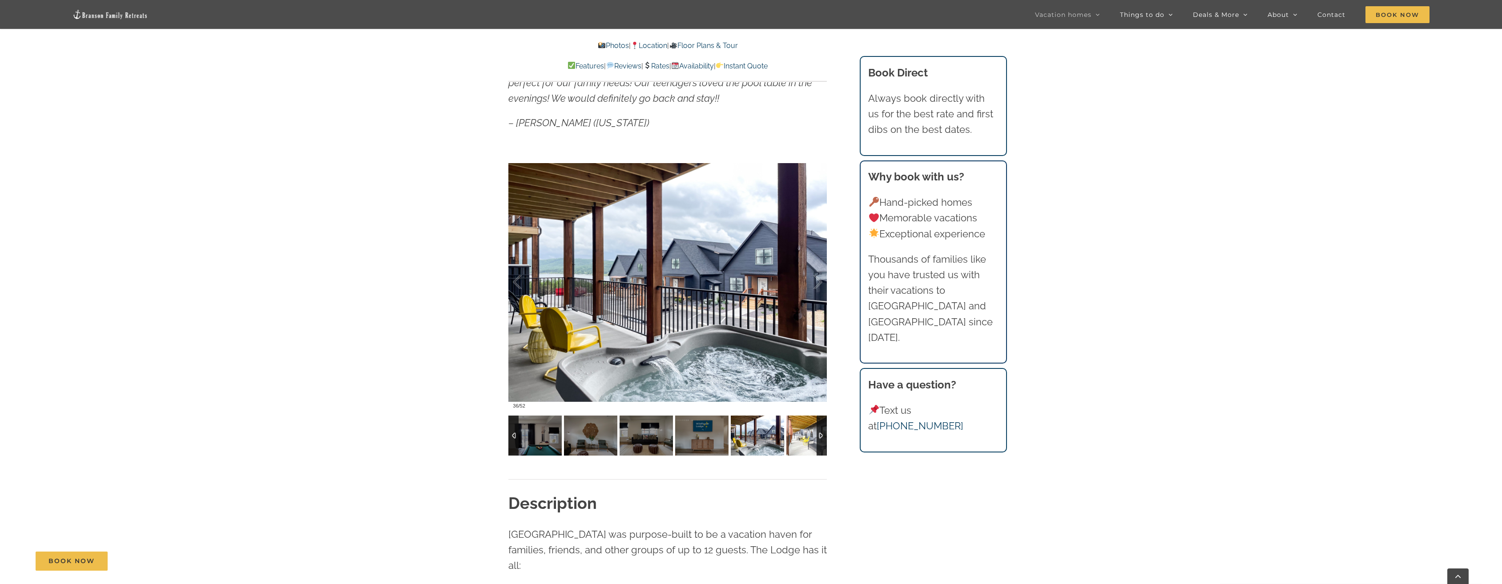
click at [809, 441] on img at bounding box center [812, 436] width 53 height 40
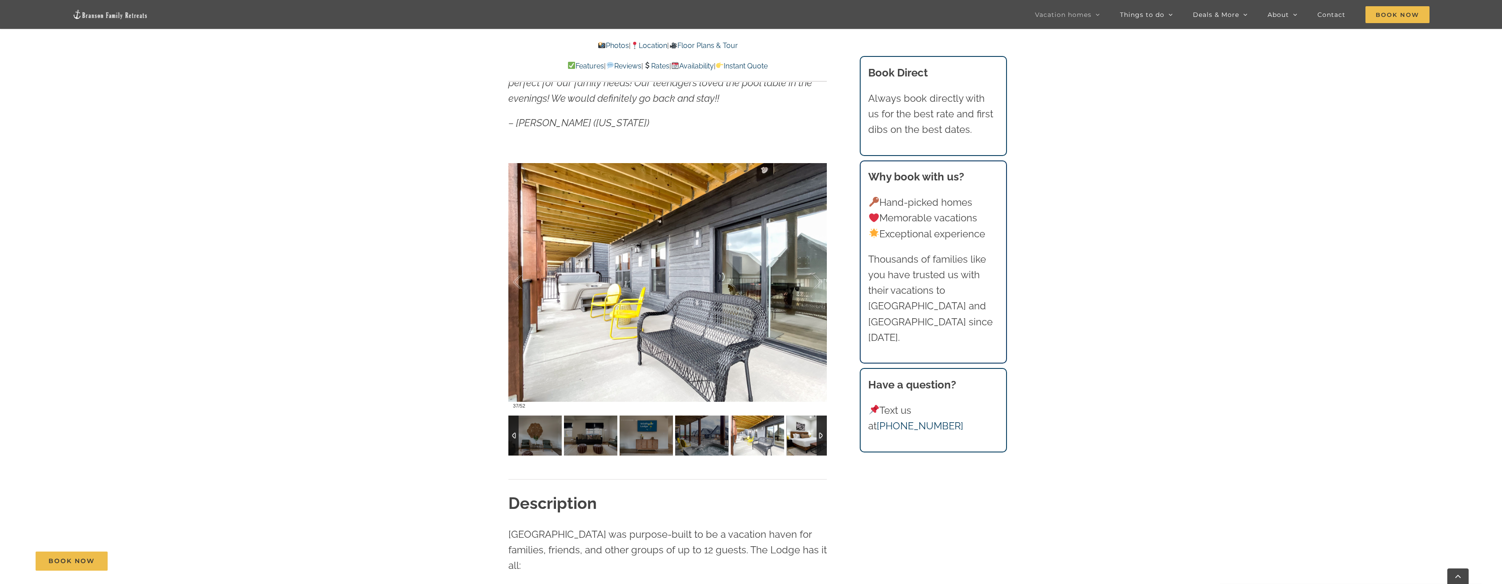
click at [809, 441] on img at bounding box center [812, 436] width 53 height 40
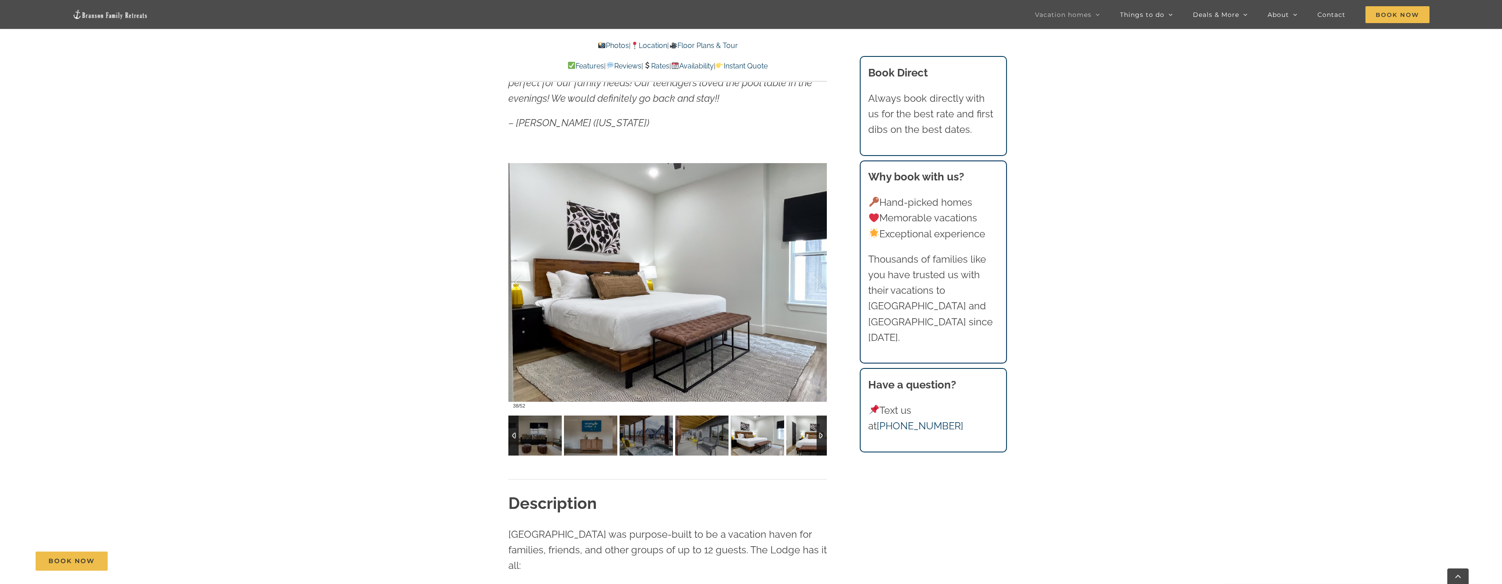
click at [809, 441] on img at bounding box center [812, 436] width 53 height 40
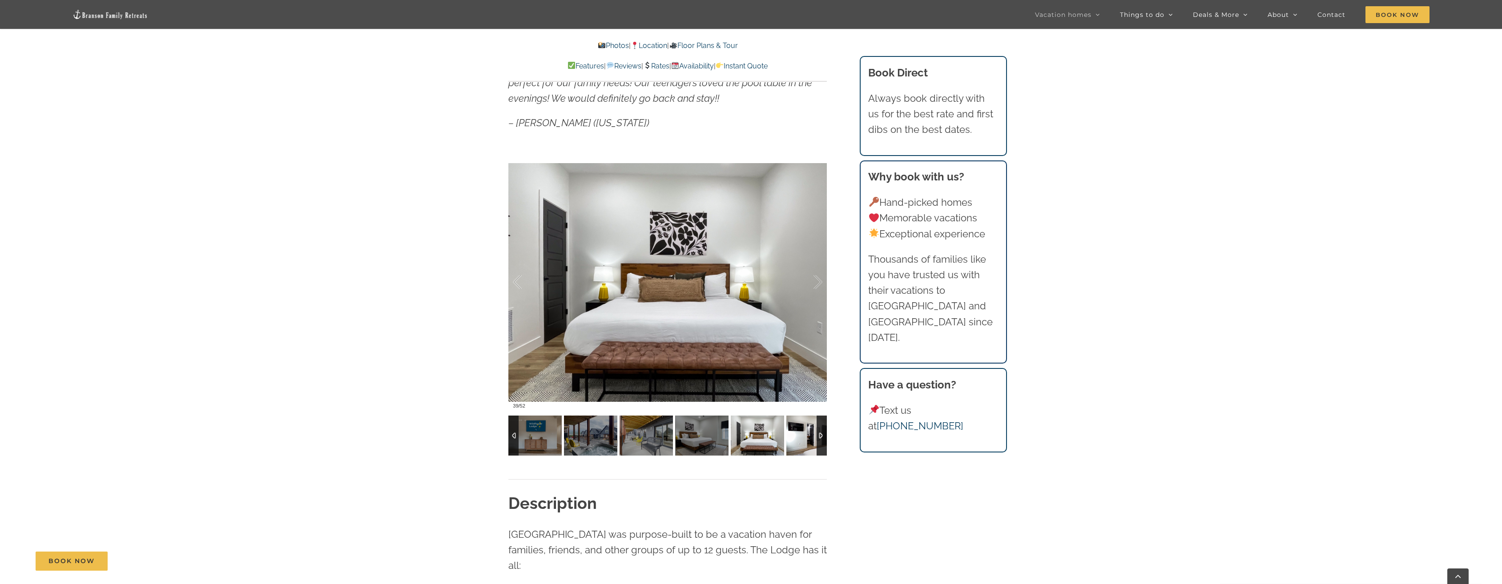
click at [809, 441] on img at bounding box center [812, 436] width 53 height 40
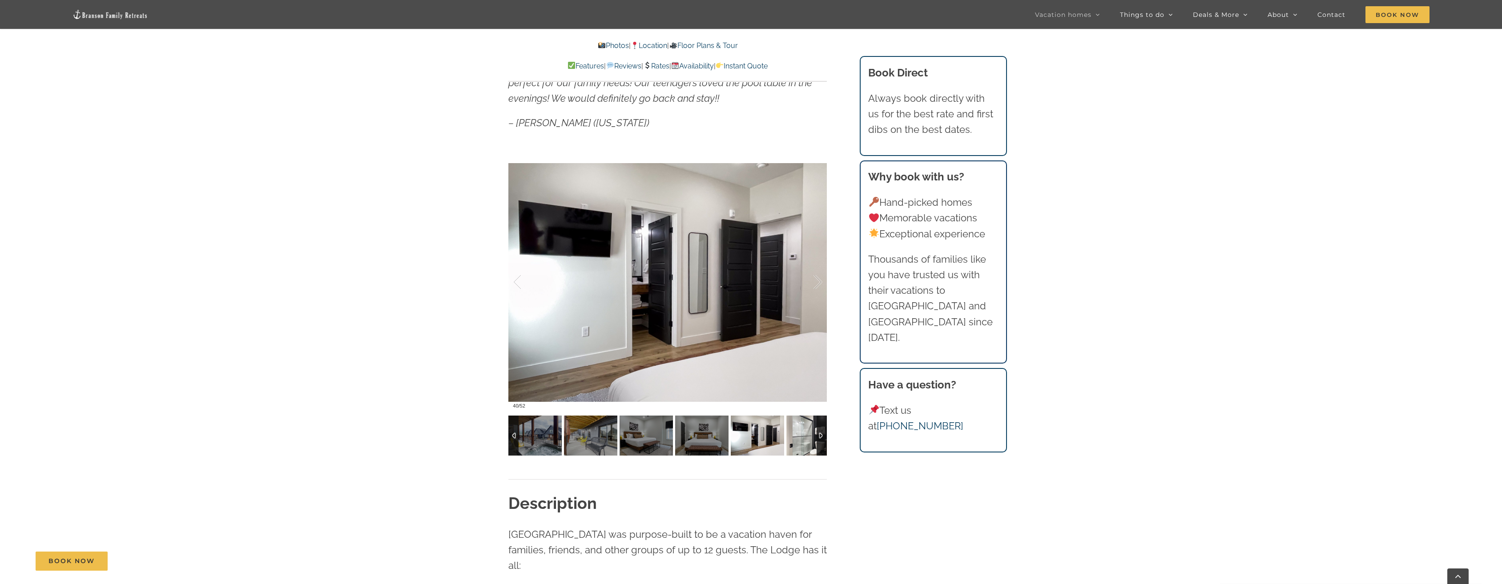
click at [809, 441] on img at bounding box center [812, 436] width 53 height 40
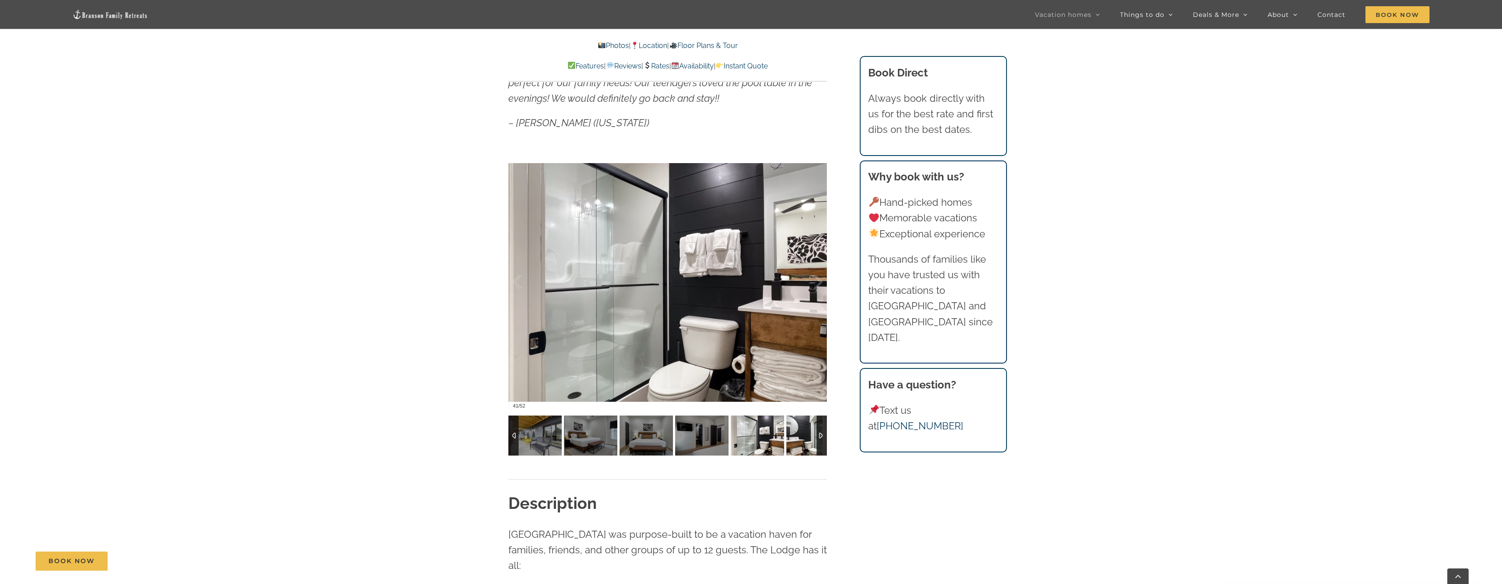
click at [809, 441] on img at bounding box center [812, 436] width 53 height 40
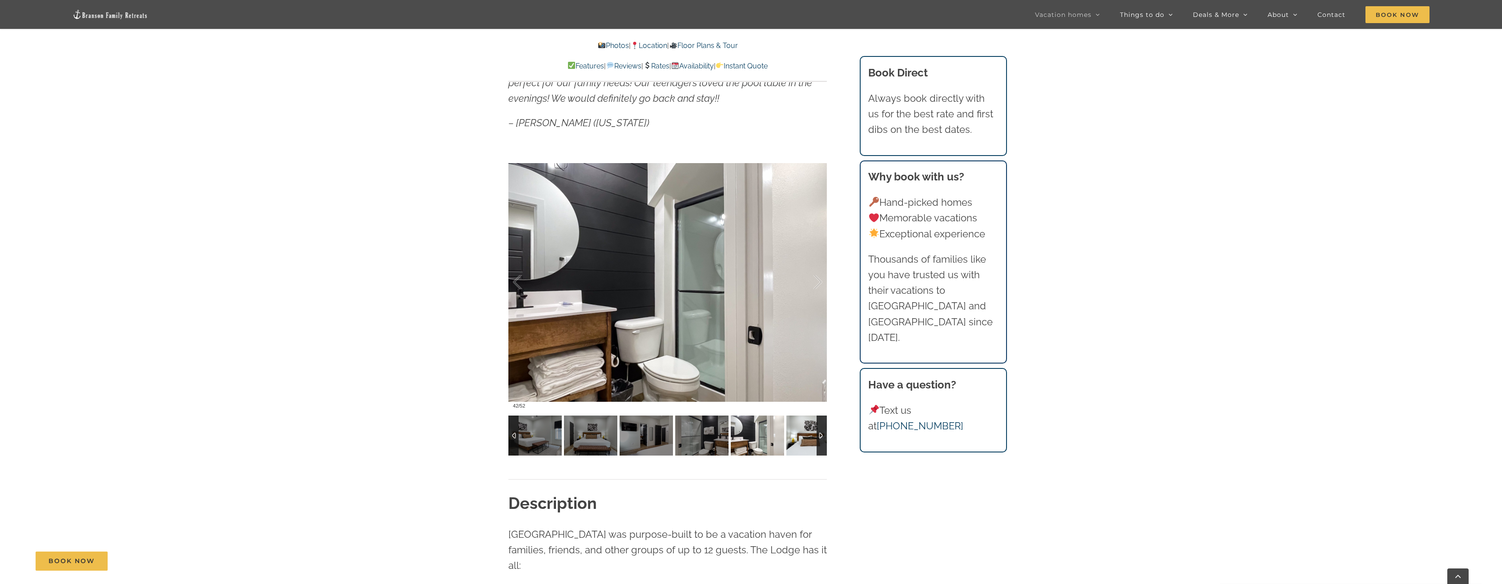
click at [809, 441] on img at bounding box center [812, 436] width 53 height 40
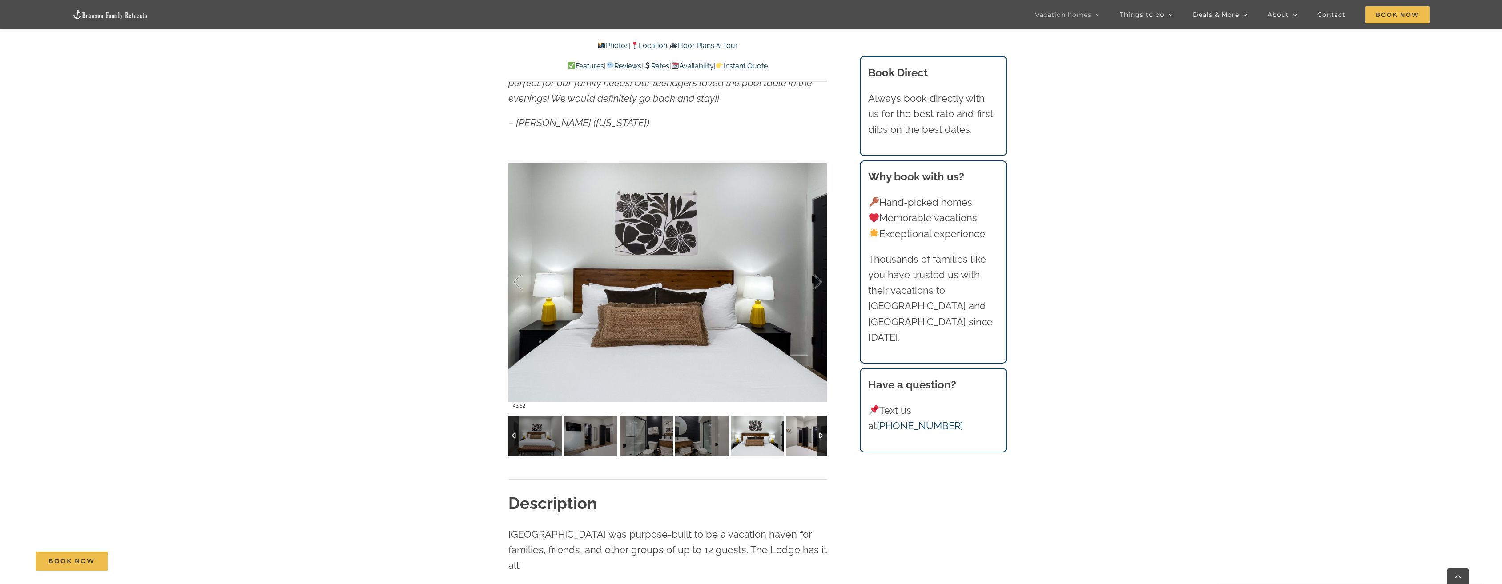
click at [809, 441] on img at bounding box center [812, 436] width 53 height 40
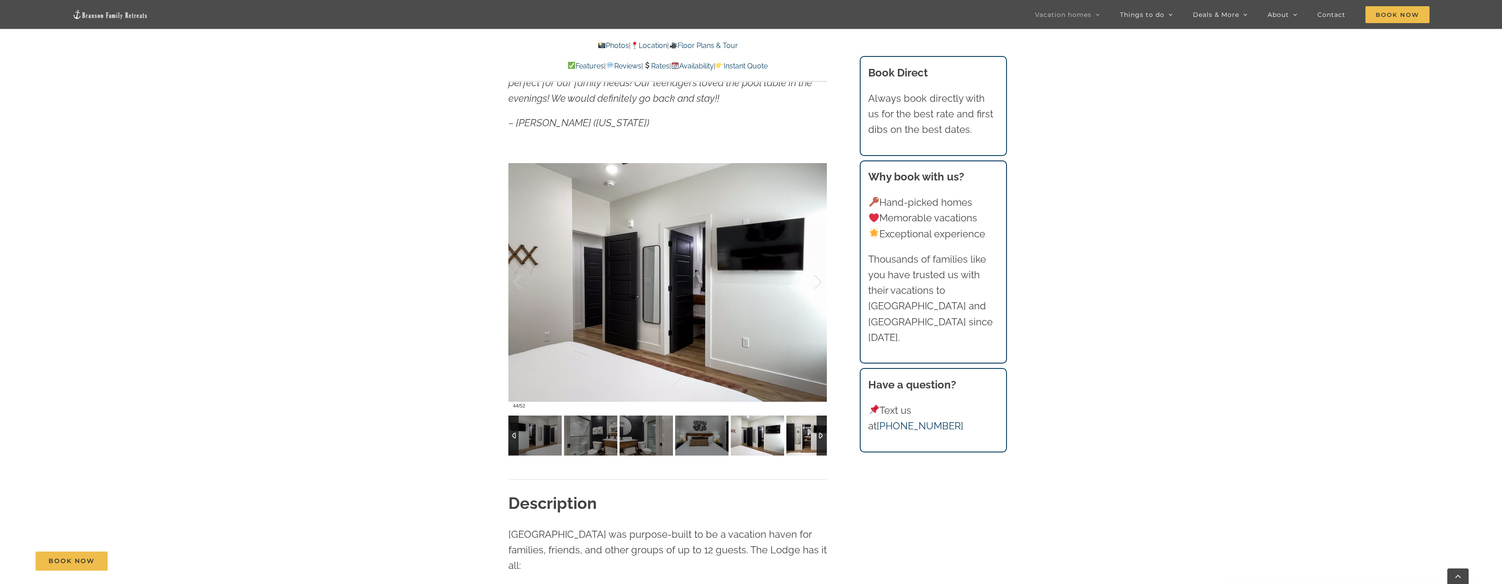
click at [809, 441] on img at bounding box center [812, 436] width 53 height 40
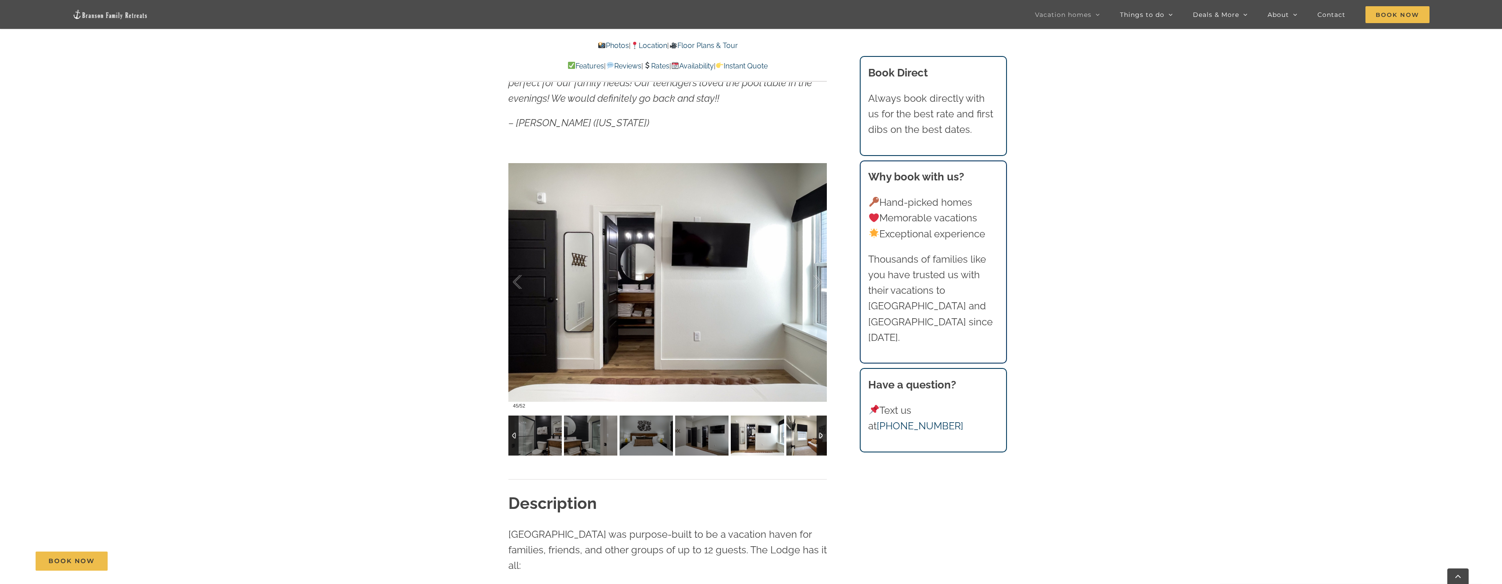
click at [809, 441] on img at bounding box center [812, 436] width 53 height 40
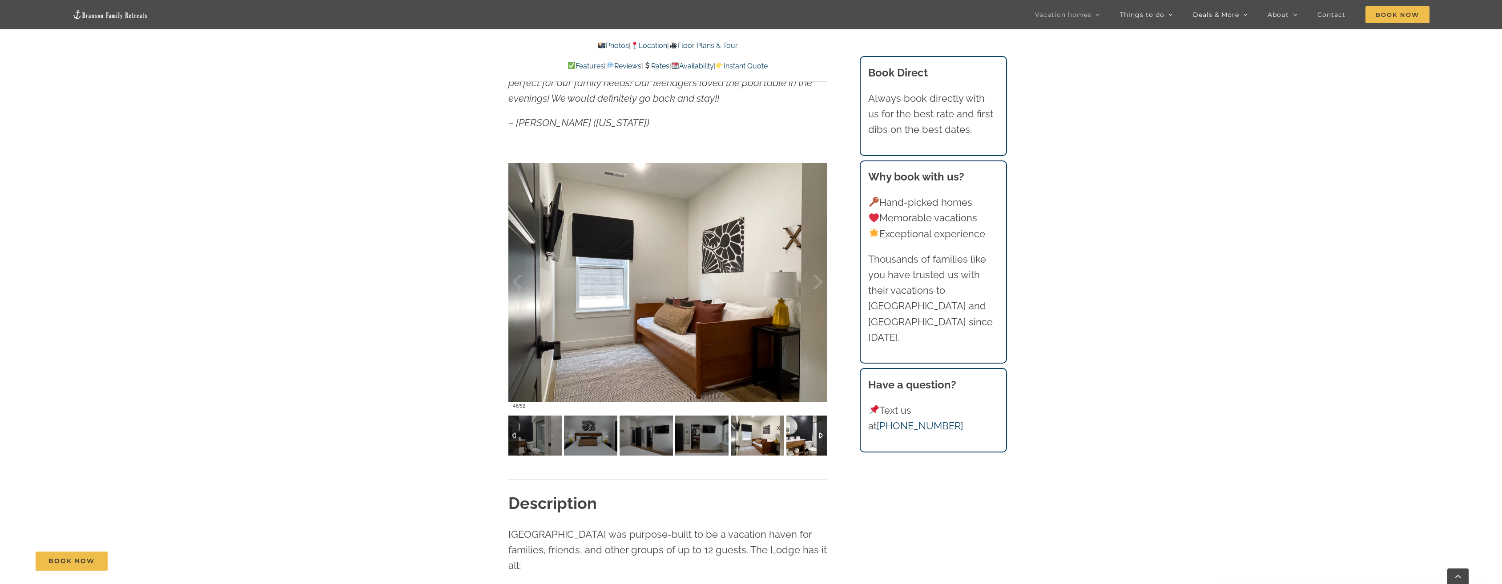
click at [809, 441] on img at bounding box center [812, 436] width 53 height 40
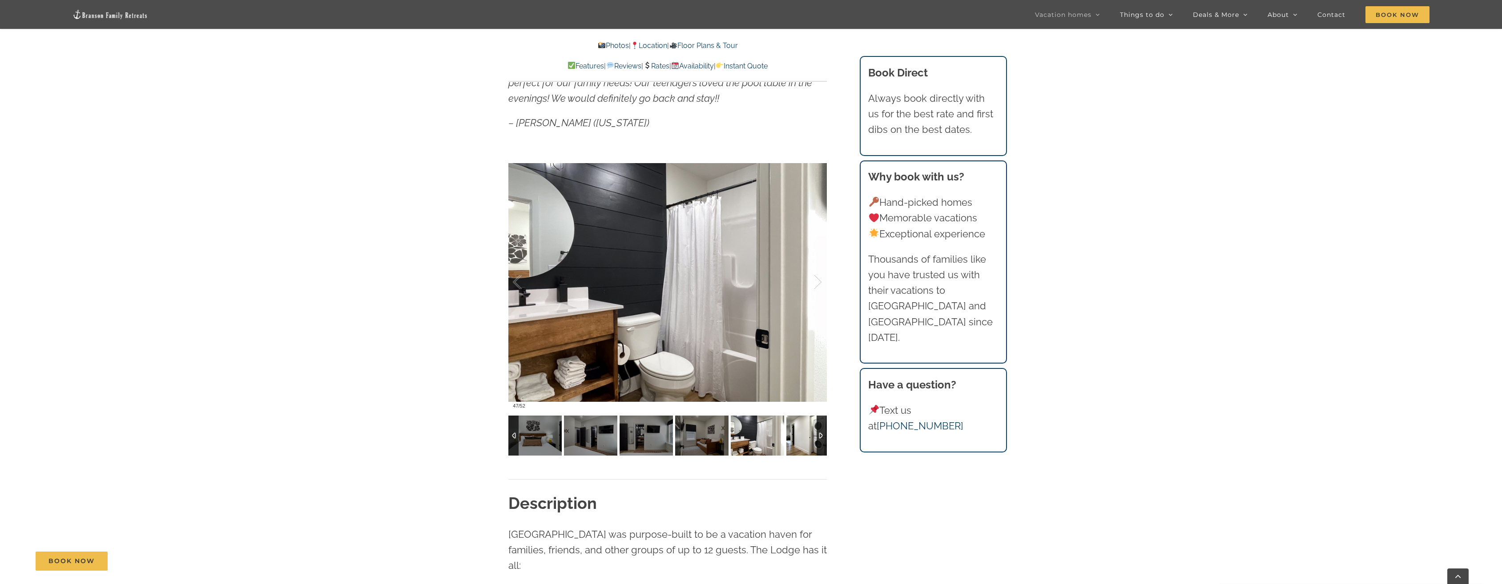
click at [809, 441] on img at bounding box center [812, 436] width 53 height 40
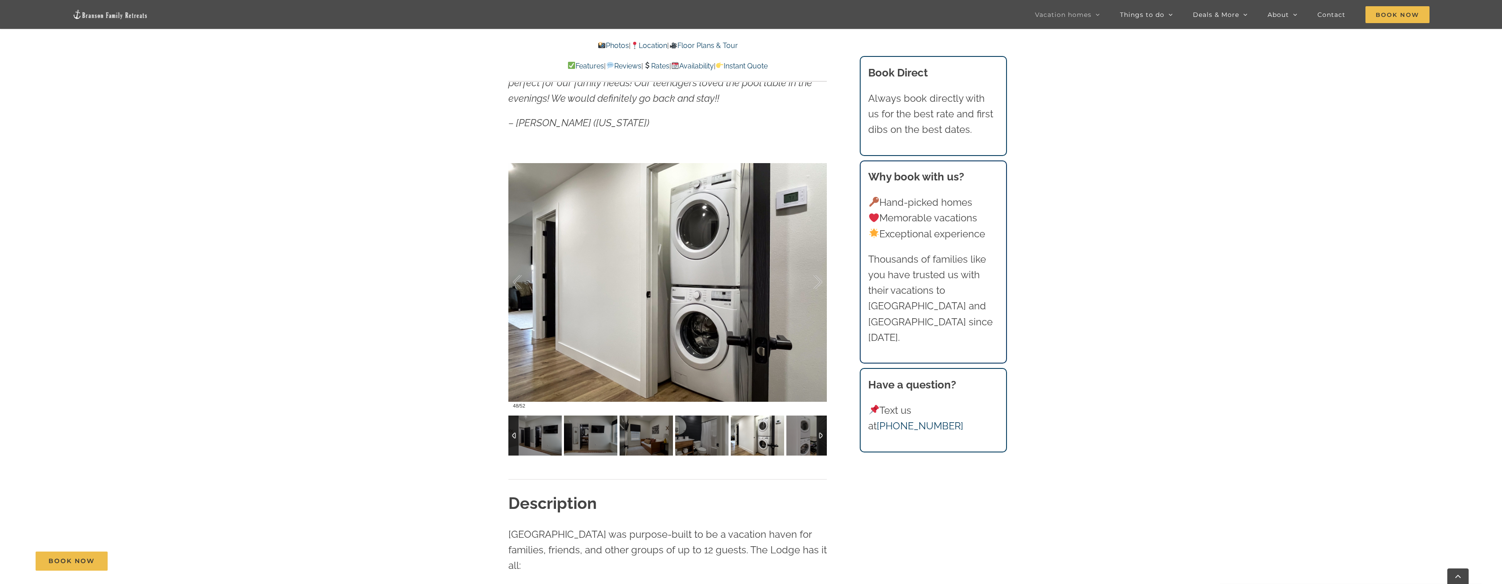
click at [784, 441] on img at bounding box center [757, 436] width 53 height 40
click at [809, 441] on img at bounding box center [812, 436] width 53 height 40
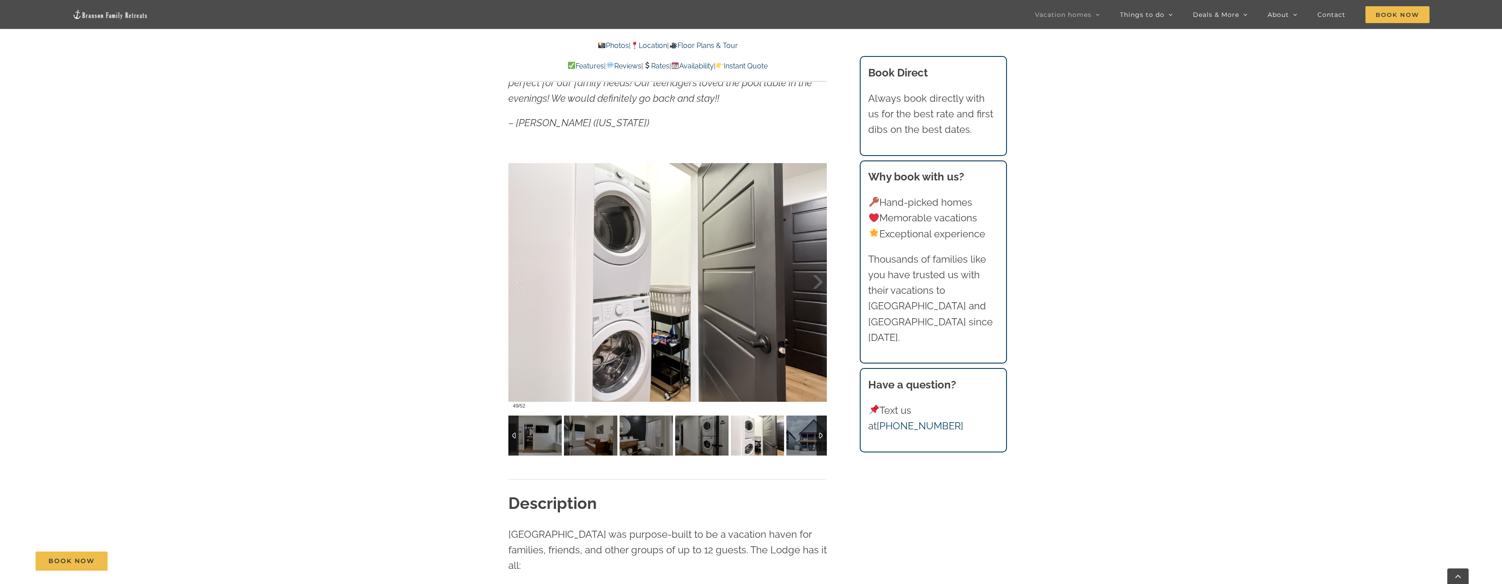
click at [809, 441] on img at bounding box center [812, 436] width 53 height 40
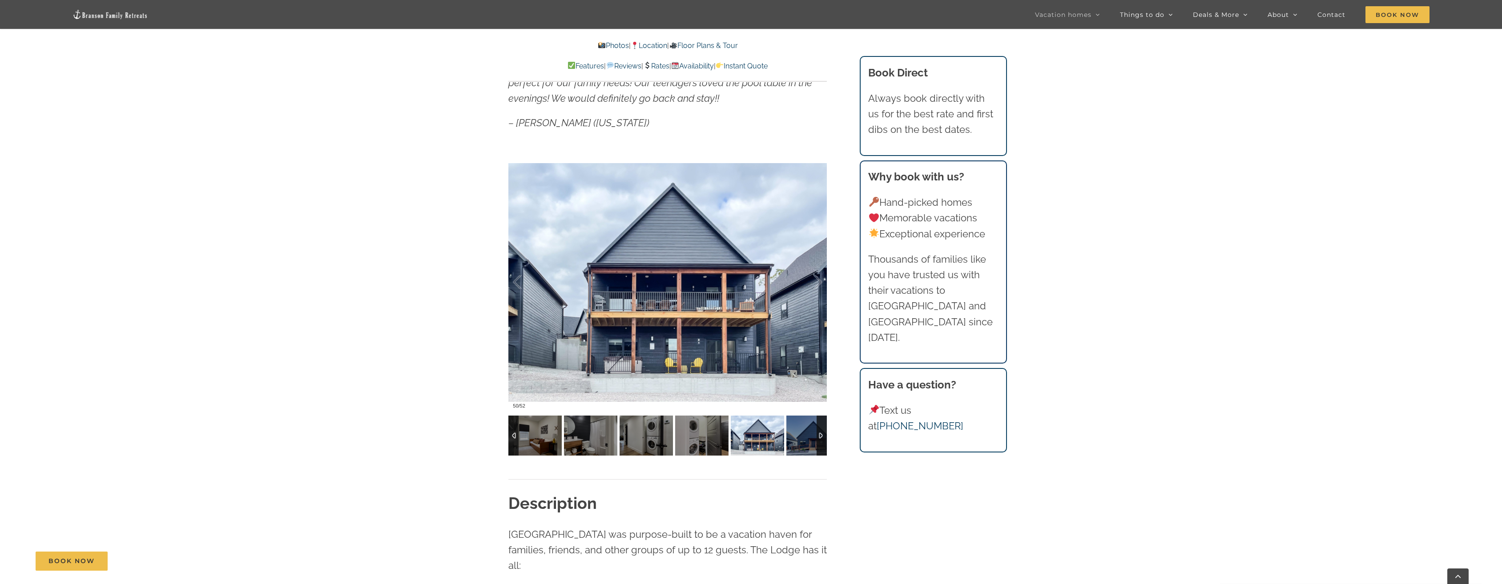
click at [809, 441] on img at bounding box center [812, 436] width 53 height 40
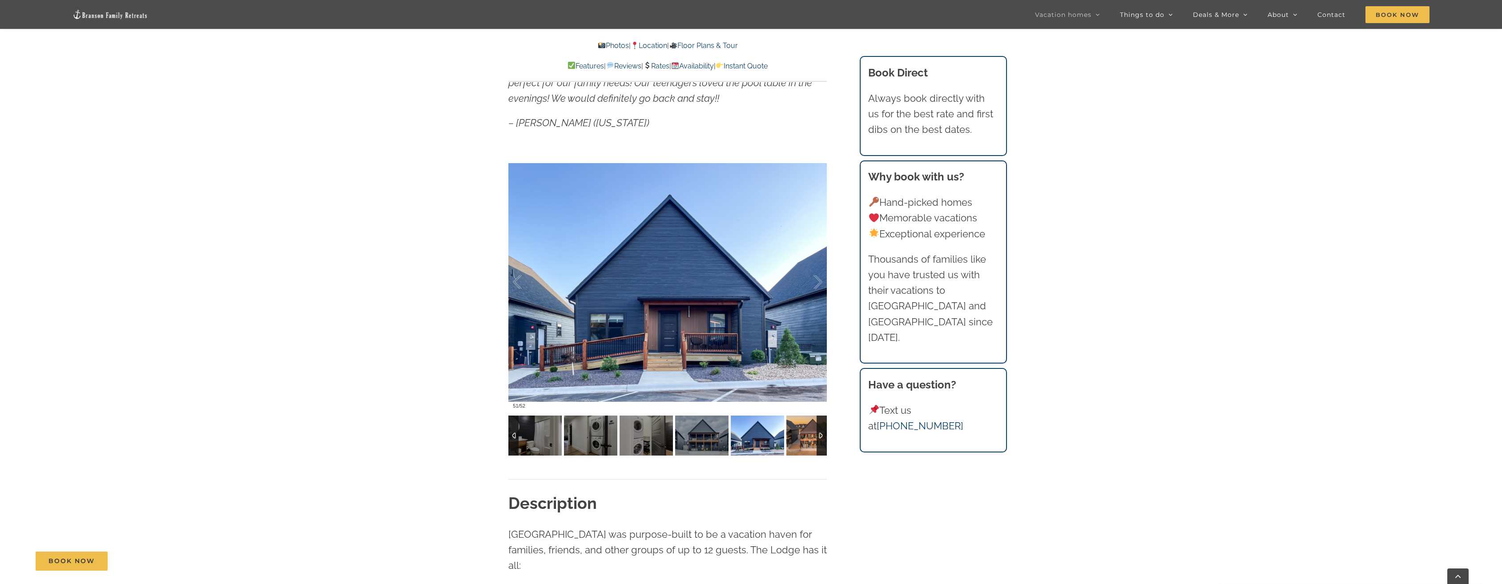
click at [795, 422] on img at bounding box center [812, 436] width 53 height 40
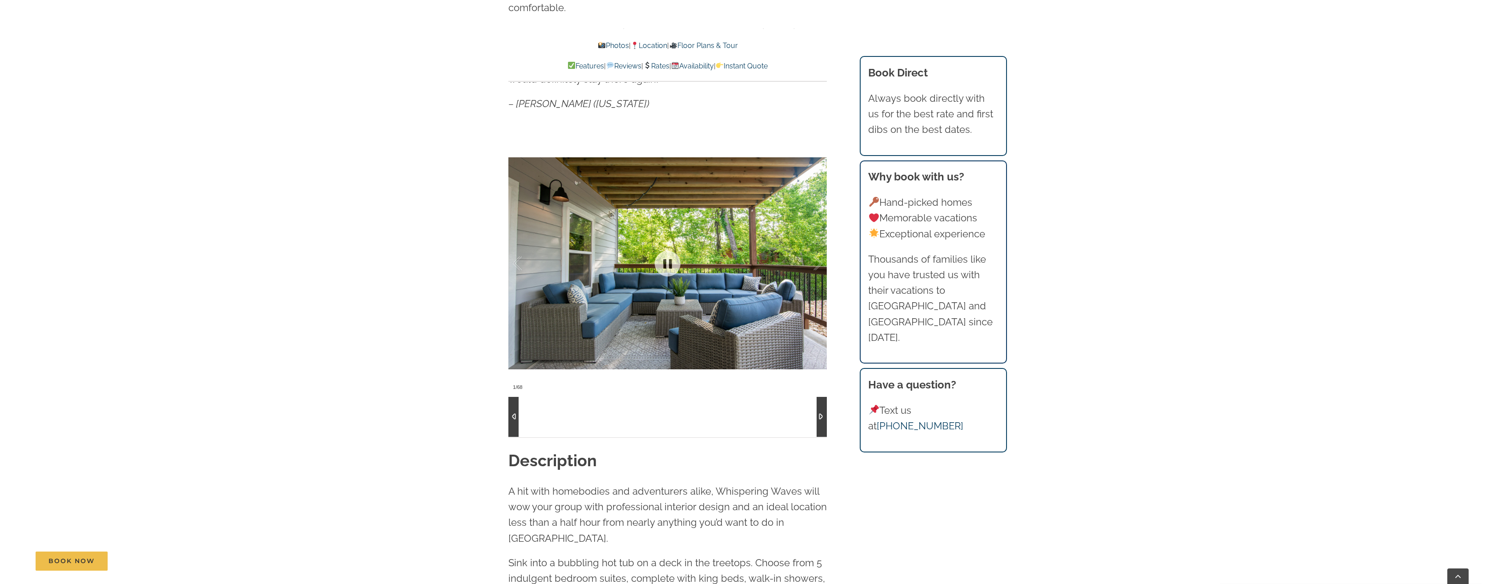
scroll to position [889, 0]
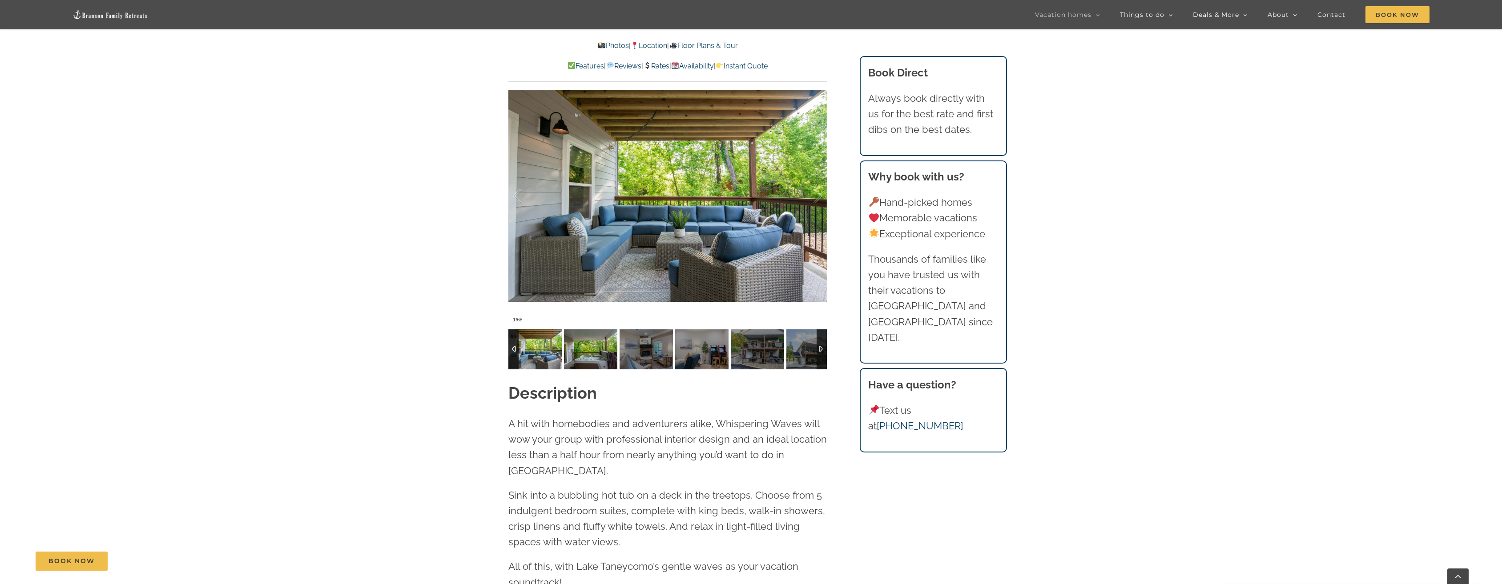
click at [591, 355] on img at bounding box center [590, 350] width 53 height 40
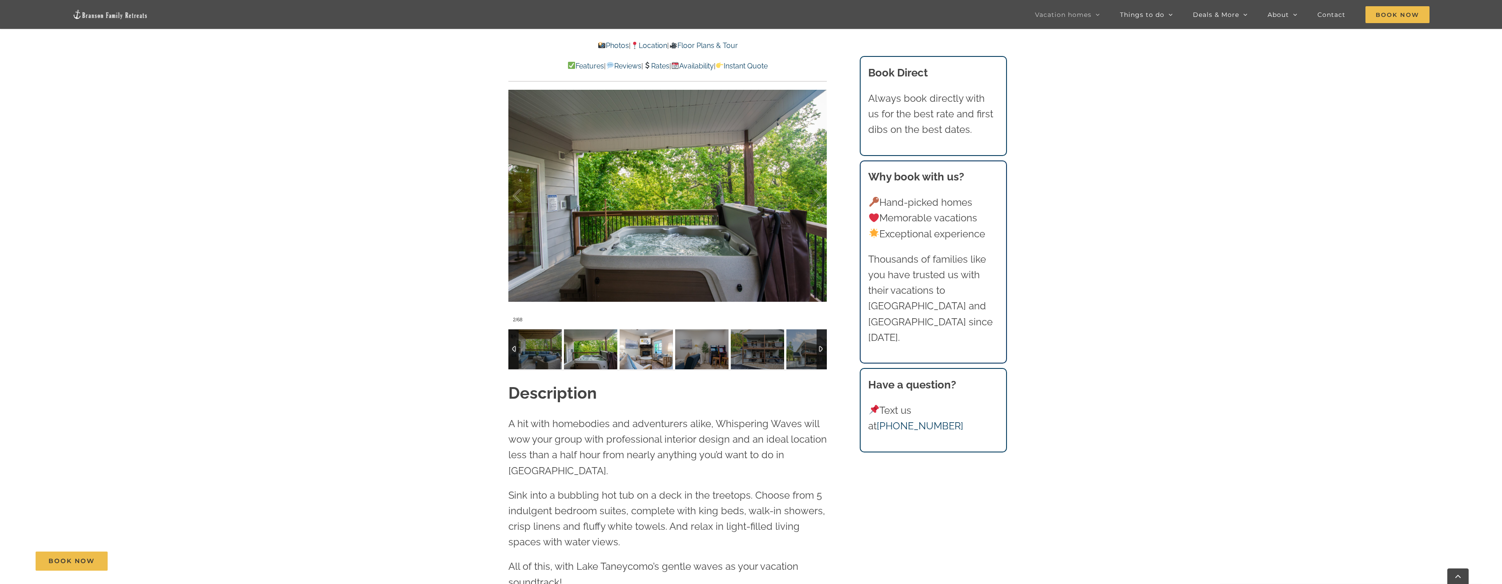
click at [649, 355] on img at bounding box center [645, 350] width 53 height 40
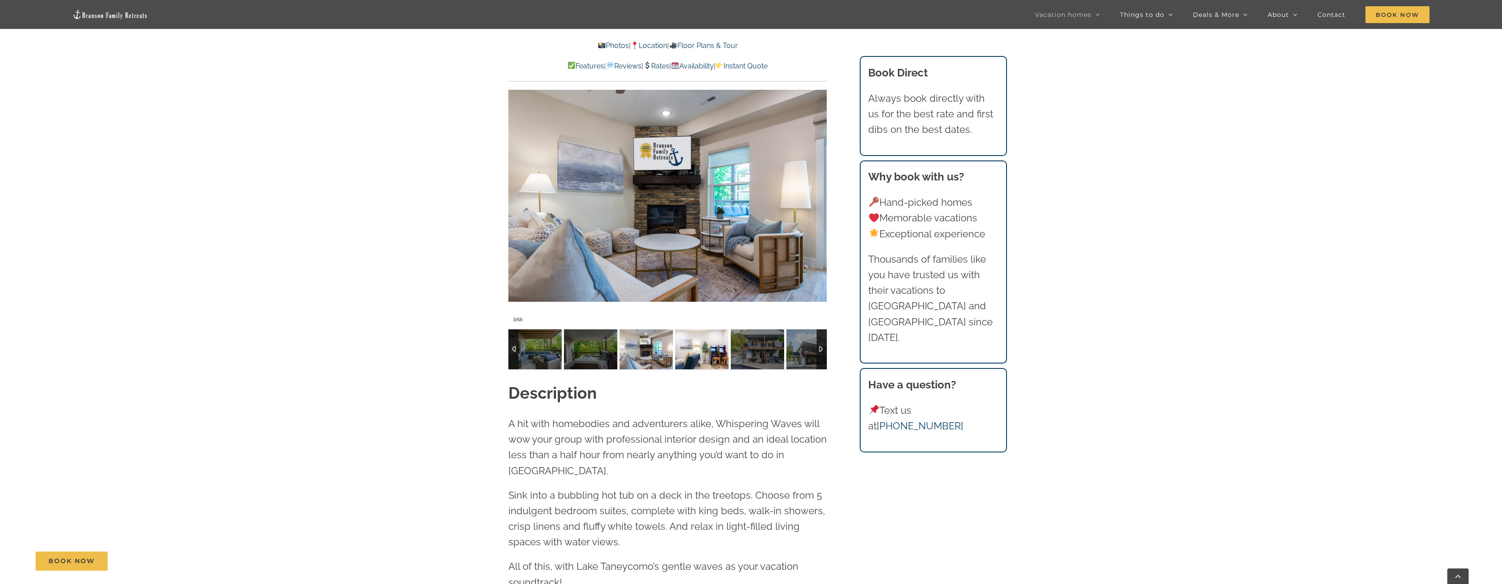
click at [697, 354] on img at bounding box center [701, 350] width 53 height 40
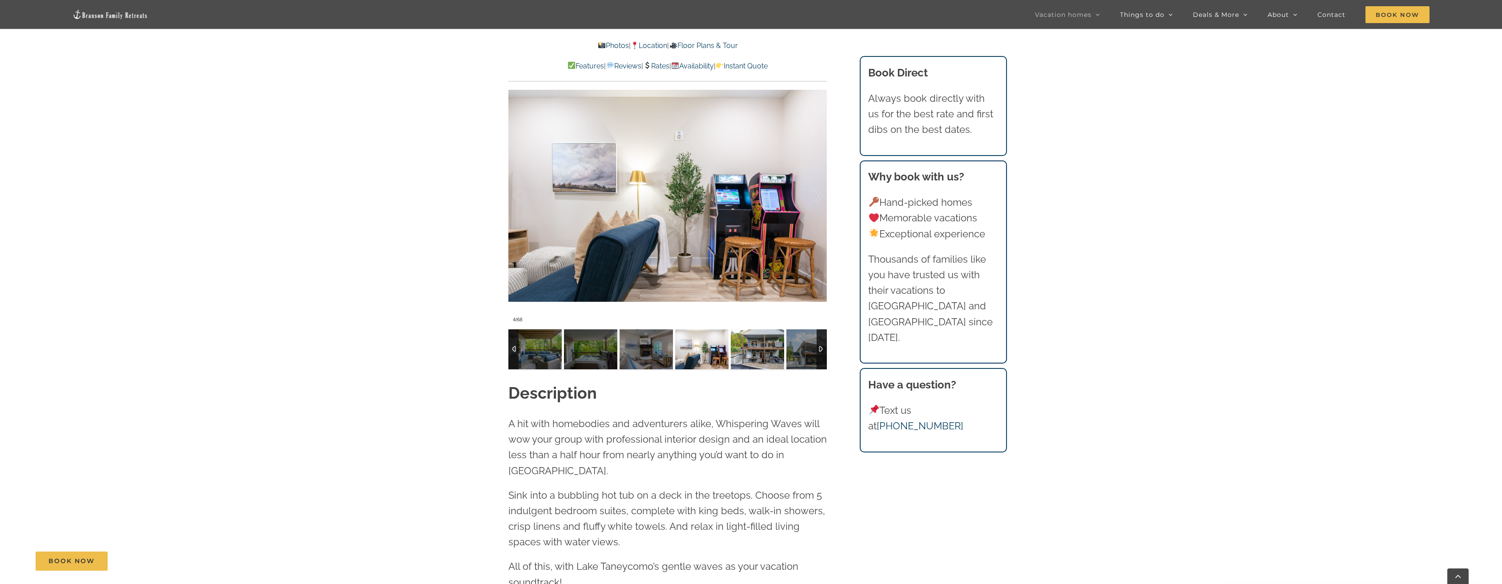
click at [750, 354] on img at bounding box center [757, 350] width 53 height 40
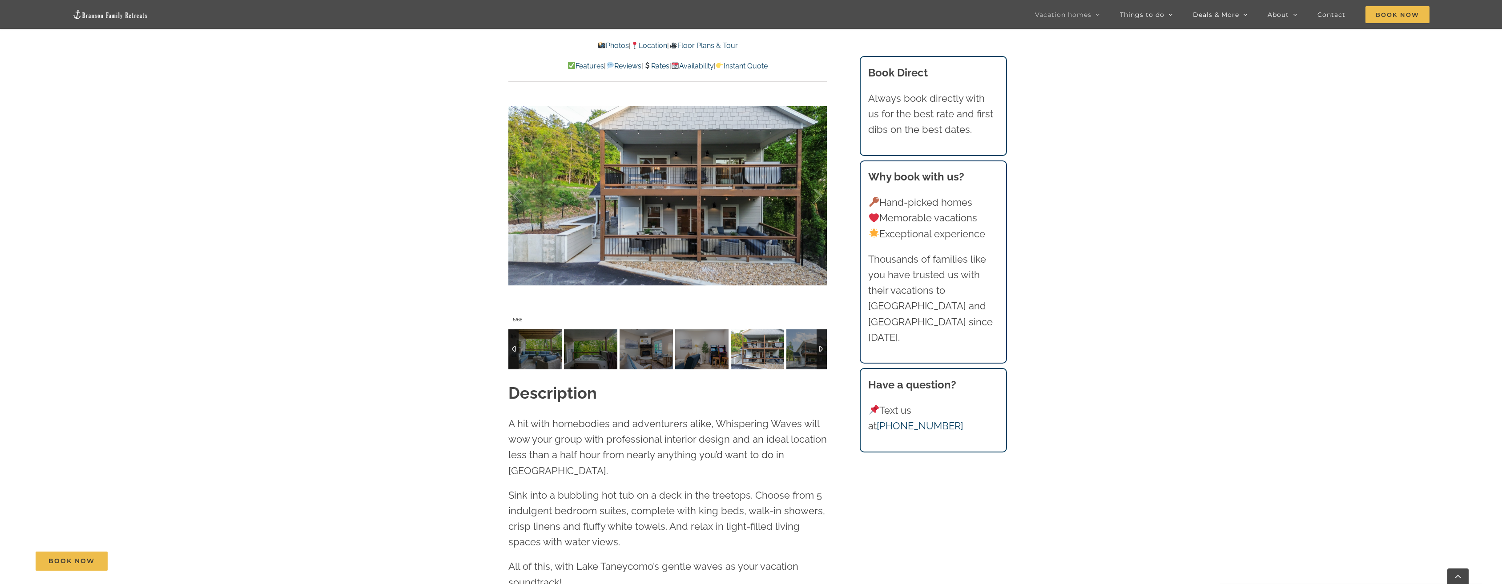
click at [768, 353] on img at bounding box center [757, 350] width 53 height 40
click at [808, 355] on img at bounding box center [812, 350] width 53 height 40
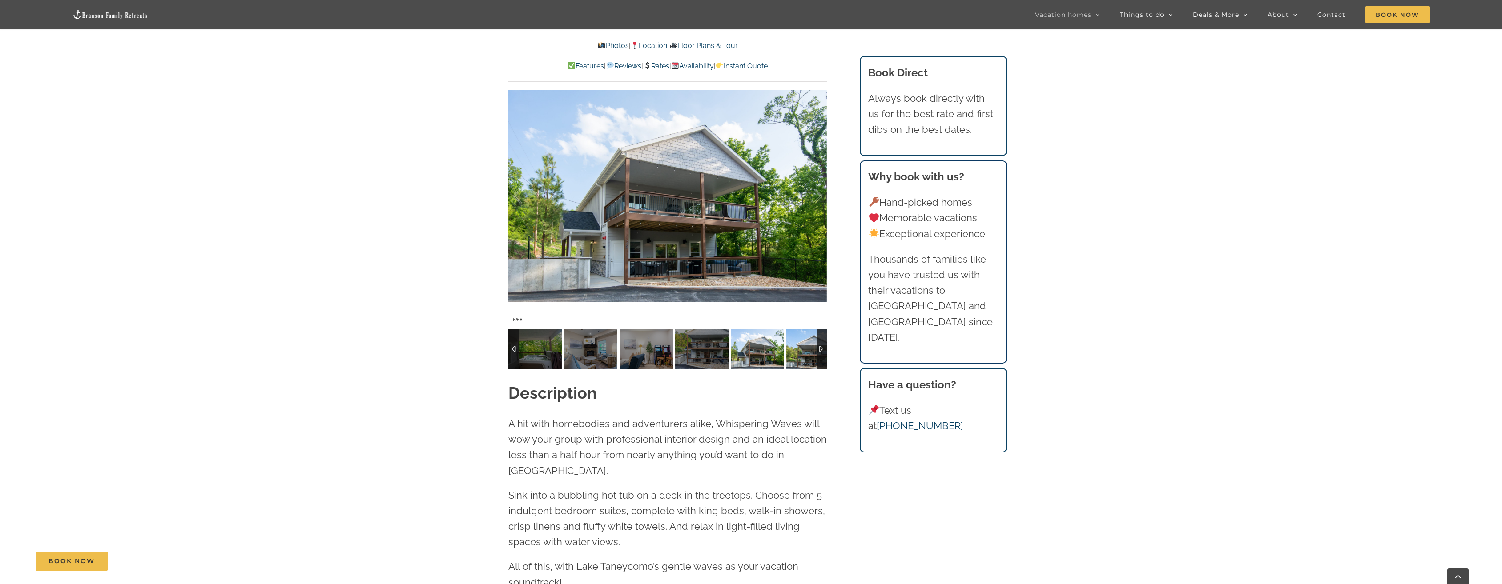
click at [801, 355] on img at bounding box center [812, 350] width 53 height 40
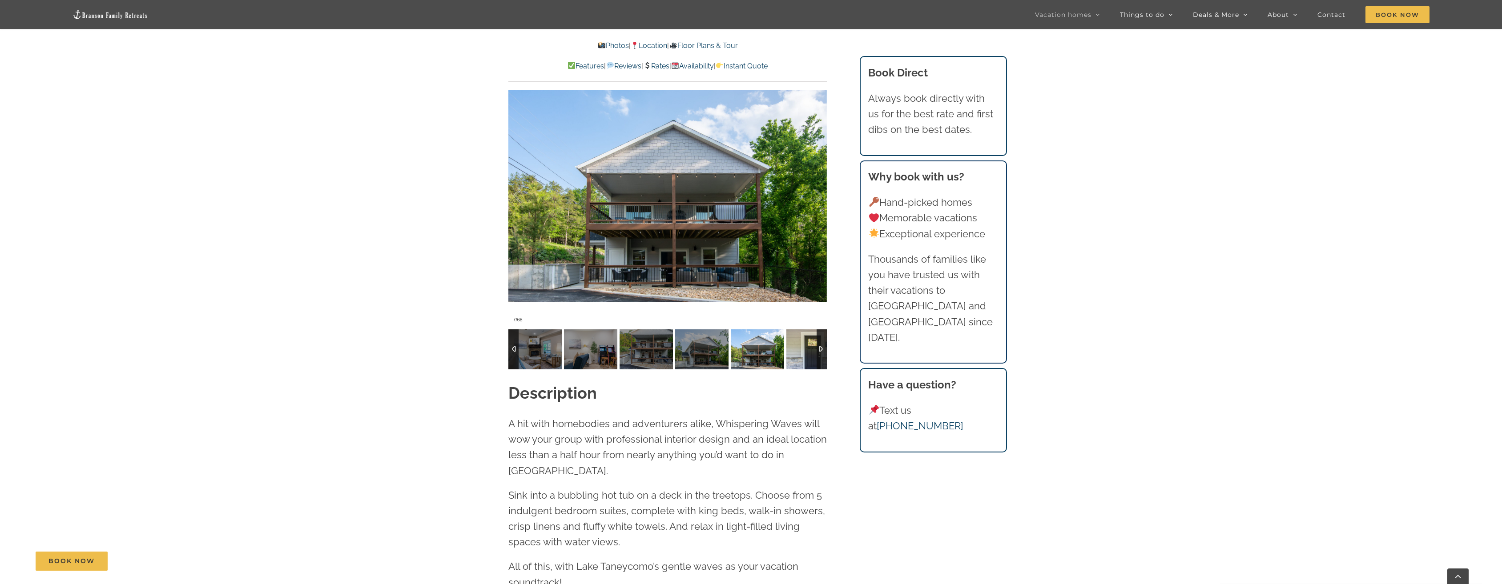
click at [801, 355] on img at bounding box center [812, 350] width 53 height 40
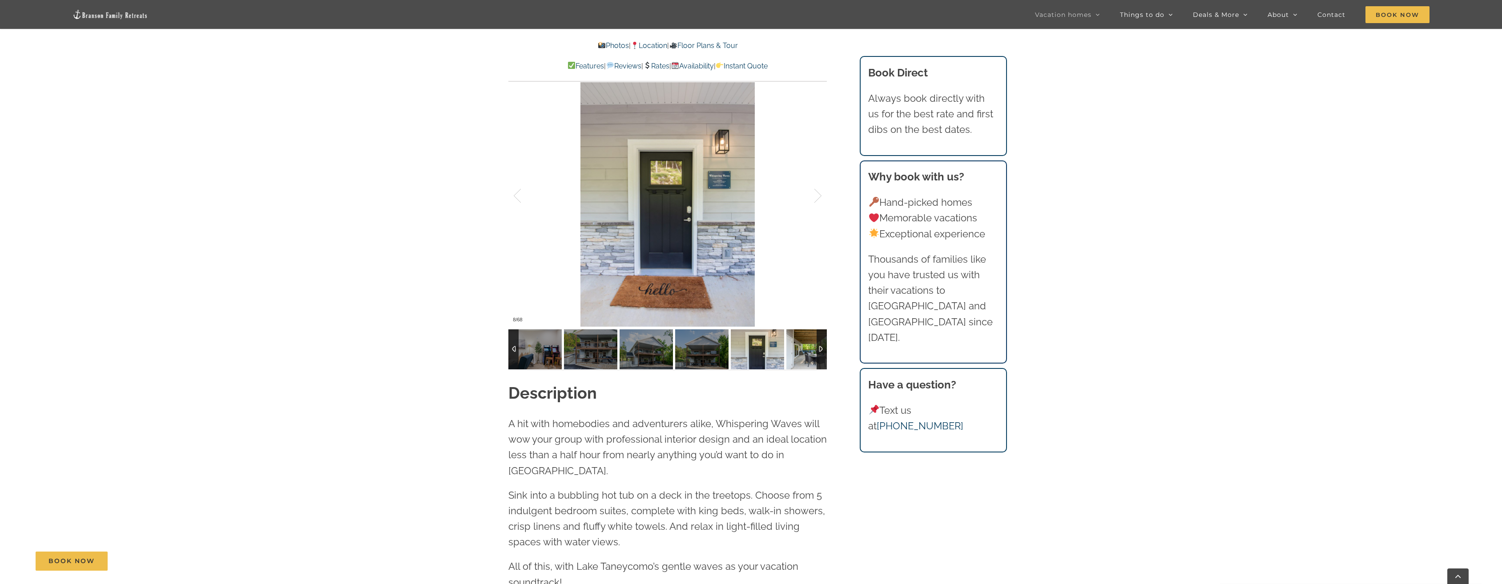
click at [801, 355] on img at bounding box center [812, 350] width 53 height 40
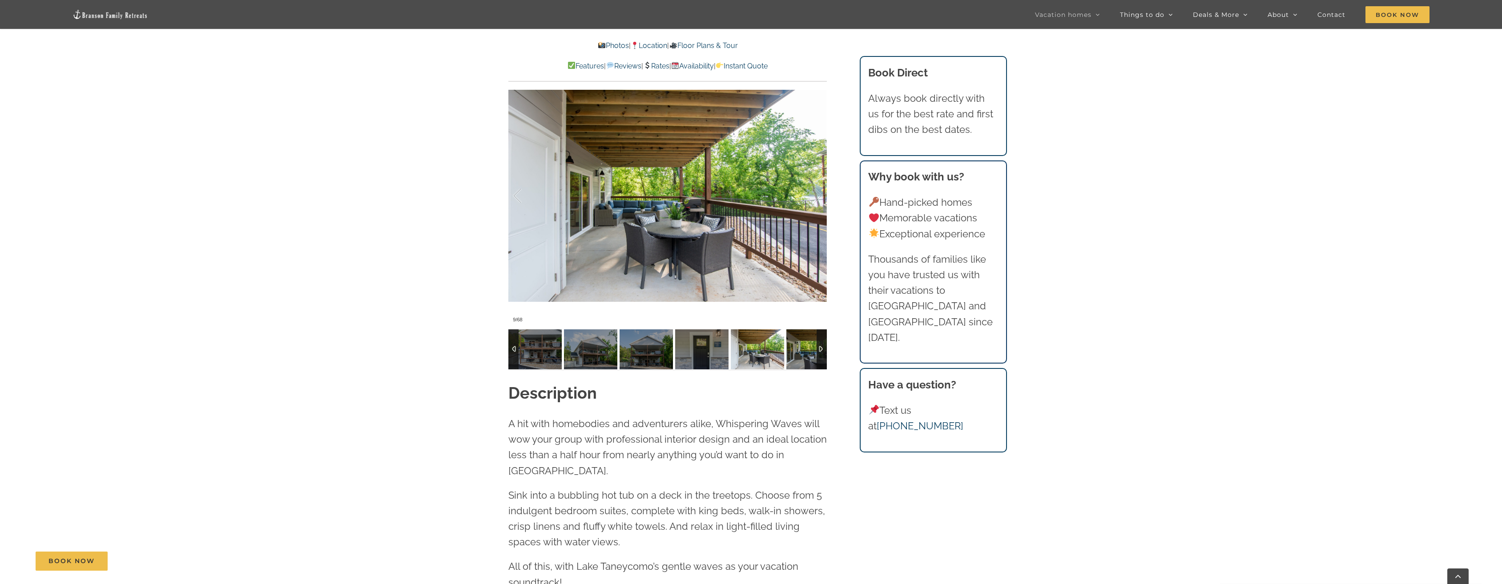
click at [801, 355] on img at bounding box center [812, 350] width 53 height 40
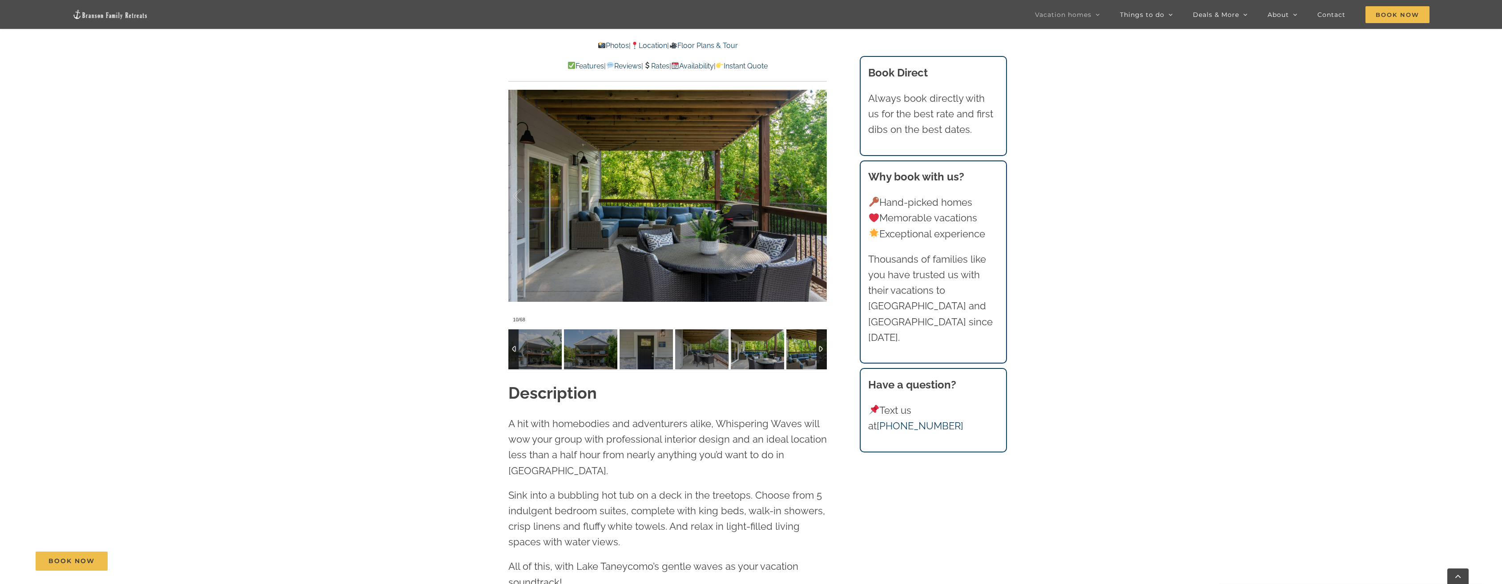
click at [801, 355] on img at bounding box center [812, 350] width 53 height 40
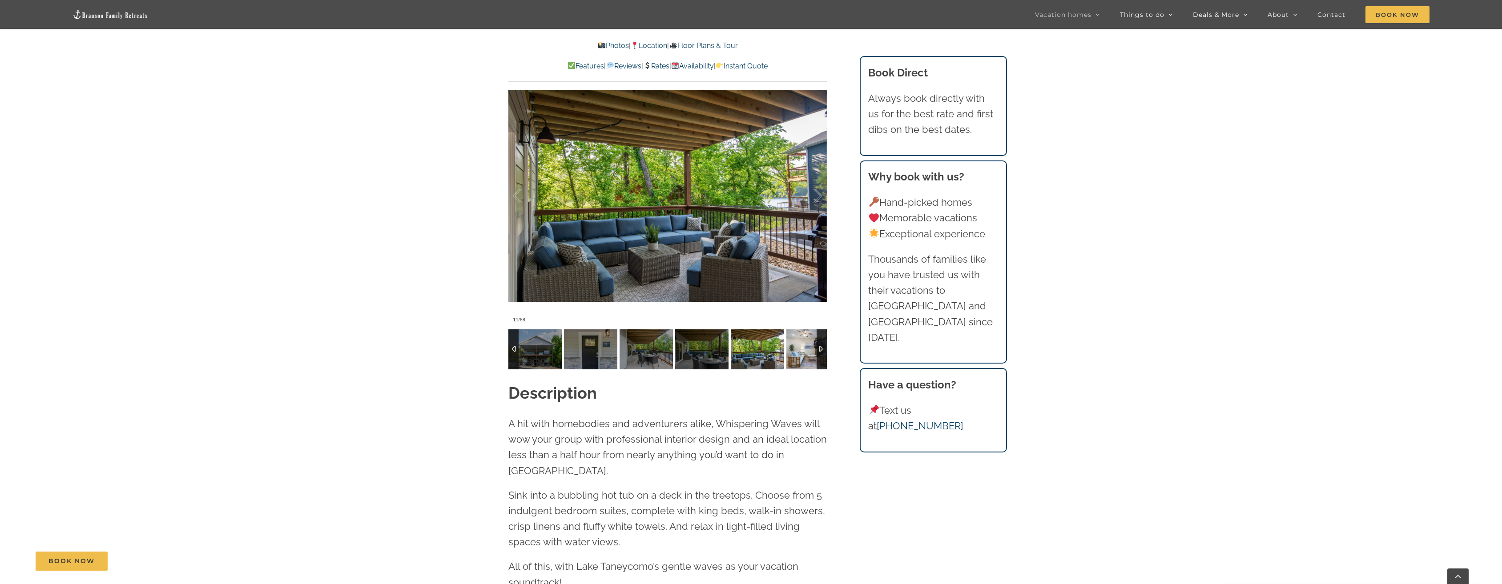
click at [801, 355] on img at bounding box center [812, 350] width 53 height 40
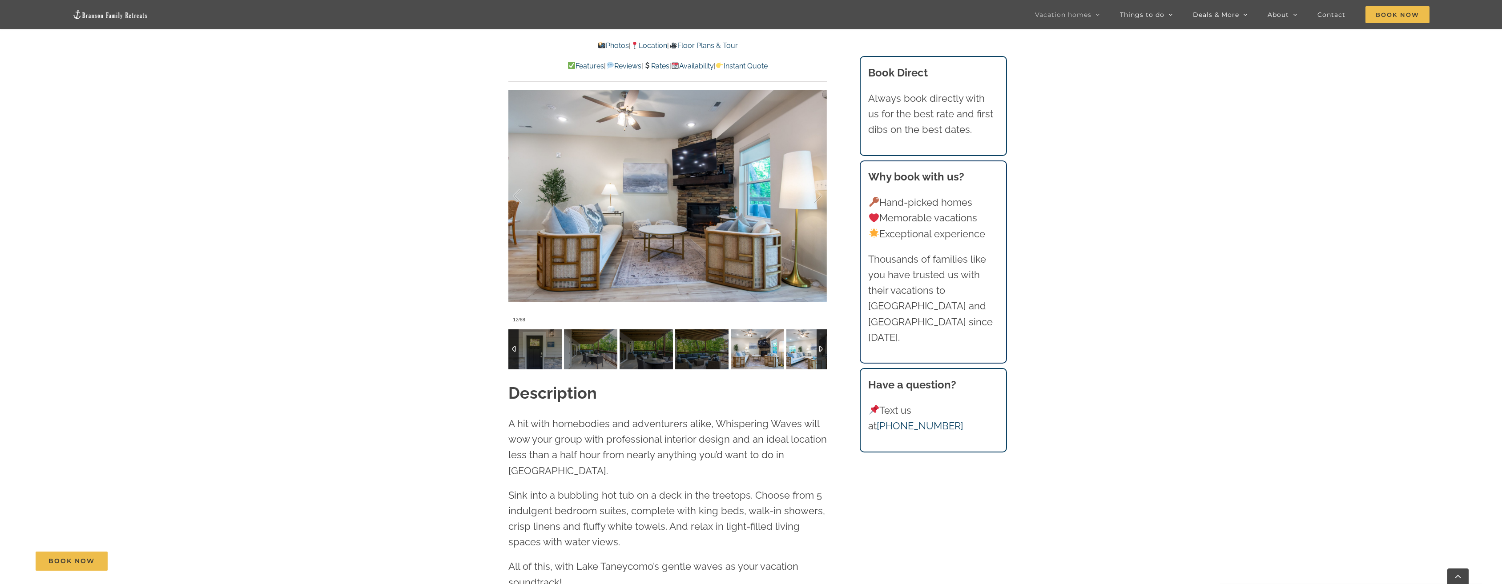
click at [801, 355] on img at bounding box center [812, 350] width 53 height 40
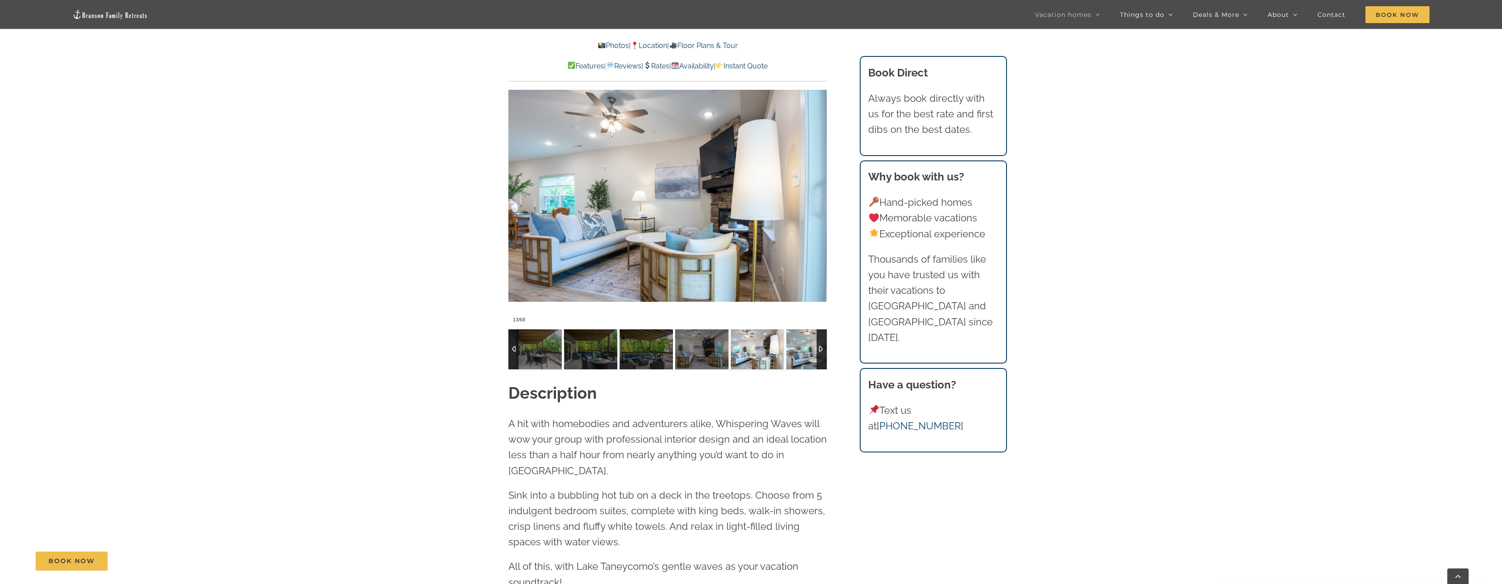
click at [801, 355] on img at bounding box center [812, 350] width 53 height 40
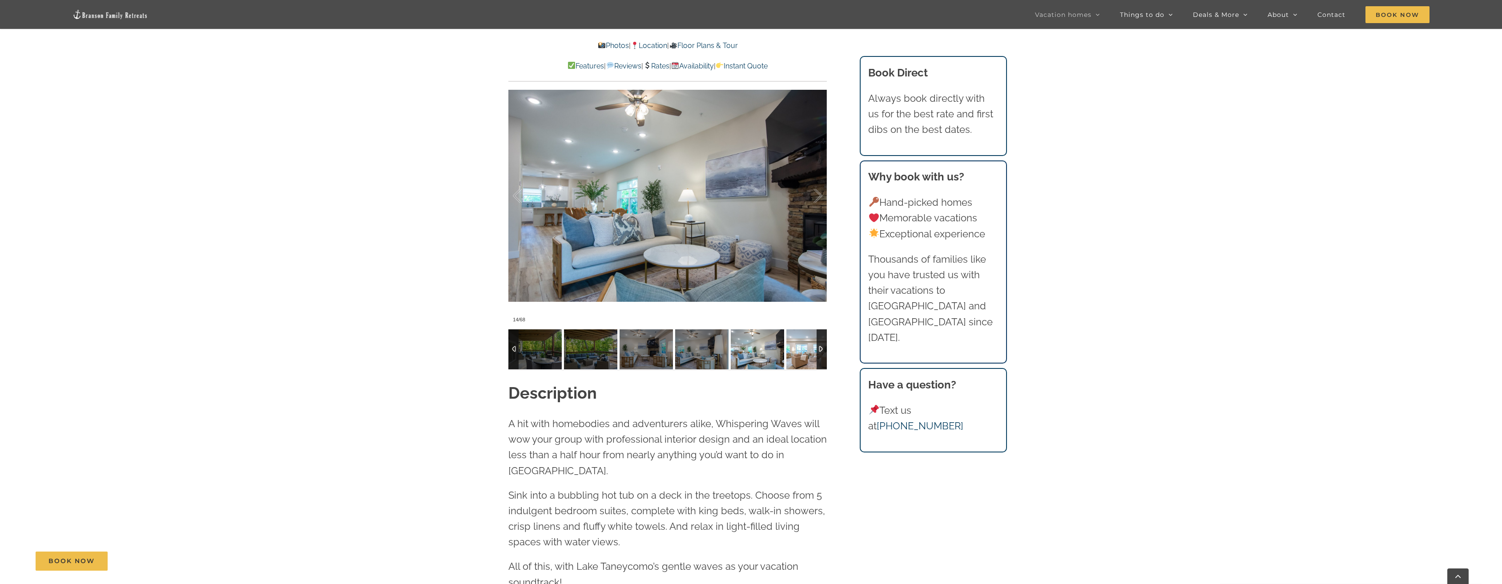
click at [801, 355] on img at bounding box center [812, 350] width 53 height 40
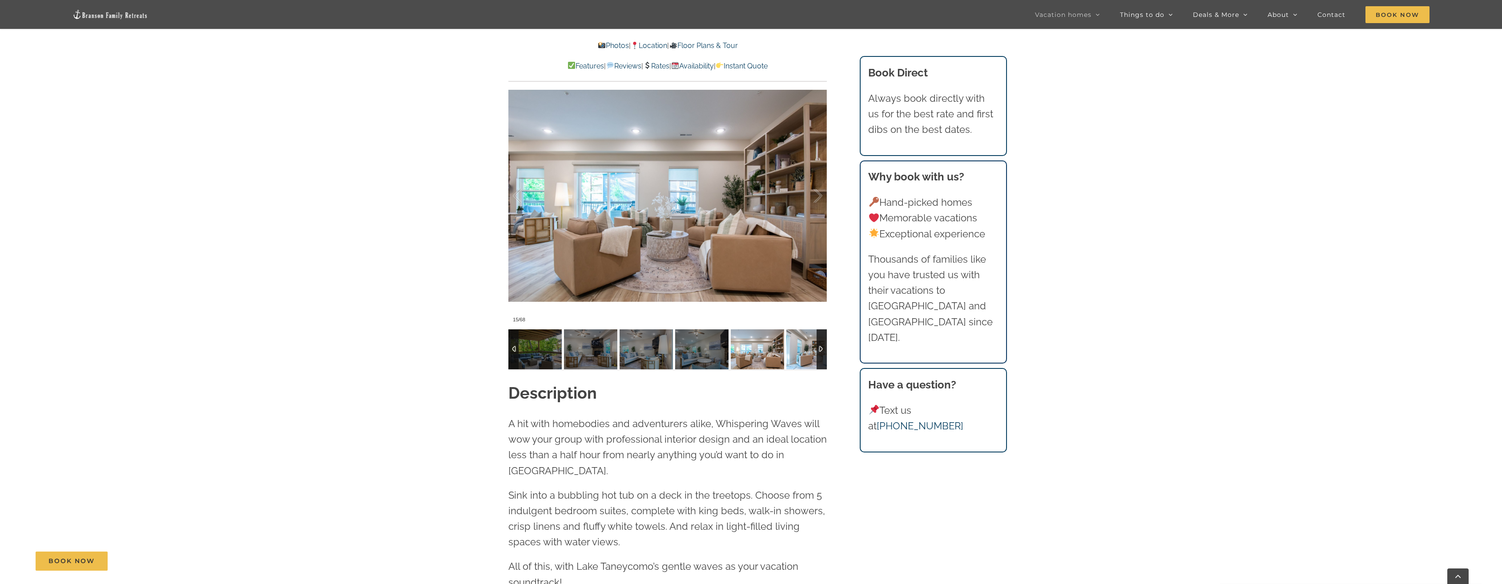
click at [801, 355] on img at bounding box center [812, 350] width 53 height 40
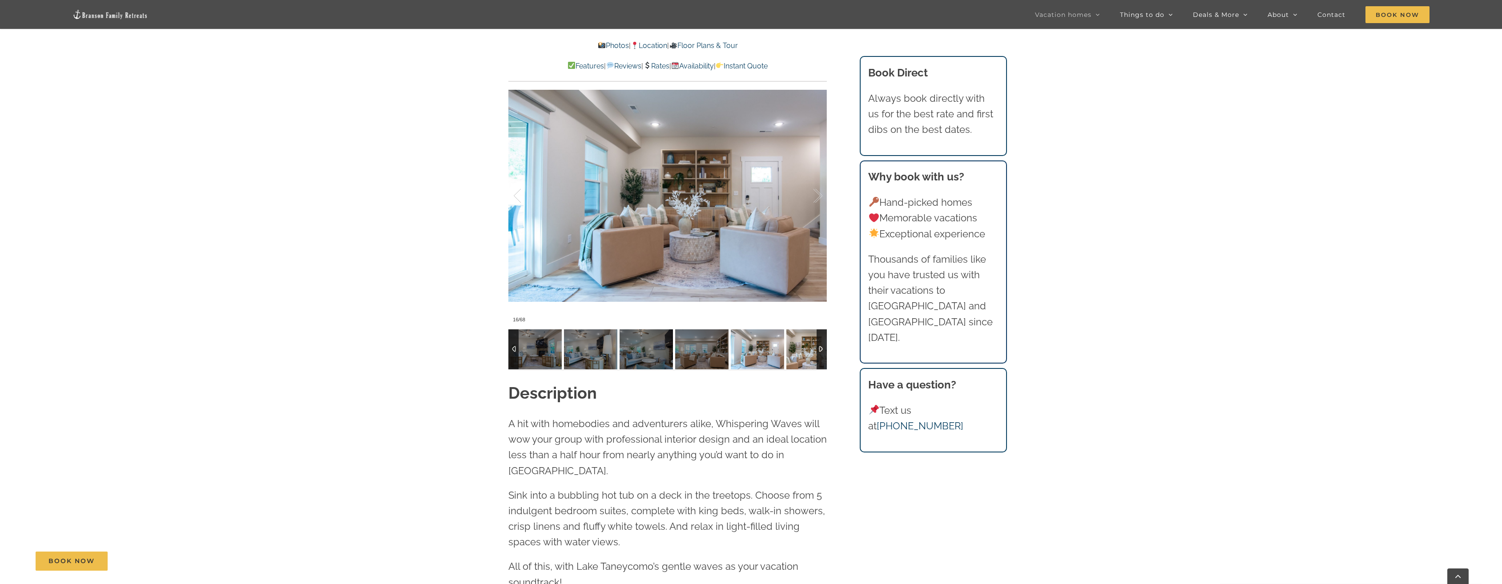
click at [801, 355] on img at bounding box center [812, 350] width 53 height 40
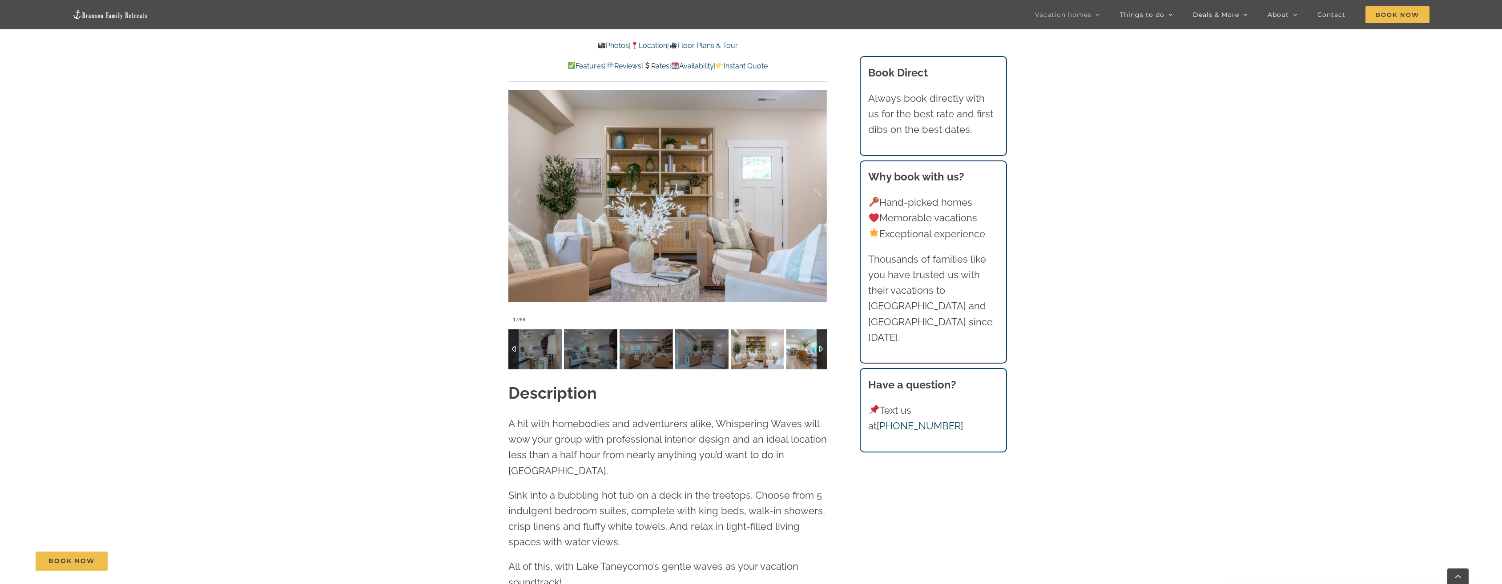
click at [801, 355] on img at bounding box center [812, 350] width 53 height 40
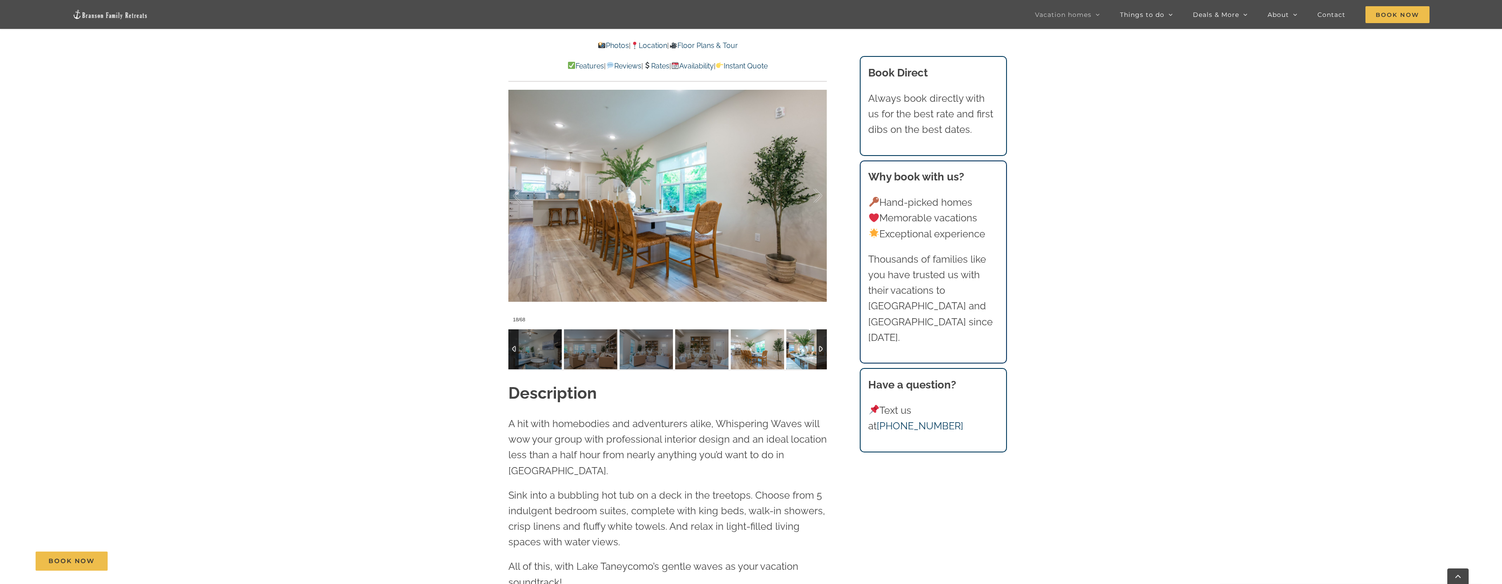
click at [801, 355] on img at bounding box center [812, 350] width 53 height 40
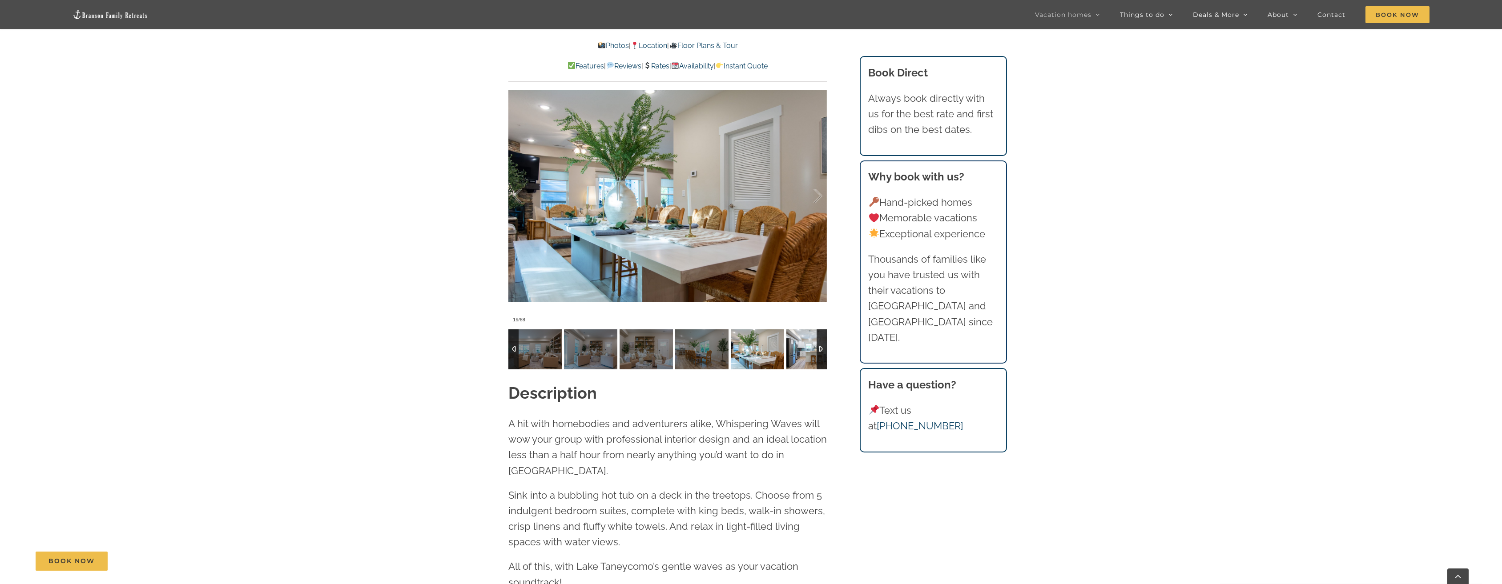
click at [801, 355] on img at bounding box center [812, 350] width 53 height 40
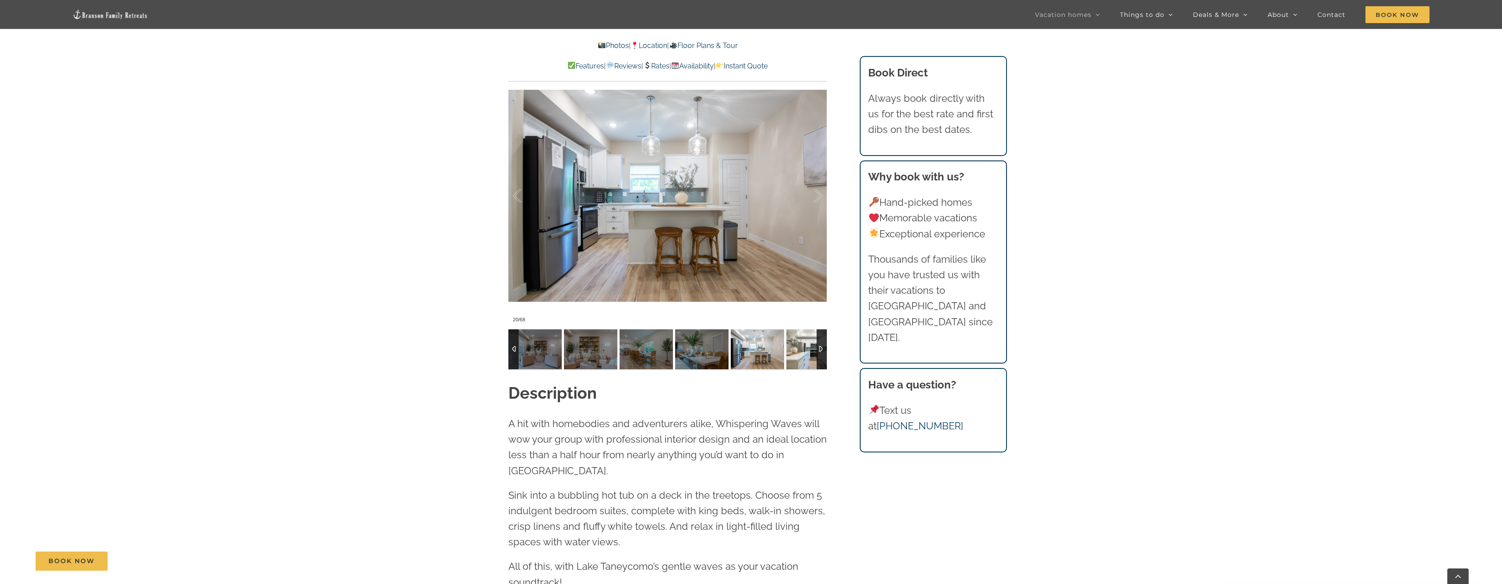
click at [801, 355] on img at bounding box center [812, 350] width 53 height 40
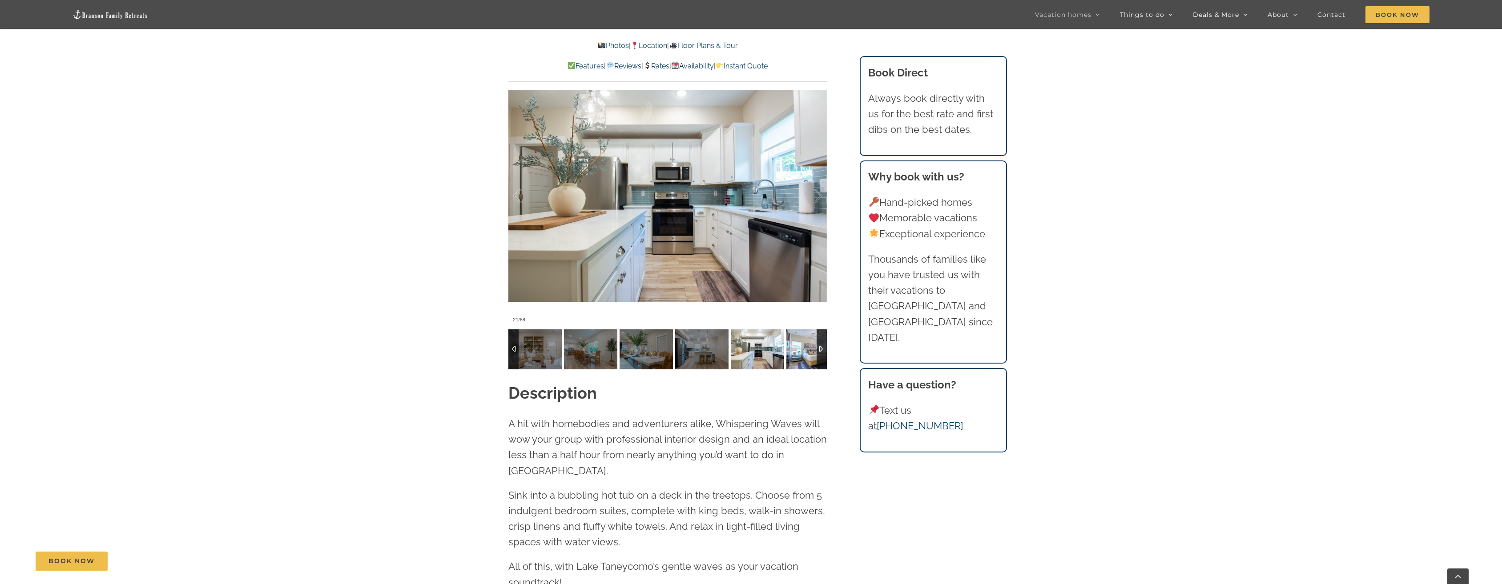
click at [801, 355] on img at bounding box center [812, 350] width 53 height 40
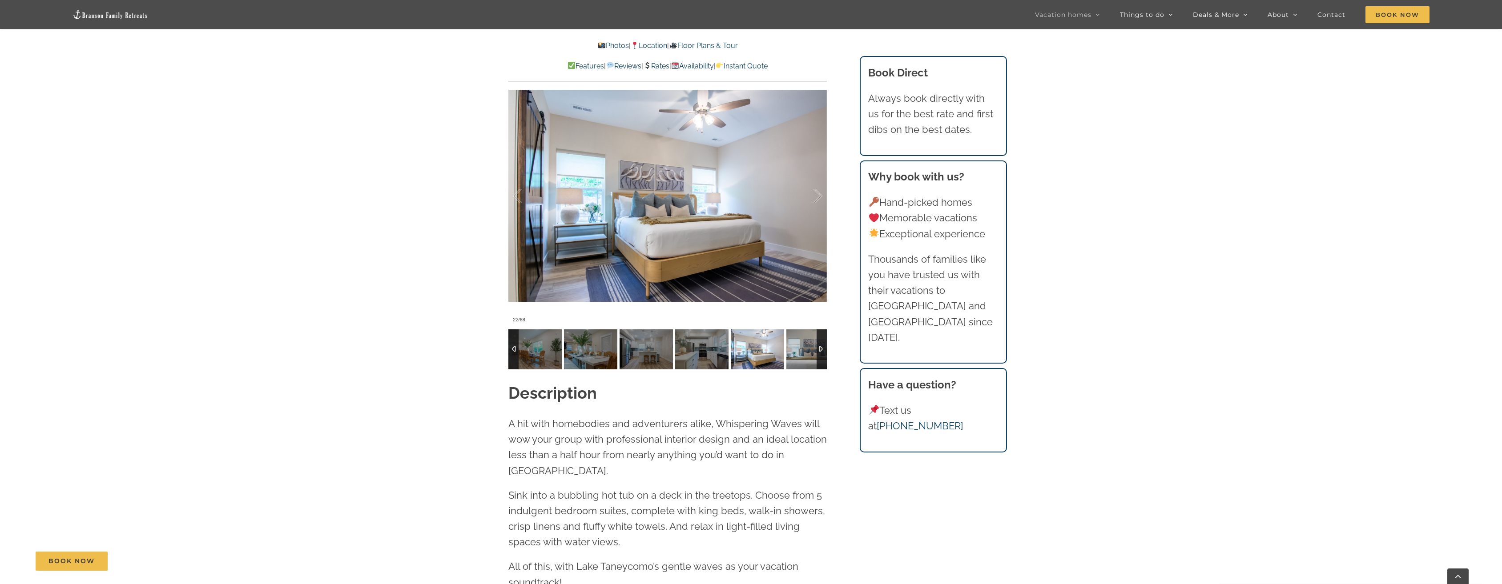
click at [801, 355] on img at bounding box center [812, 350] width 53 height 40
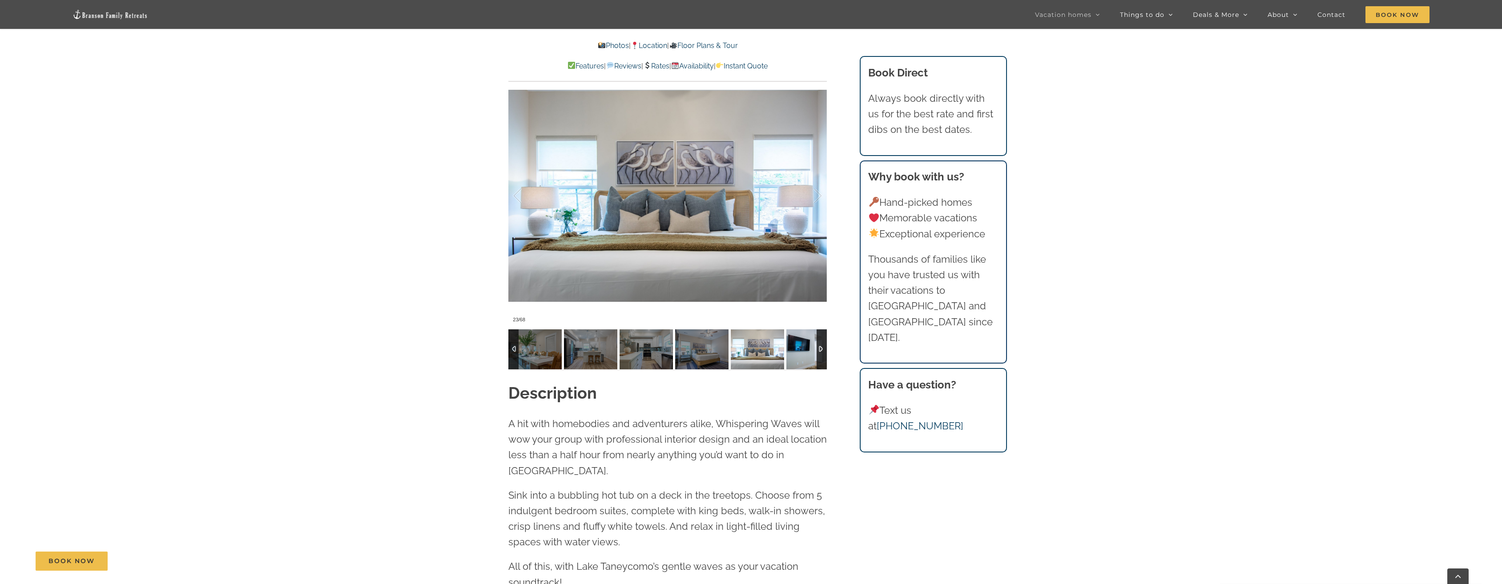
click at [801, 355] on img at bounding box center [812, 350] width 53 height 40
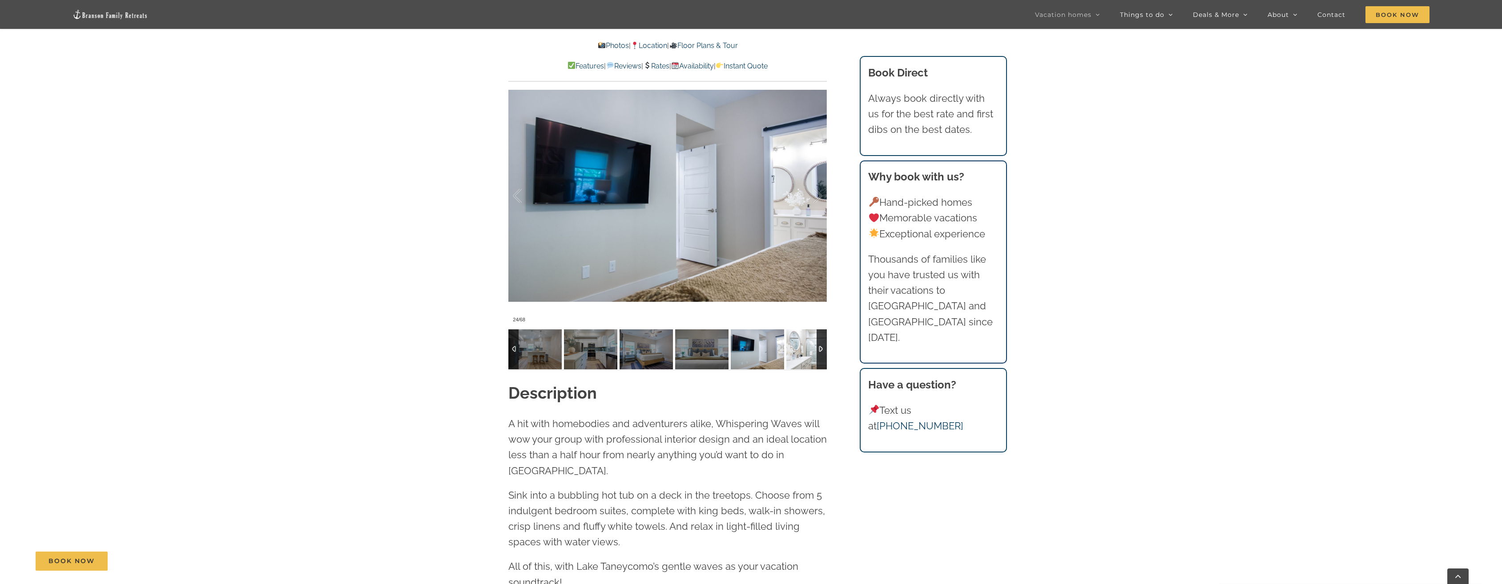
click at [801, 355] on img at bounding box center [812, 350] width 53 height 40
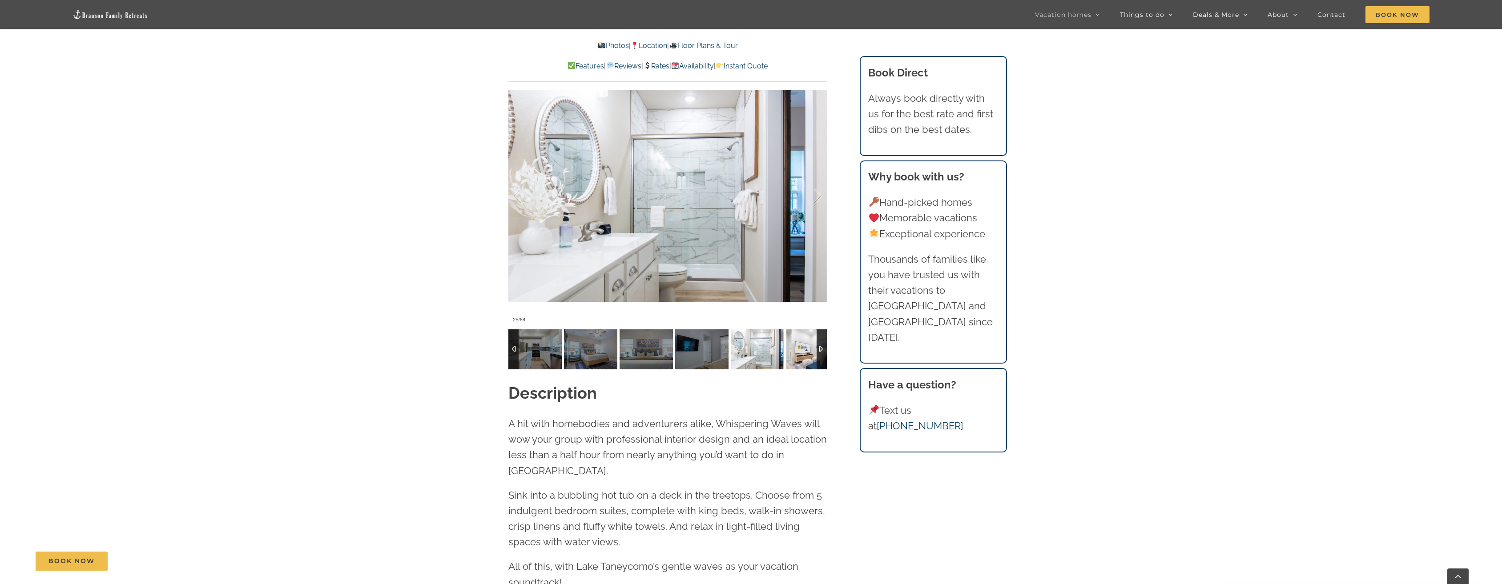
click at [801, 355] on img at bounding box center [812, 350] width 53 height 40
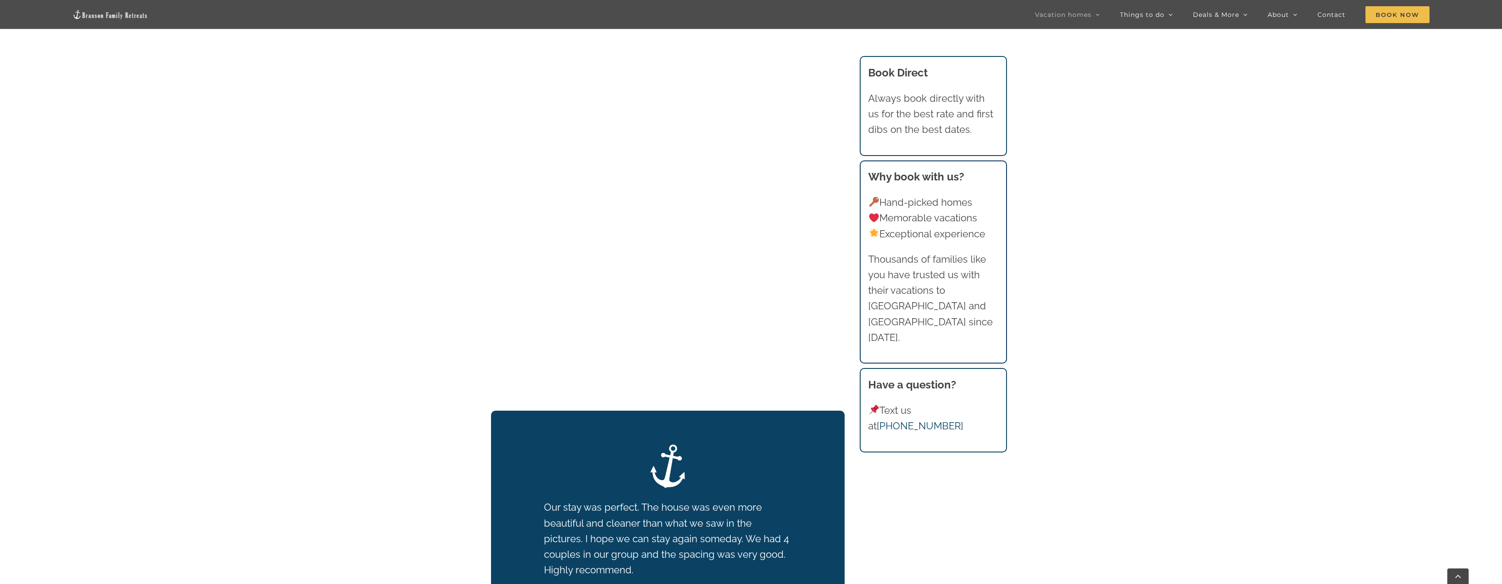
scroll to position [1009, 0]
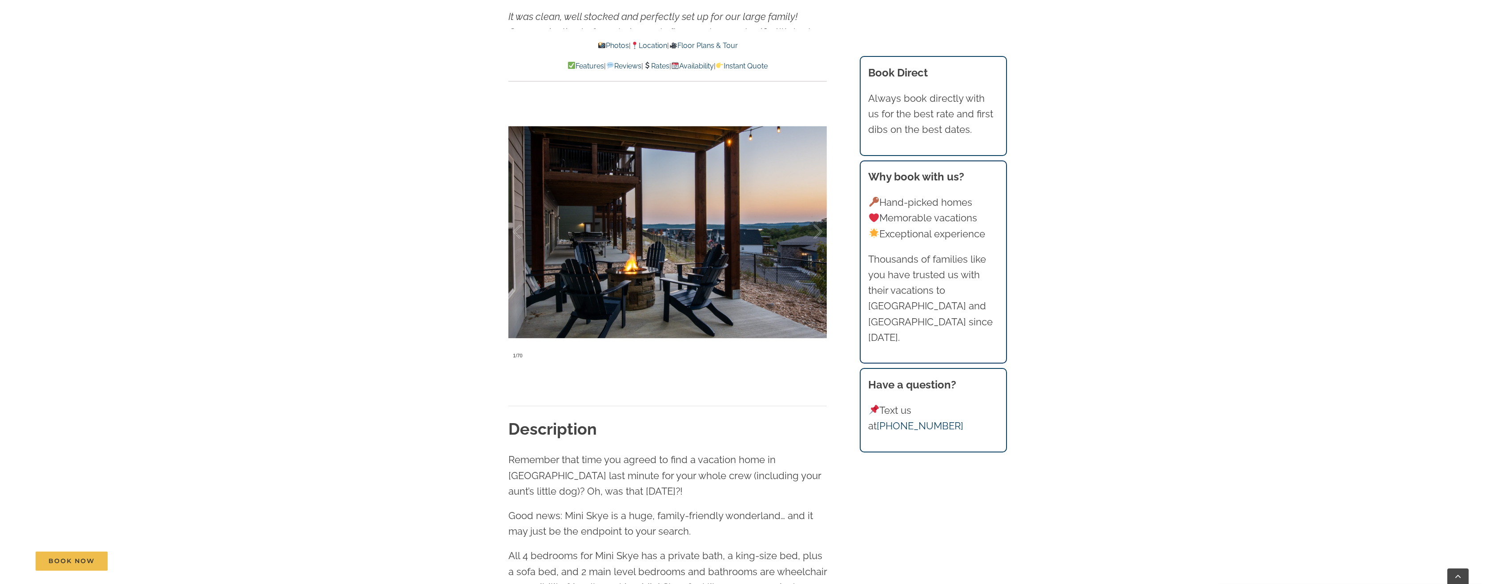
scroll to position [800, 0]
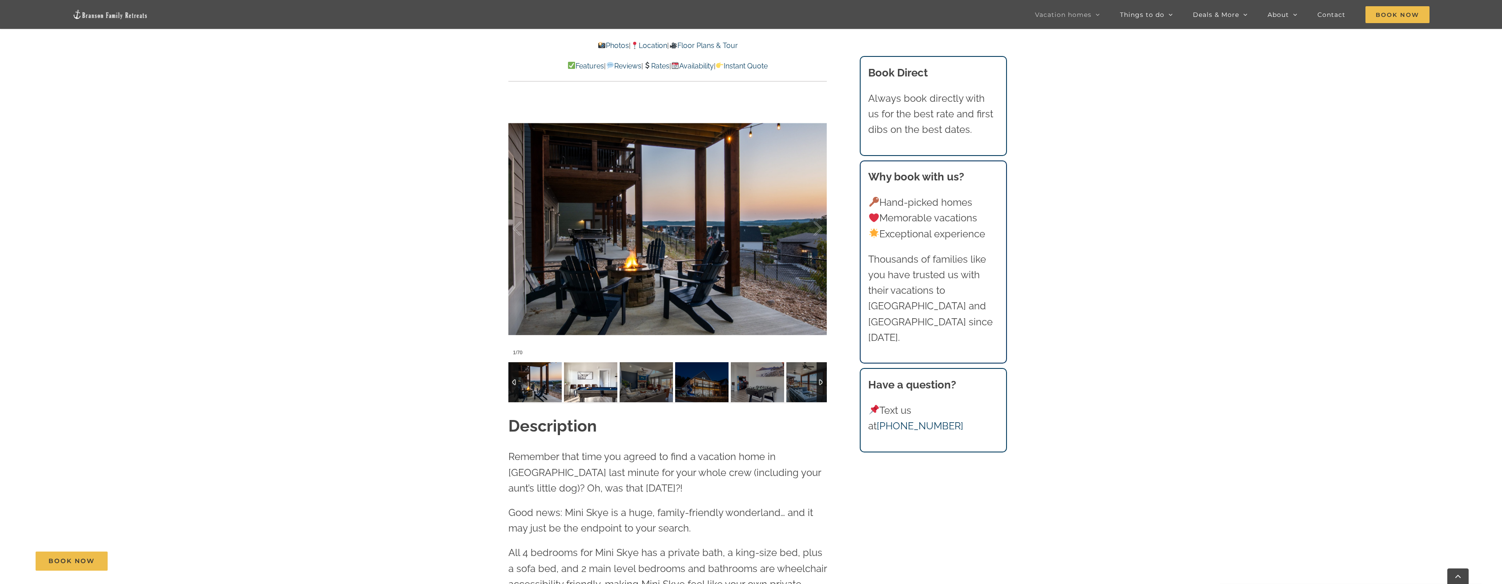
click at [581, 386] on img at bounding box center [590, 382] width 53 height 40
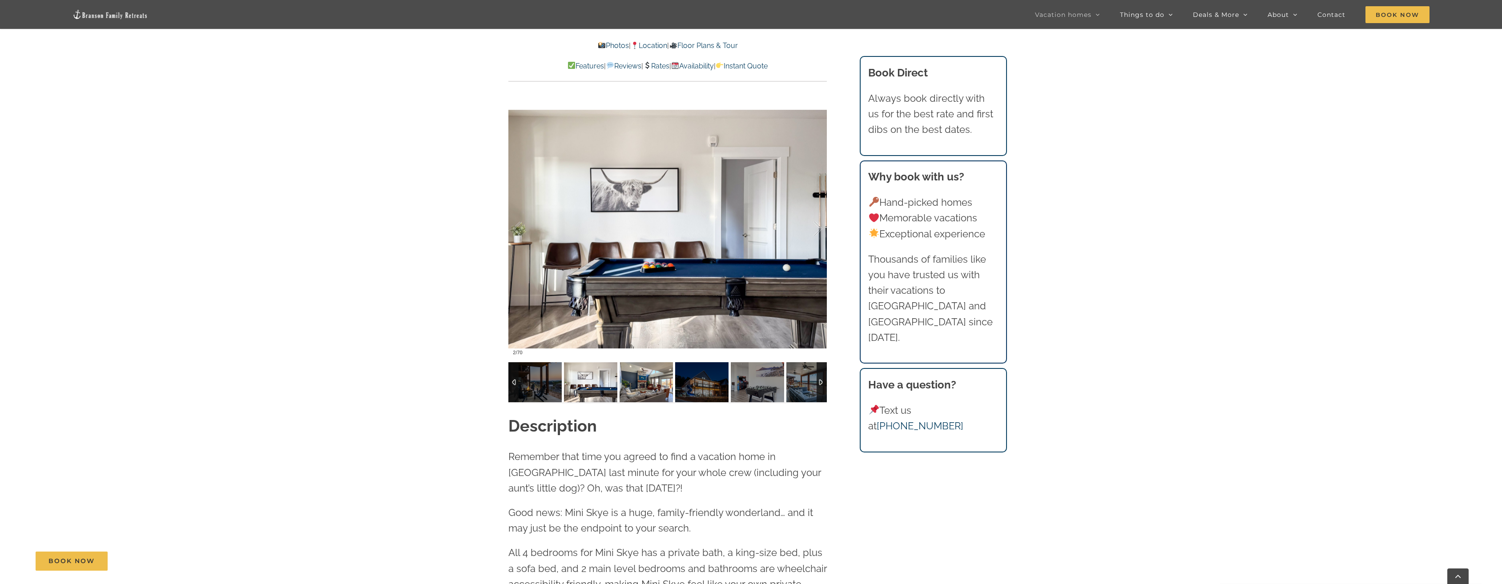
click at [642, 386] on img at bounding box center [645, 382] width 53 height 40
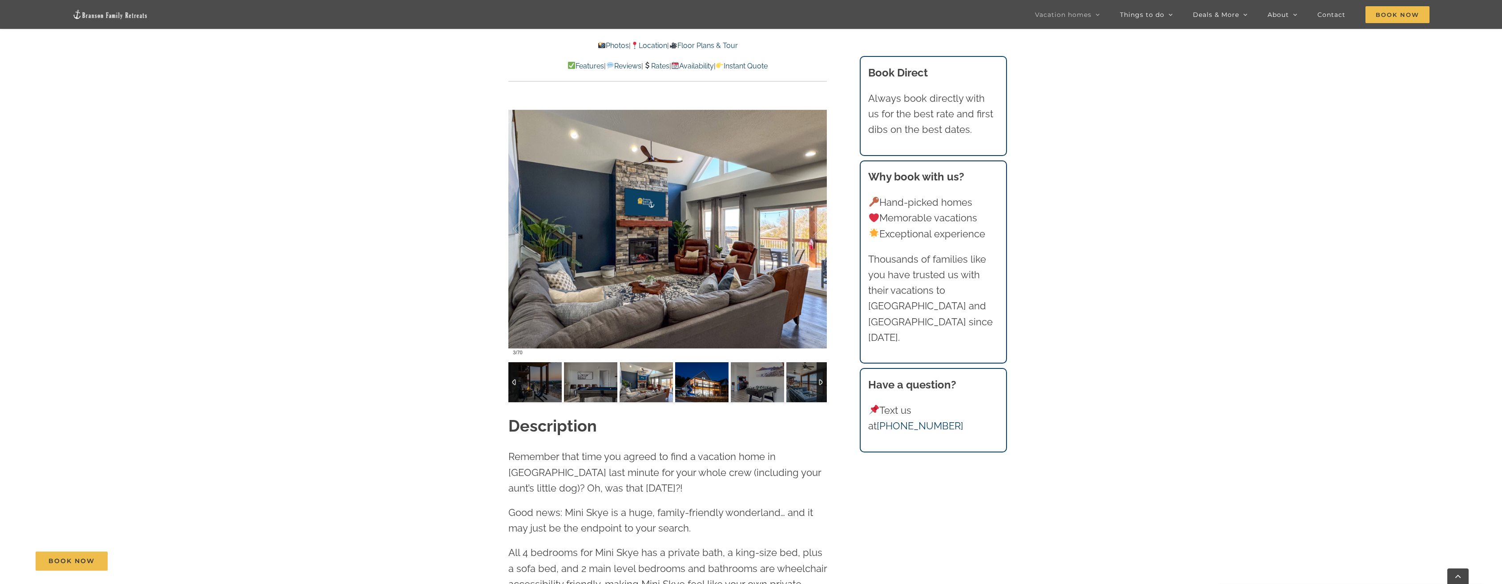
click at [701, 377] on img at bounding box center [701, 382] width 53 height 40
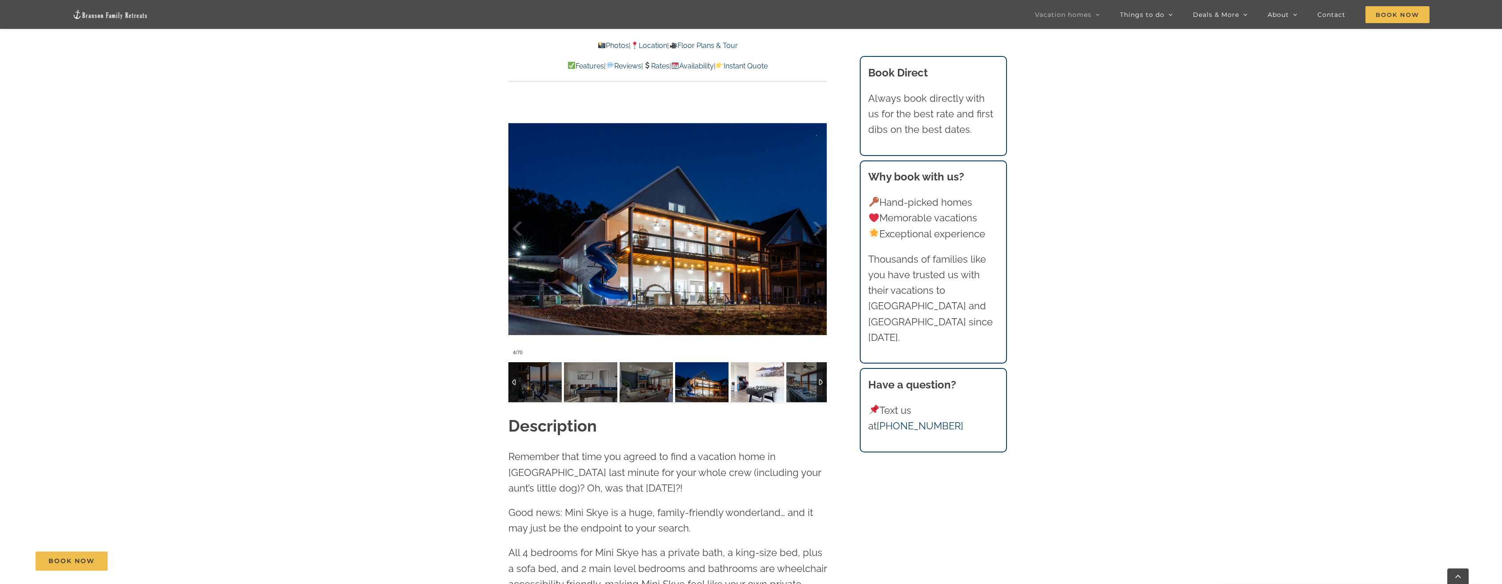
click at [758, 382] on img at bounding box center [757, 382] width 53 height 40
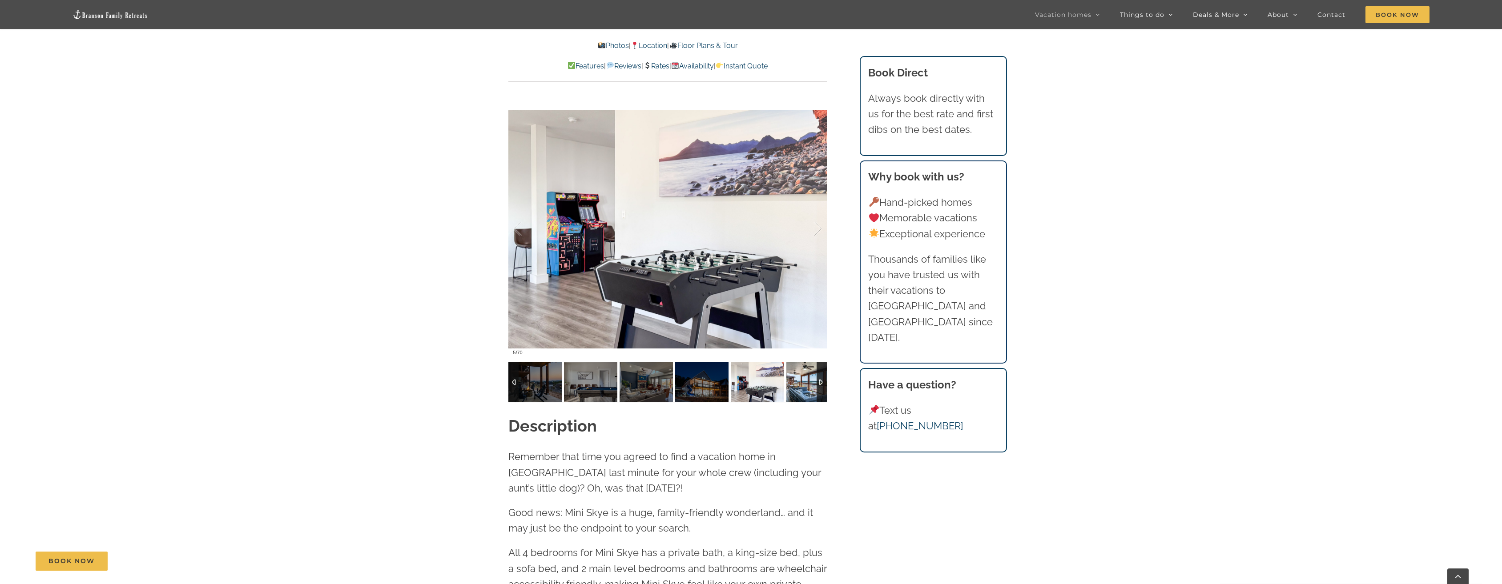
click at [803, 386] on img at bounding box center [812, 382] width 53 height 40
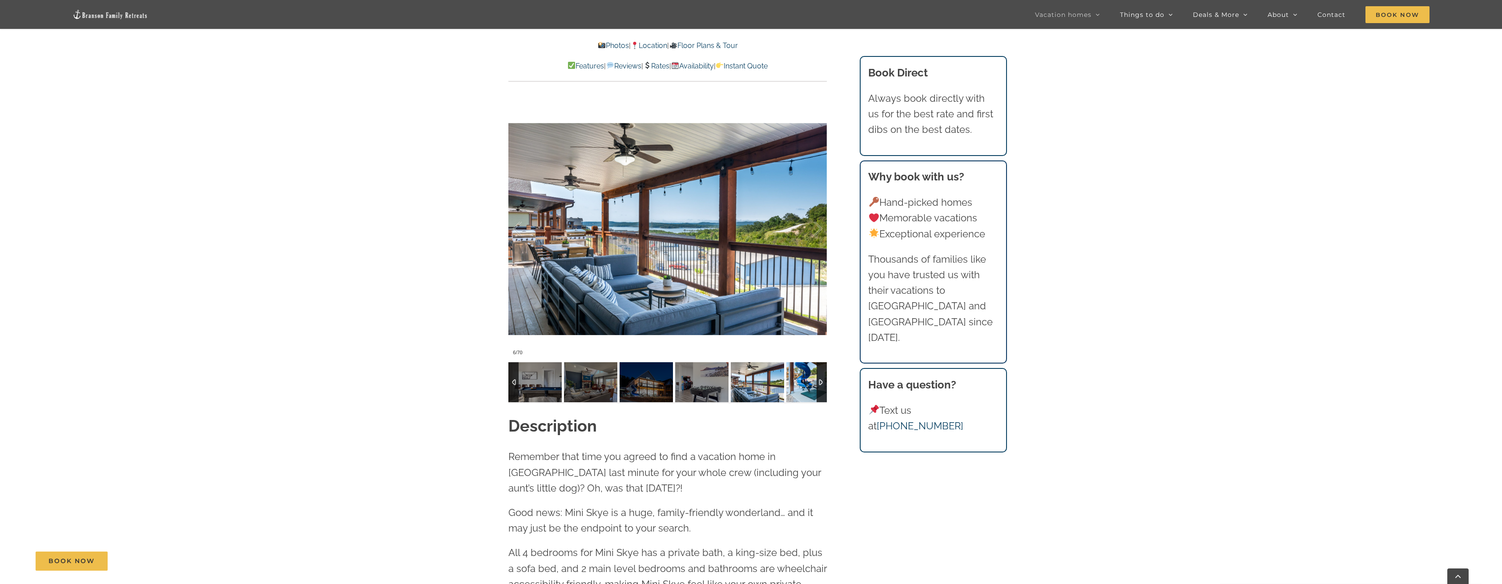
click at [803, 386] on img at bounding box center [812, 382] width 53 height 40
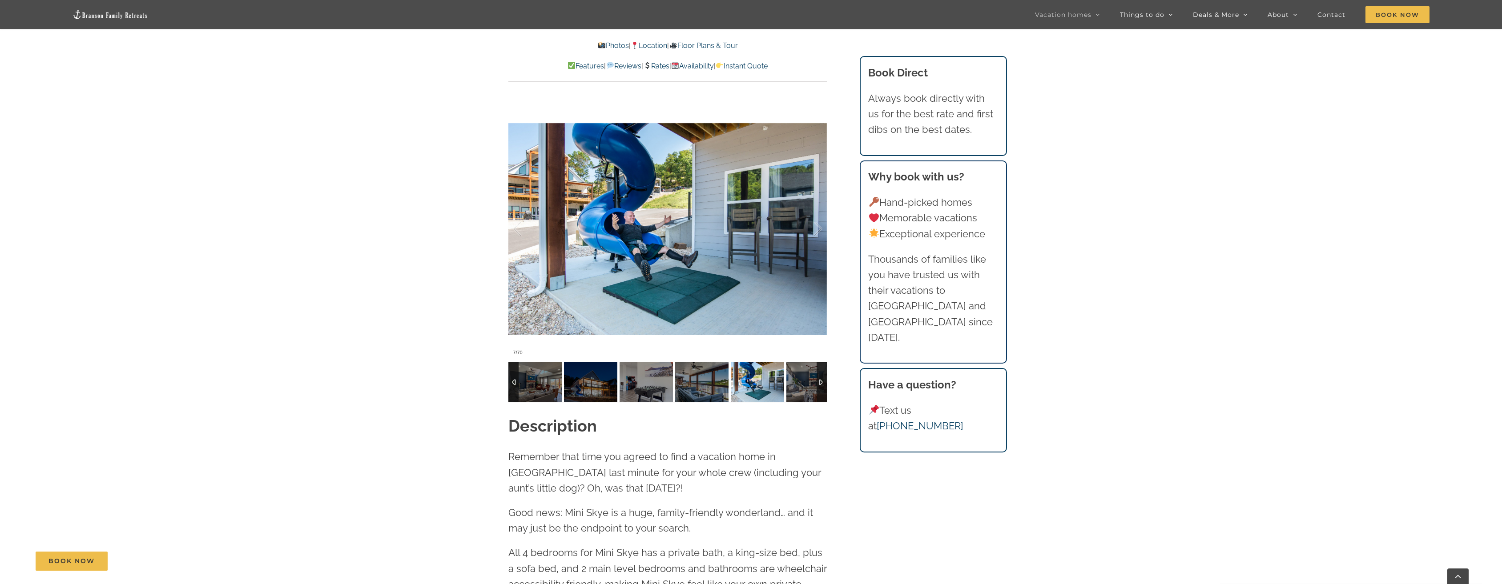
click at [776, 385] on img at bounding box center [757, 382] width 53 height 40
click at [798, 385] on img at bounding box center [812, 382] width 53 height 40
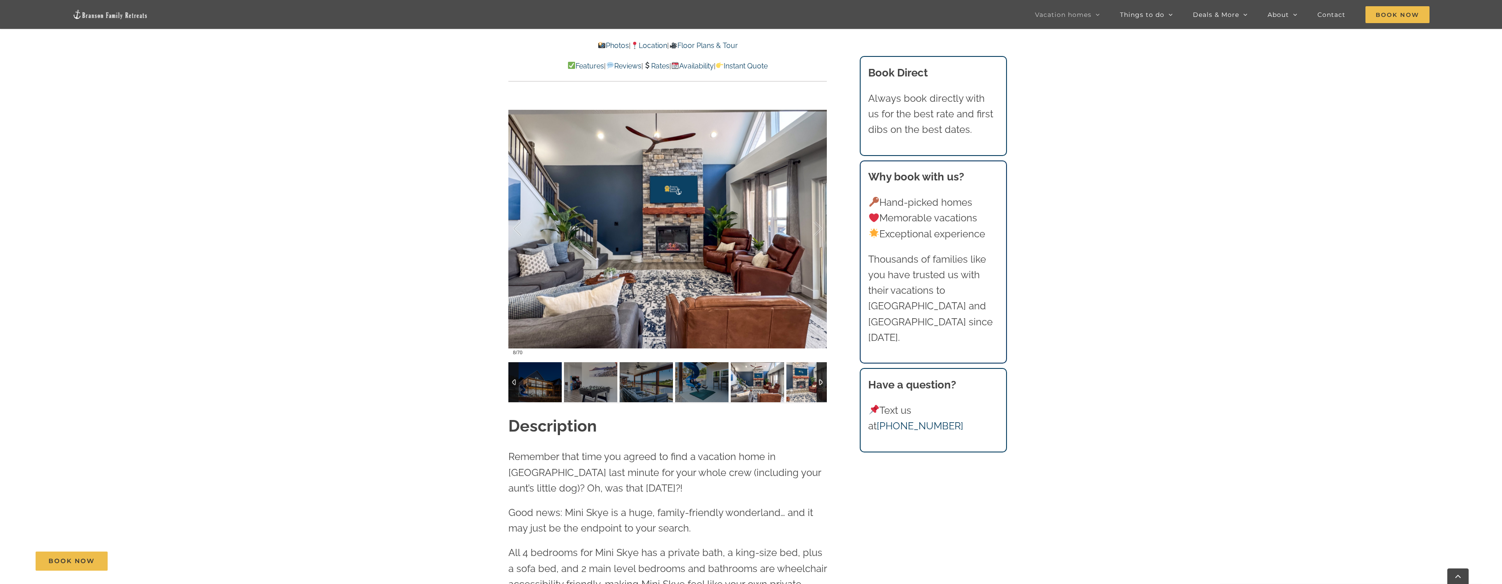
click at [798, 385] on img at bounding box center [812, 382] width 53 height 40
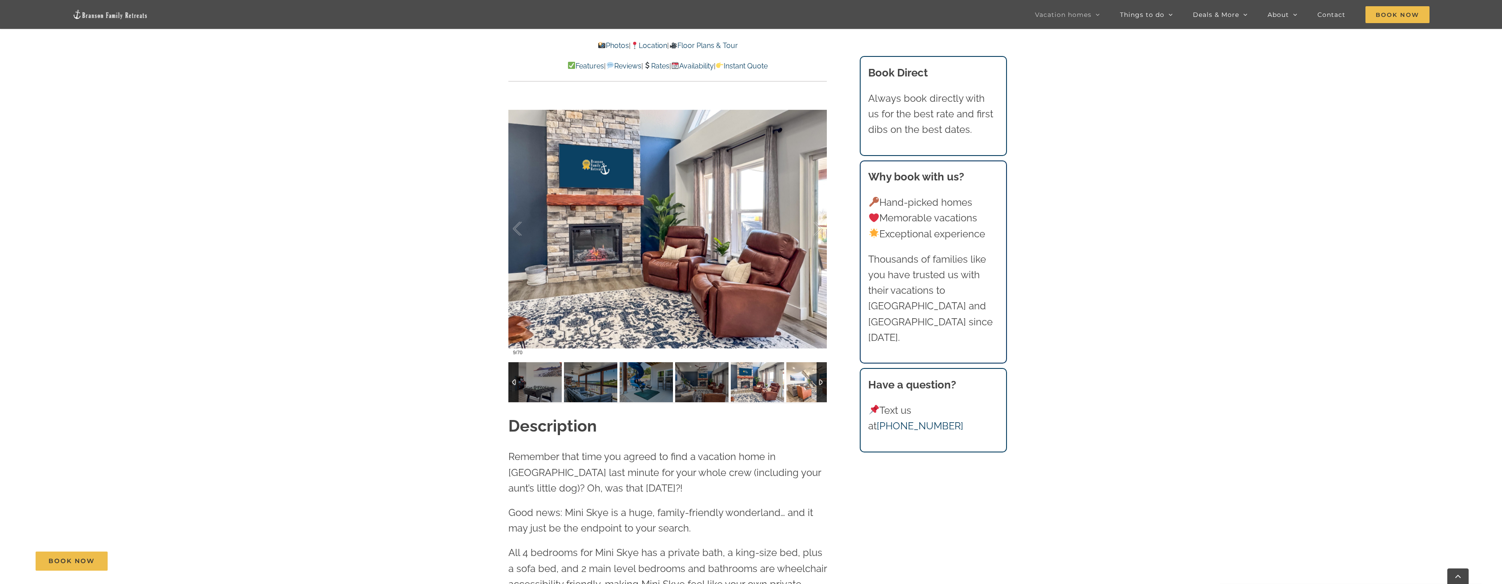
click at [798, 385] on img at bounding box center [812, 382] width 53 height 40
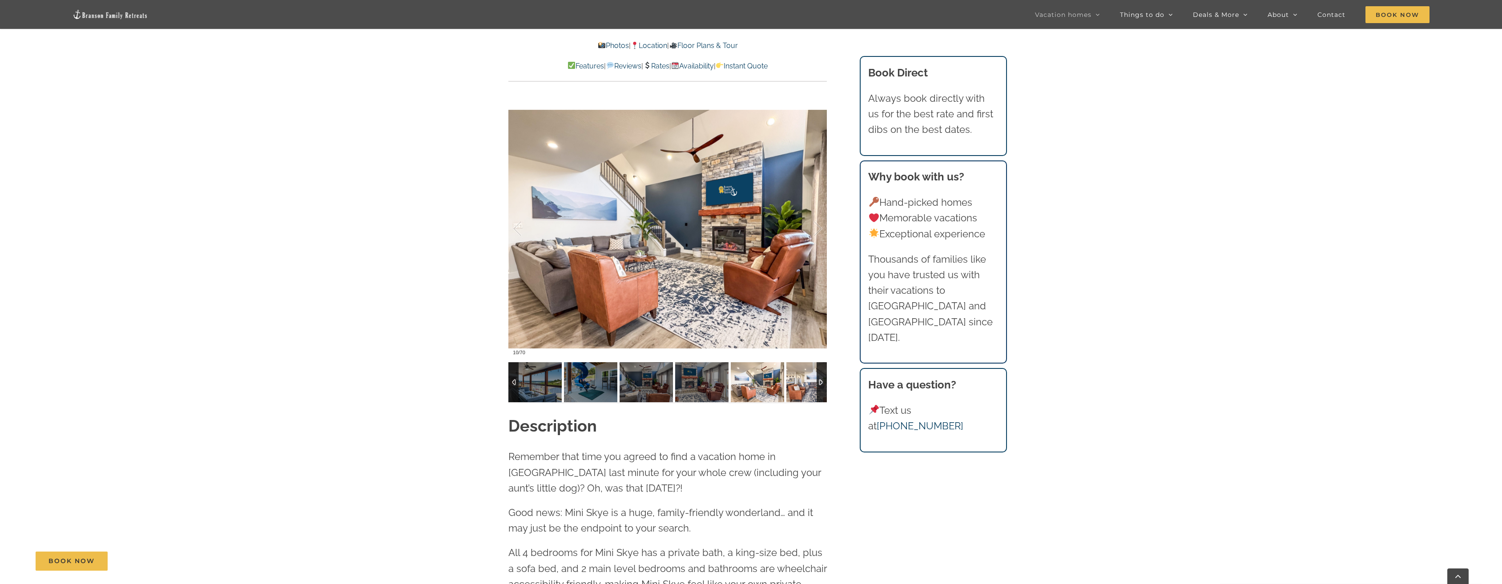
click at [798, 385] on img at bounding box center [812, 382] width 53 height 40
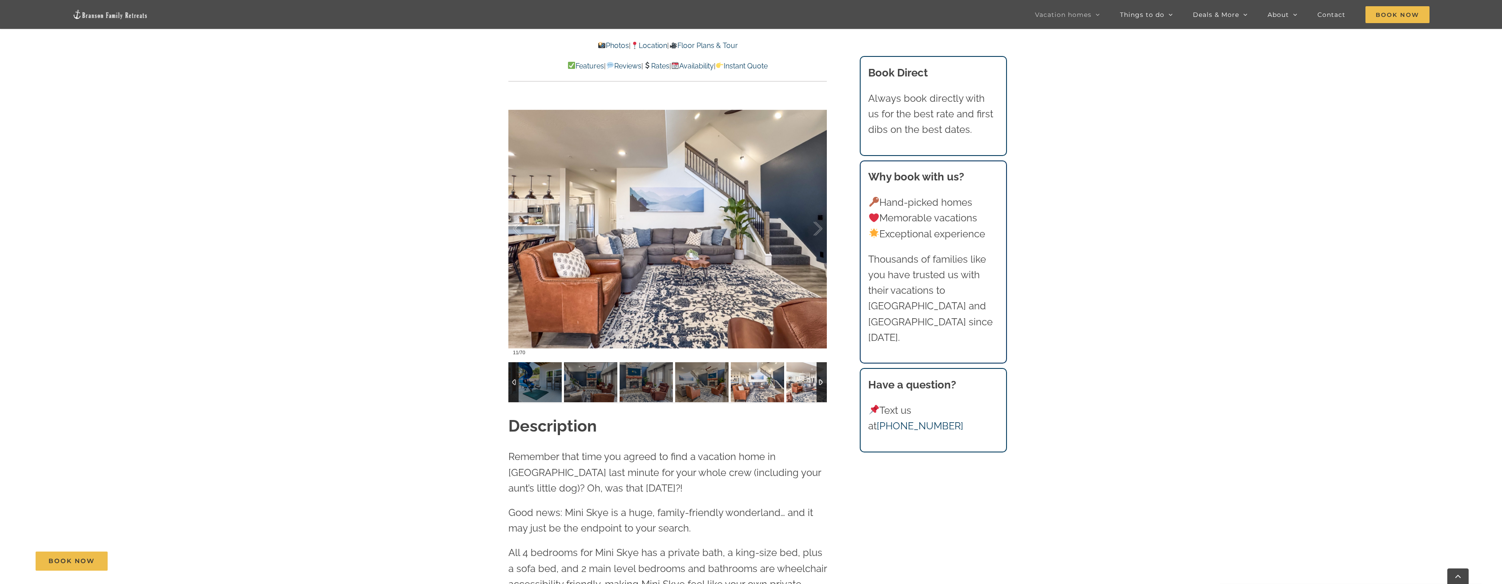
click at [798, 385] on img at bounding box center [812, 382] width 53 height 40
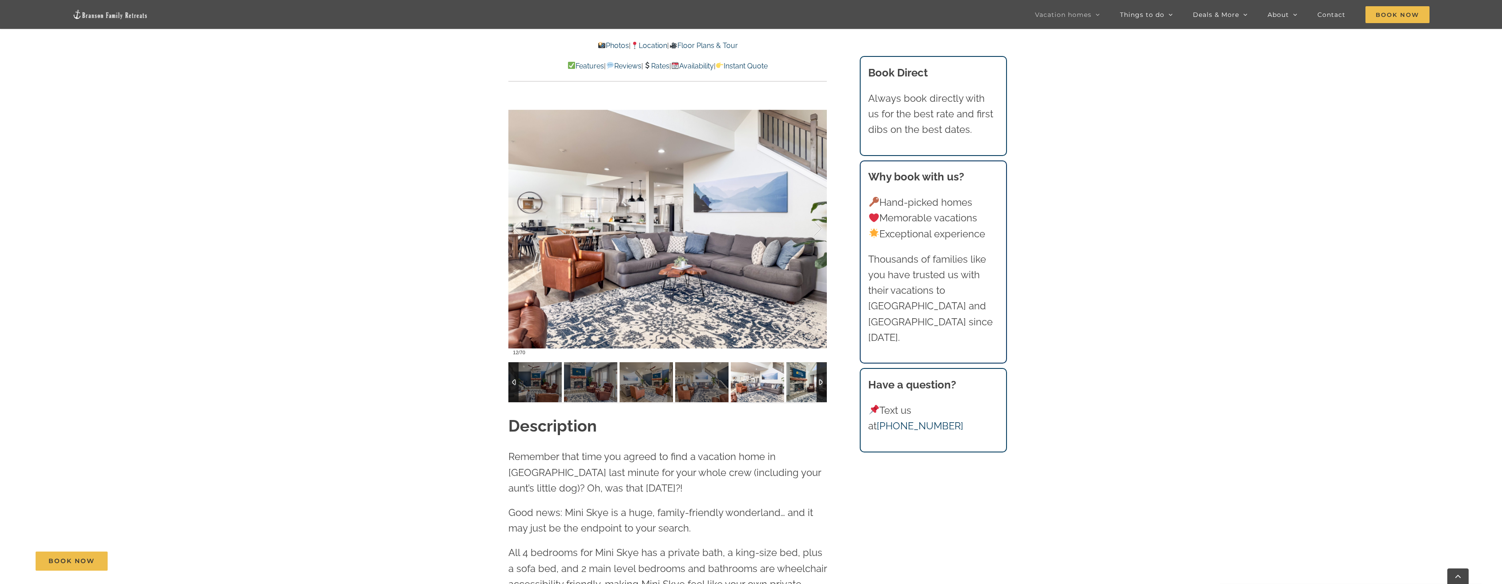
click at [798, 385] on img at bounding box center [812, 382] width 53 height 40
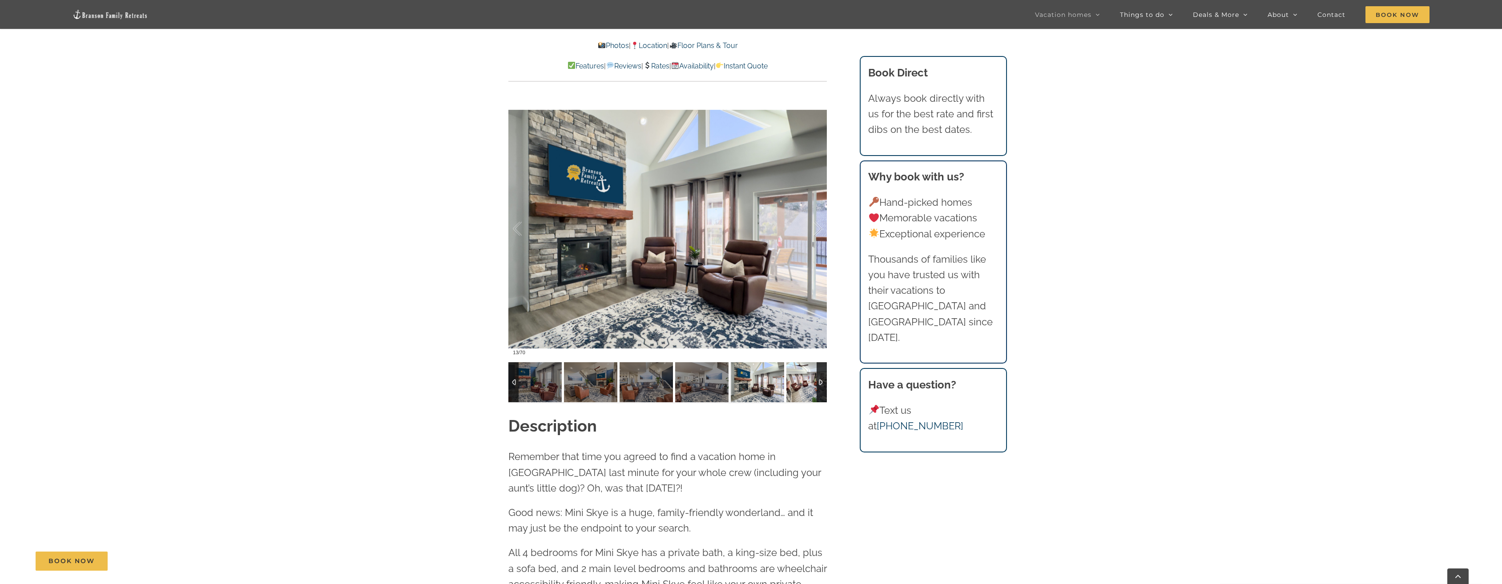
click at [798, 385] on img at bounding box center [812, 382] width 53 height 40
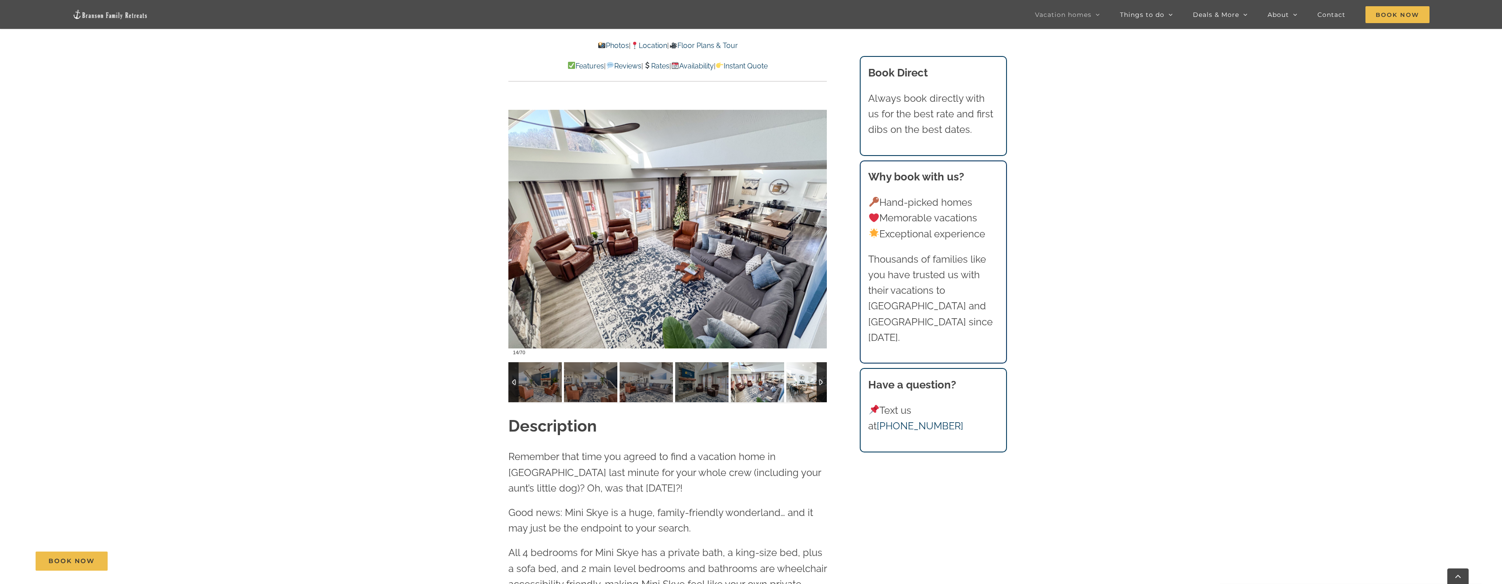
click at [798, 385] on img at bounding box center [812, 382] width 53 height 40
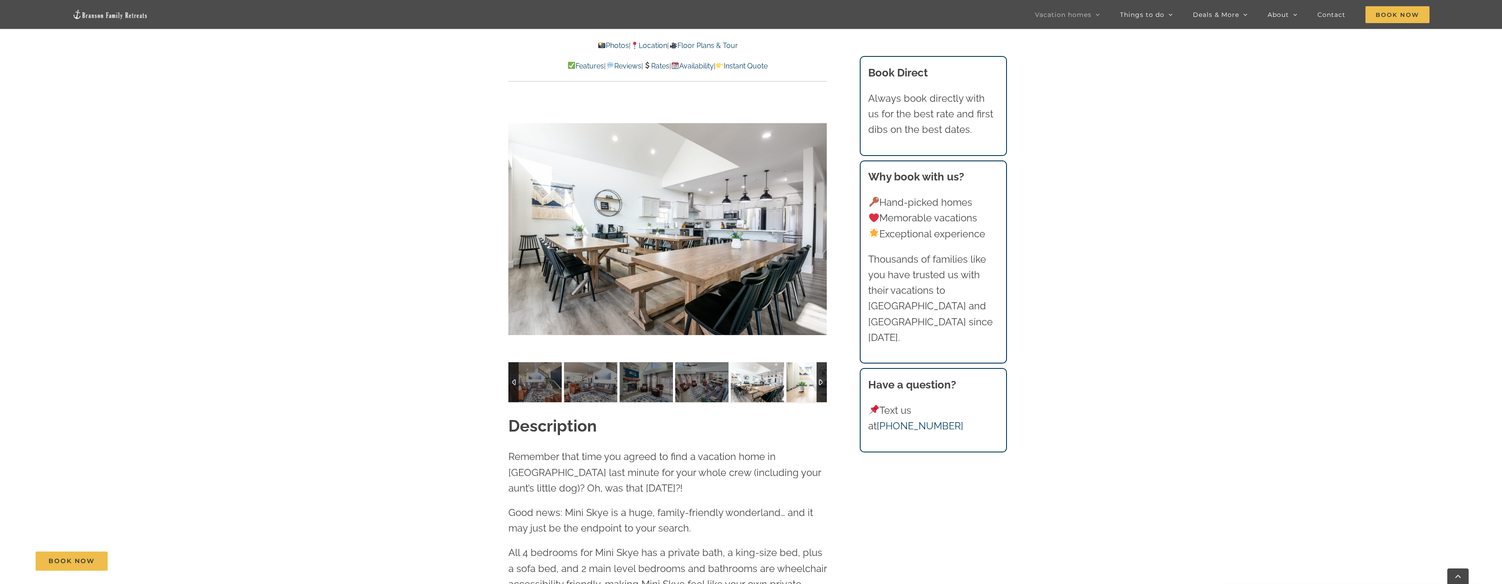
click at [798, 385] on img at bounding box center [812, 382] width 53 height 40
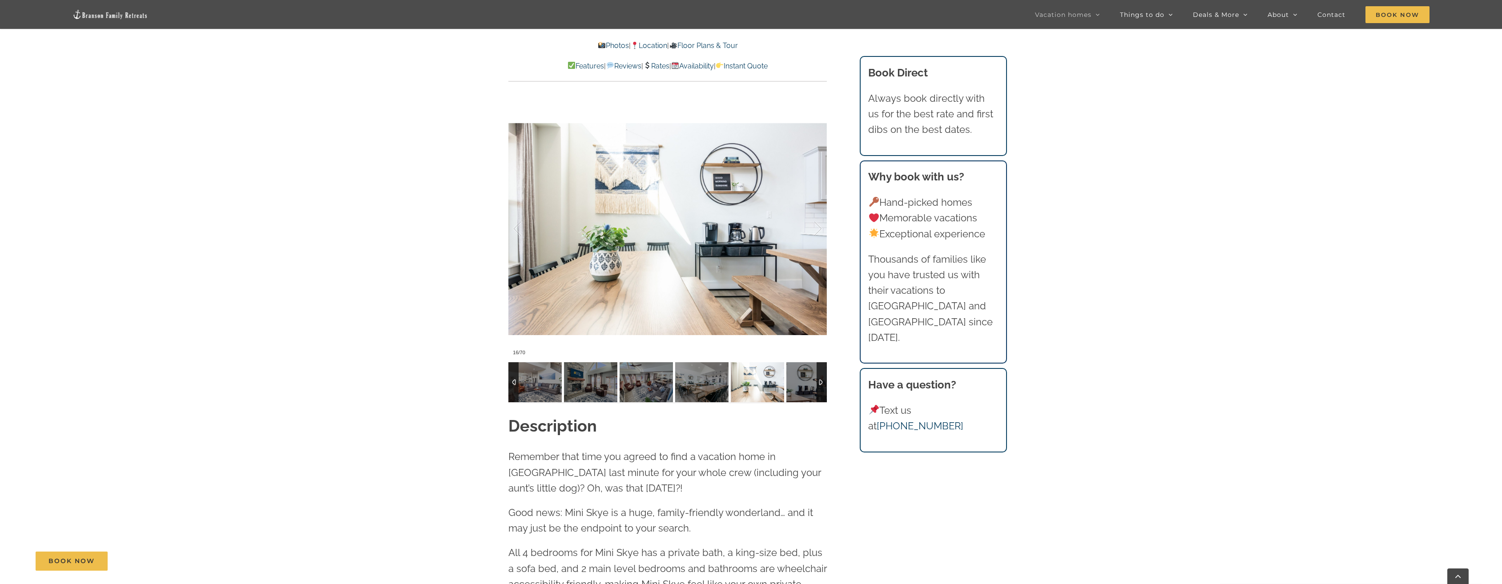
click at [798, 385] on img at bounding box center [812, 382] width 53 height 40
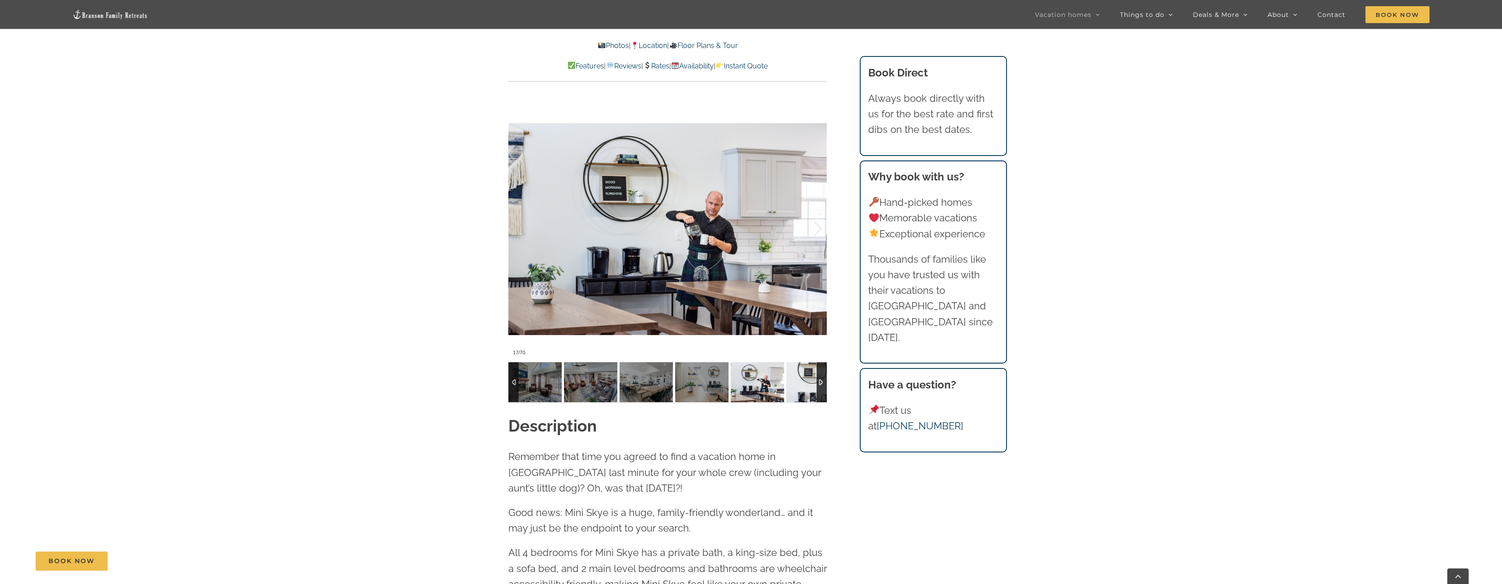
click at [798, 385] on img at bounding box center [812, 382] width 53 height 40
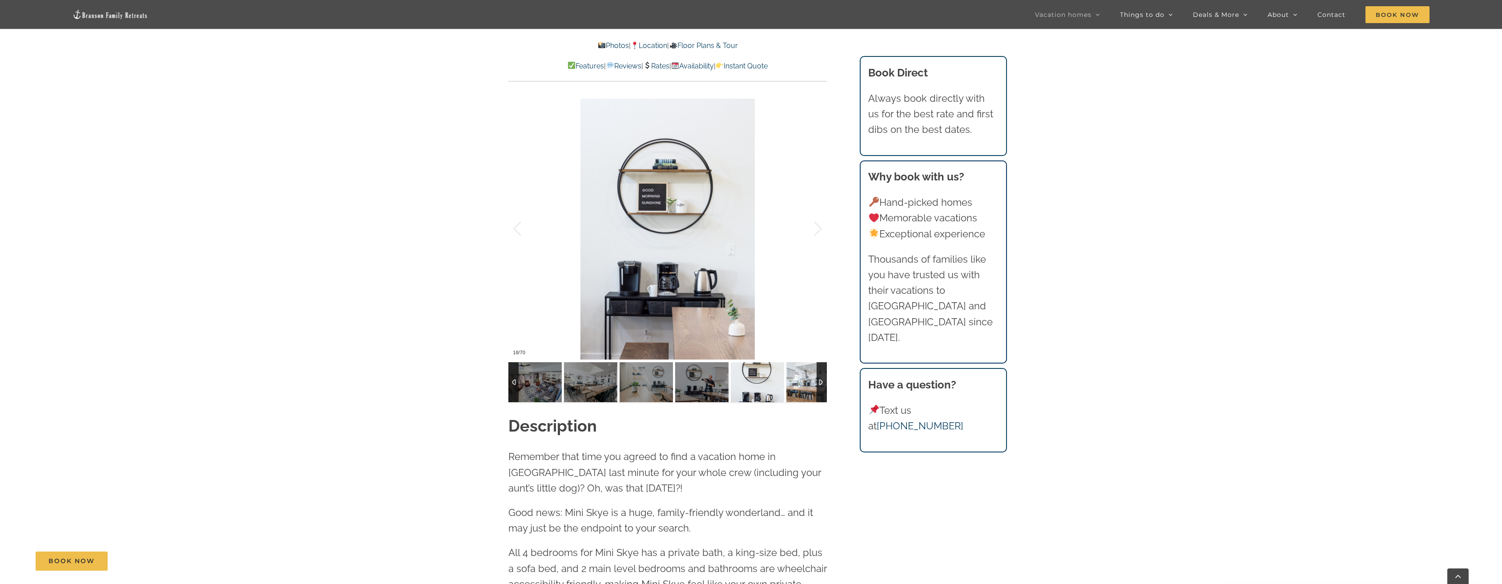
click at [798, 385] on img at bounding box center [812, 382] width 53 height 40
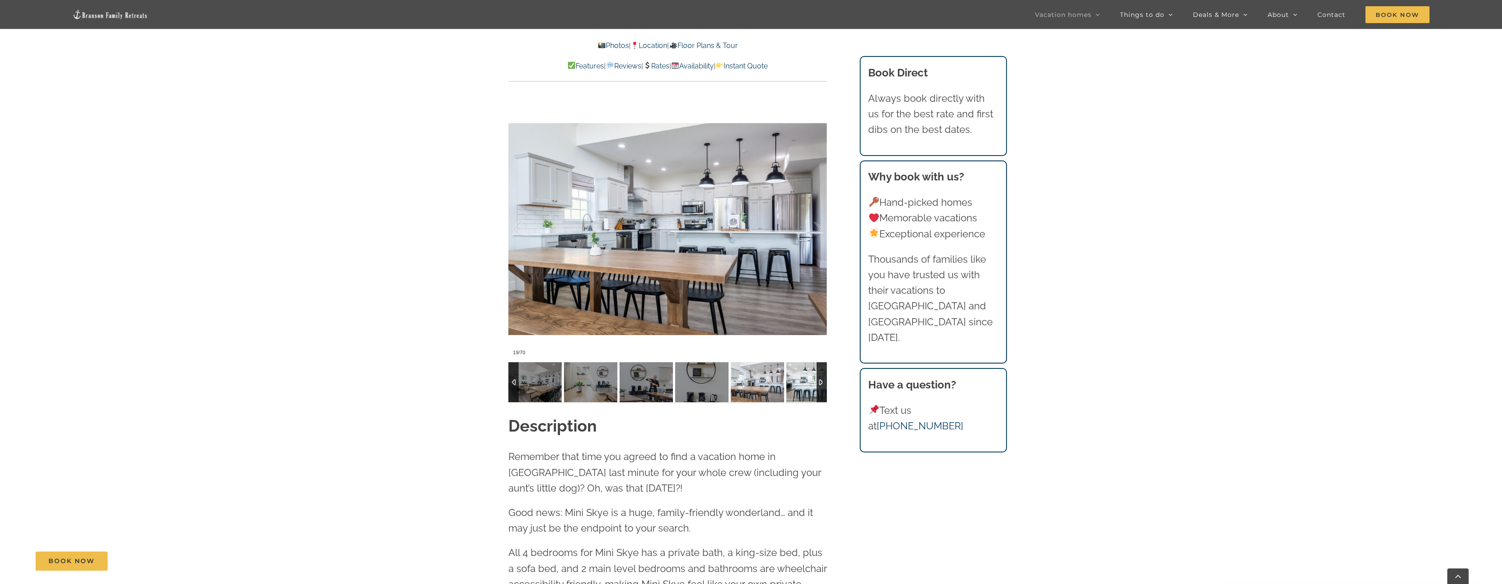
click at [798, 385] on img at bounding box center [812, 382] width 53 height 40
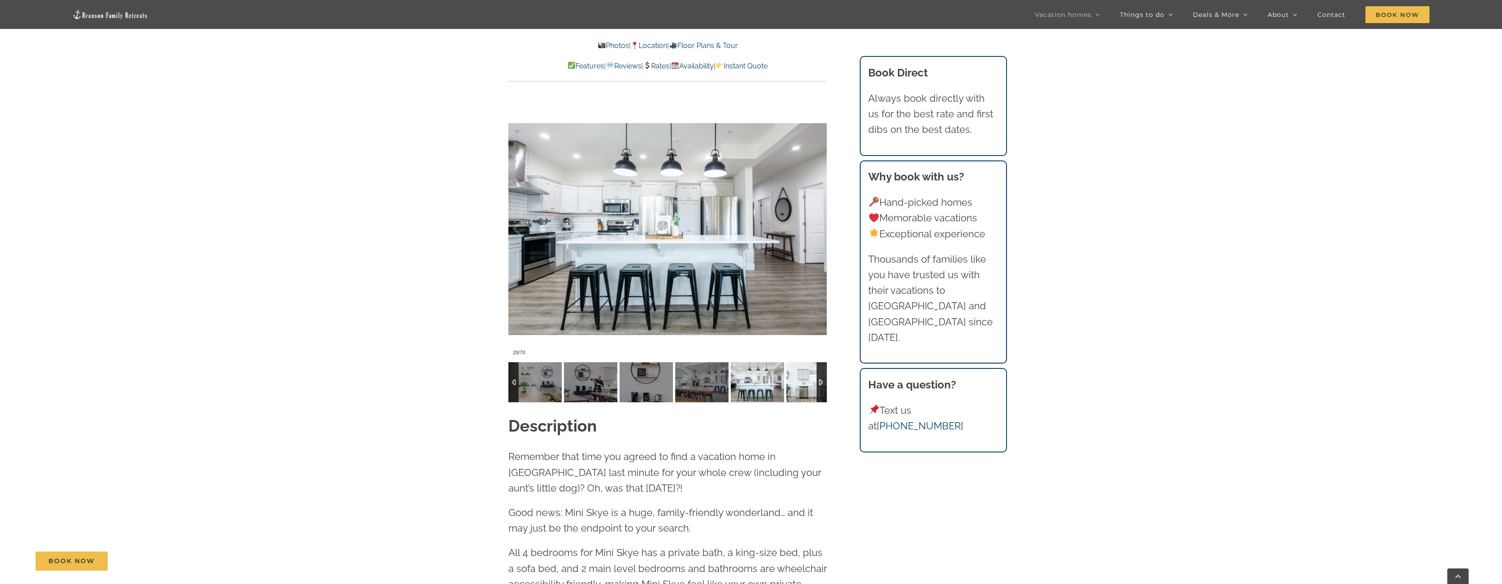
click at [798, 385] on img at bounding box center [812, 382] width 53 height 40
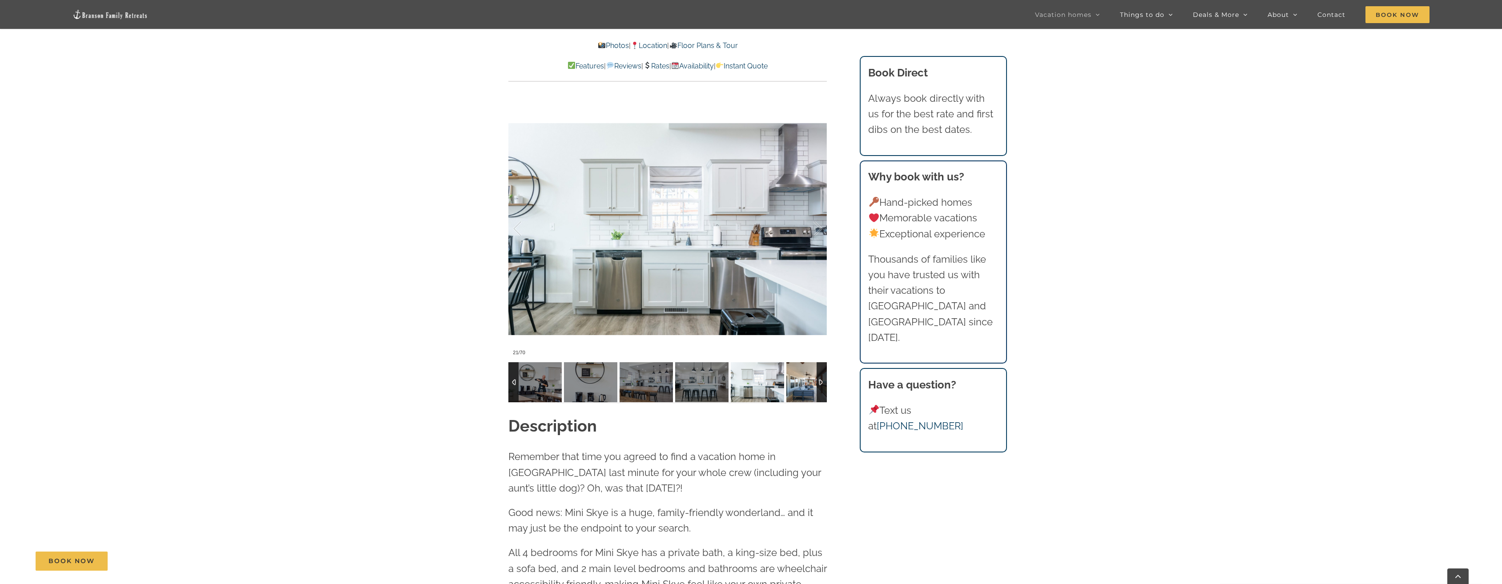
click at [798, 385] on img at bounding box center [812, 382] width 53 height 40
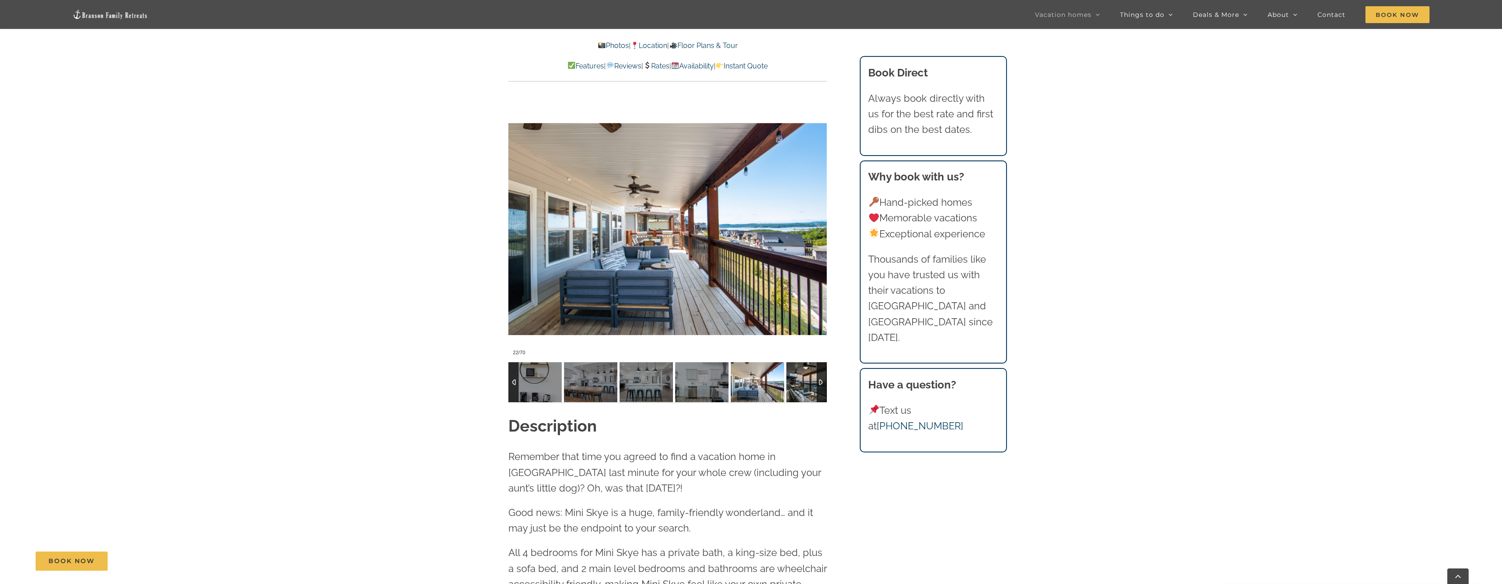
click at [798, 385] on img at bounding box center [812, 382] width 53 height 40
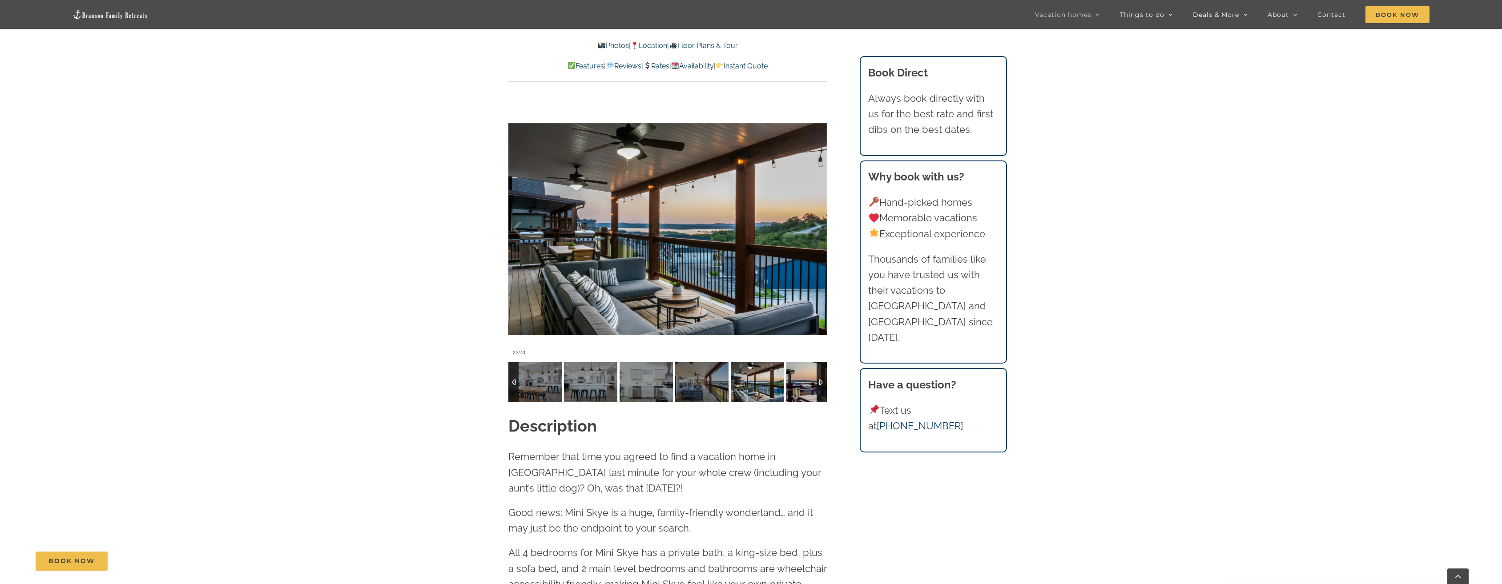
click at [798, 385] on img at bounding box center [812, 382] width 53 height 40
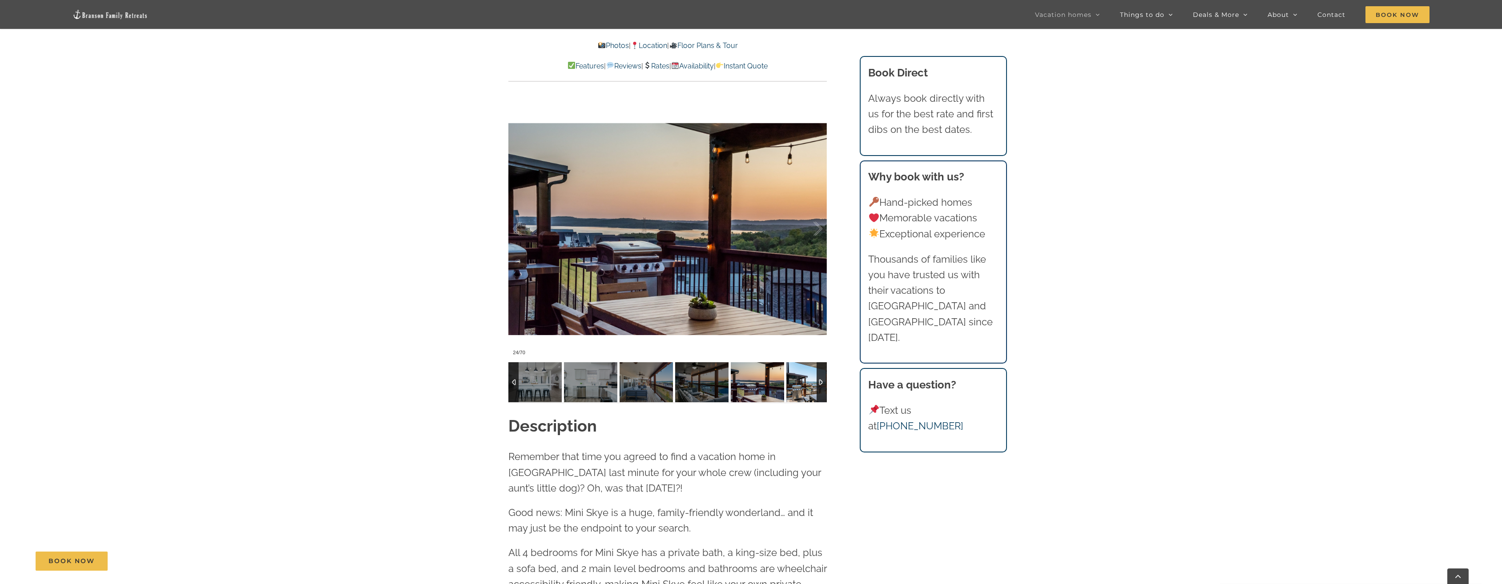
click at [798, 385] on img at bounding box center [812, 382] width 53 height 40
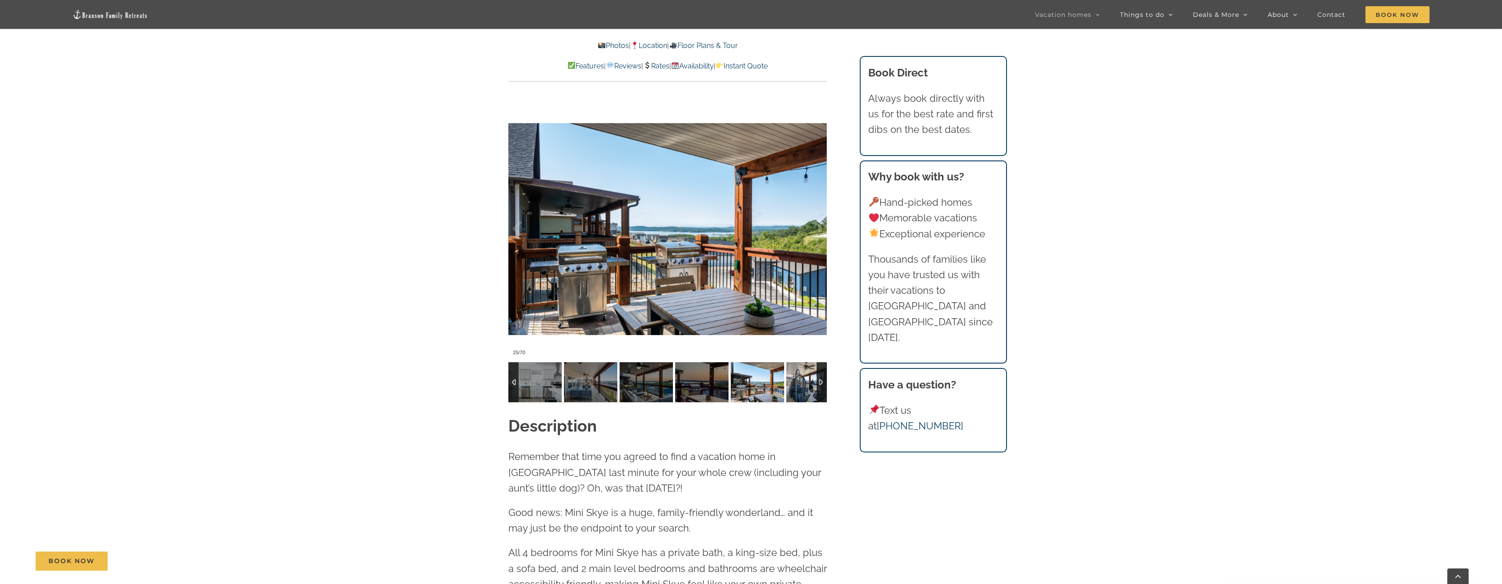
click at [798, 385] on img at bounding box center [812, 382] width 53 height 40
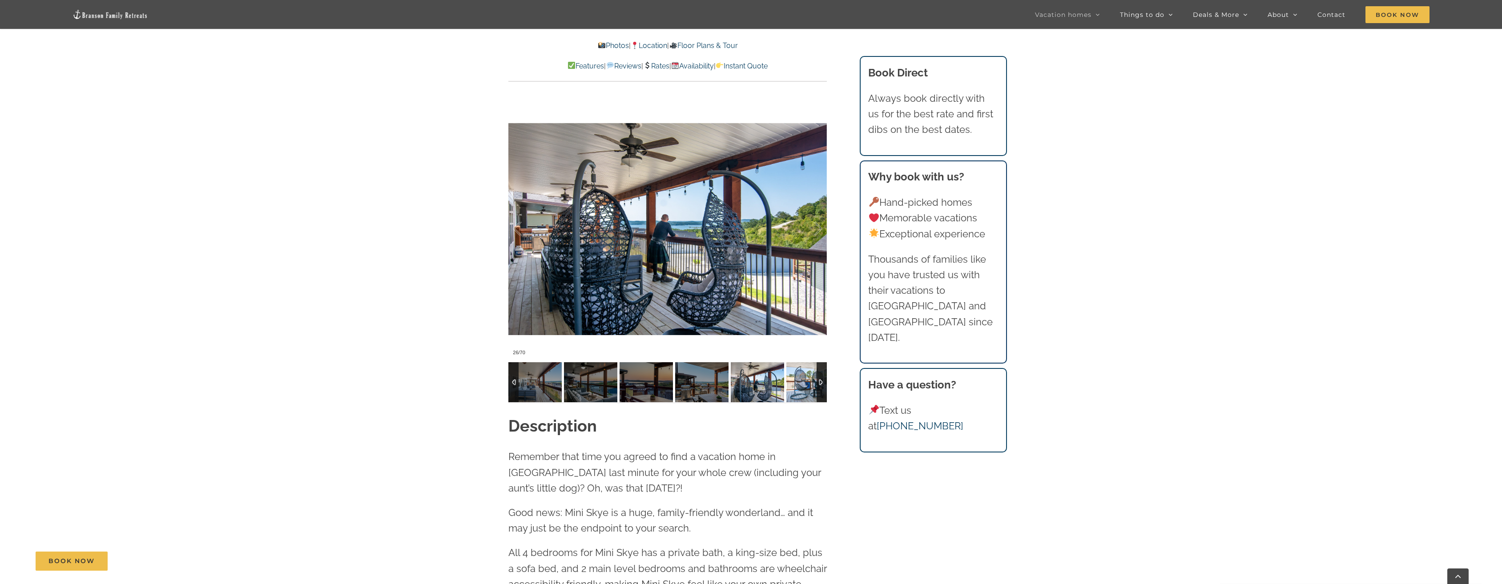
click at [798, 385] on img at bounding box center [812, 382] width 53 height 40
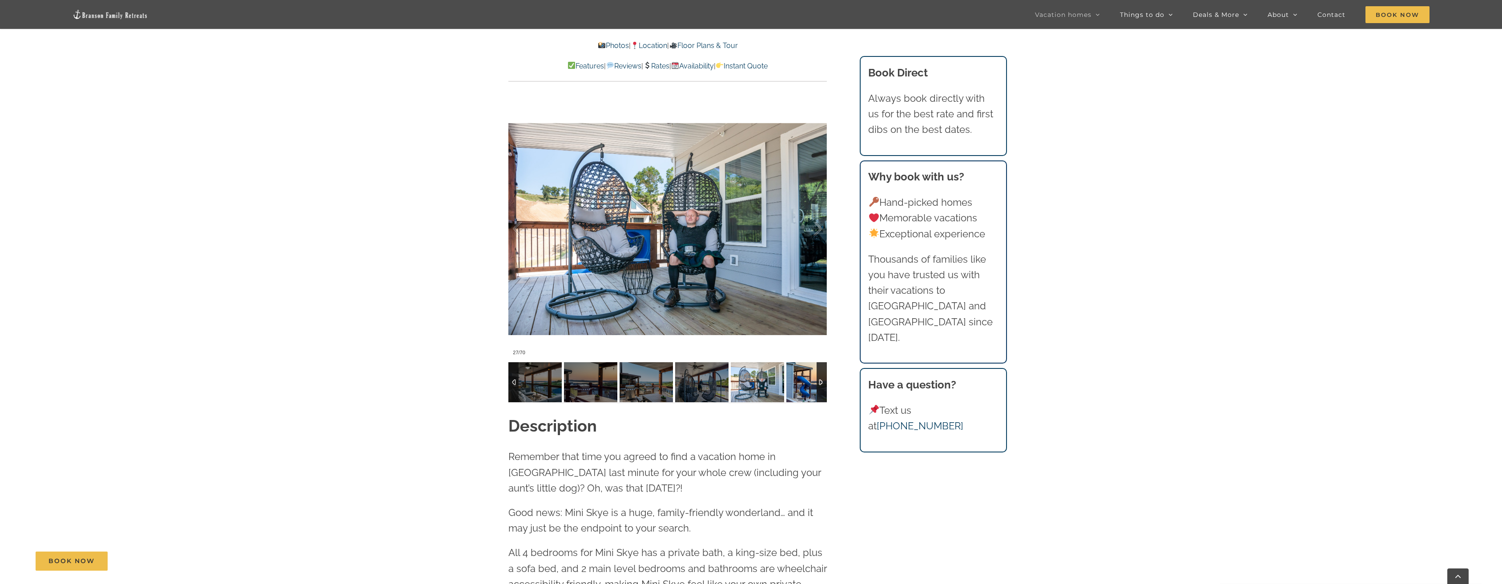
click at [798, 385] on img at bounding box center [812, 382] width 53 height 40
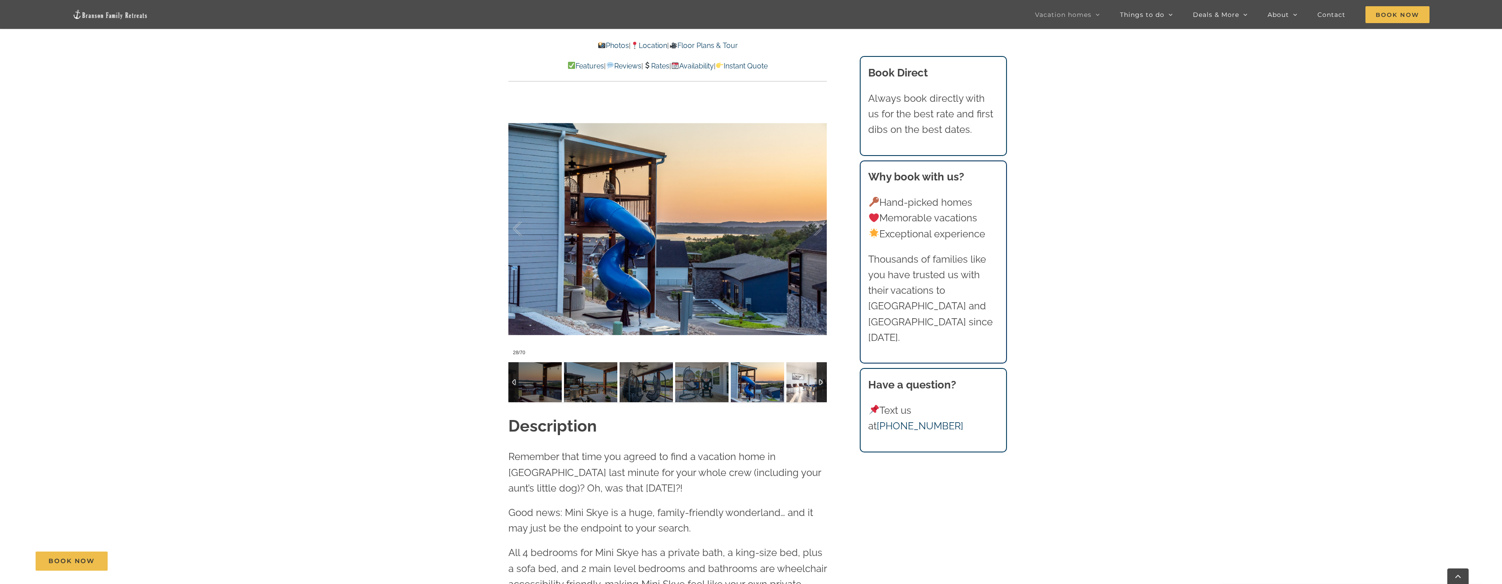
click at [798, 385] on img at bounding box center [812, 382] width 53 height 40
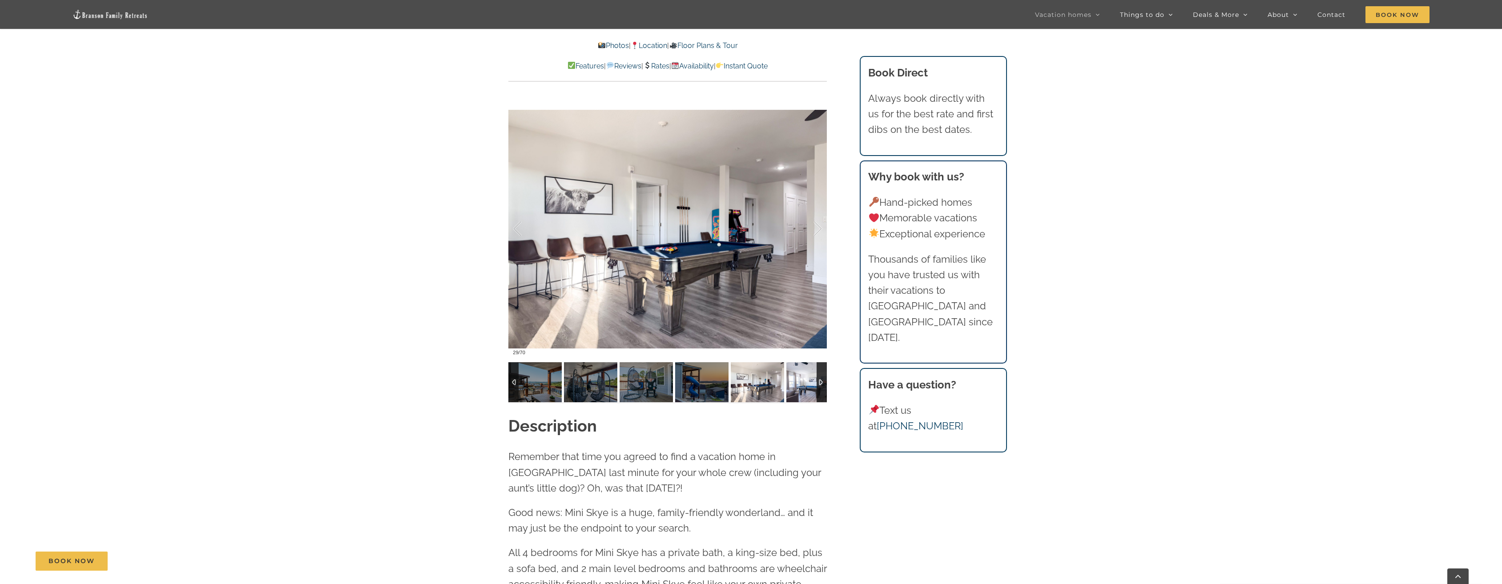
click at [798, 385] on img at bounding box center [812, 382] width 53 height 40
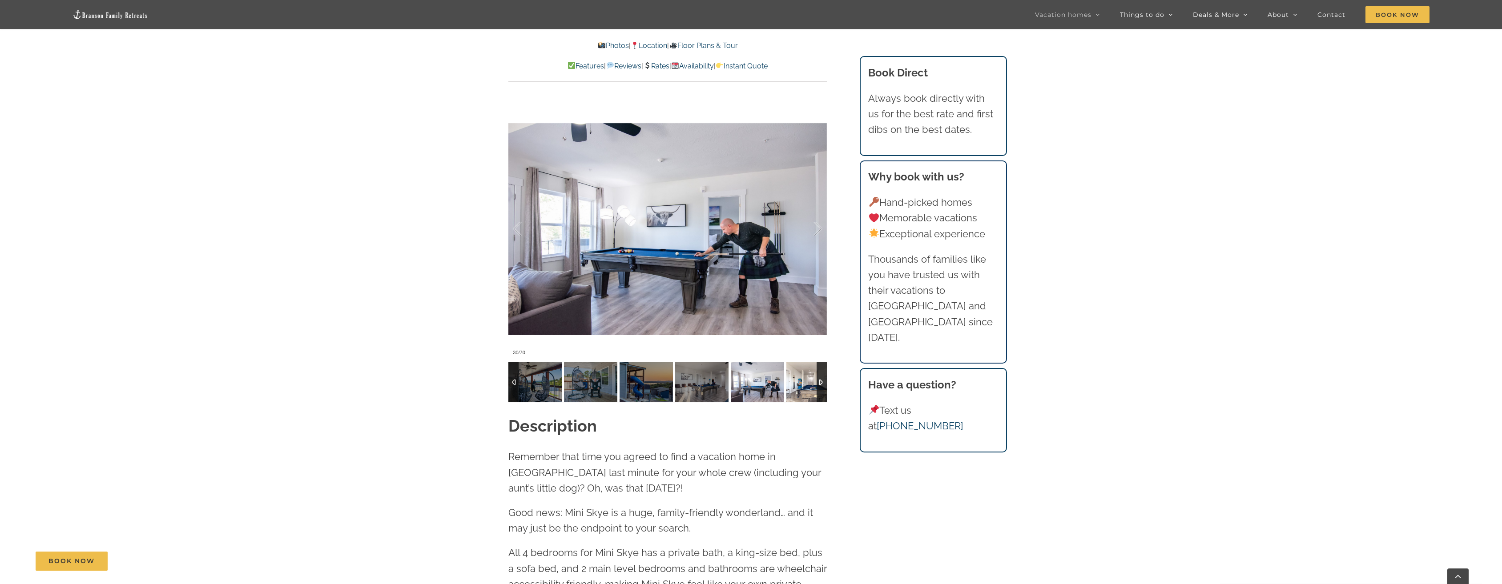
click at [798, 385] on img at bounding box center [812, 382] width 53 height 40
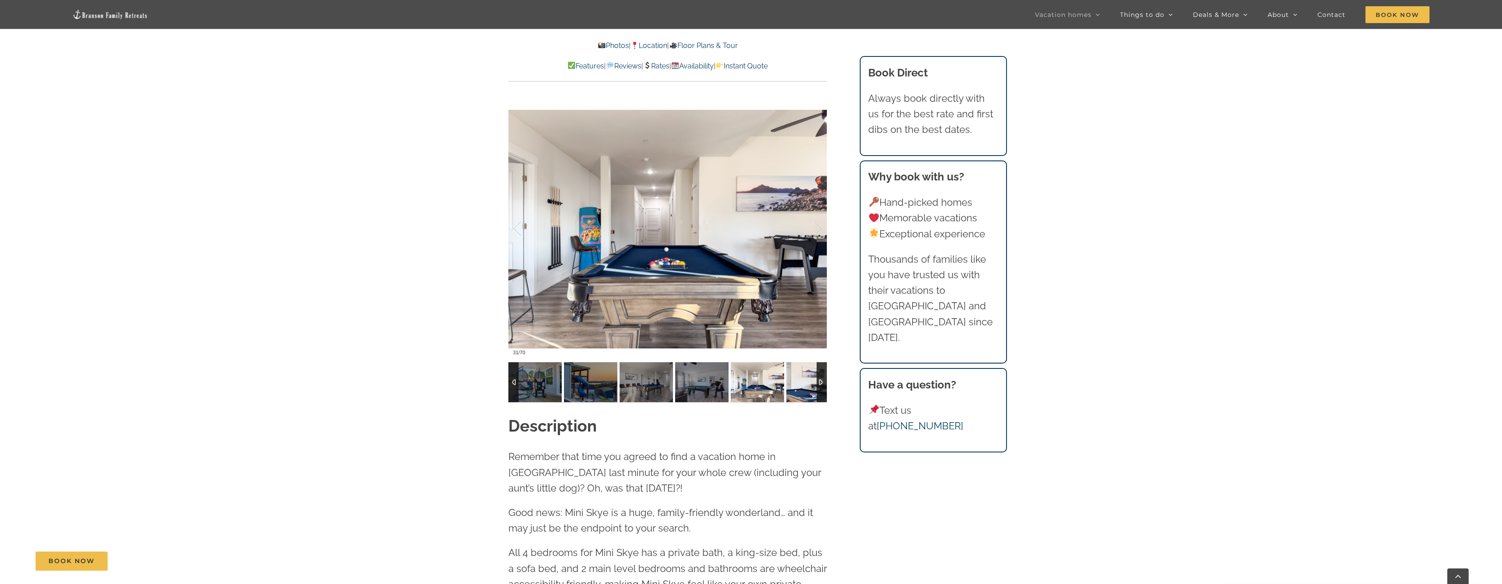
click at [798, 385] on img at bounding box center [812, 382] width 53 height 40
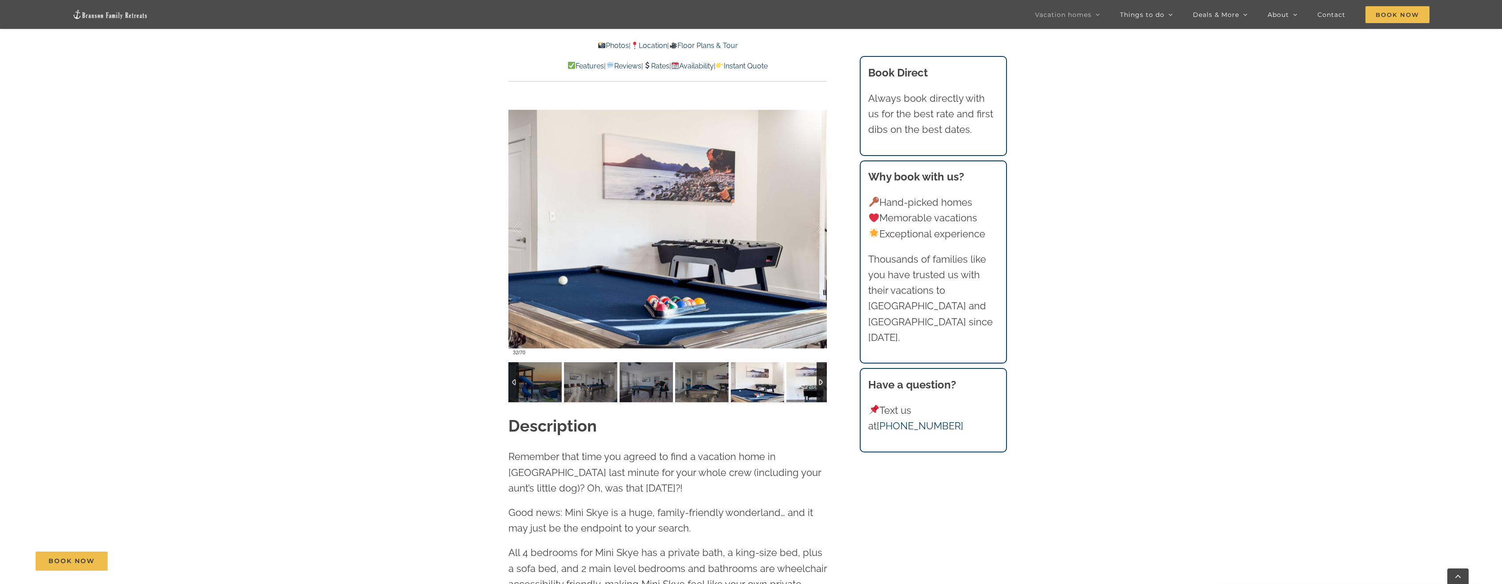
click at [798, 385] on img at bounding box center [812, 382] width 53 height 40
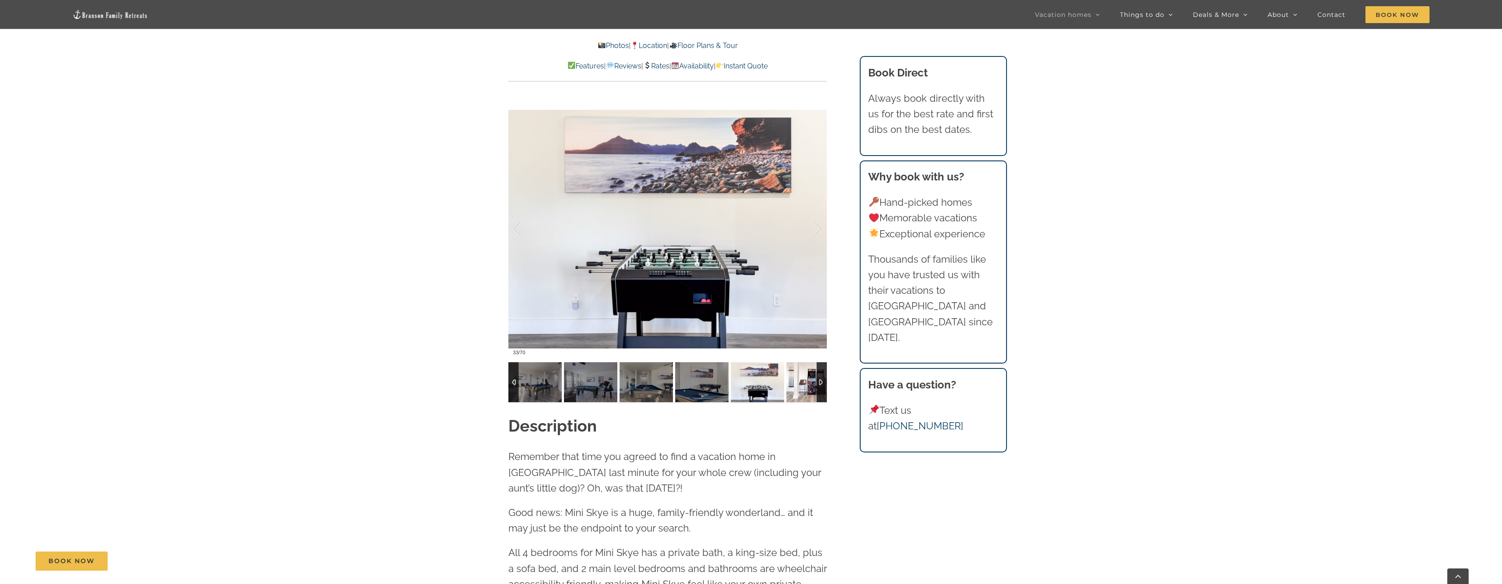
click at [798, 385] on img at bounding box center [812, 382] width 53 height 40
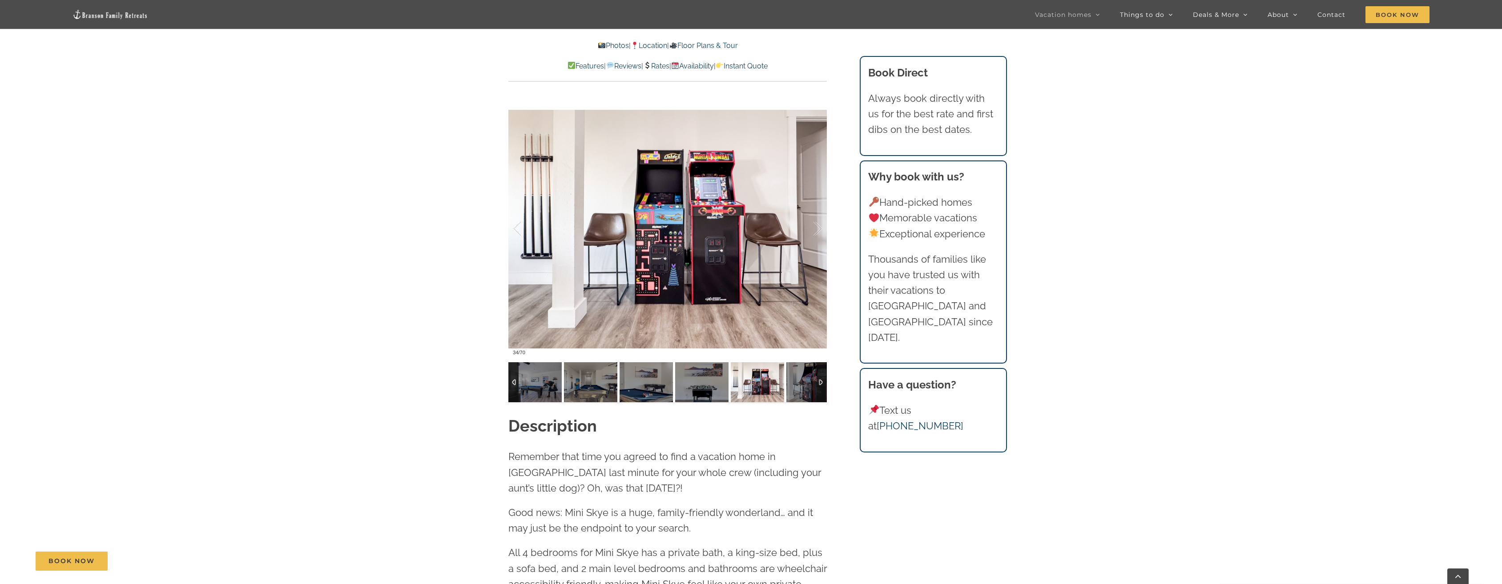
click at [798, 385] on img at bounding box center [812, 382] width 53 height 40
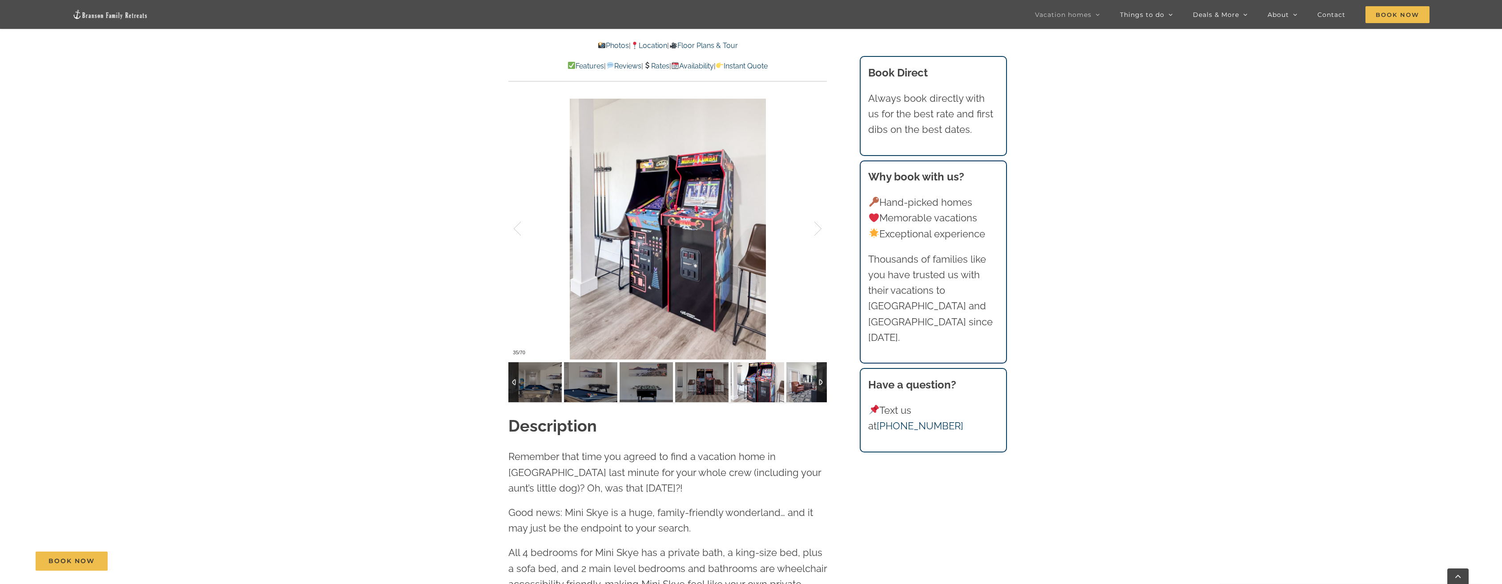
click at [798, 385] on img at bounding box center [812, 382] width 53 height 40
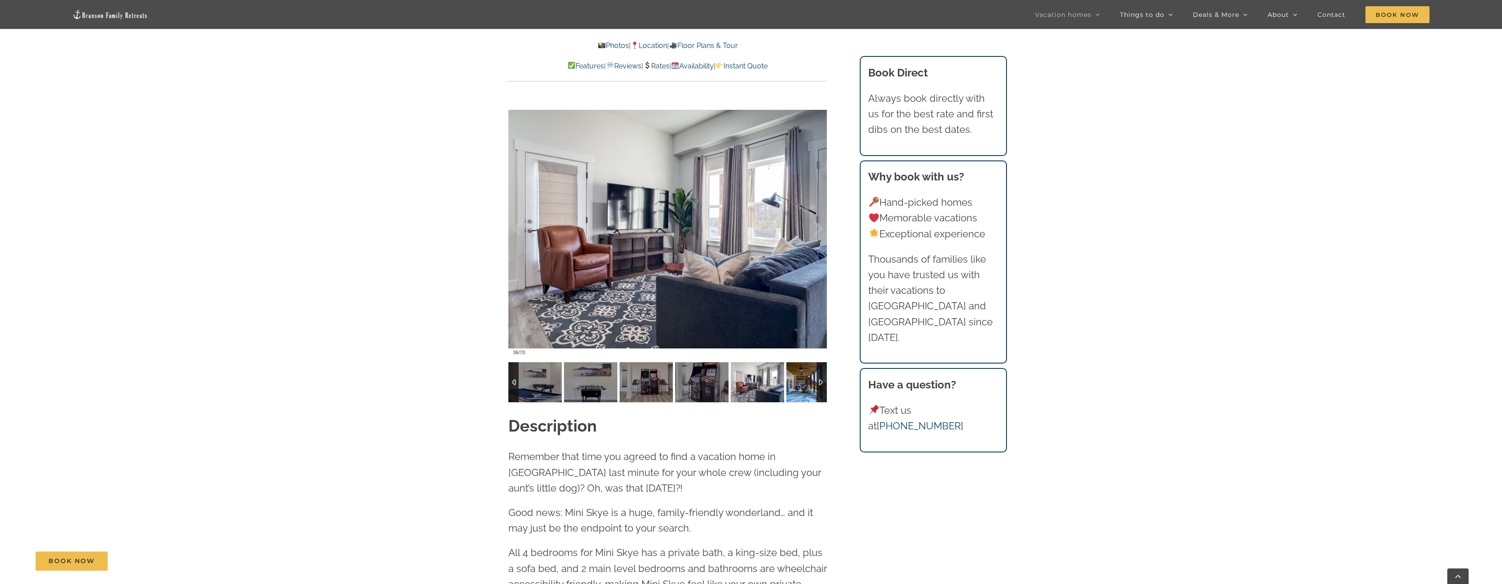
click at [798, 385] on img at bounding box center [812, 382] width 53 height 40
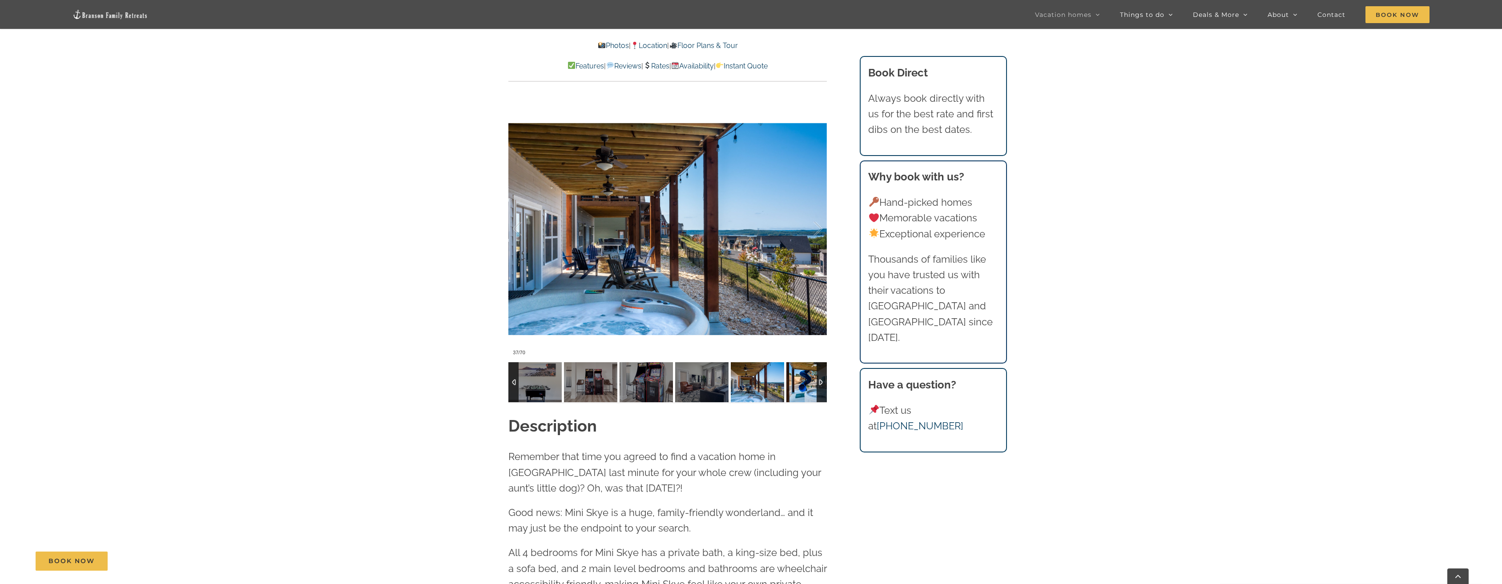
click at [798, 385] on img at bounding box center [812, 382] width 53 height 40
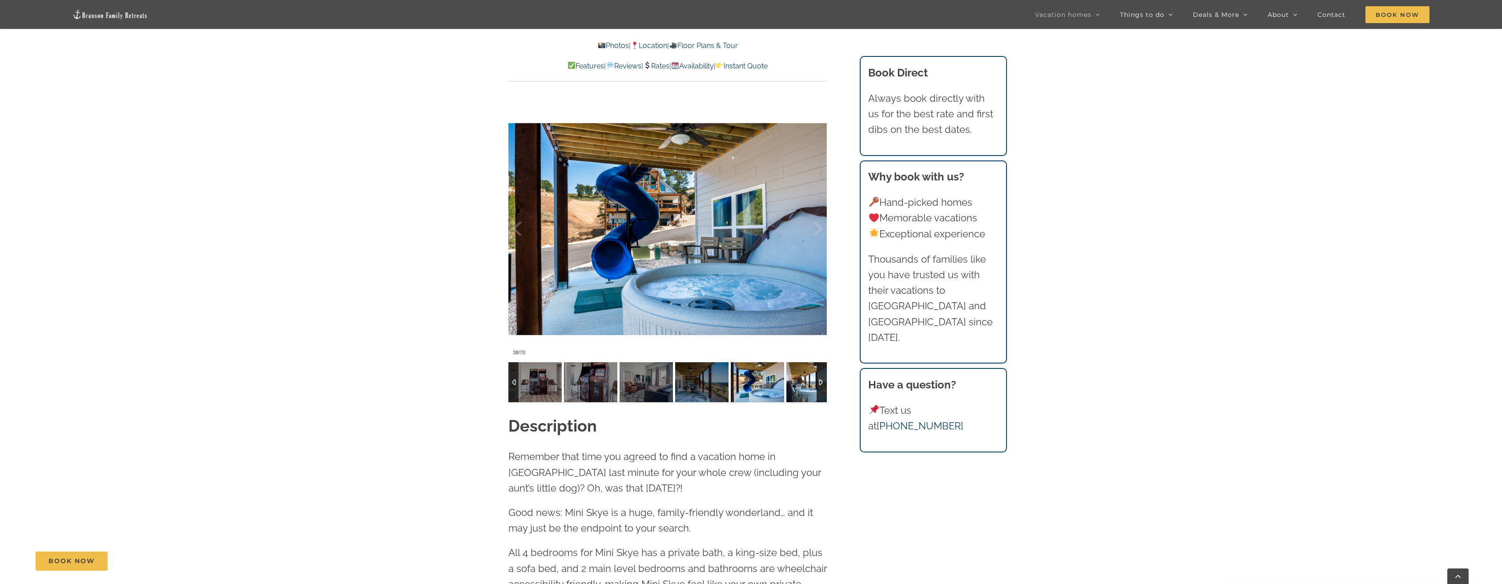
click at [798, 385] on img at bounding box center [812, 382] width 53 height 40
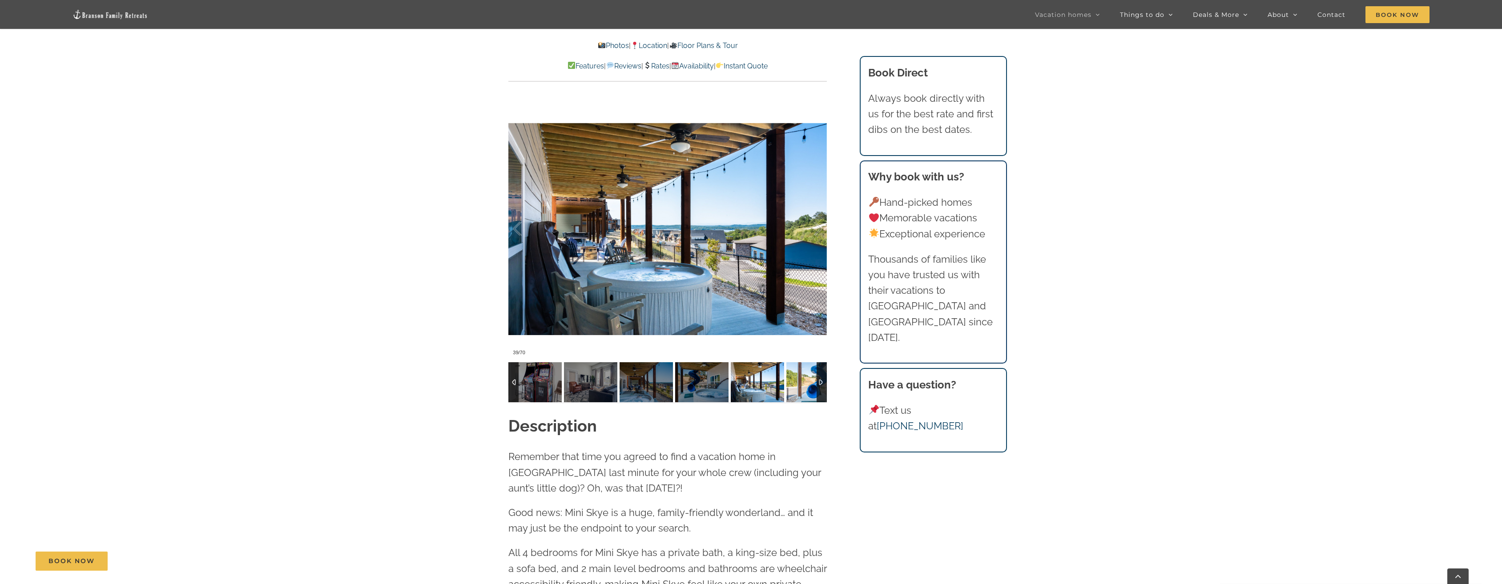
click at [798, 385] on img at bounding box center [812, 382] width 53 height 40
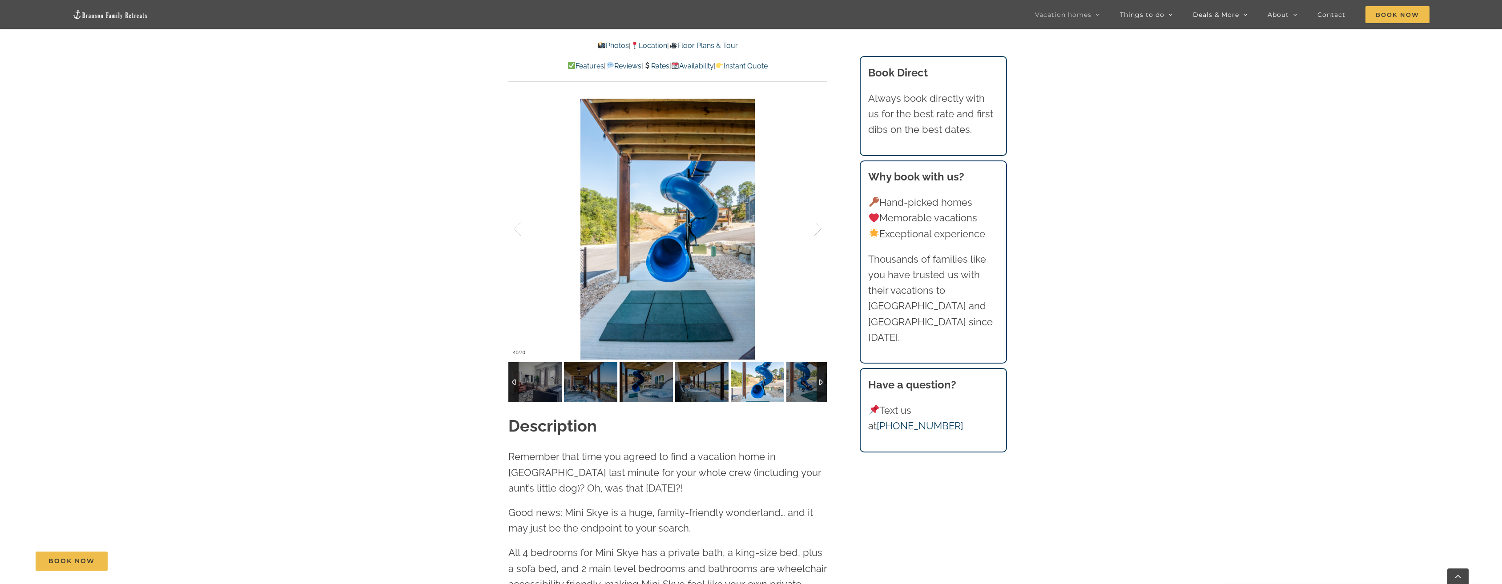
click at [798, 385] on img at bounding box center [812, 382] width 53 height 40
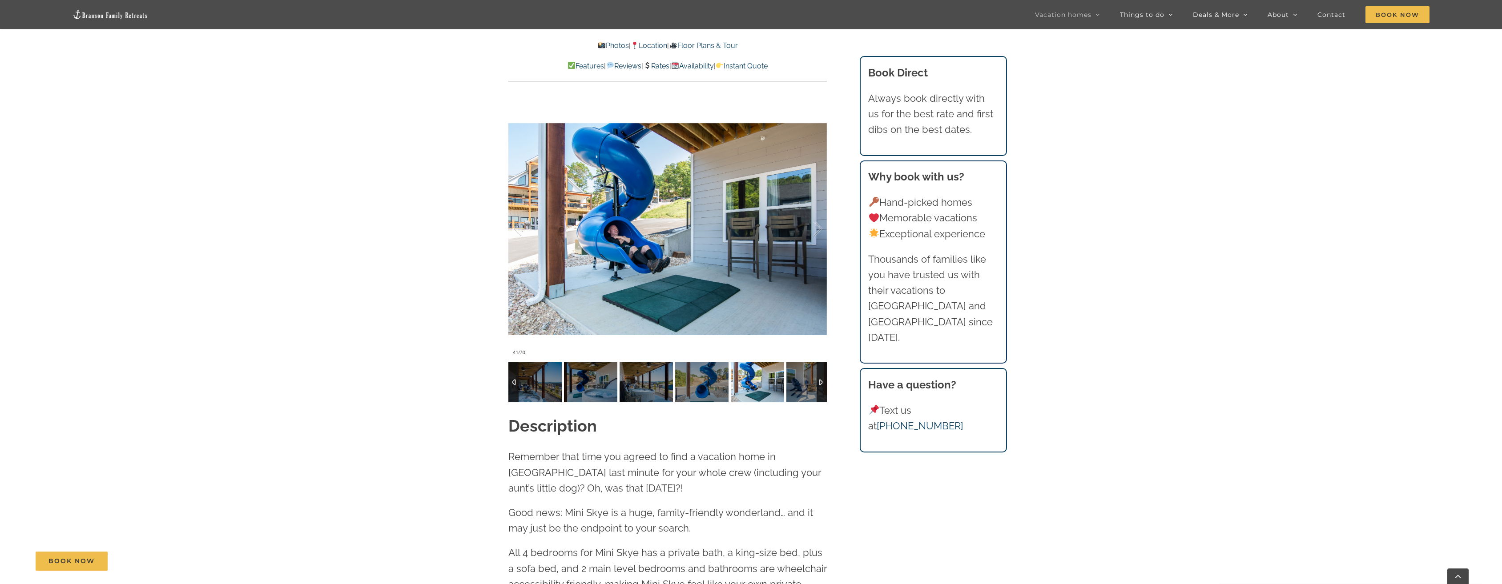
click at [798, 385] on img at bounding box center [812, 382] width 53 height 40
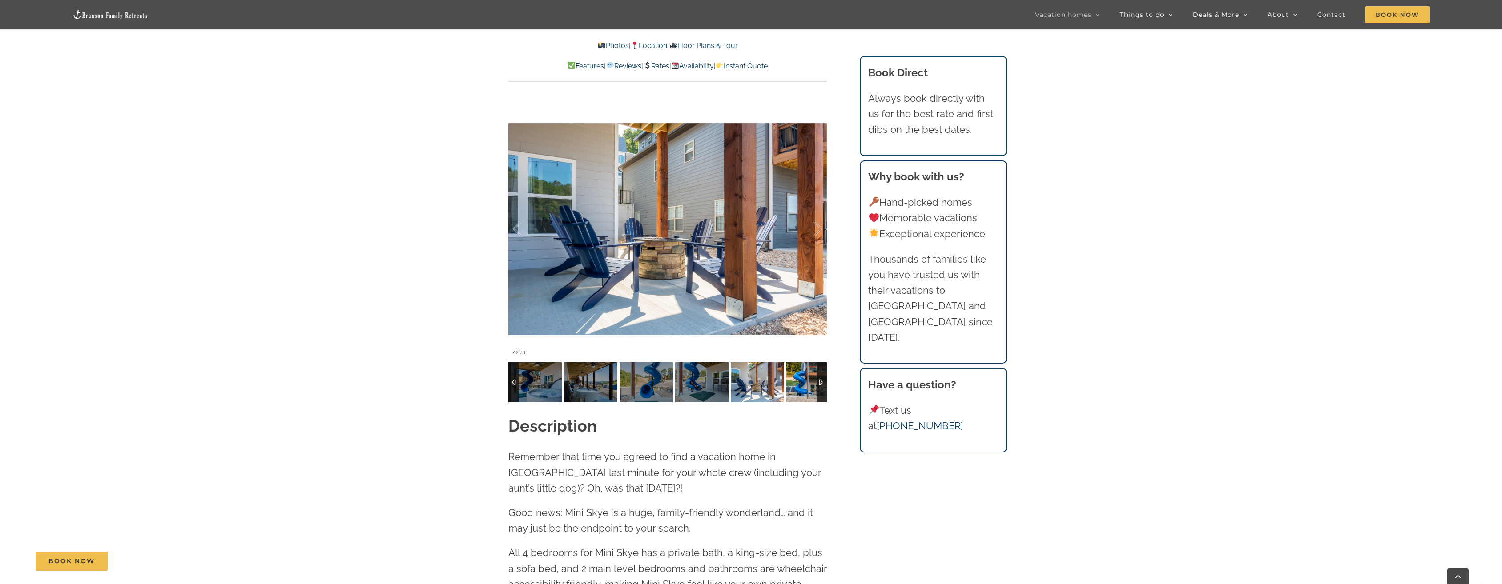
click at [798, 385] on img at bounding box center [812, 382] width 53 height 40
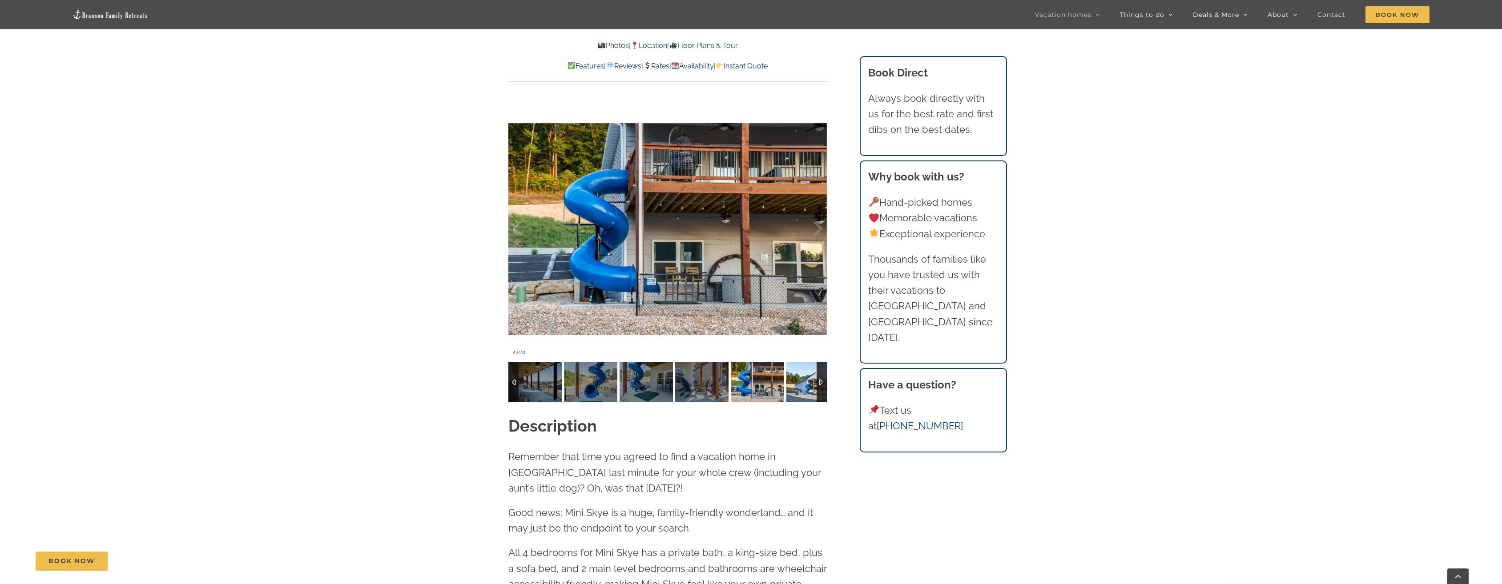
click at [798, 385] on img at bounding box center [812, 382] width 53 height 40
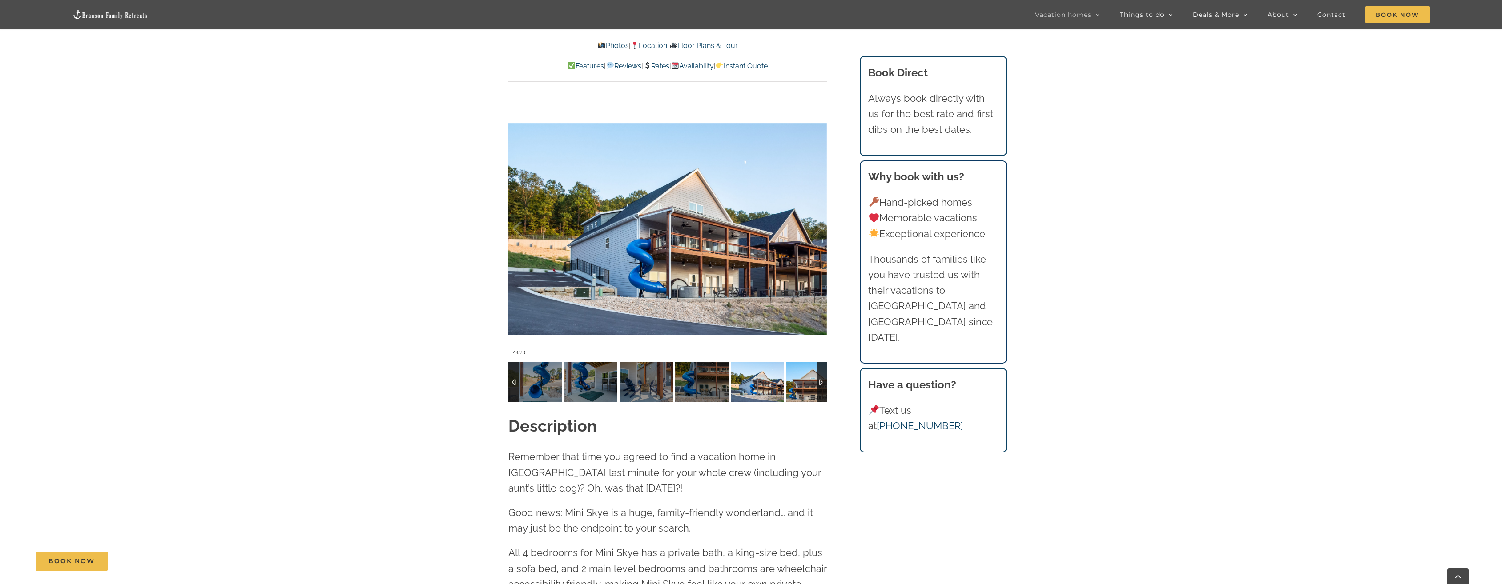
click at [798, 385] on img at bounding box center [812, 382] width 53 height 40
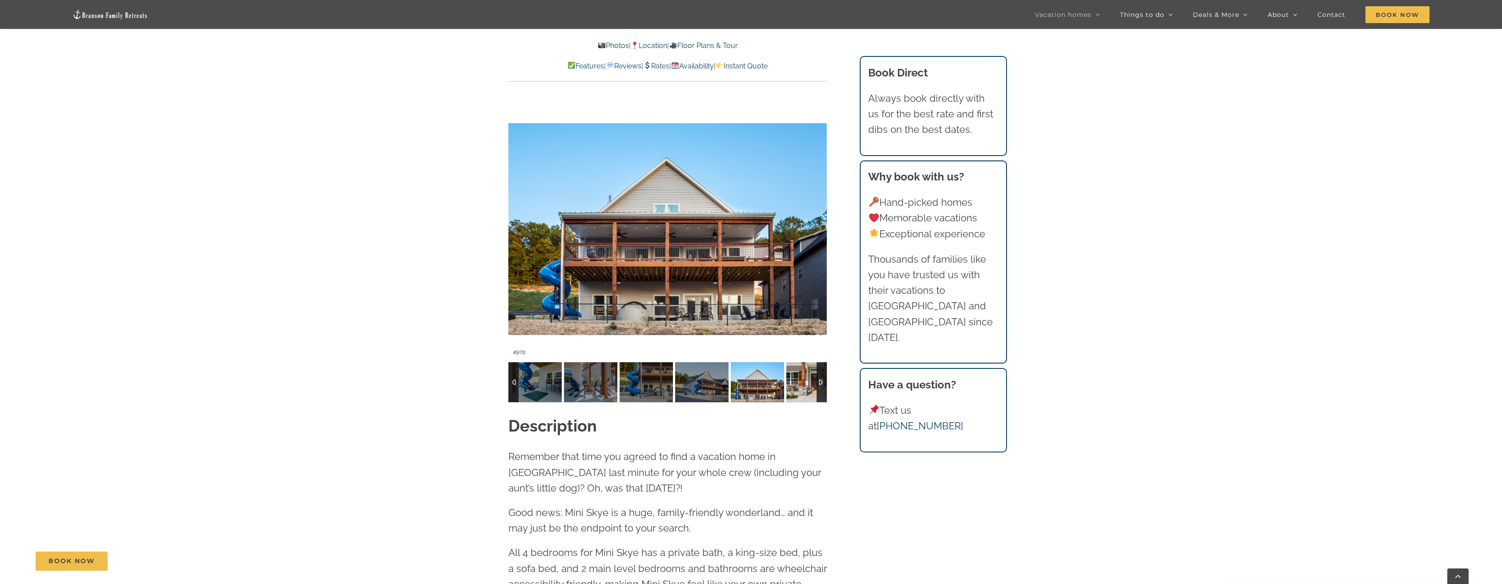
click at [798, 385] on img at bounding box center [812, 382] width 53 height 40
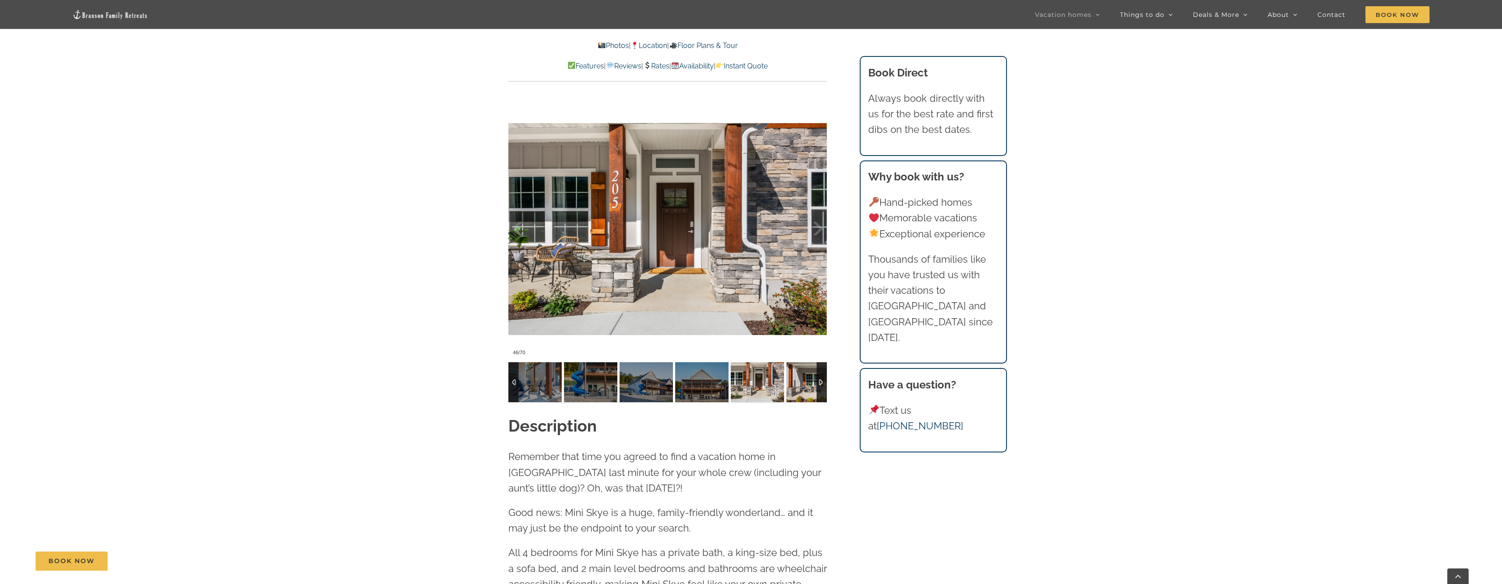
click at [798, 385] on img at bounding box center [812, 382] width 53 height 40
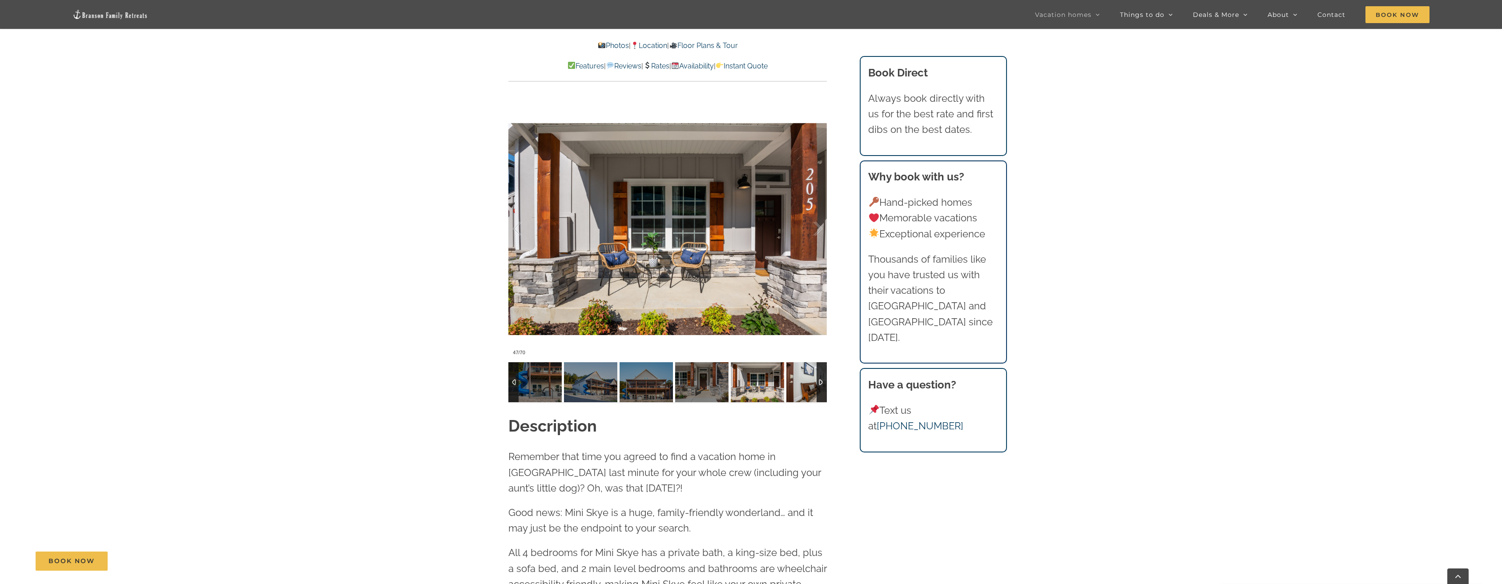
click at [798, 385] on img at bounding box center [812, 382] width 53 height 40
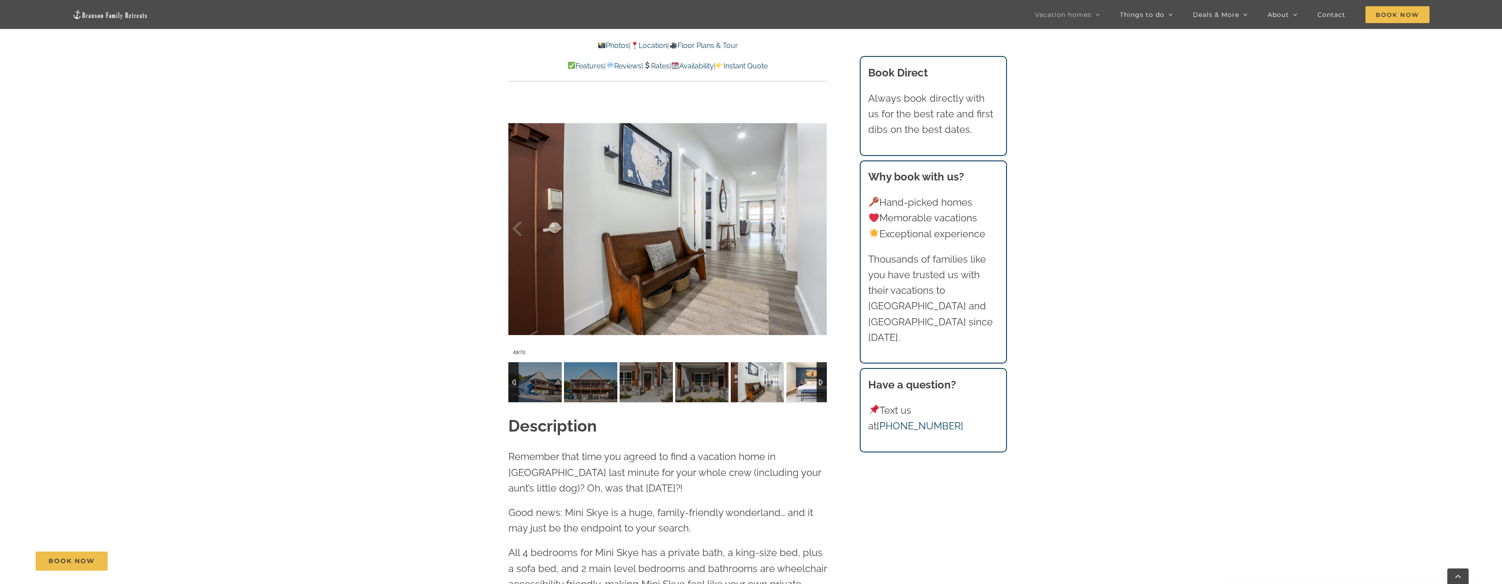
click at [798, 385] on img at bounding box center [812, 382] width 53 height 40
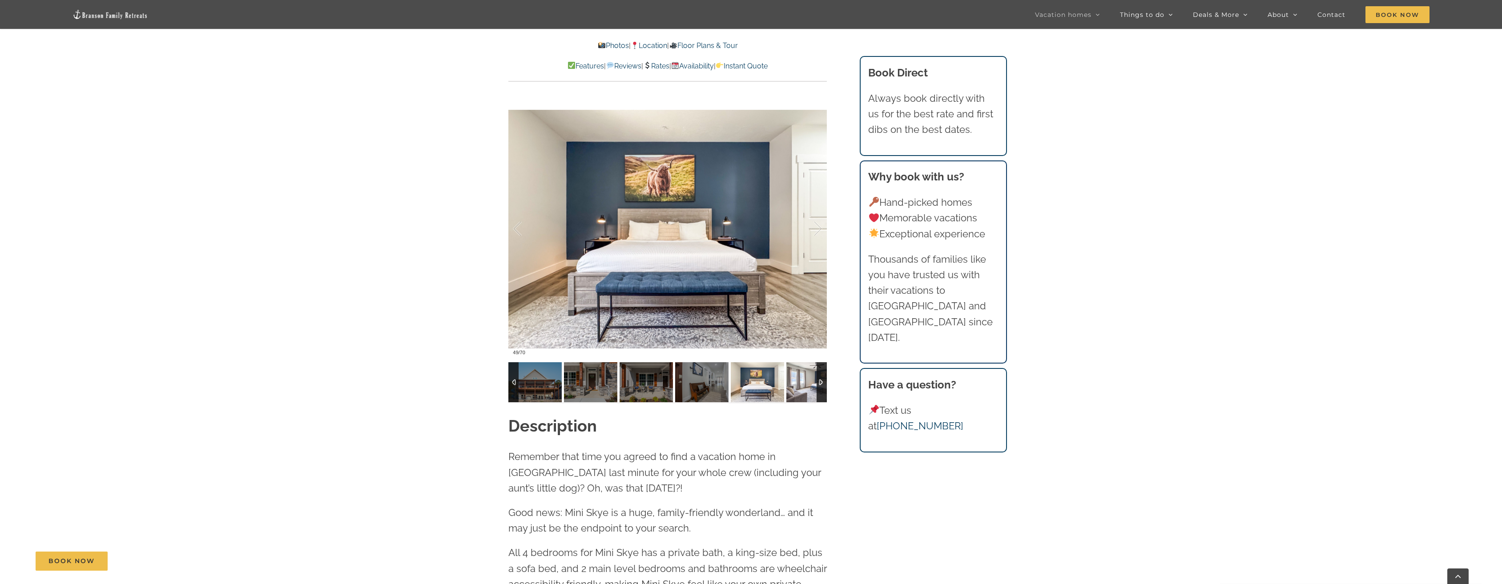
click at [798, 385] on img at bounding box center [812, 382] width 53 height 40
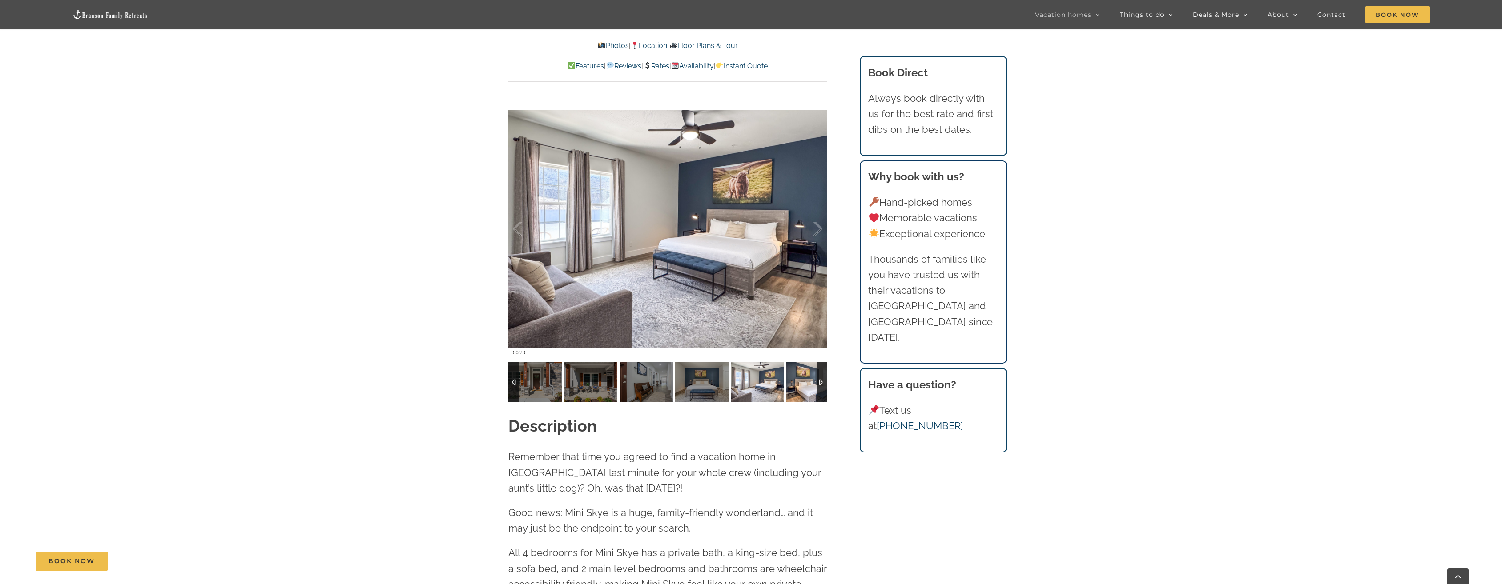
click at [798, 385] on img at bounding box center [812, 382] width 53 height 40
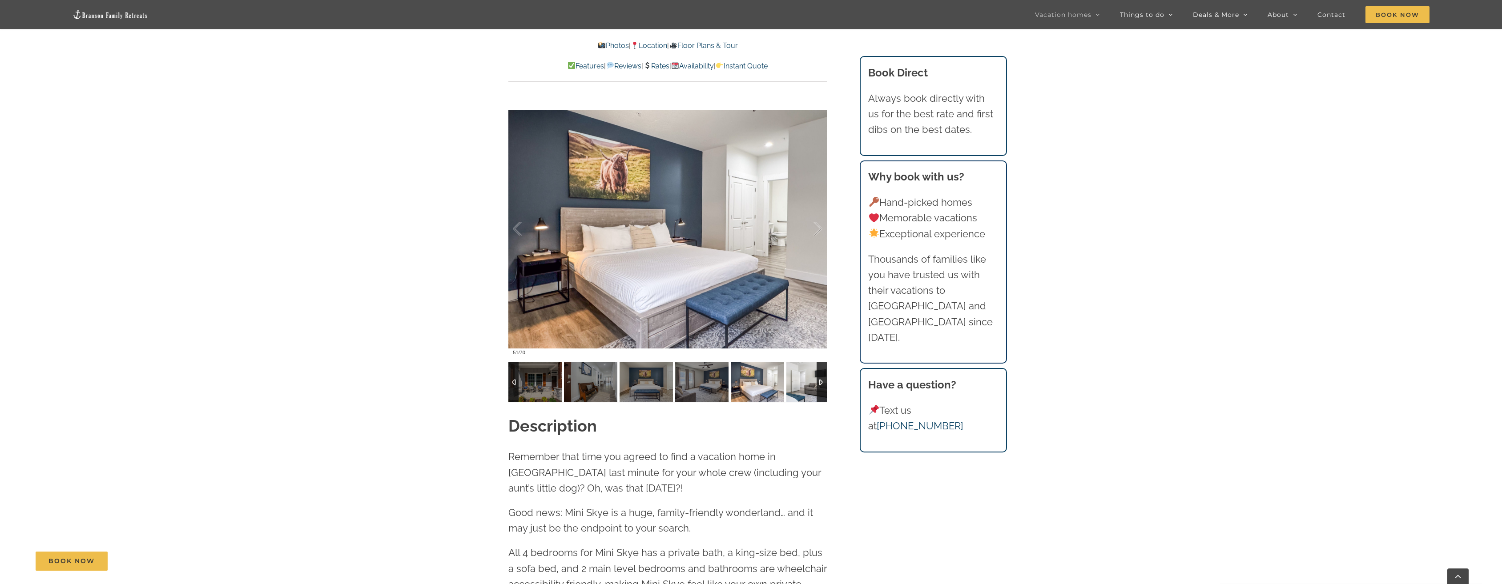
click at [798, 385] on img at bounding box center [812, 382] width 53 height 40
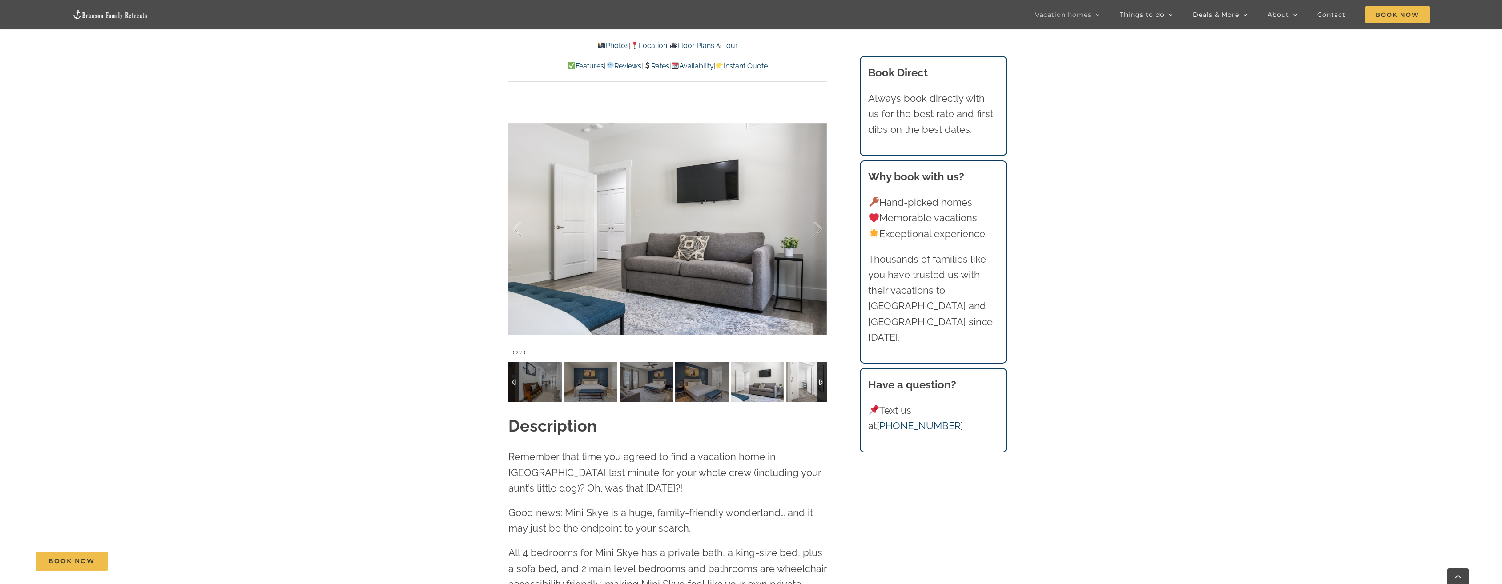
click at [798, 385] on img at bounding box center [812, 382] width 53 height 40
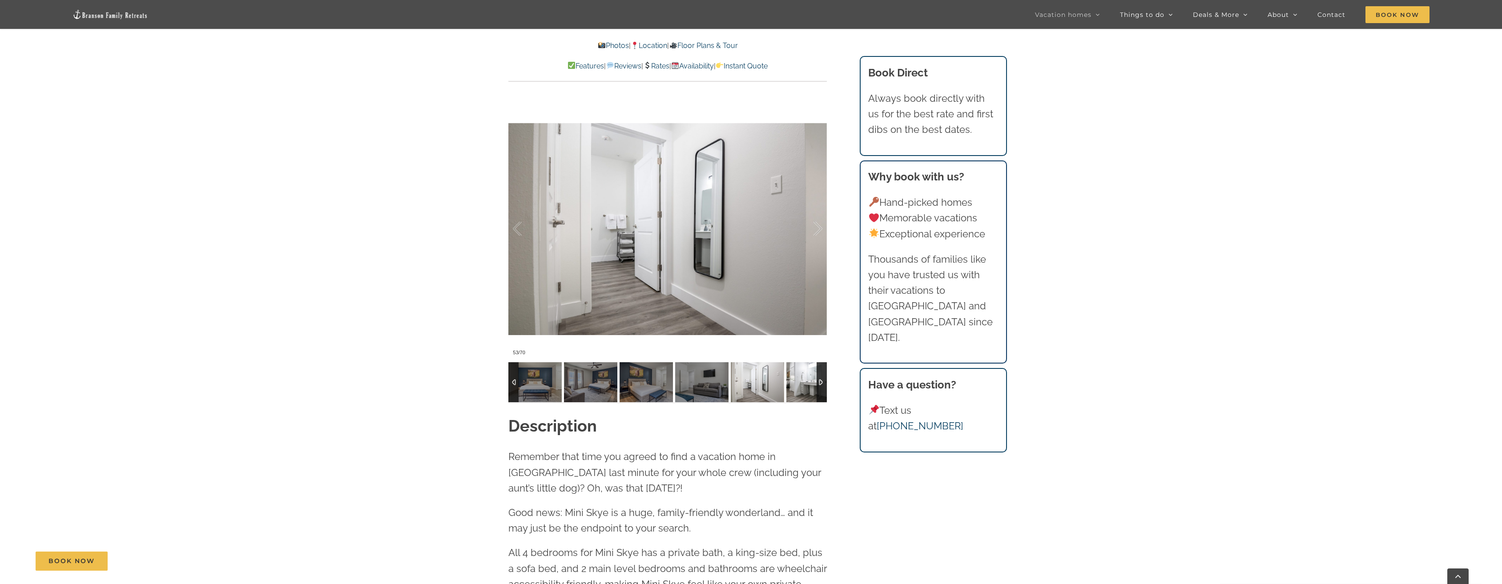
click at [798, 385] on img at bounding box center [812, 382] width 53 height 40
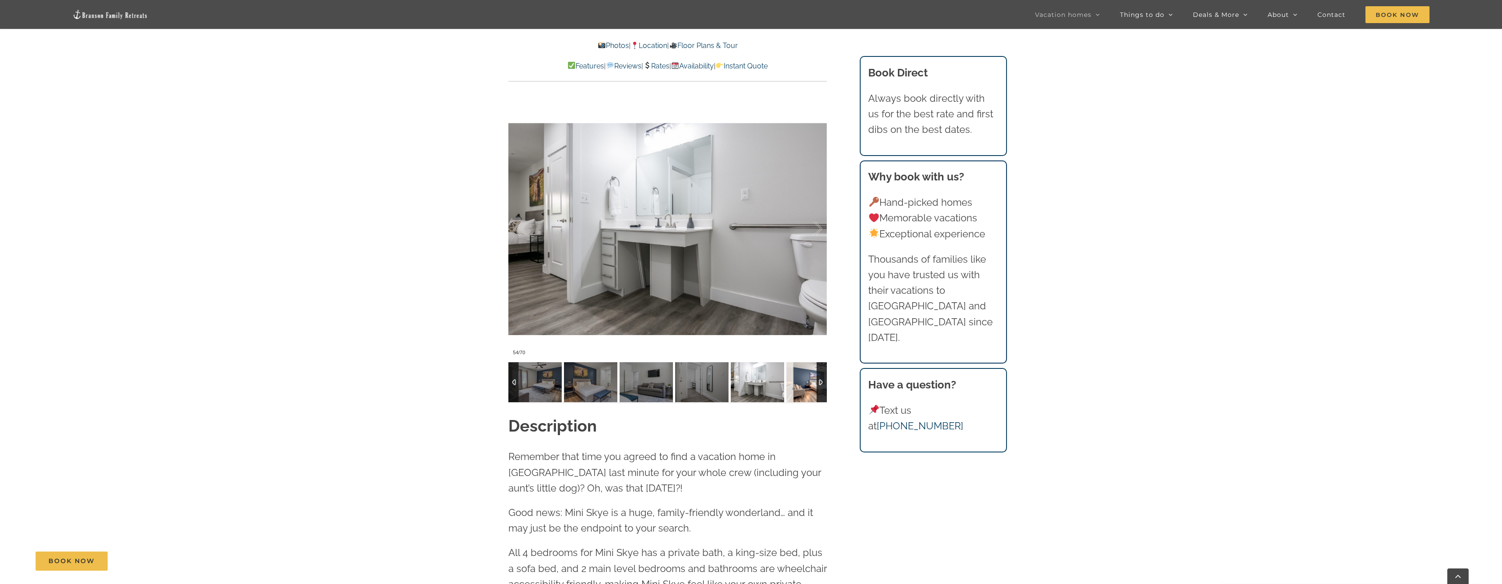
click at [798, 385] on img at bounding box center [812, 382] width 53 height 40
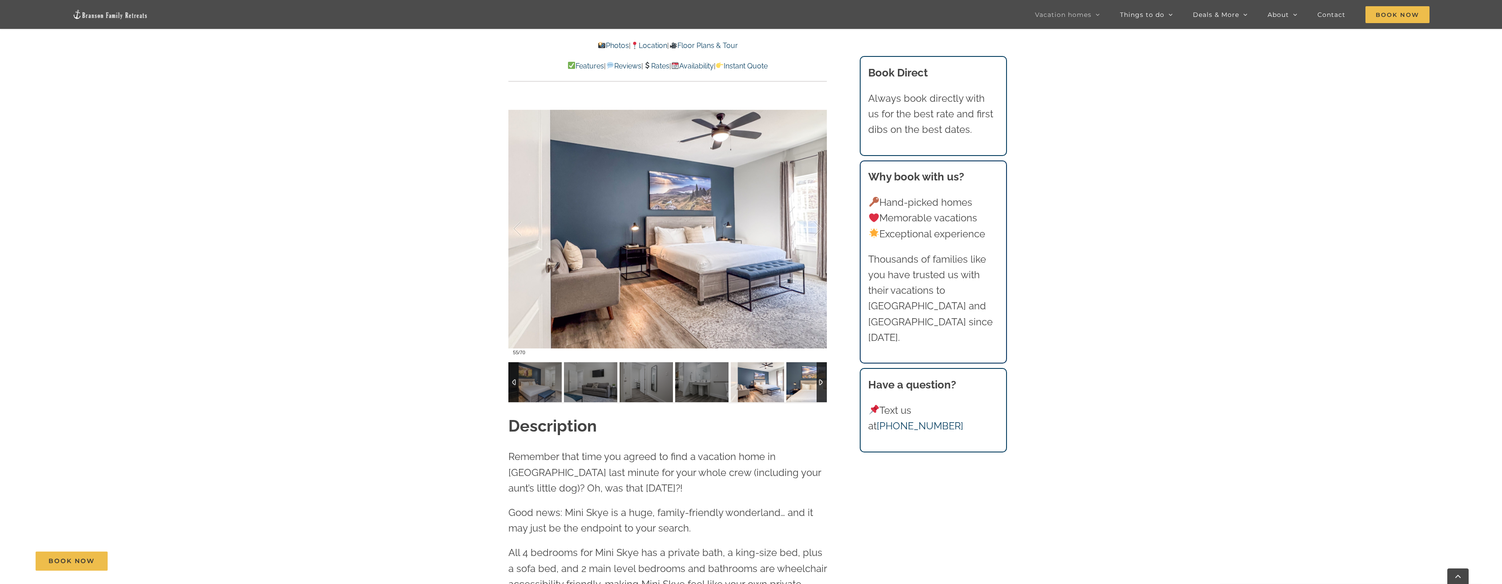
click at [798, 385] on img at bounding box center [812, 382] width 53 height 40
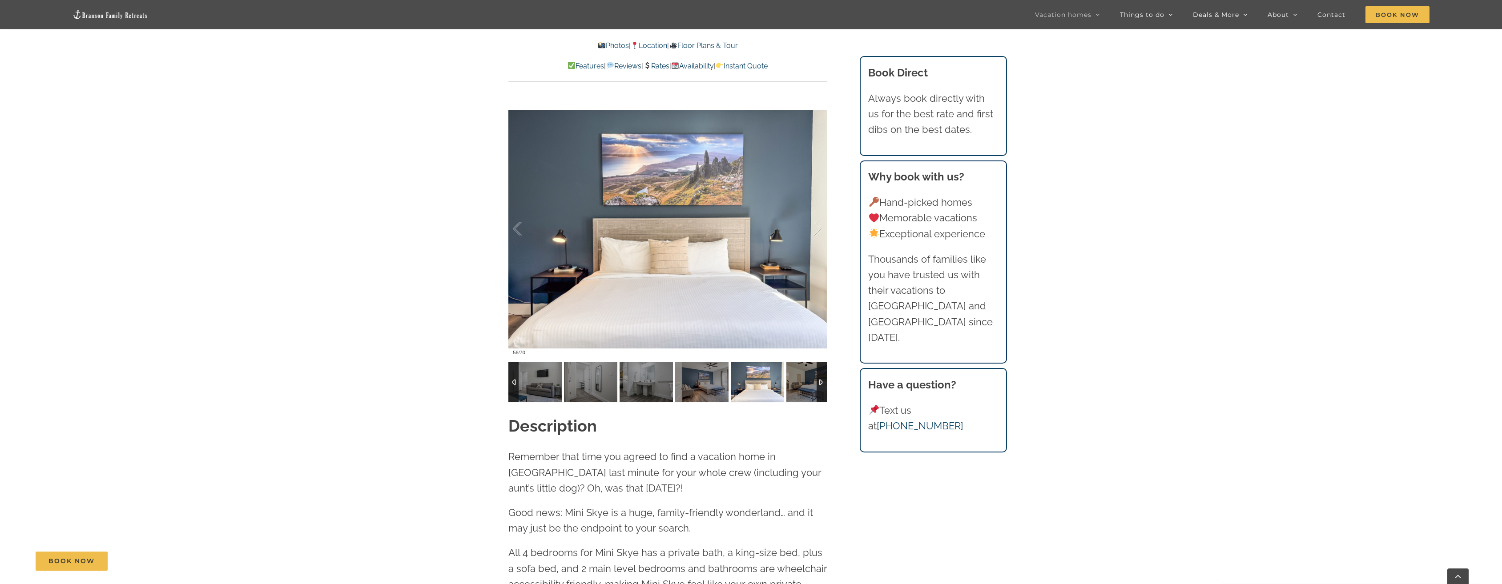
click at [798, 385] on img at bounding box center [812, 382] width 53 height 40
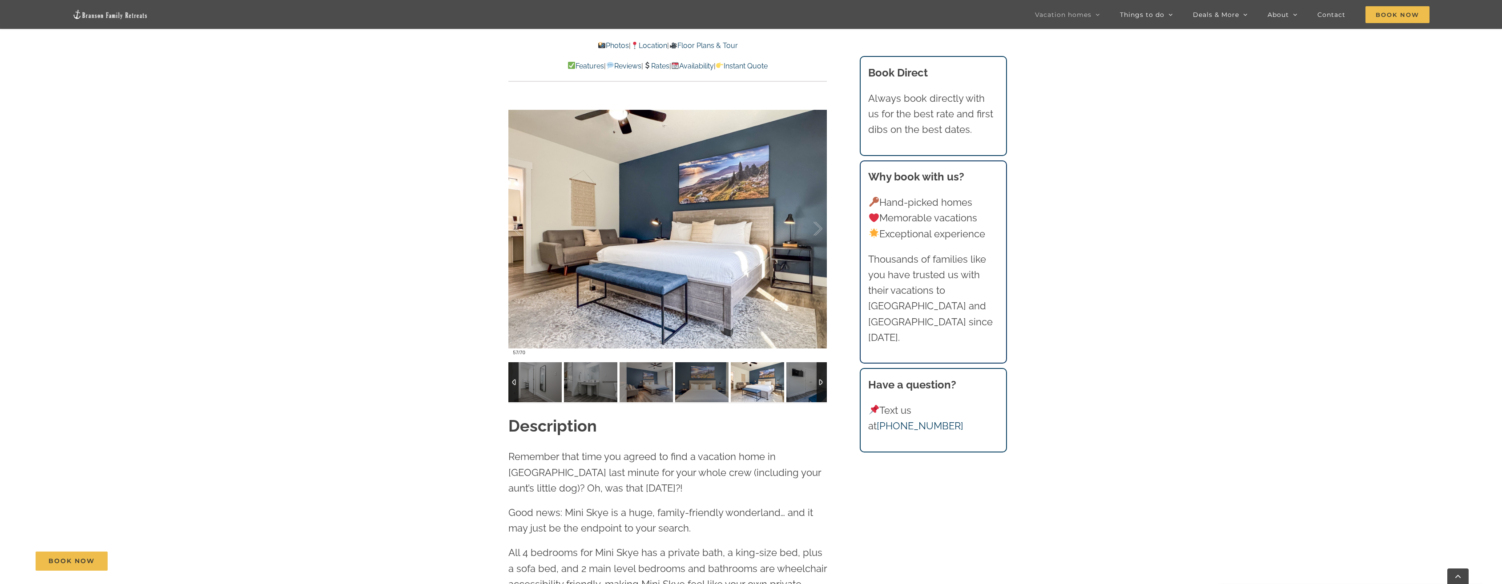
click at [798, 385] on img at bounding box center [812, 382] width 53 height 40
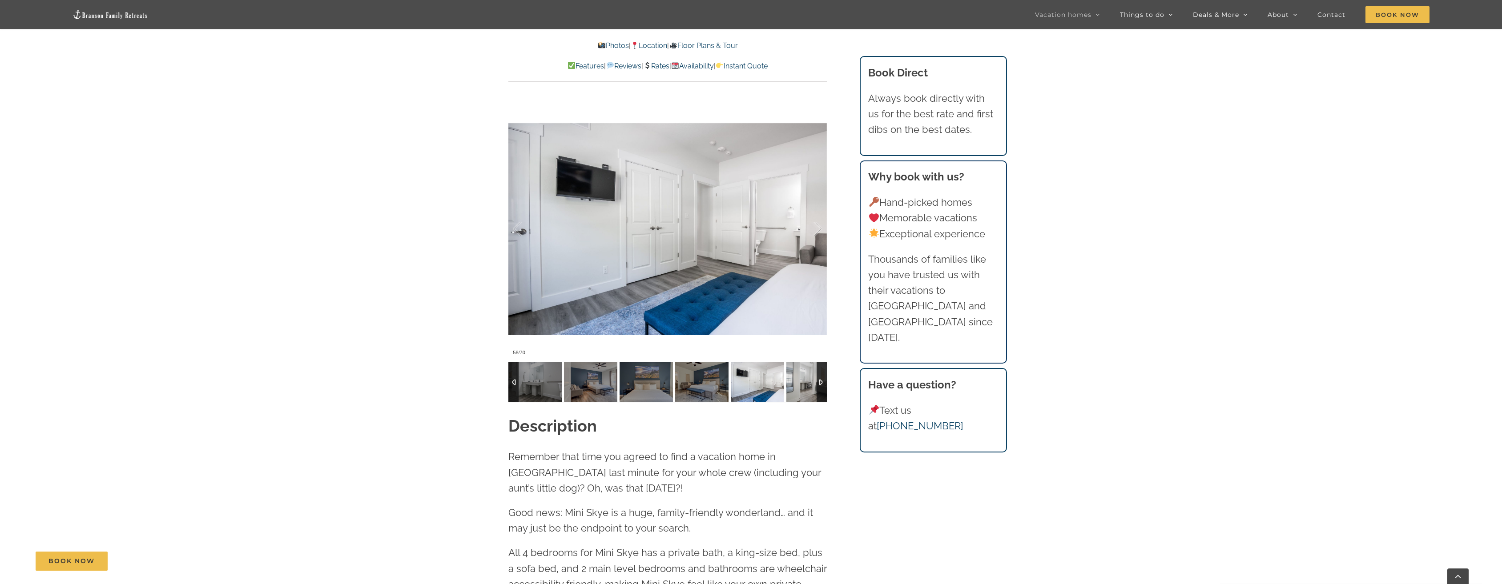
click at [798, 385] on img at bounding box center [812, 382] width 53 height 40
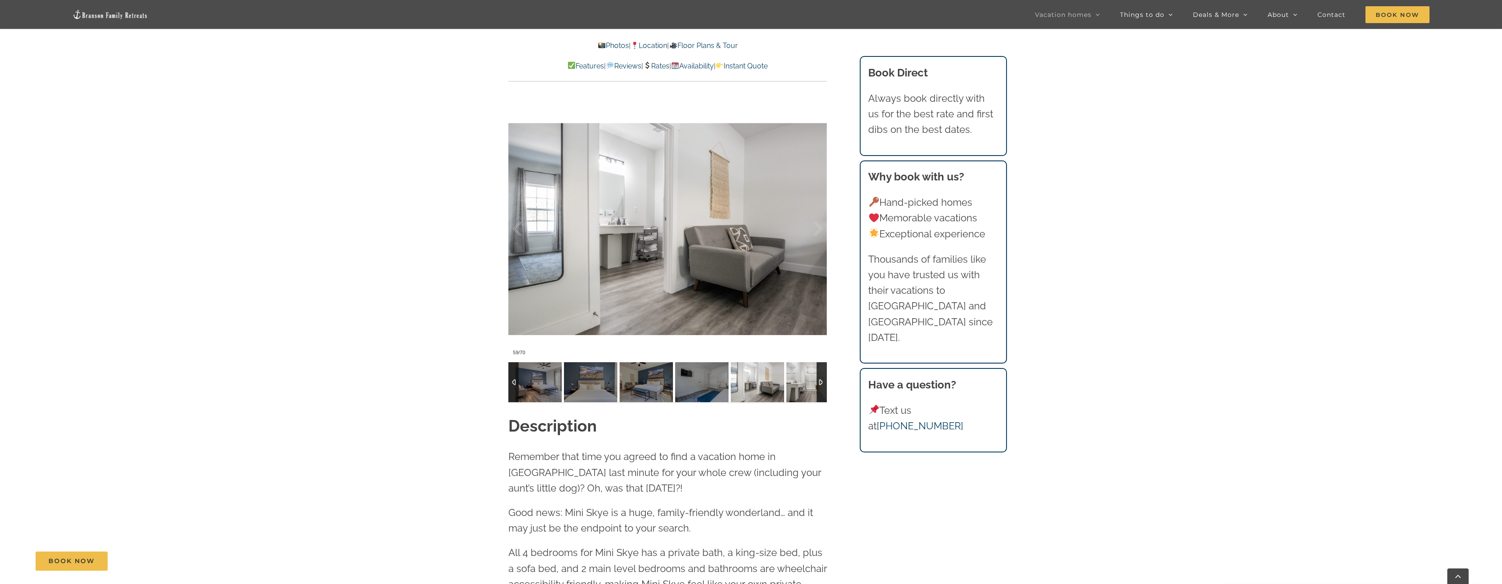
click at [798, 385] on img at bounding box center [812, 382] width 53 height 40
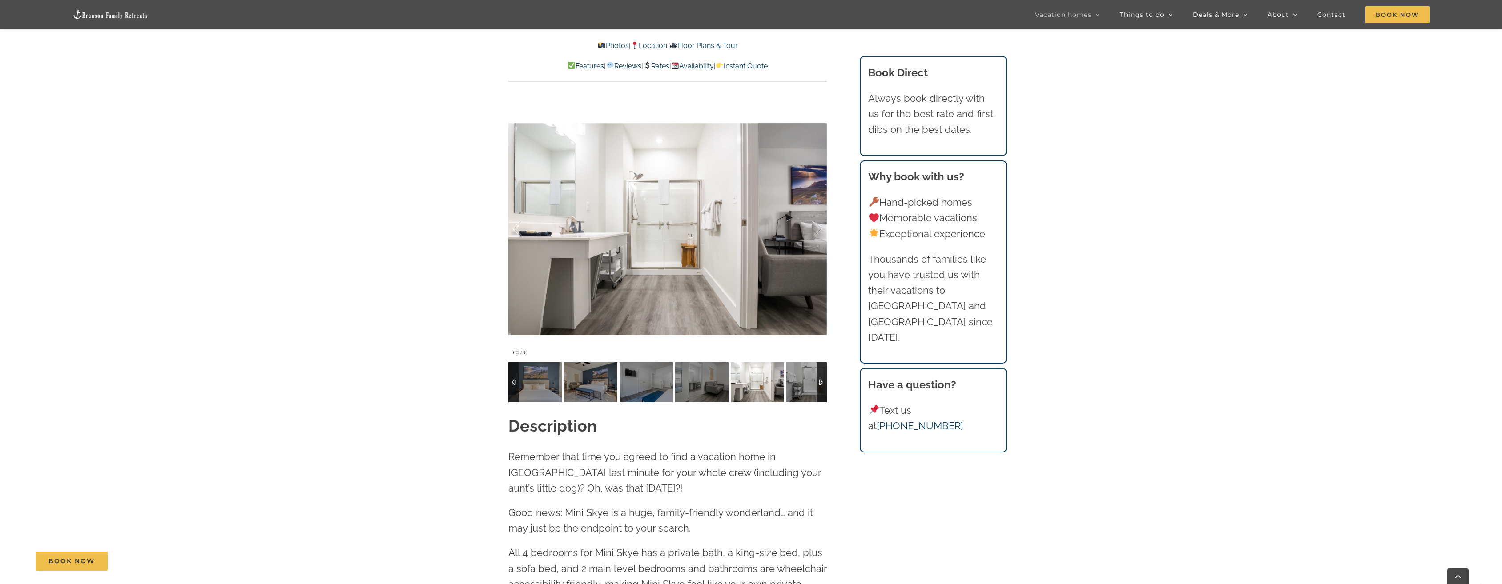
click at [798, 385] on img at bounding box center [812, 382] width 53 height 40
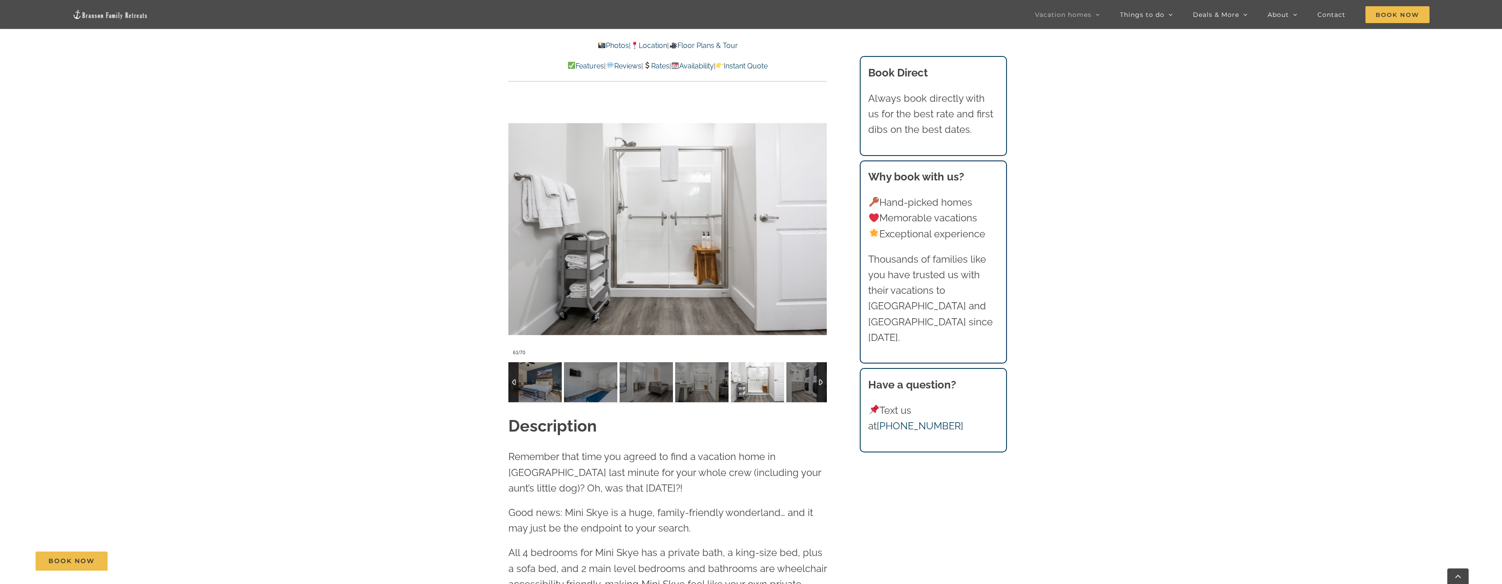
click at [798, 385] on img at bounding box center [812, 382] width 53 height 40
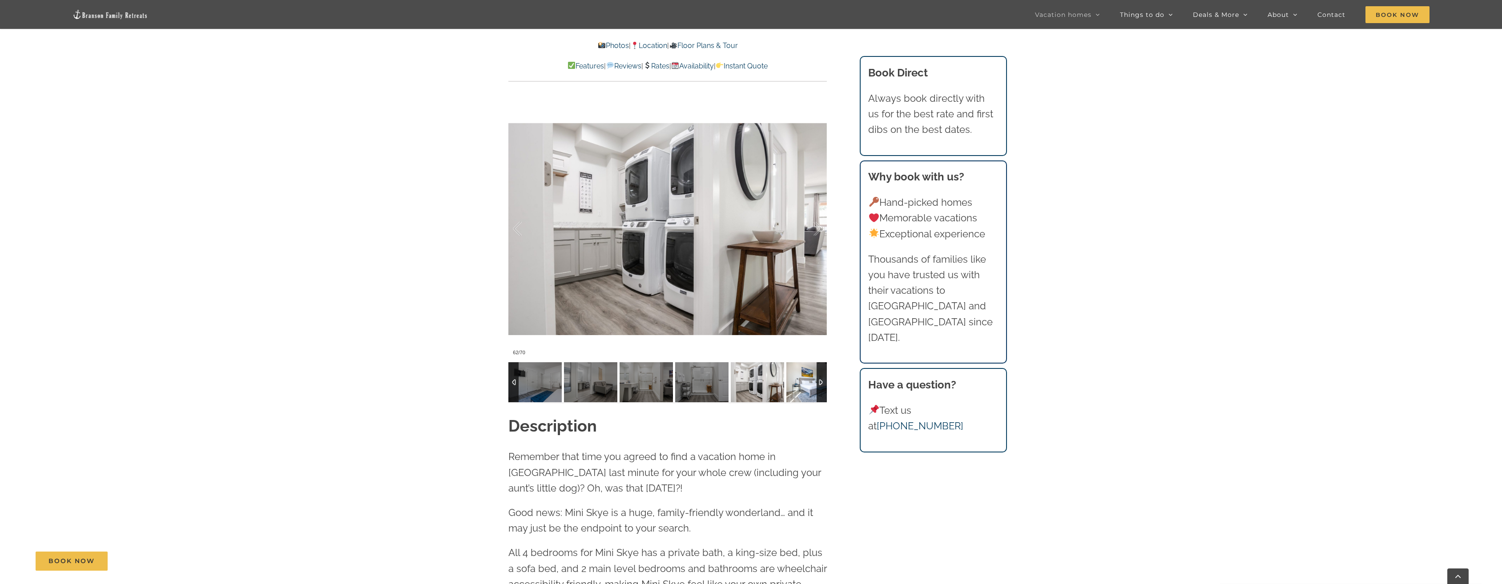
click at [798, 385] on img at bounding box center [812, 382] width 53 height 40
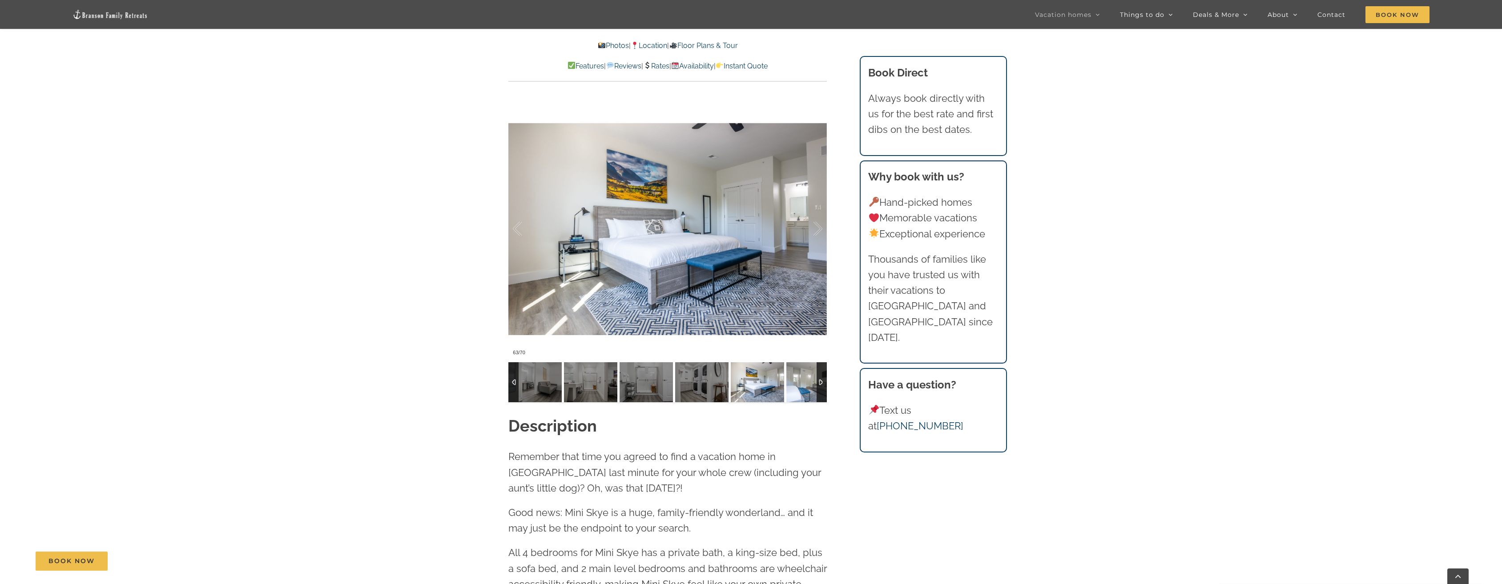
click at [798, 385] on img at bounding box center [812, 382] width 53 height 40
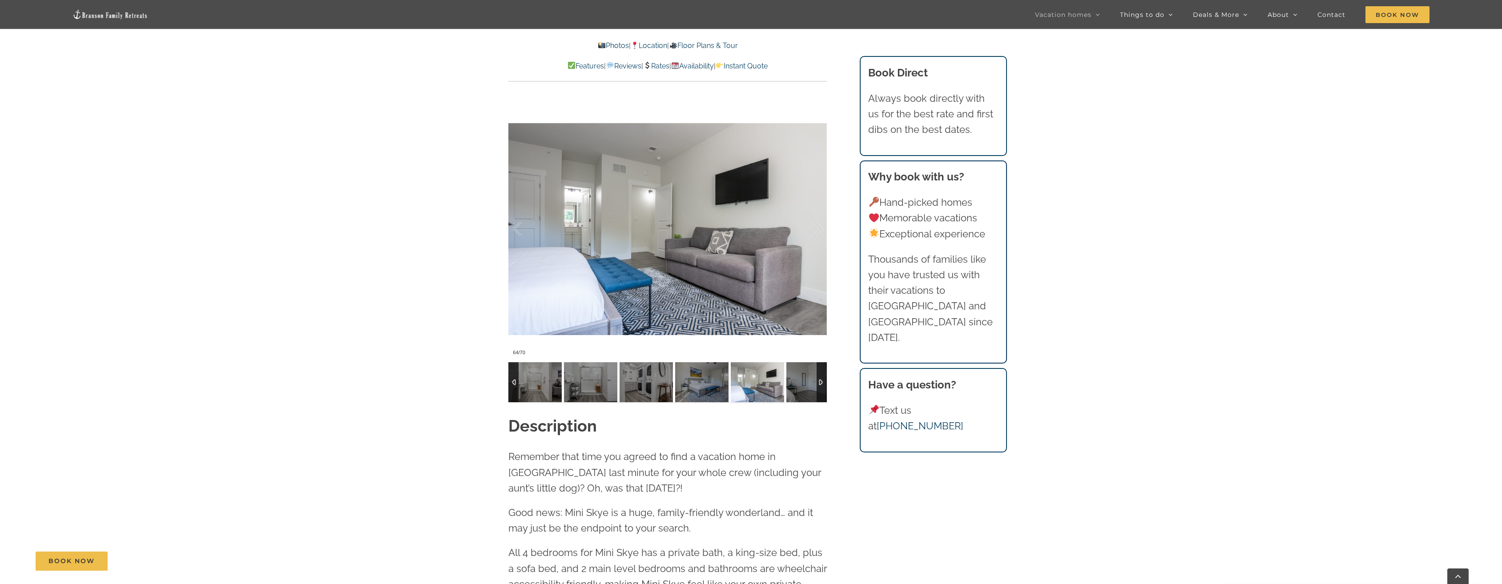
click at [798, 385] on img at bounding box center [812, 382] width 53 height 40
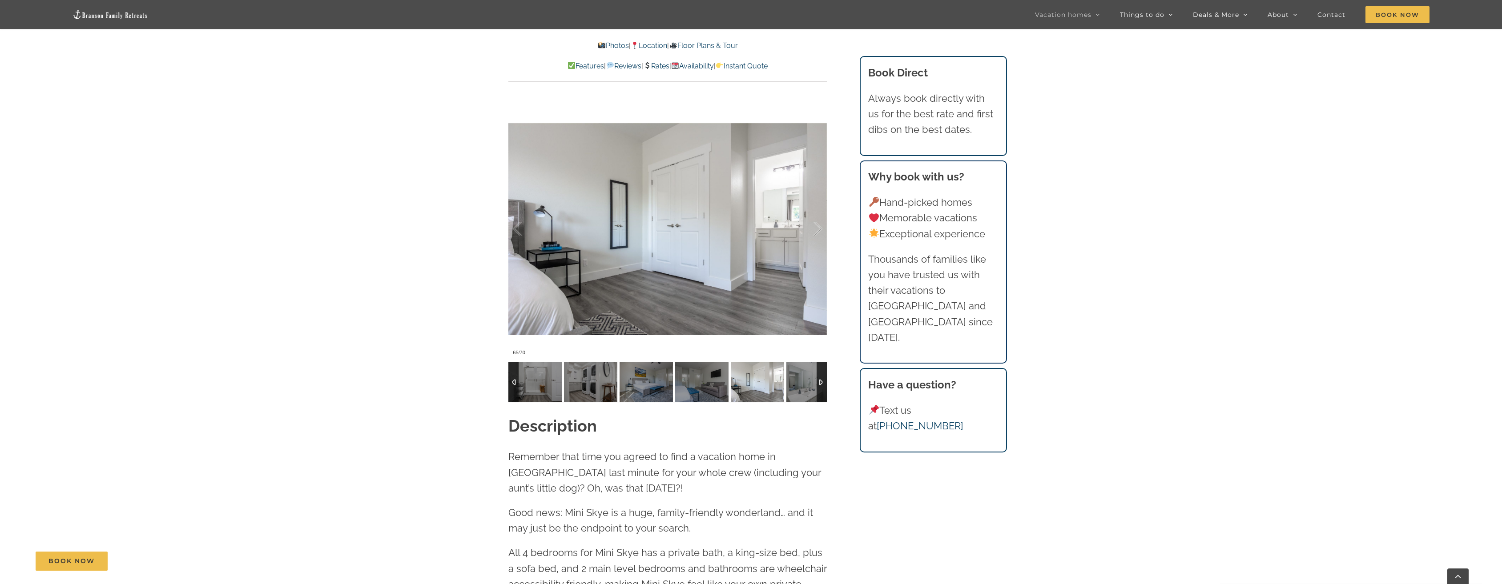
click at [798, 385] on img at bounding box center [812, 382] width 53 height 40
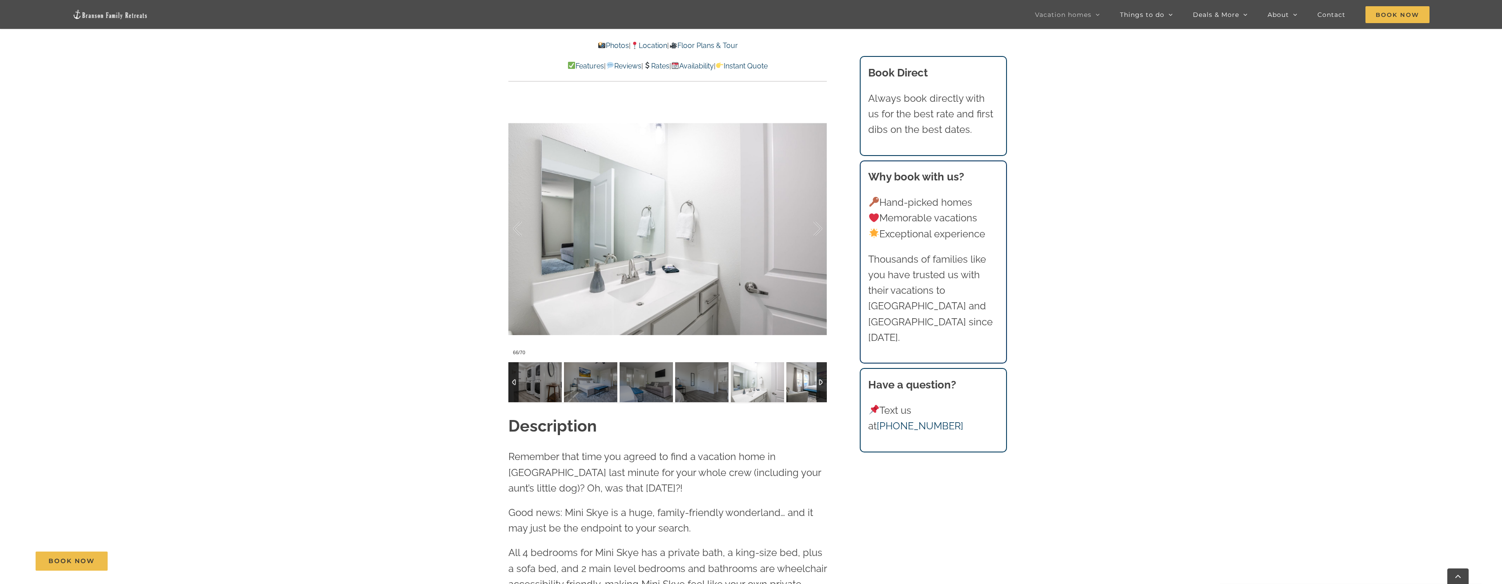
click at [798, 385] on img at bounding box center [812, 382] width 53 height 40
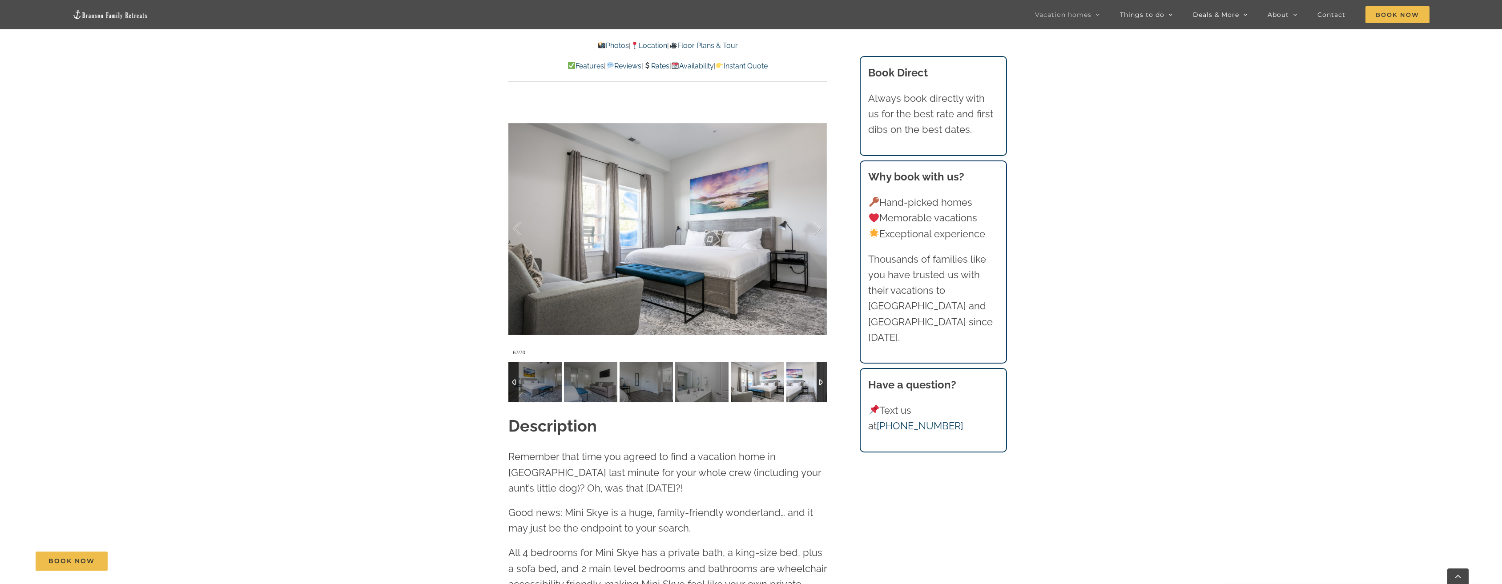
click at [798, 385] on img at bounding box center [812, 382] width 53 height 40
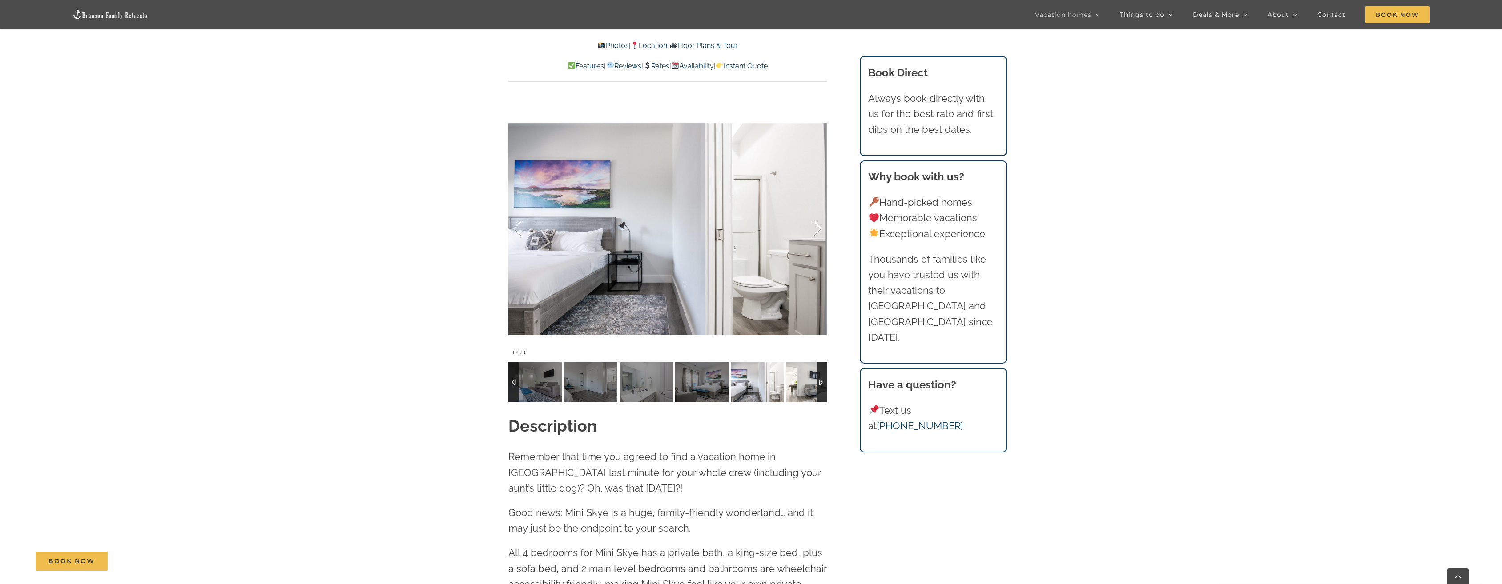
click at [798, 385] on img at bounding box center [812, 382] width 53 height 40
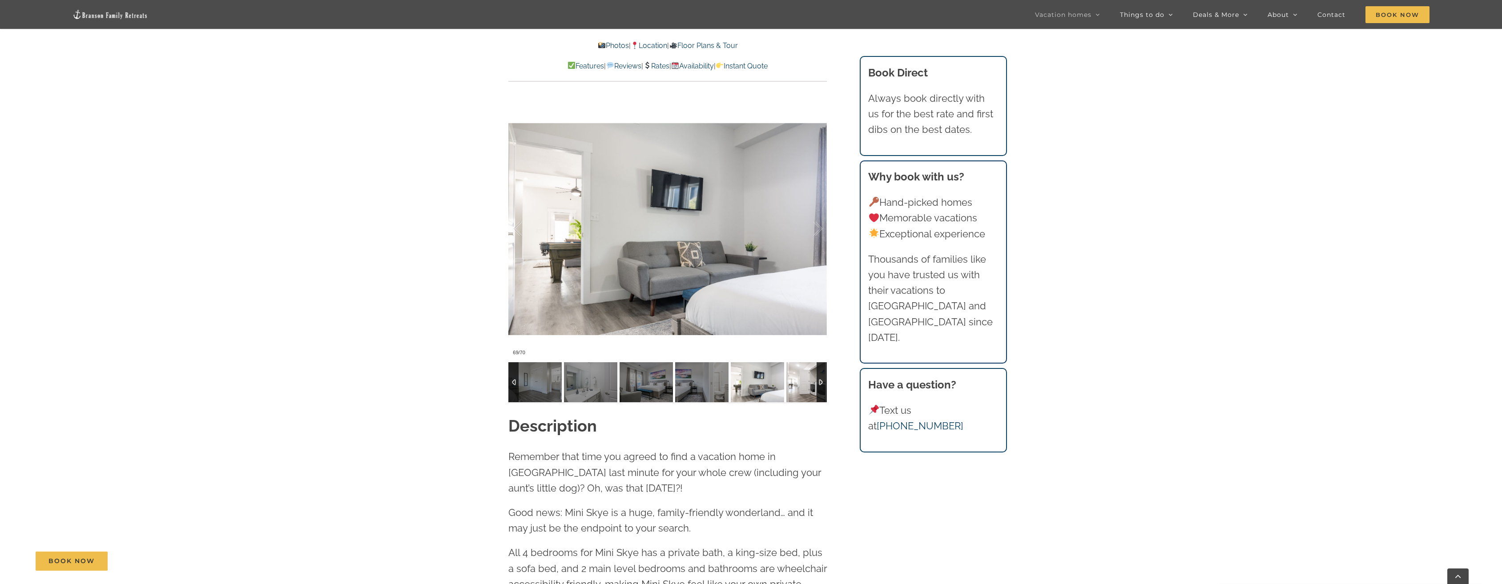
click at [798, 385] on img at bounding box center [812, 382] width 53 height 40
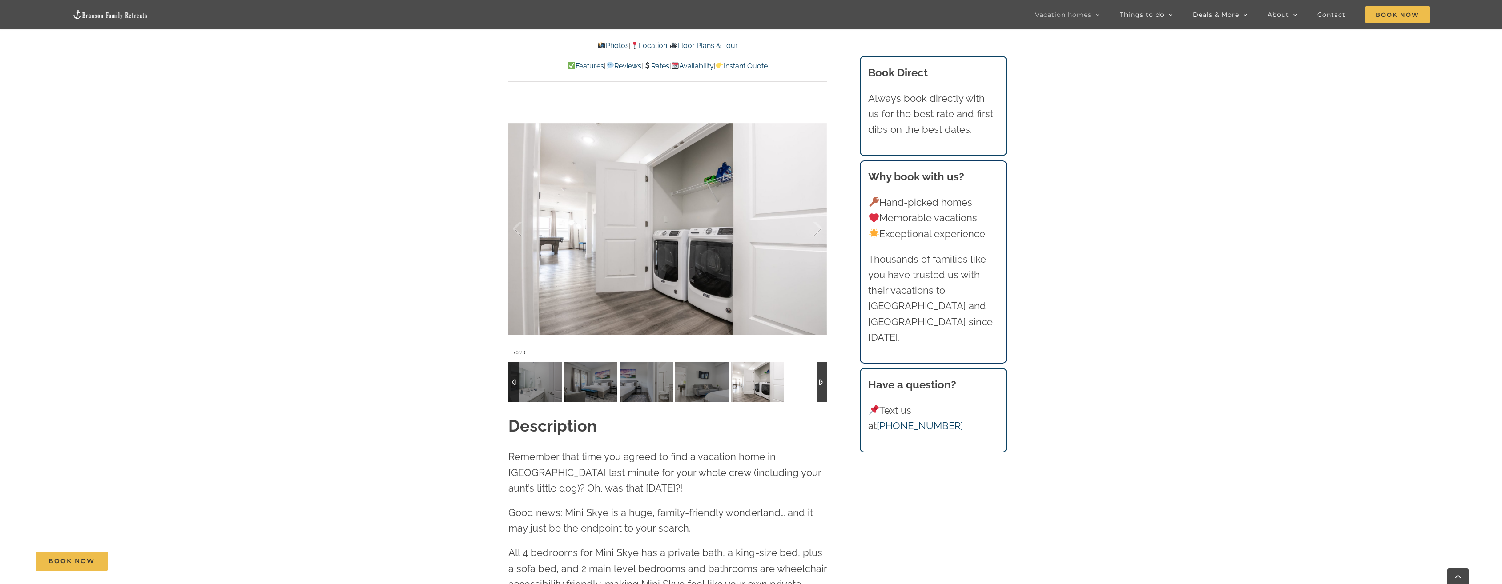
click at [798, 385] on div at bounding box center [667, 382] width 318 height 40
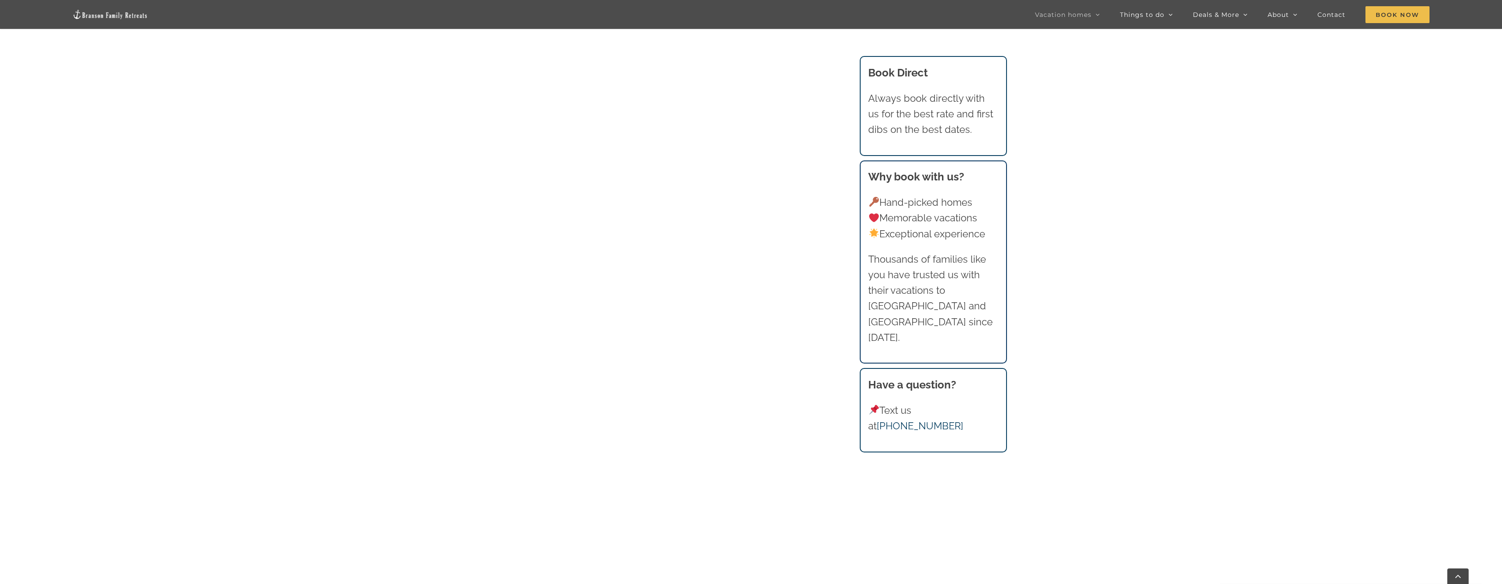
scroll to position [889, 0]
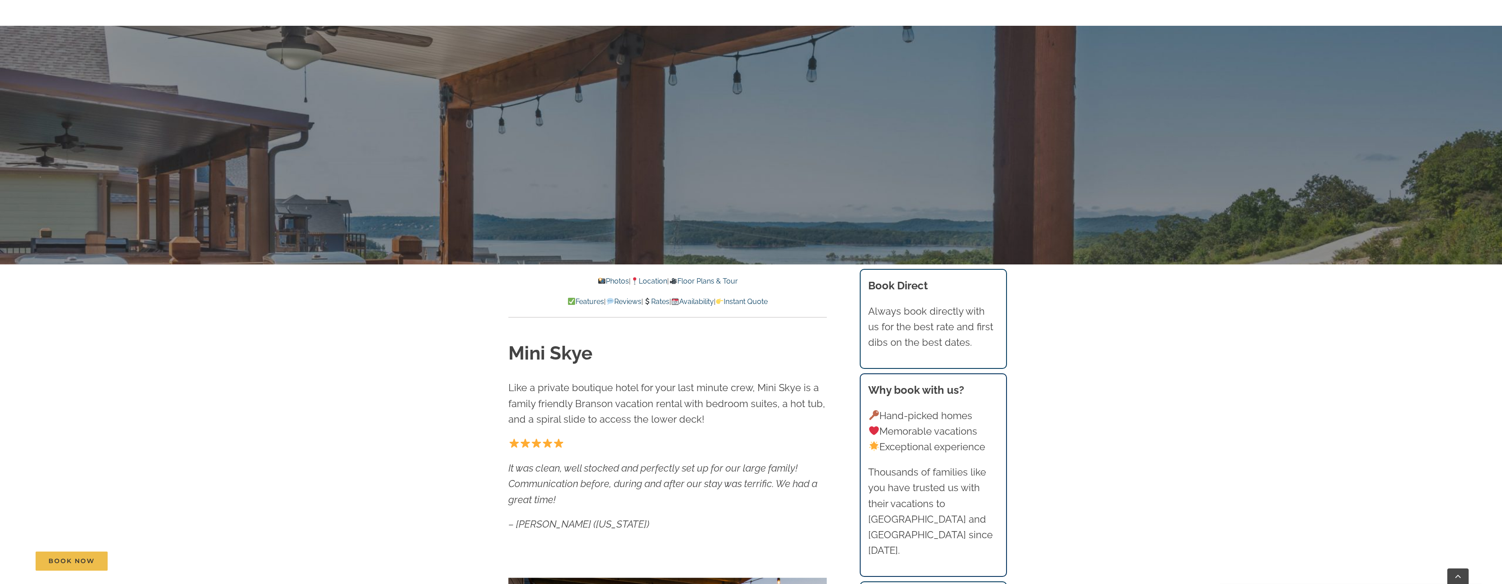
scroll to position [356, 0]
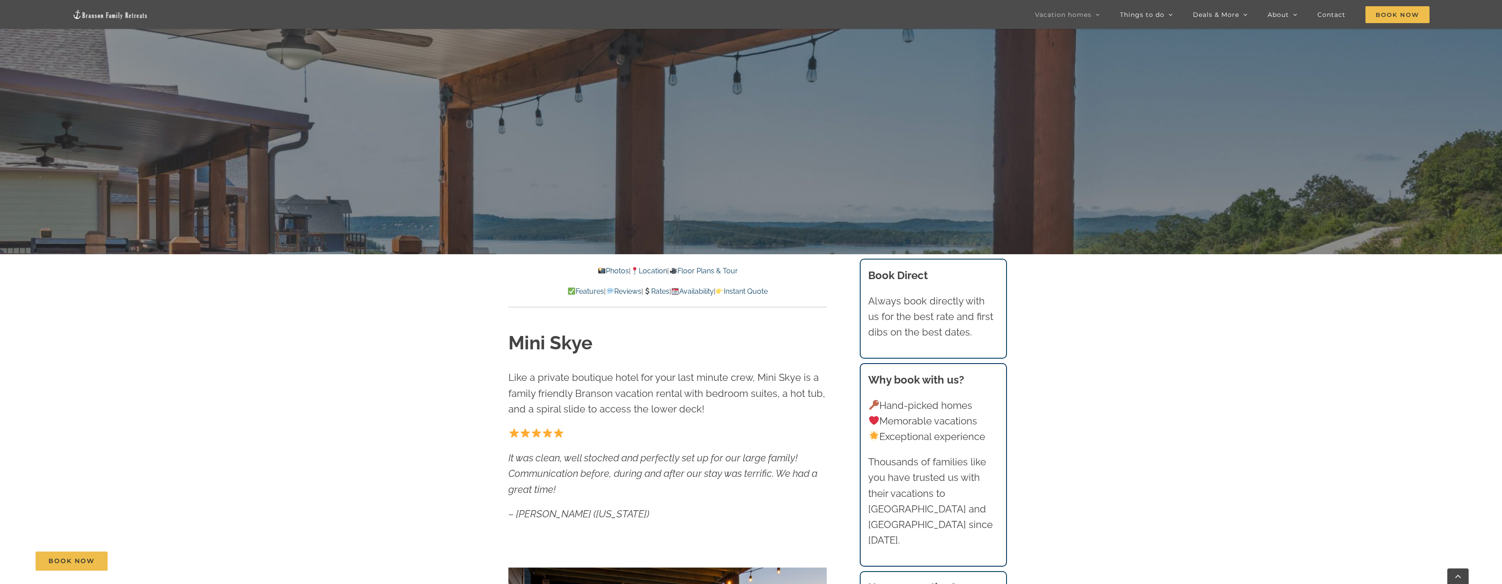
click at [712, 293] on link "Availability" at bounding box center [692, 291] width 43 height 8
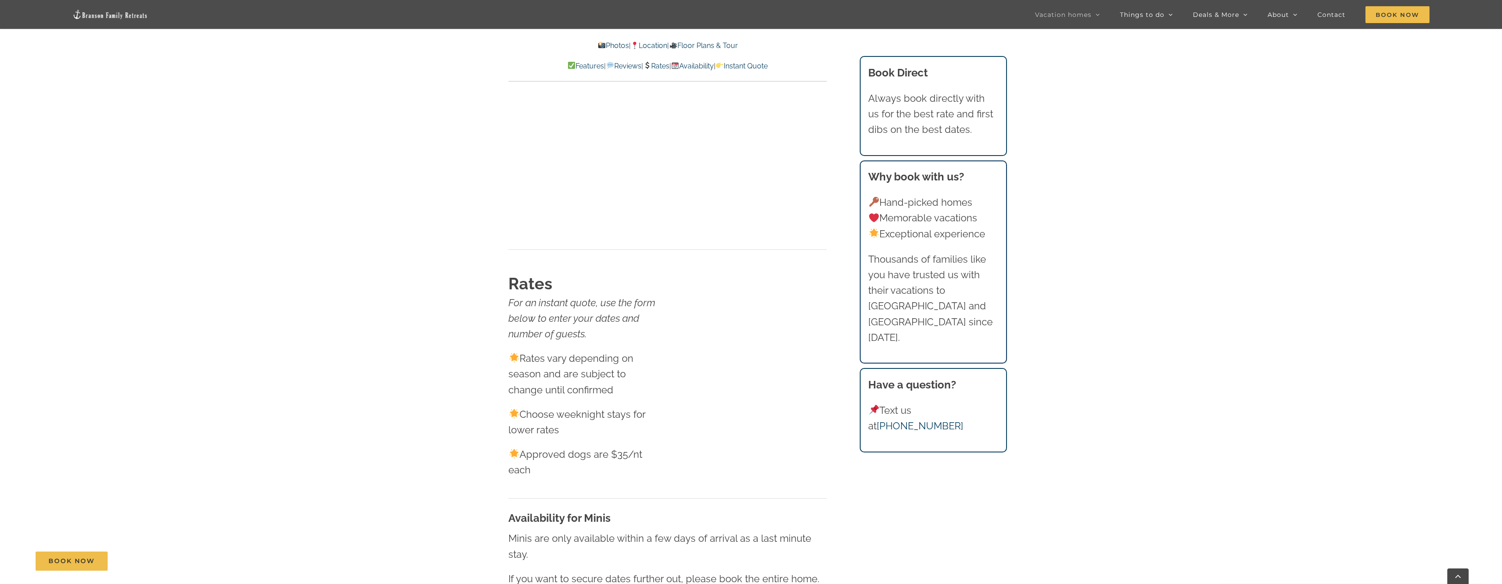
scroll to position [5048, 0]
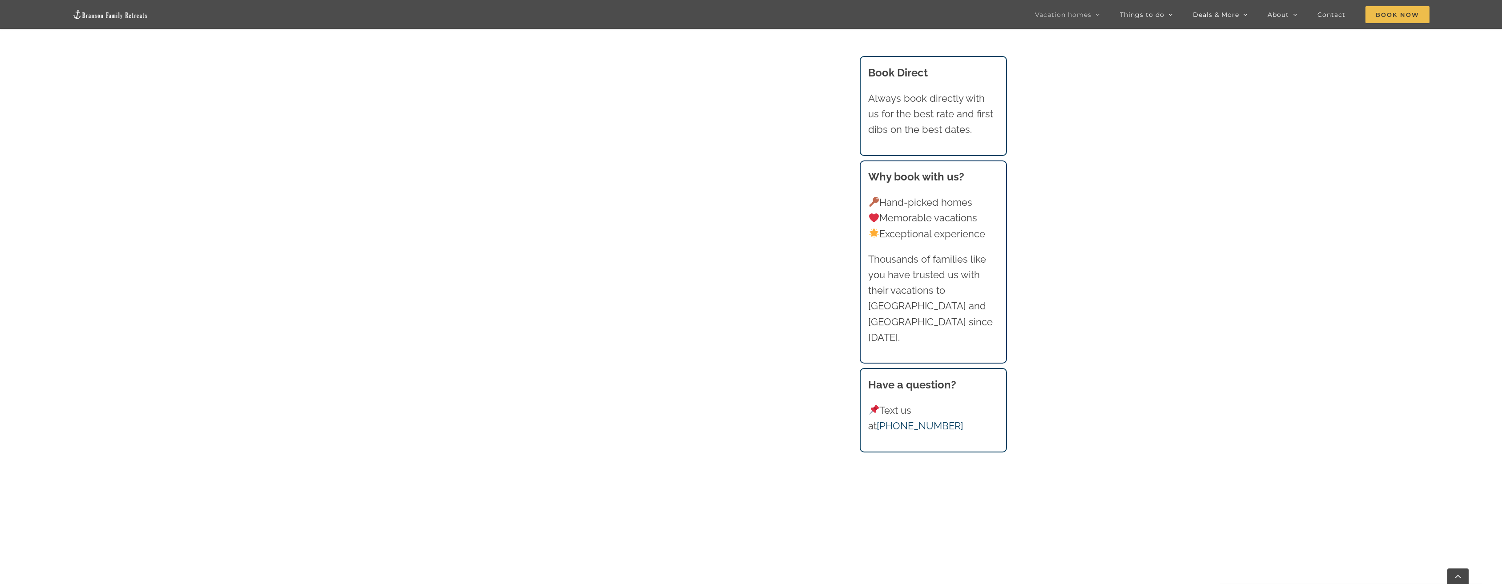
scroll to position [962, 0]
